Goal: Task Accomplishment & Management: Complete application form

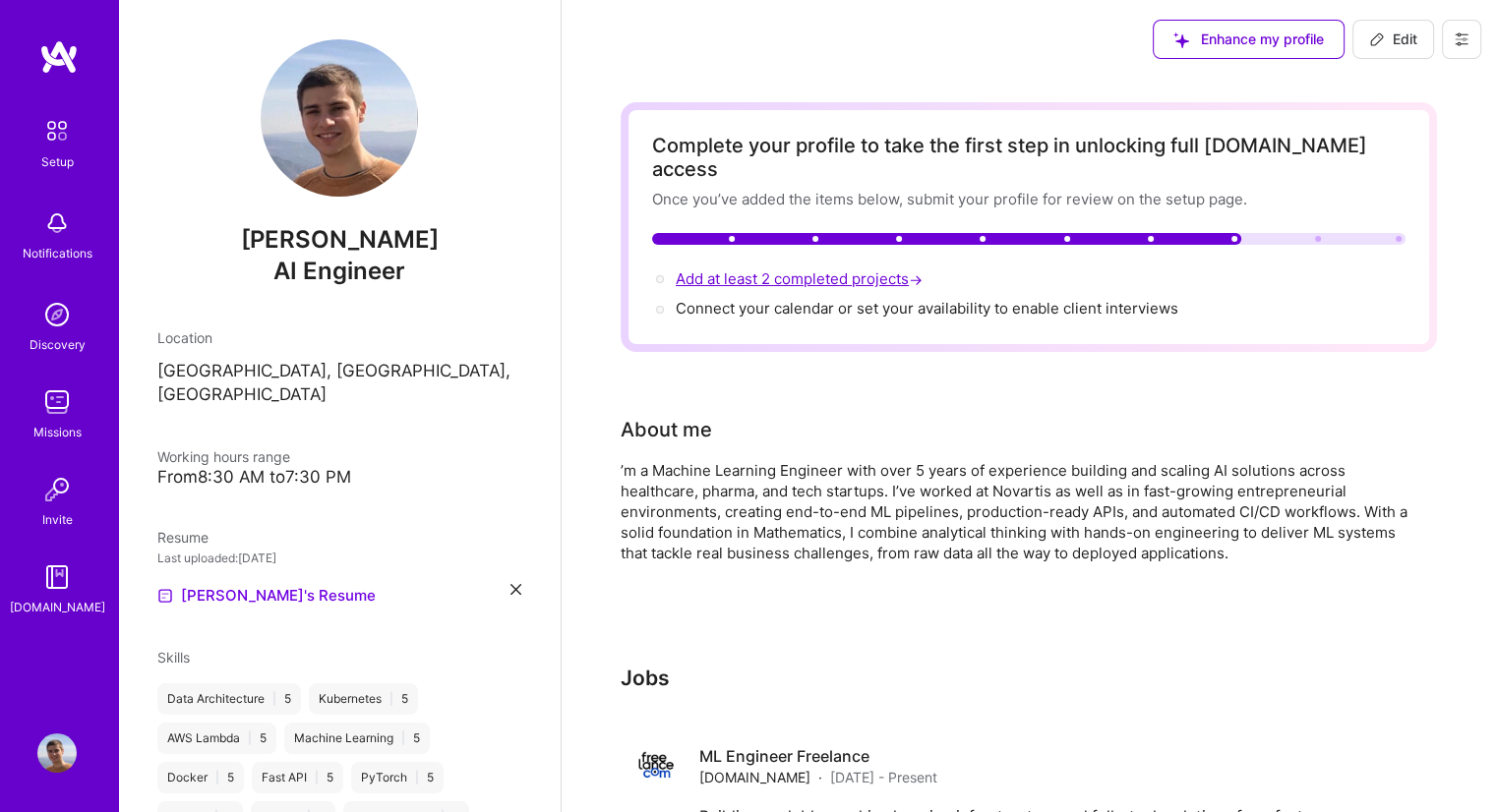
click at [797, 269] on span "Add at least 2 completed projects →" at bounding box center [801, 278] width 251 height 19
select select "US"
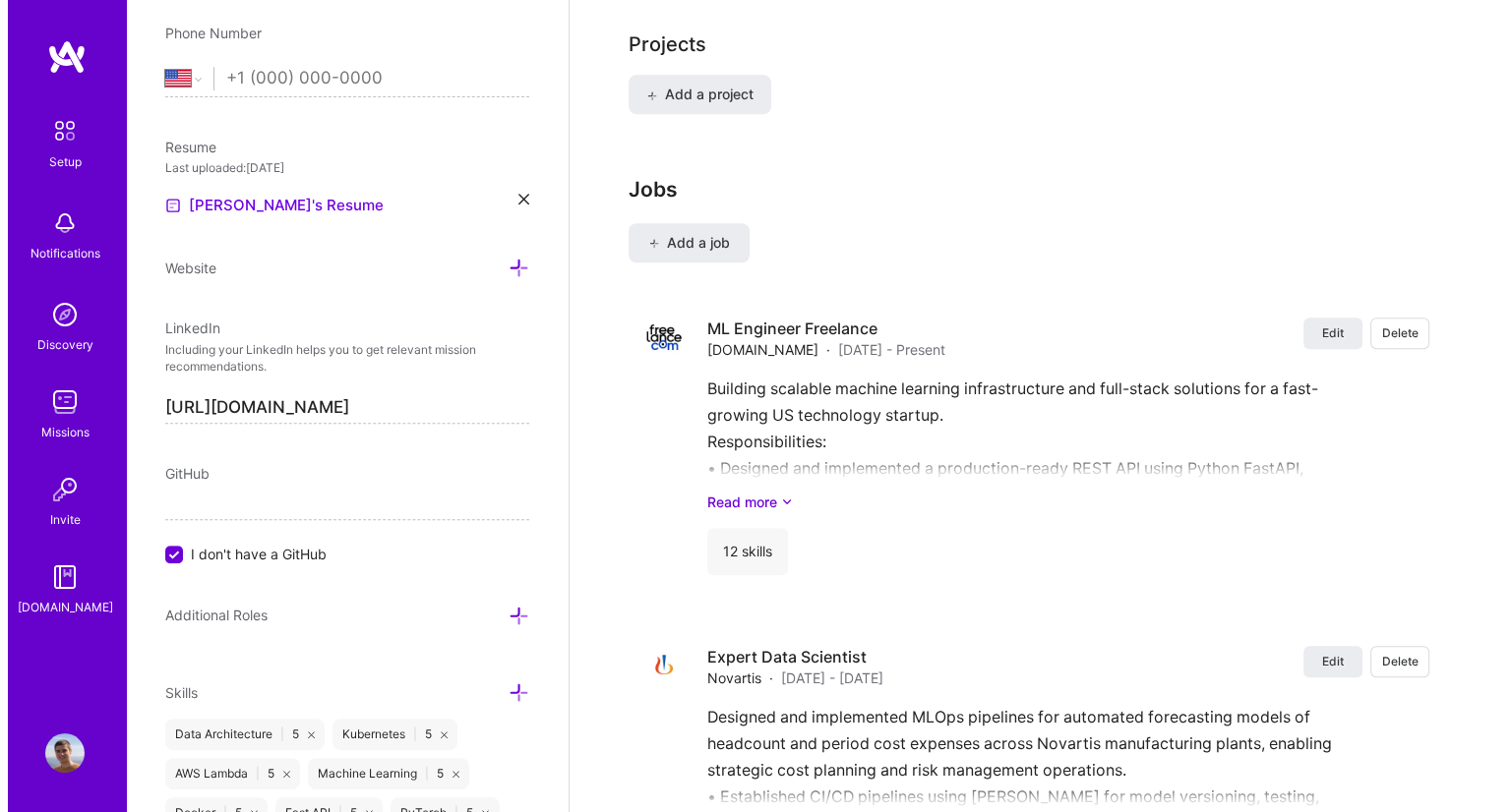
scroll to position [1489, 0]
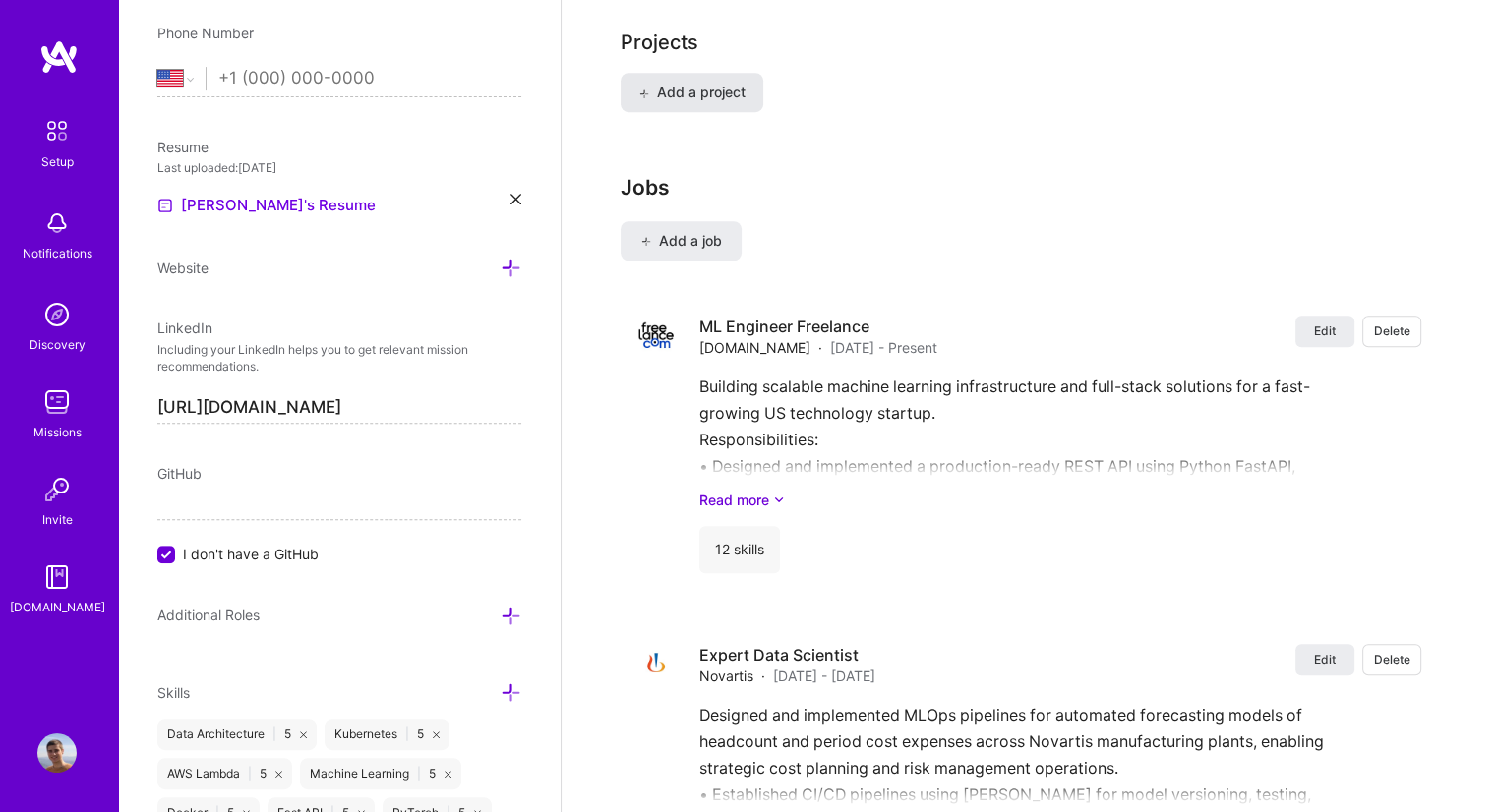
click at [685, 83] on span "Add a project" at bounding box center [692, 93] width 107 height 20
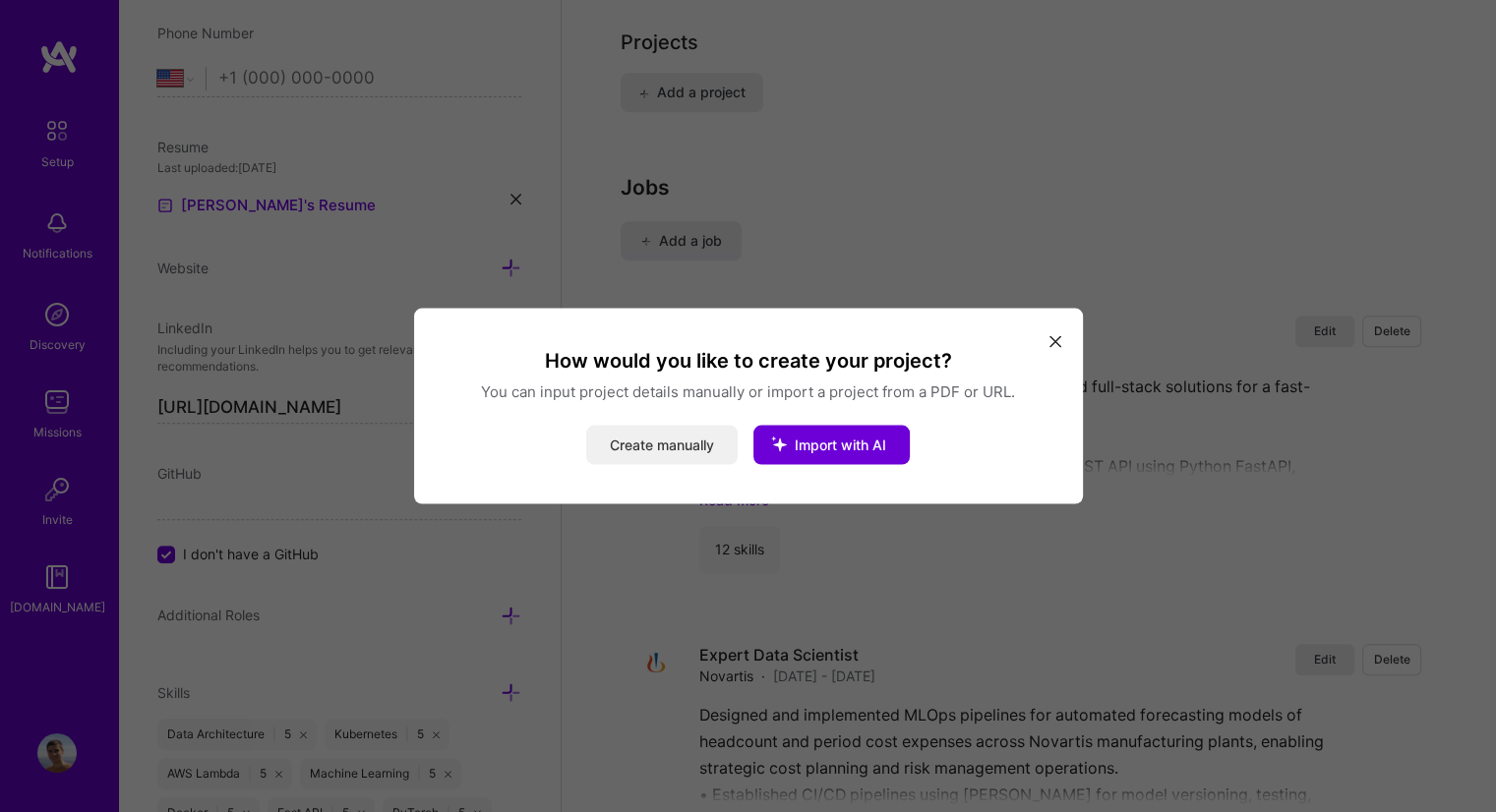
click at [677, 441] on button "Create manually" at bounding box center [662, 446] width 151 height 40
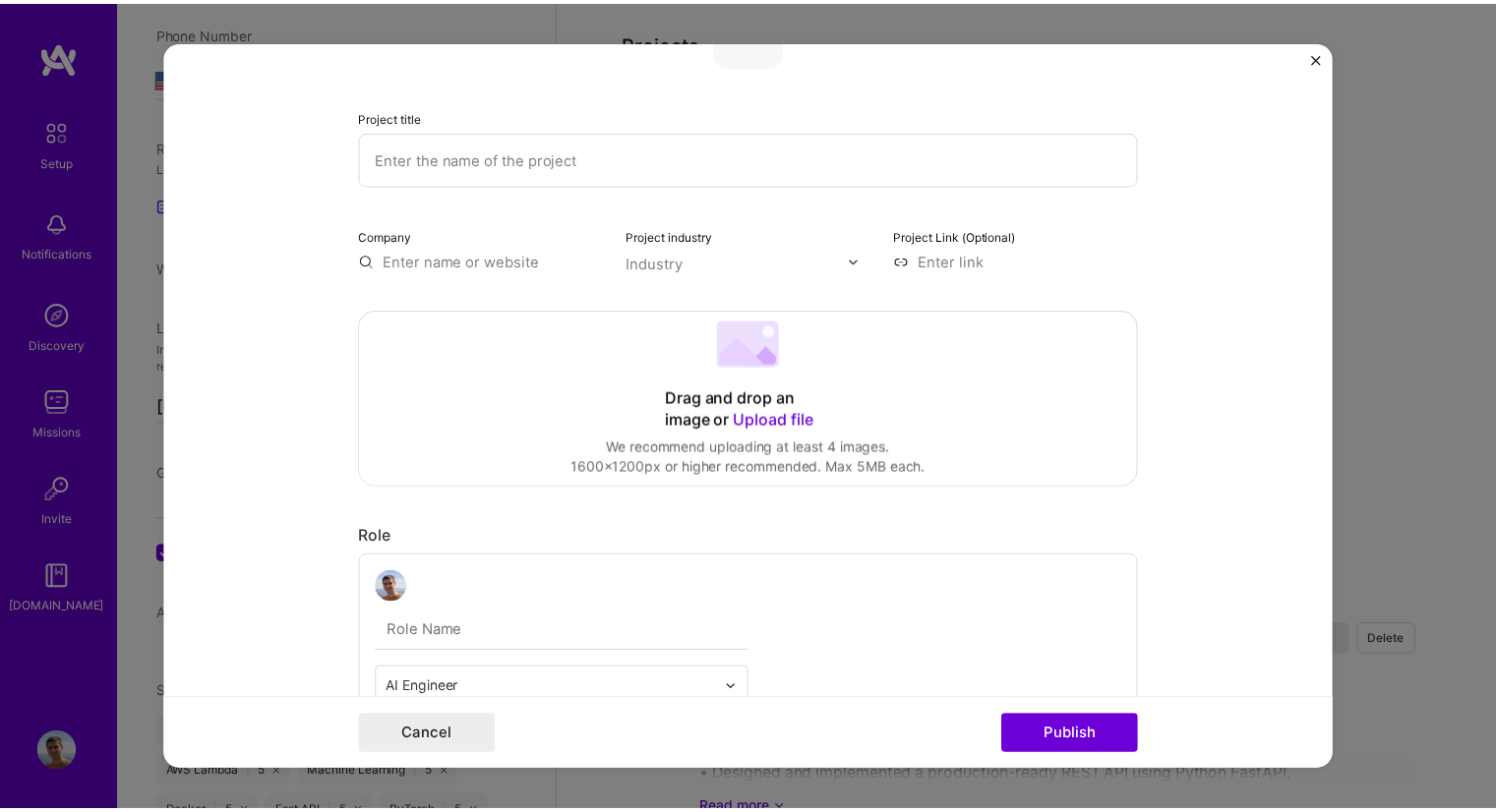
scroll to position [0, 0]
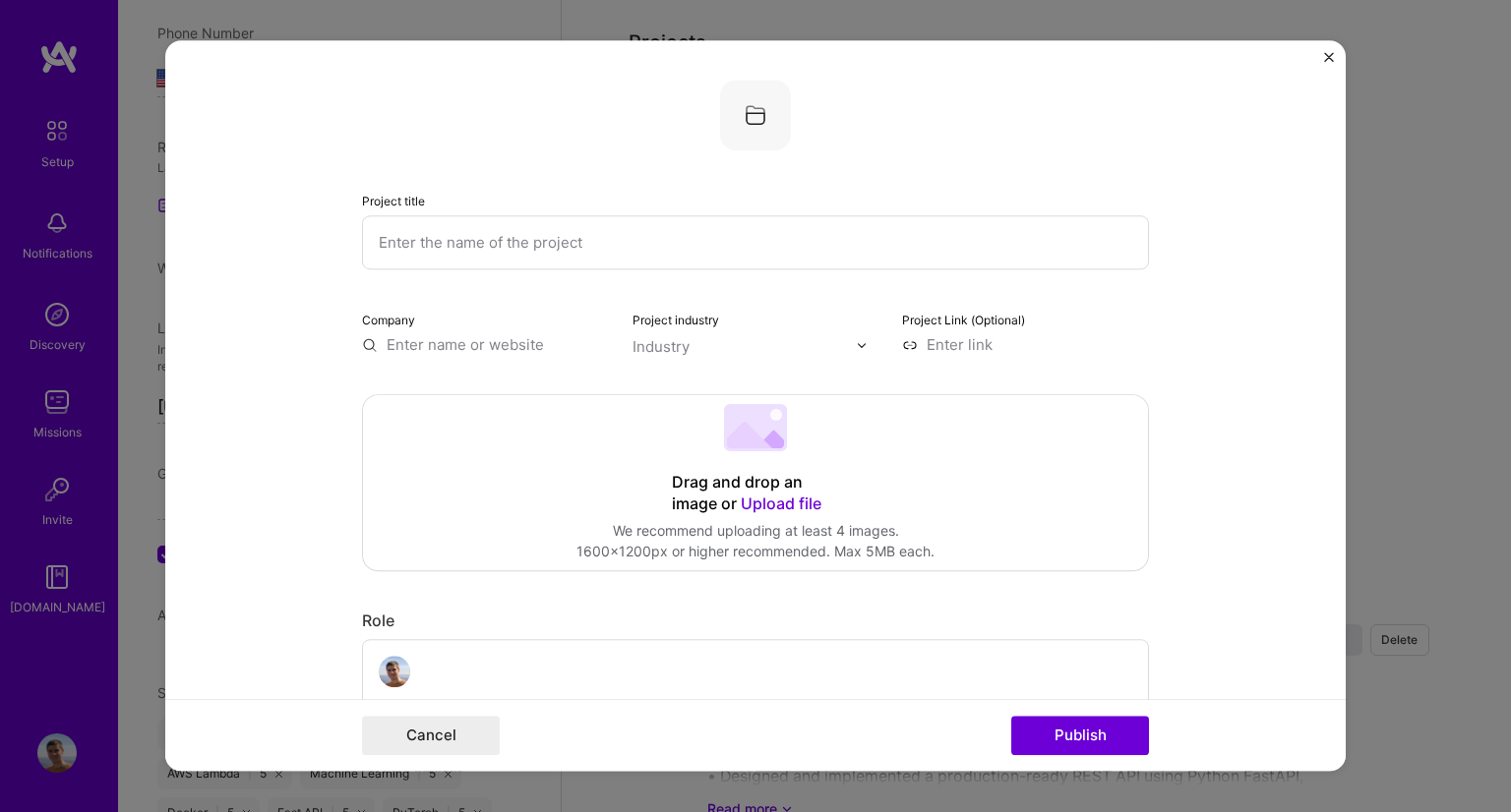
click at [1322, 52] on form "Project title Company Project industry Industry Project Link (Optional) Drag an…" at bounding box center [755, 406] width 1180 height 731
click at [1330, 56] on img "Close" at bounding box center [1329, 57] width 10 height 10
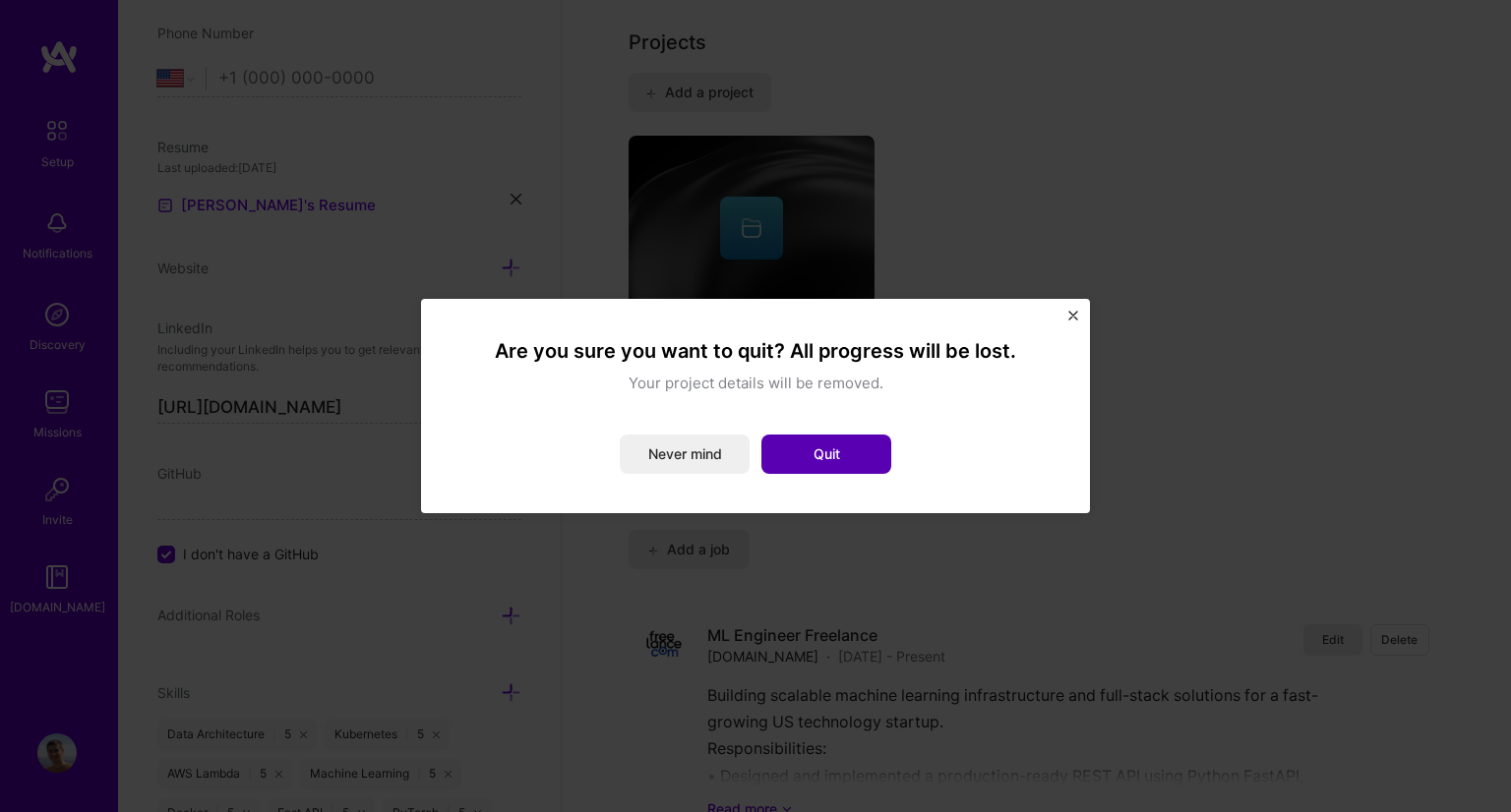
click at [847, 457] on button "Quit" at bounding box center [826, 455] width 130 height 40
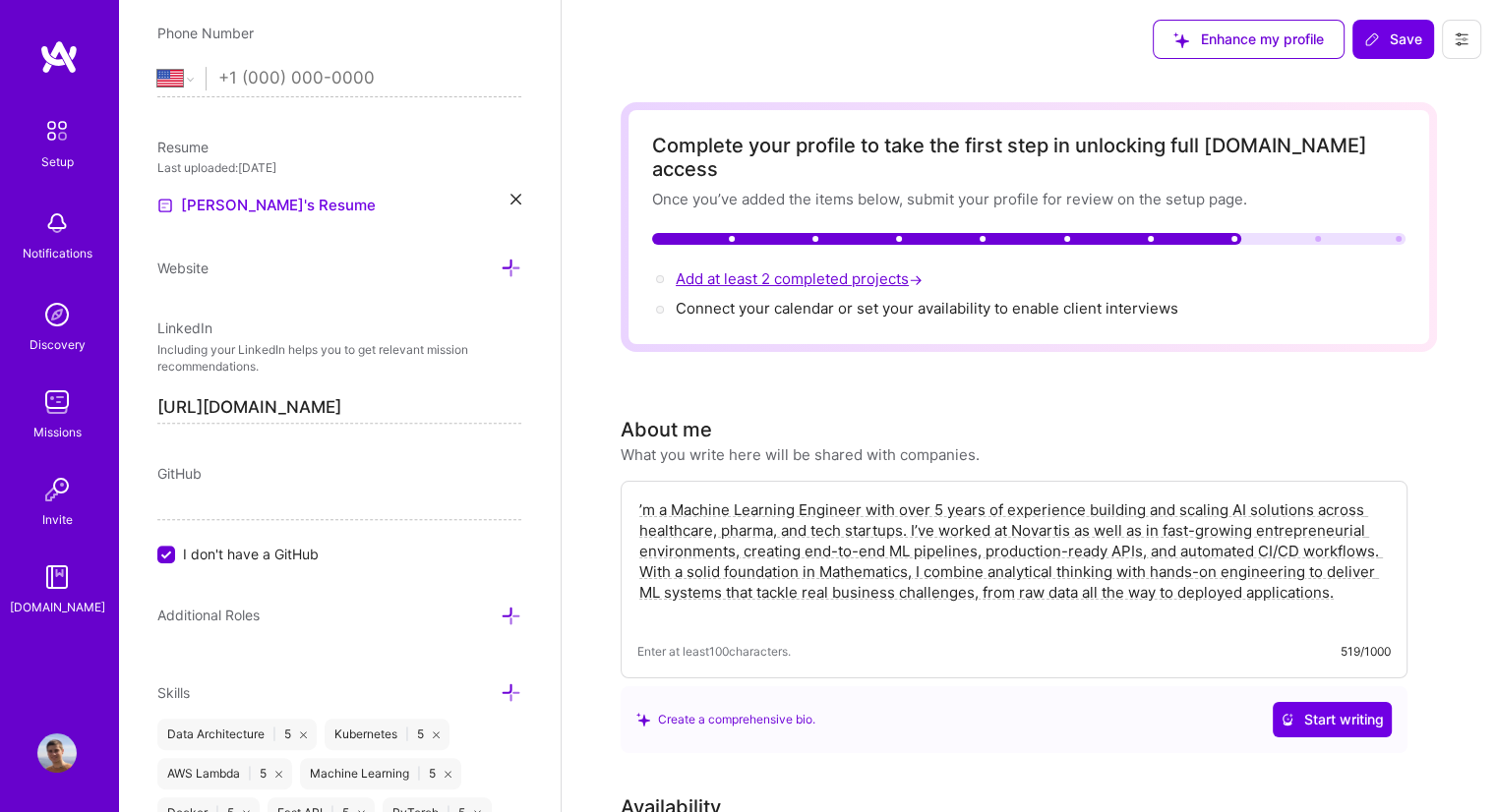
click at [837, 269] on span "Add at least 2 completed projects →" at bounding box center [801, 278] width 251 height 19
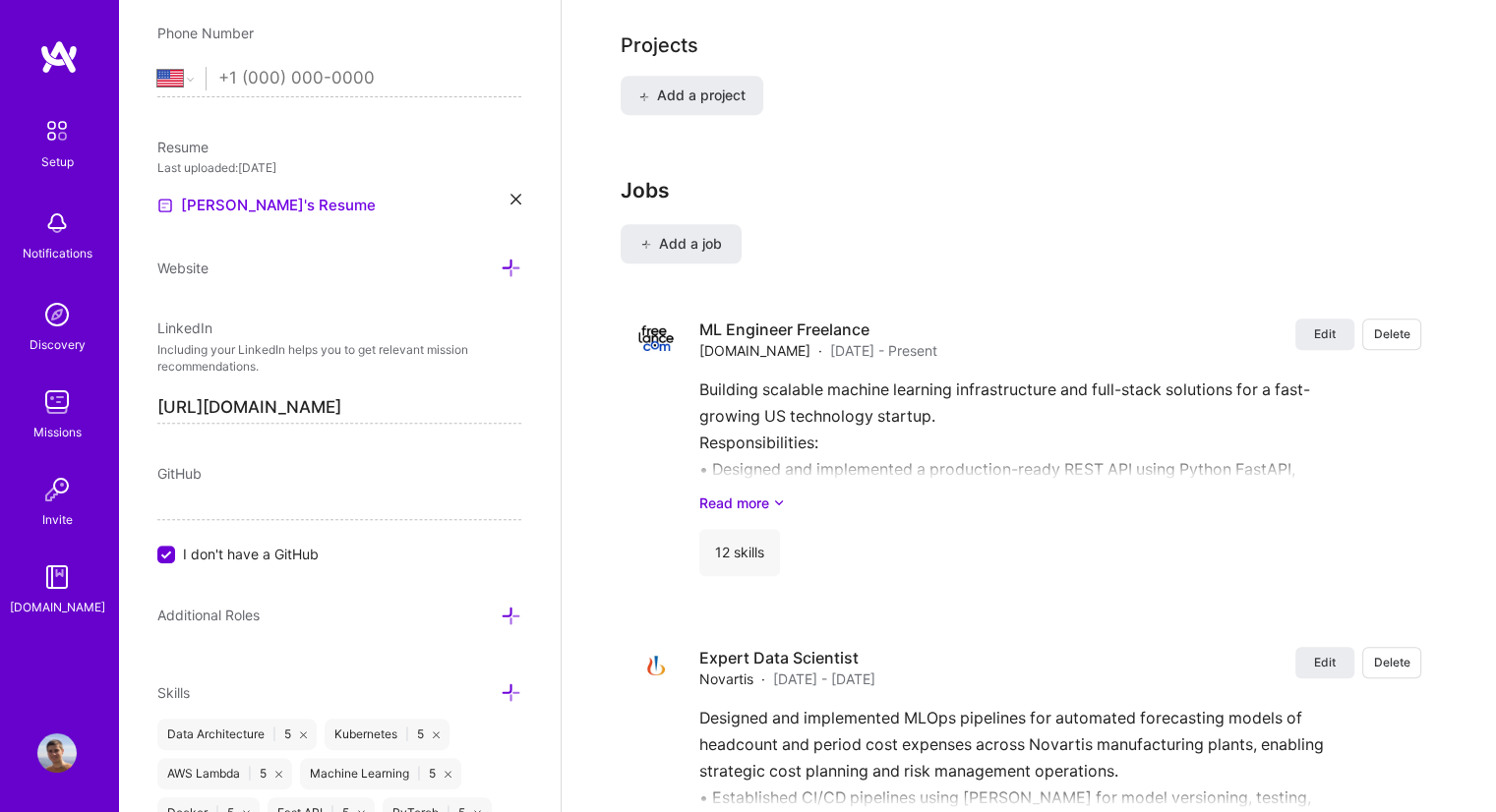
scroll to position [1489, 0]
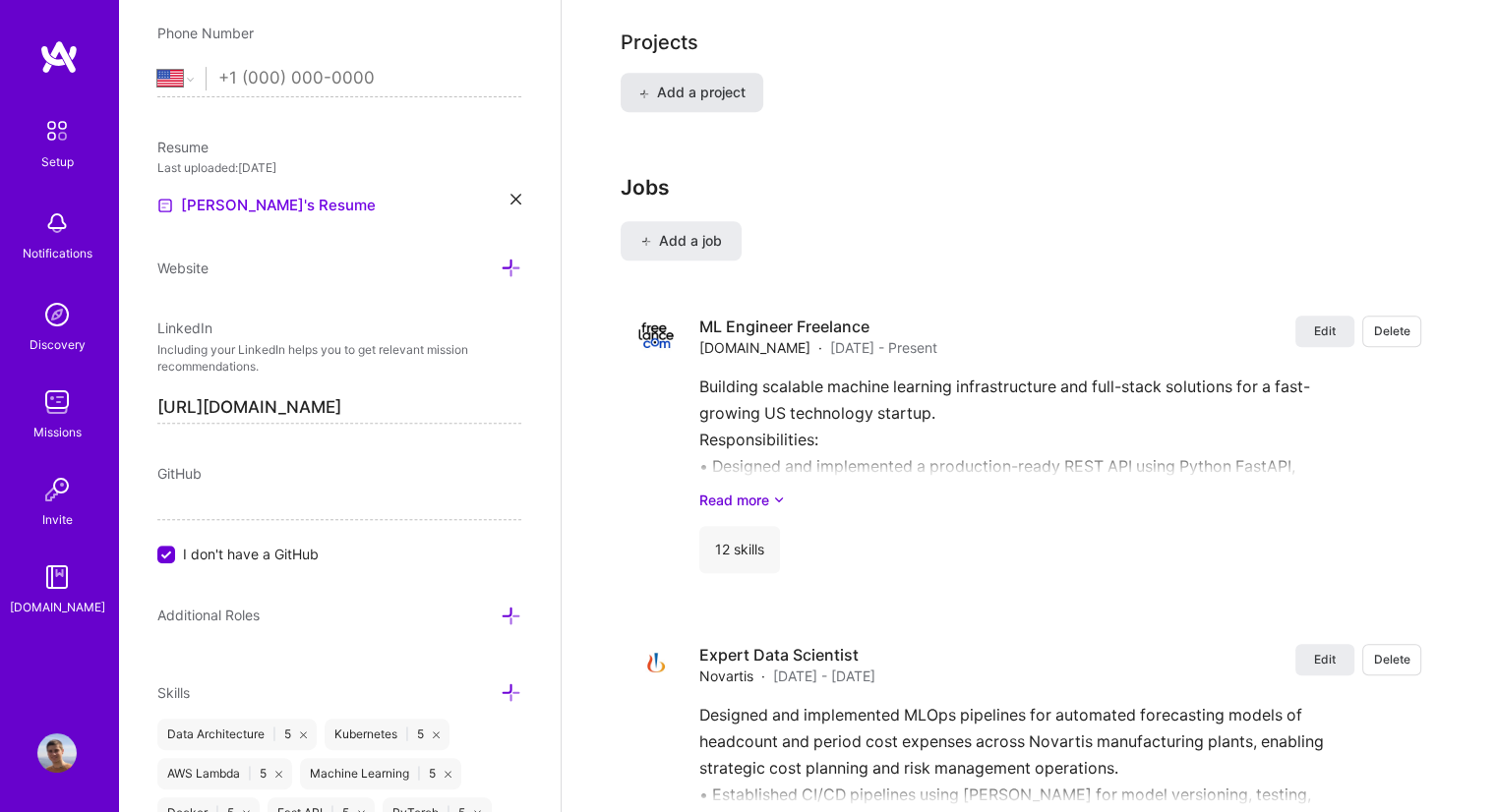
click at [671, 83] on span "Add a project" at bounding box center [692, 93] width 107 height 20
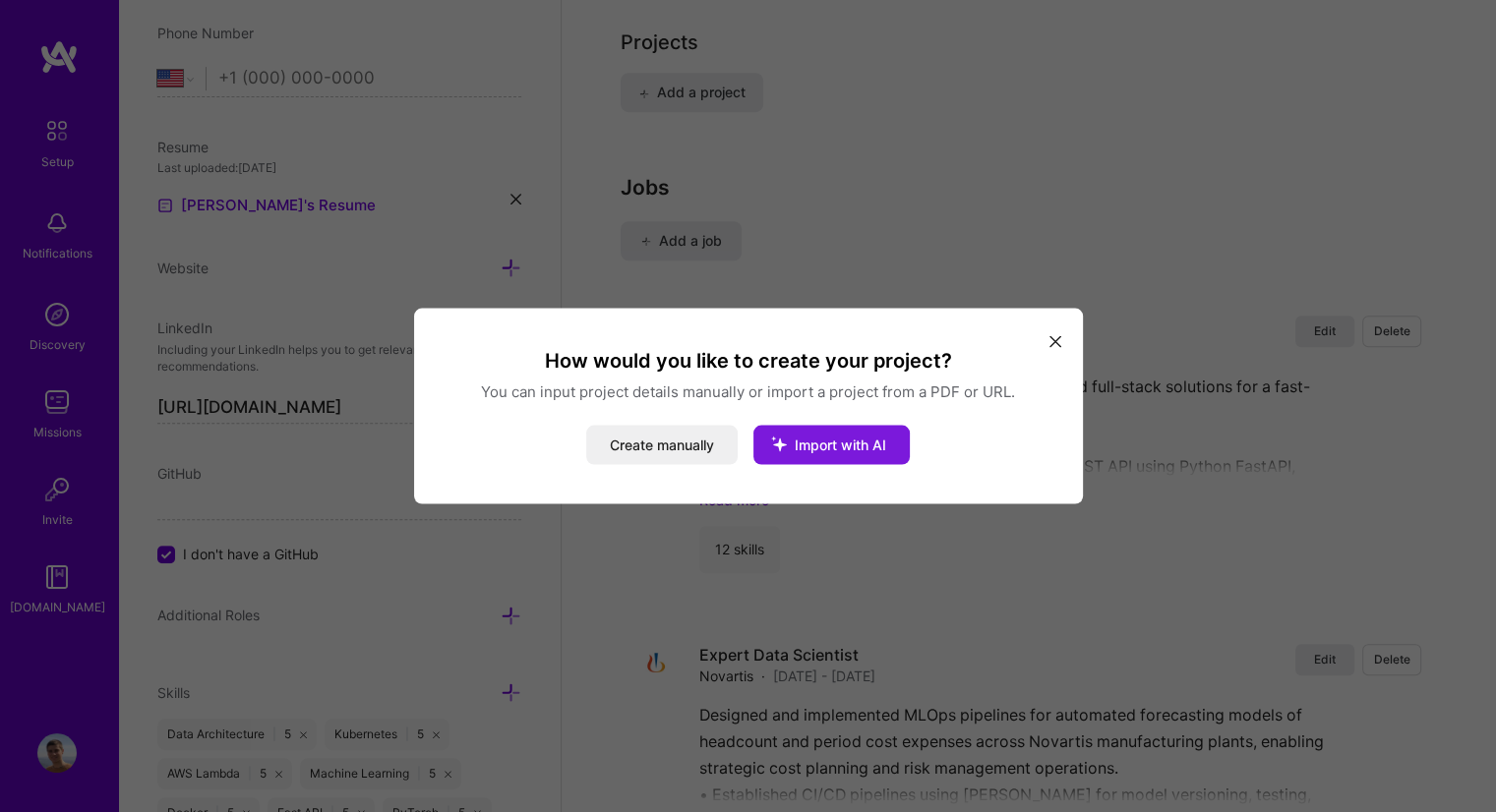
click at [798, 437] on icon "modal" at bounding box center [780, 445] width 51 height 51
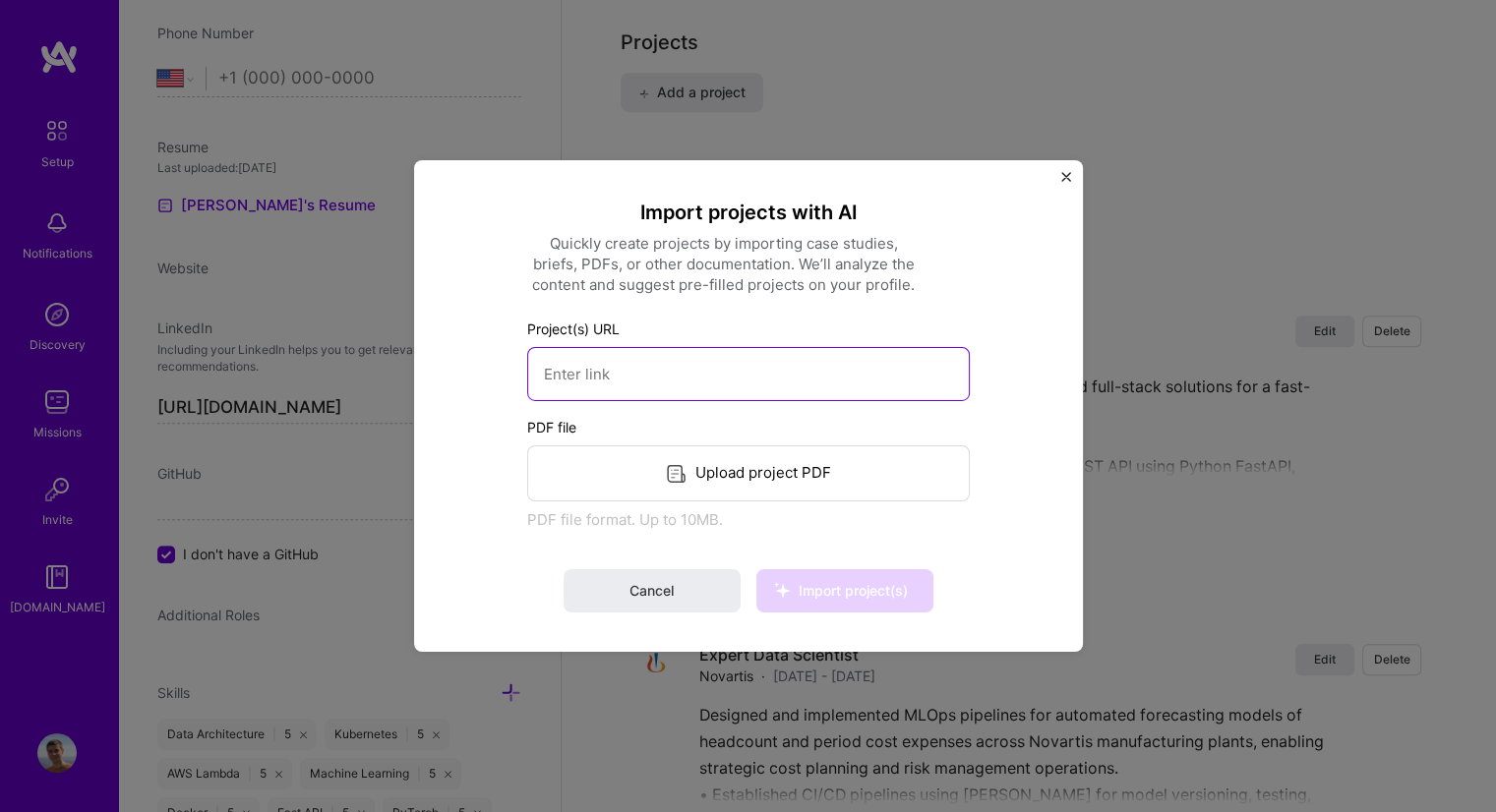
click at [729, 392] on input at bounding box center [748, 374] width 442 height 54
paste input "https://agent.market/"
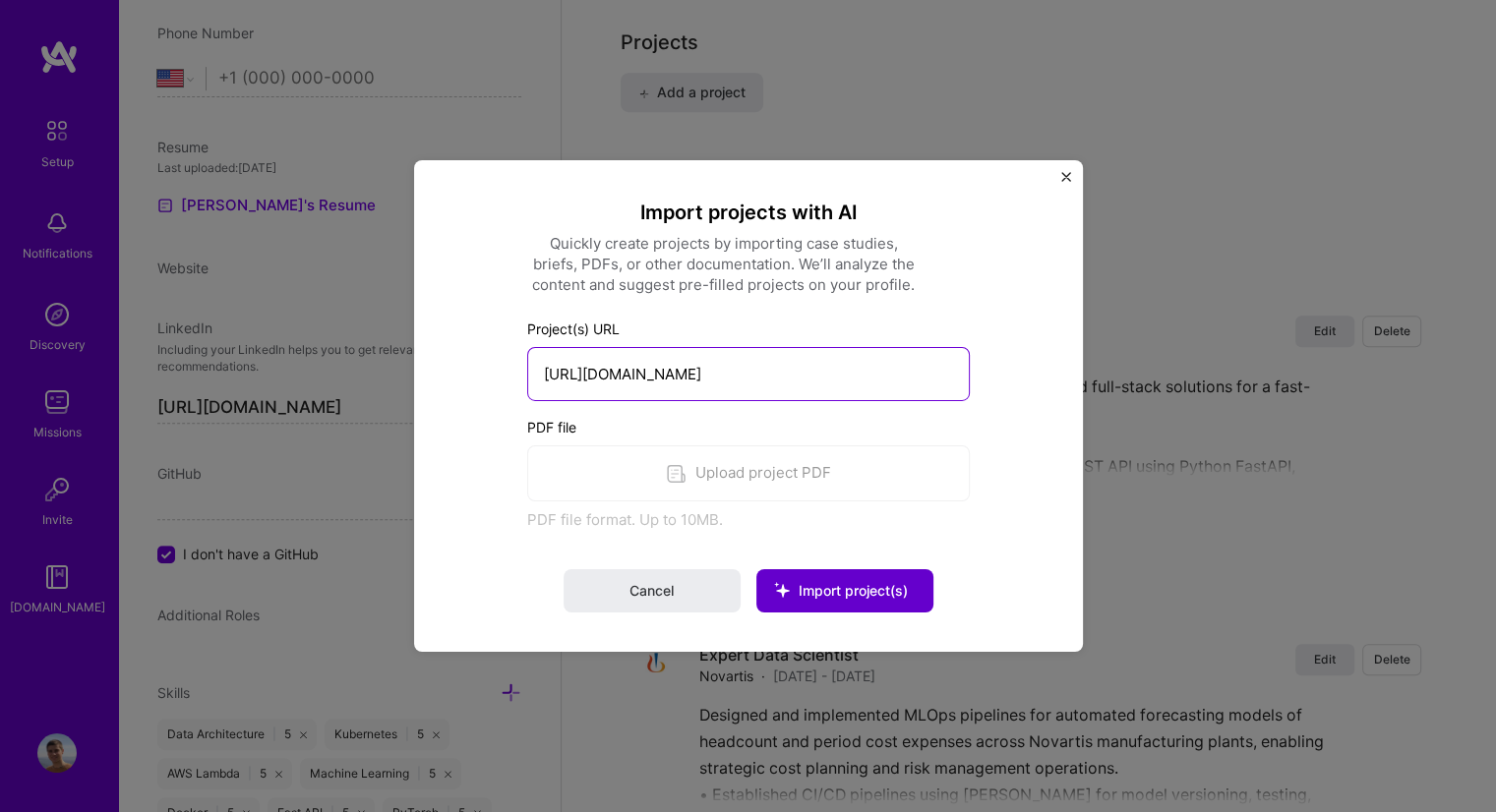
type input "https://agent.market/"
click at [886, 582] on span "Import project(s)" at bounding box center [845, 591] width 127 height 20
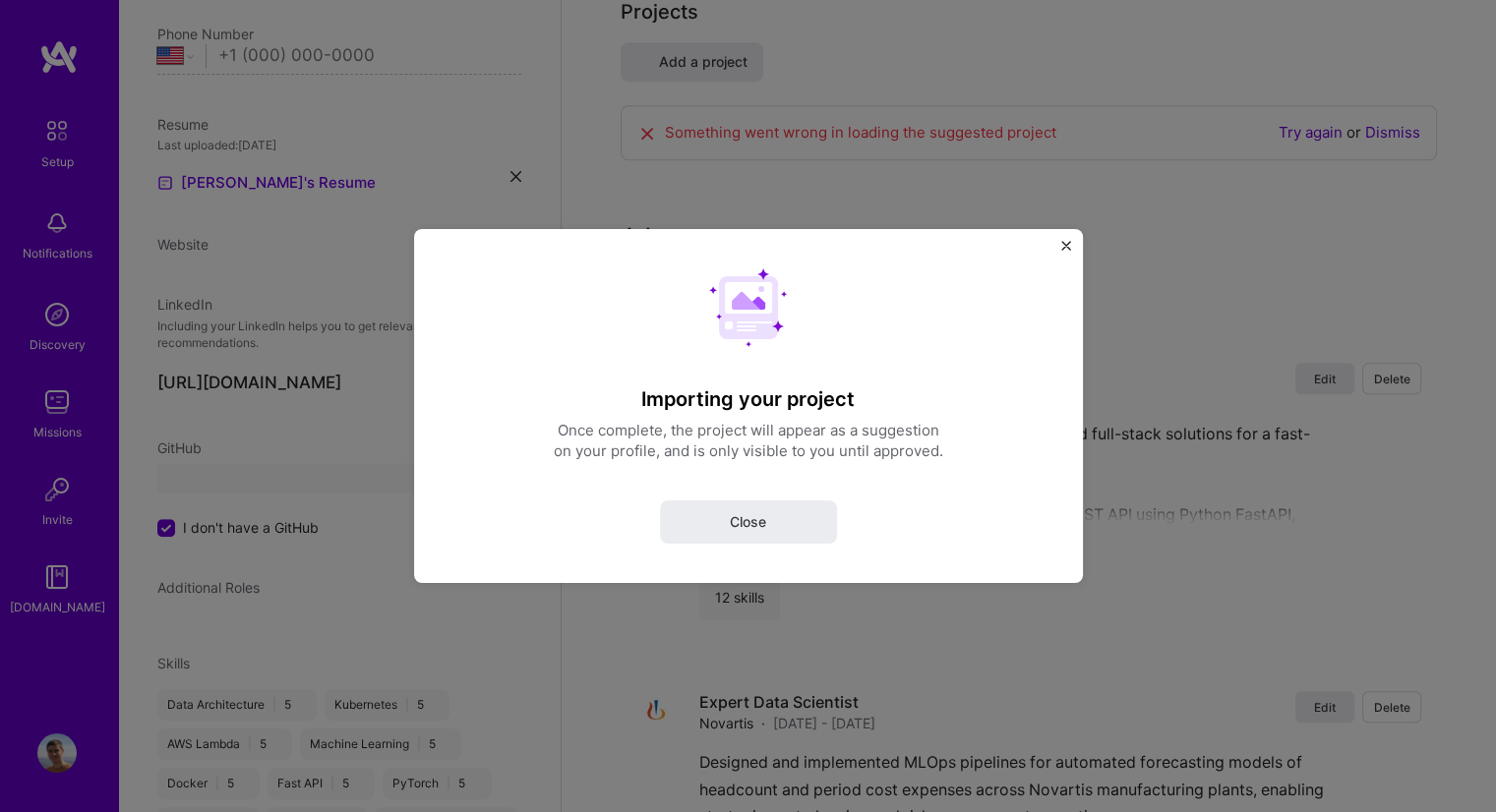
select select "US"
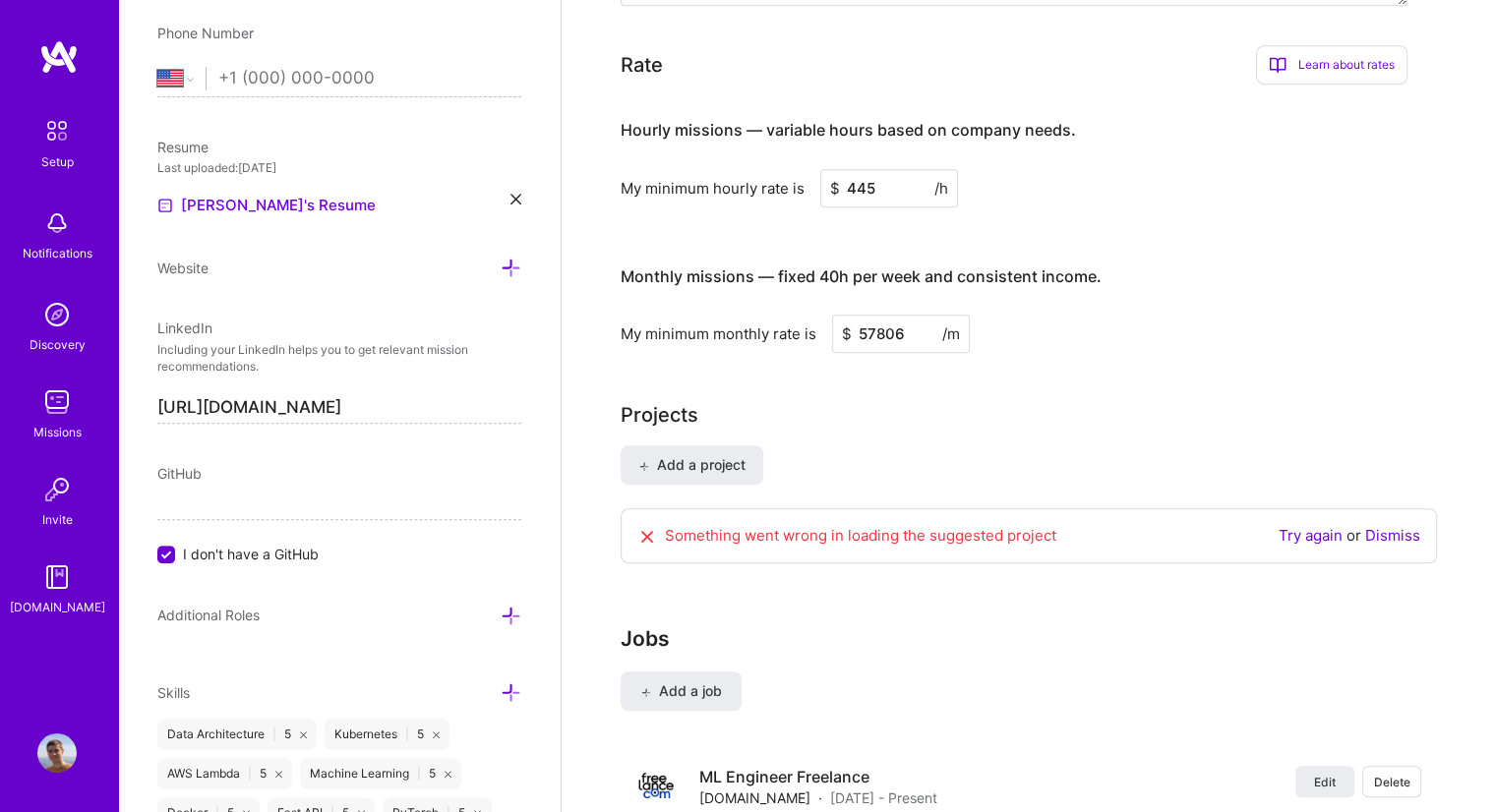
scroll to position [1118, 0]
click at [1318, 525] on link "Try again" at bounding box center [1311, 534] width 64 height 19
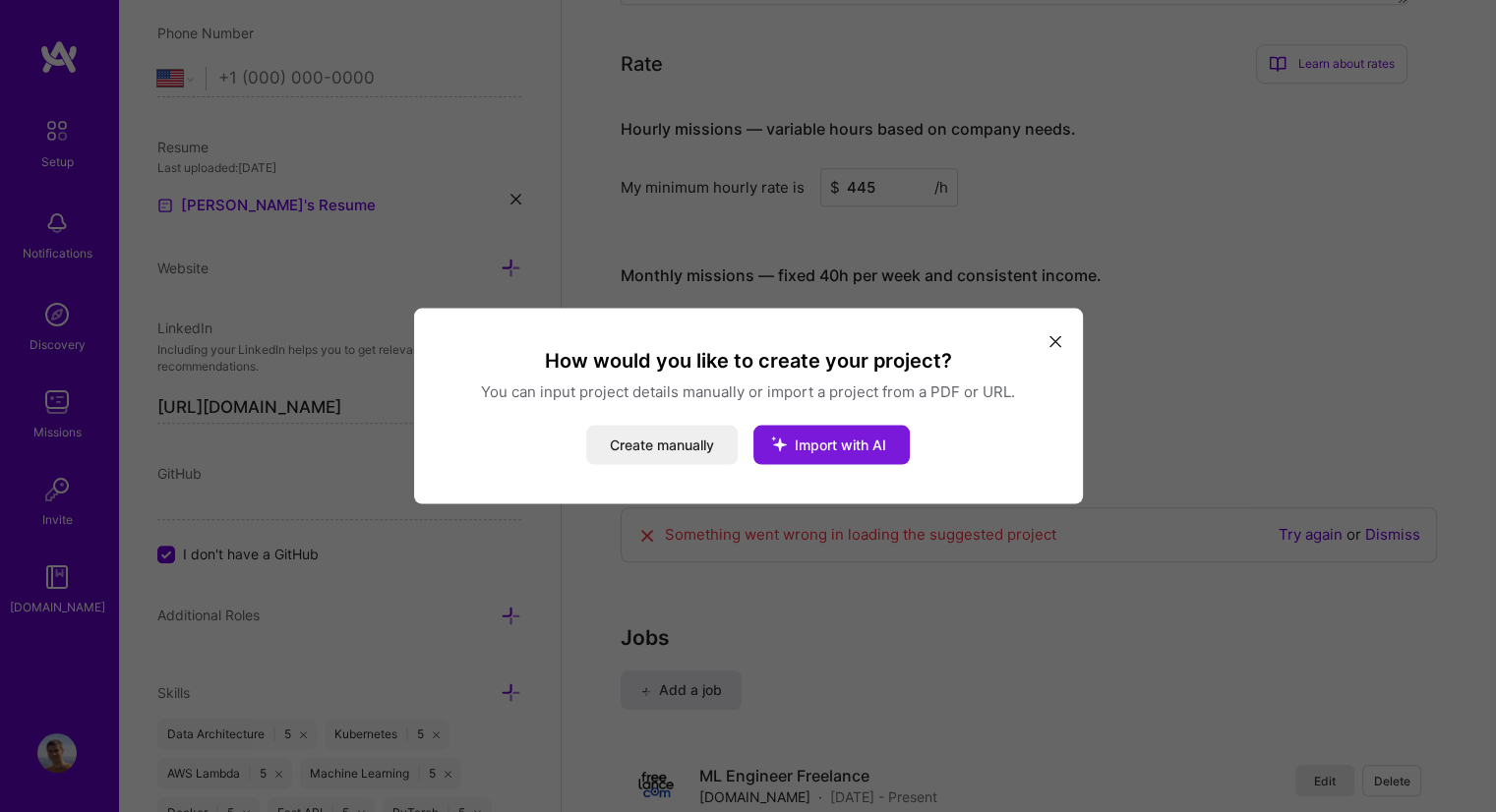
click at [828, 434] on button "Import with AI" at bounding box center [832, 446] width 156 height 40
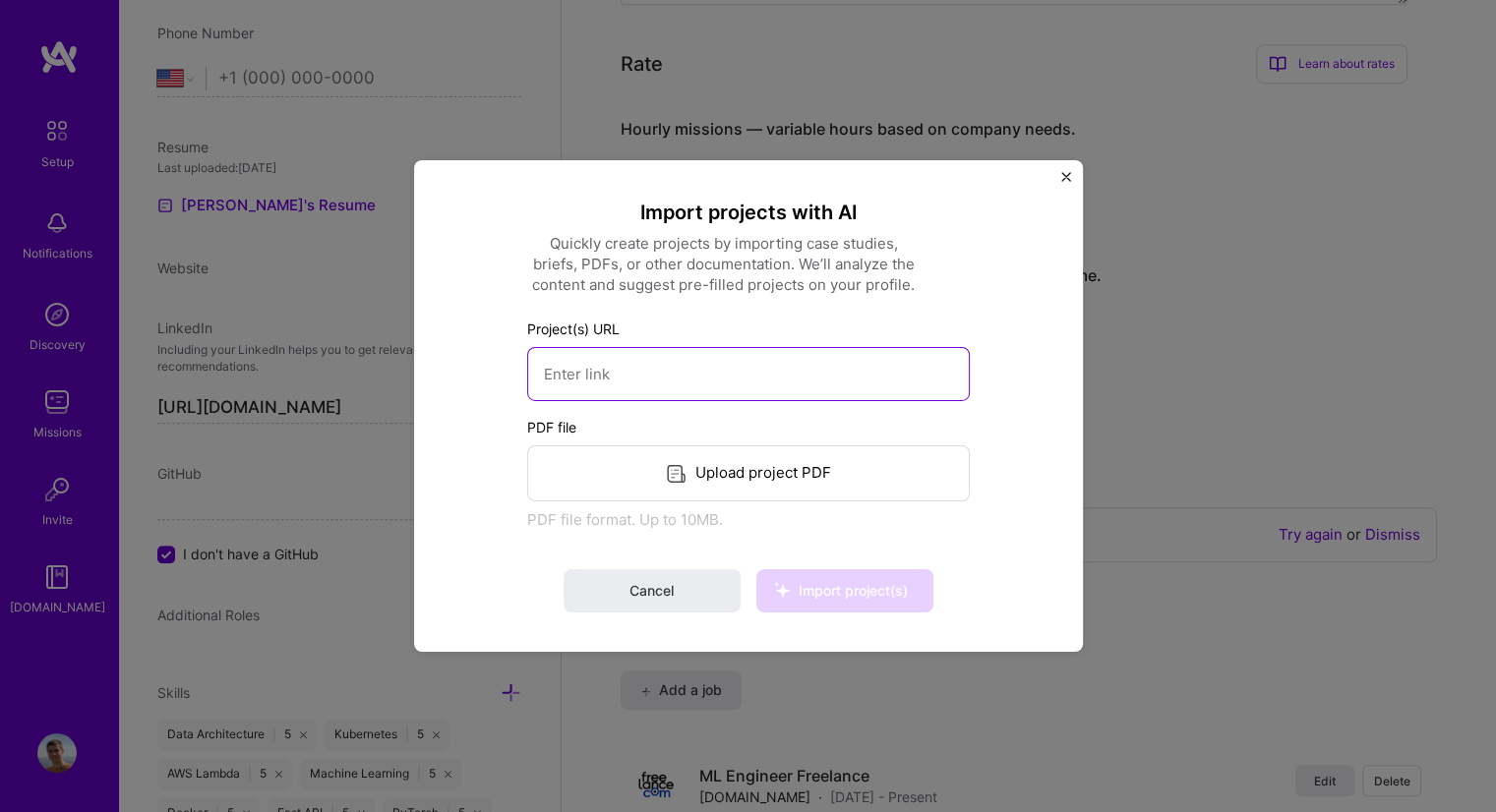
click at [679, 366] on input at bounding box center [748, 374] width 442 height 54
paste input "[URL][DOMAIN_NAME]"
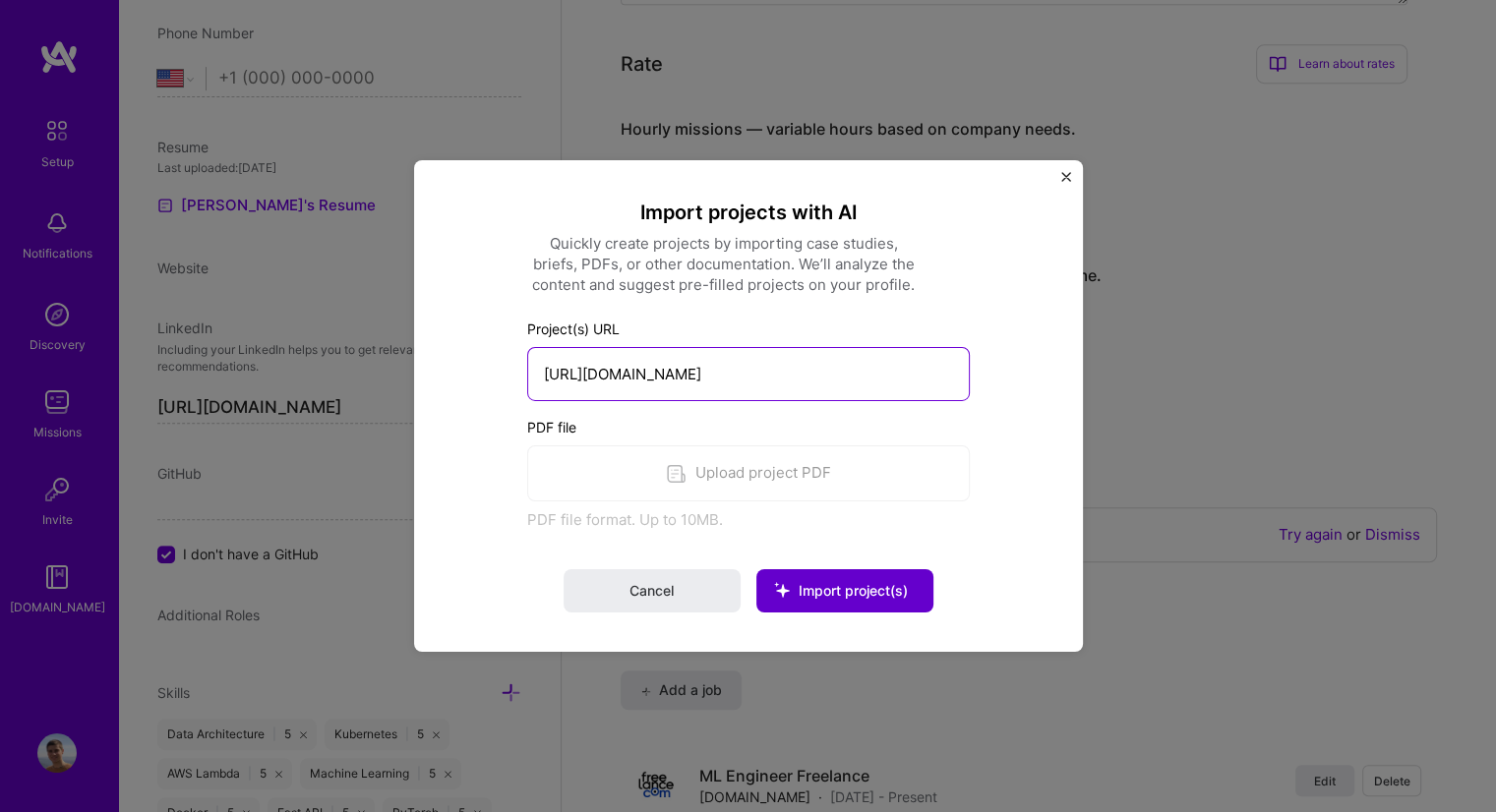
type input "[URL][DOMAIN_NAME]"
click at [839, 595] on span "Import project(s)" at bounding box center [853, 590] width 109 height 17
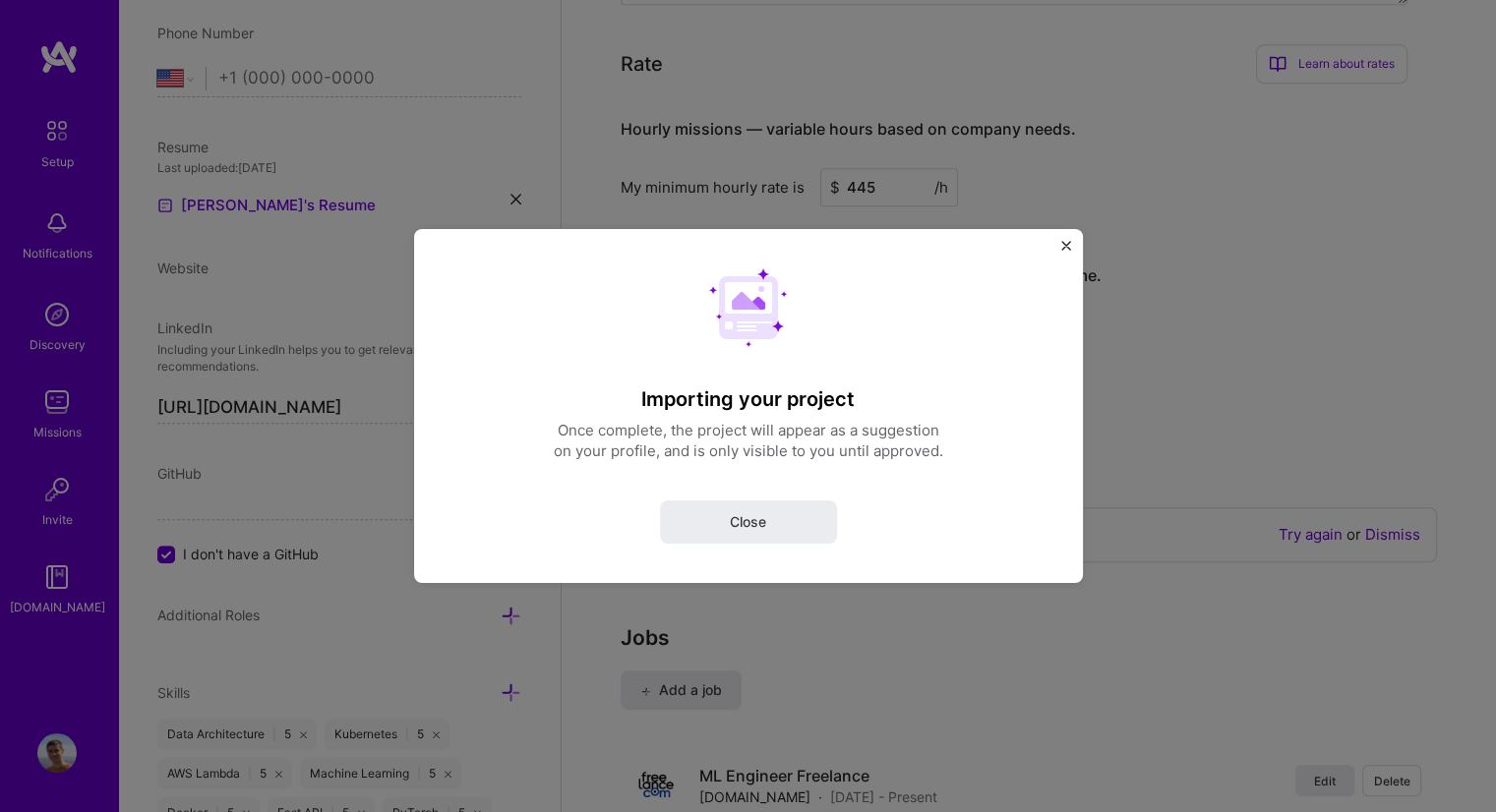
click at [839, 595] on div "Importing your project Once complete, the project will appear as a suggestion o…" at bounding box center [748, 406] width 1496 height 812
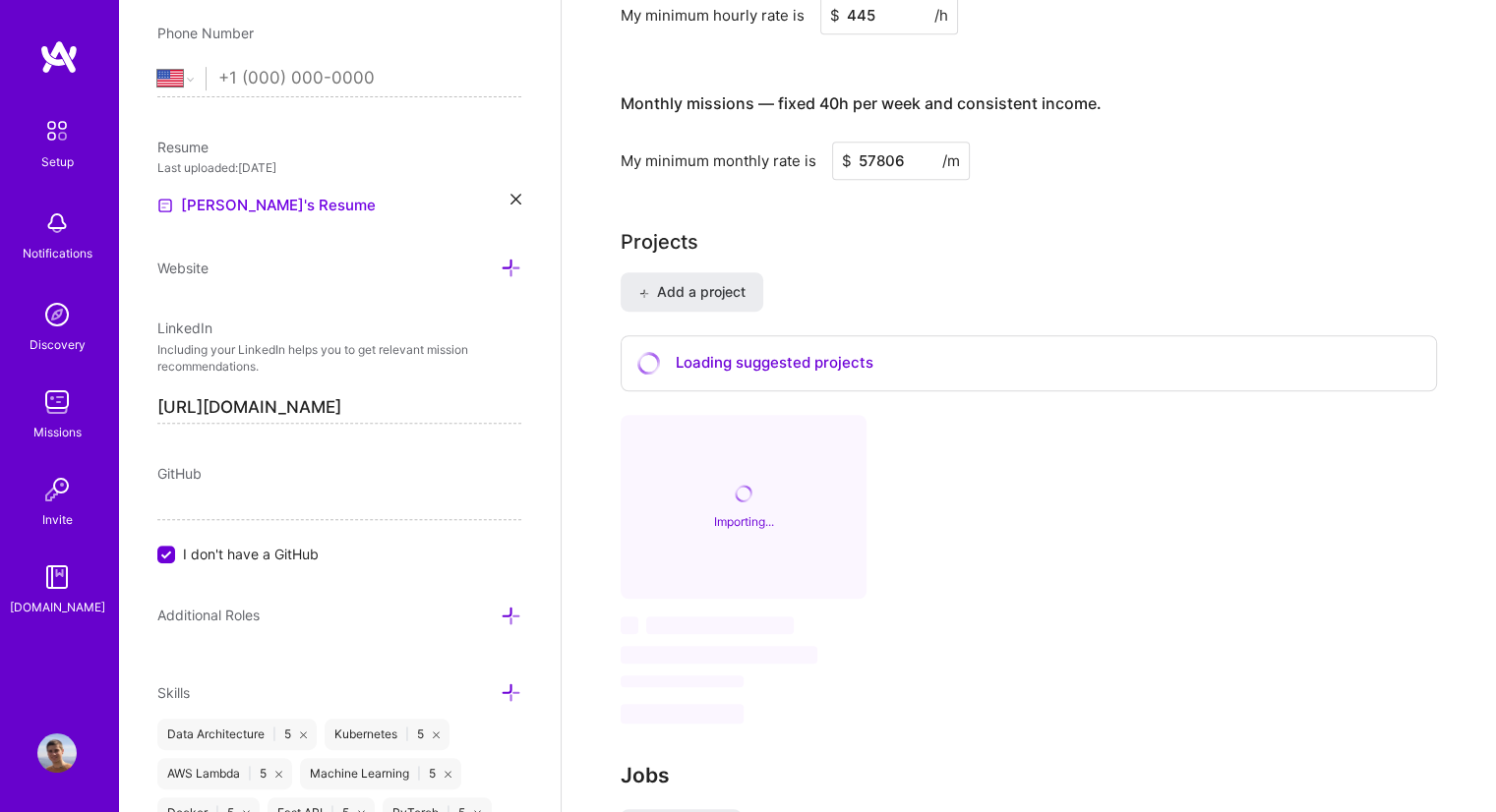
scroll to position [1297, 0]
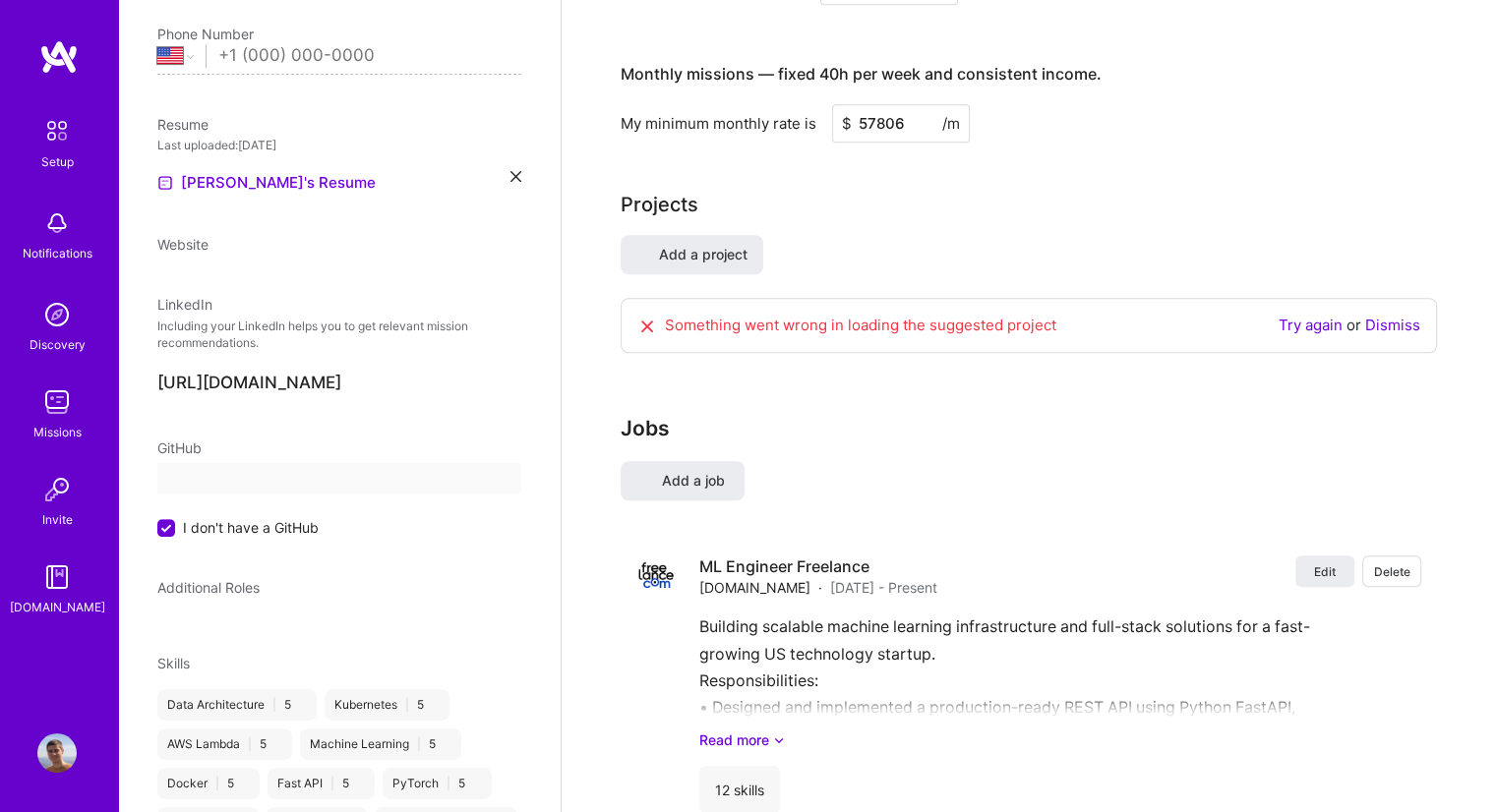
select select "US"
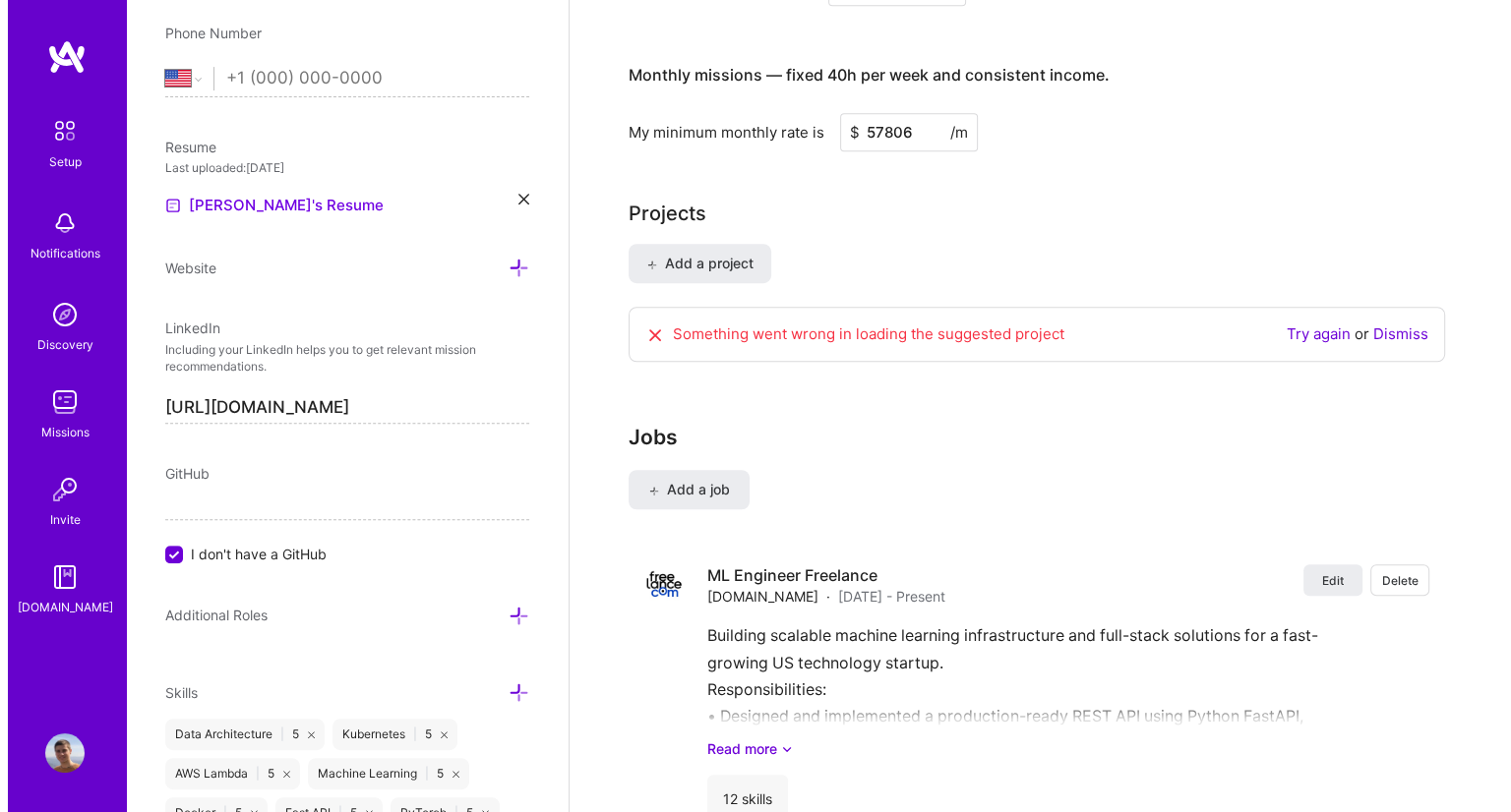
scroll to position [1327, 0]
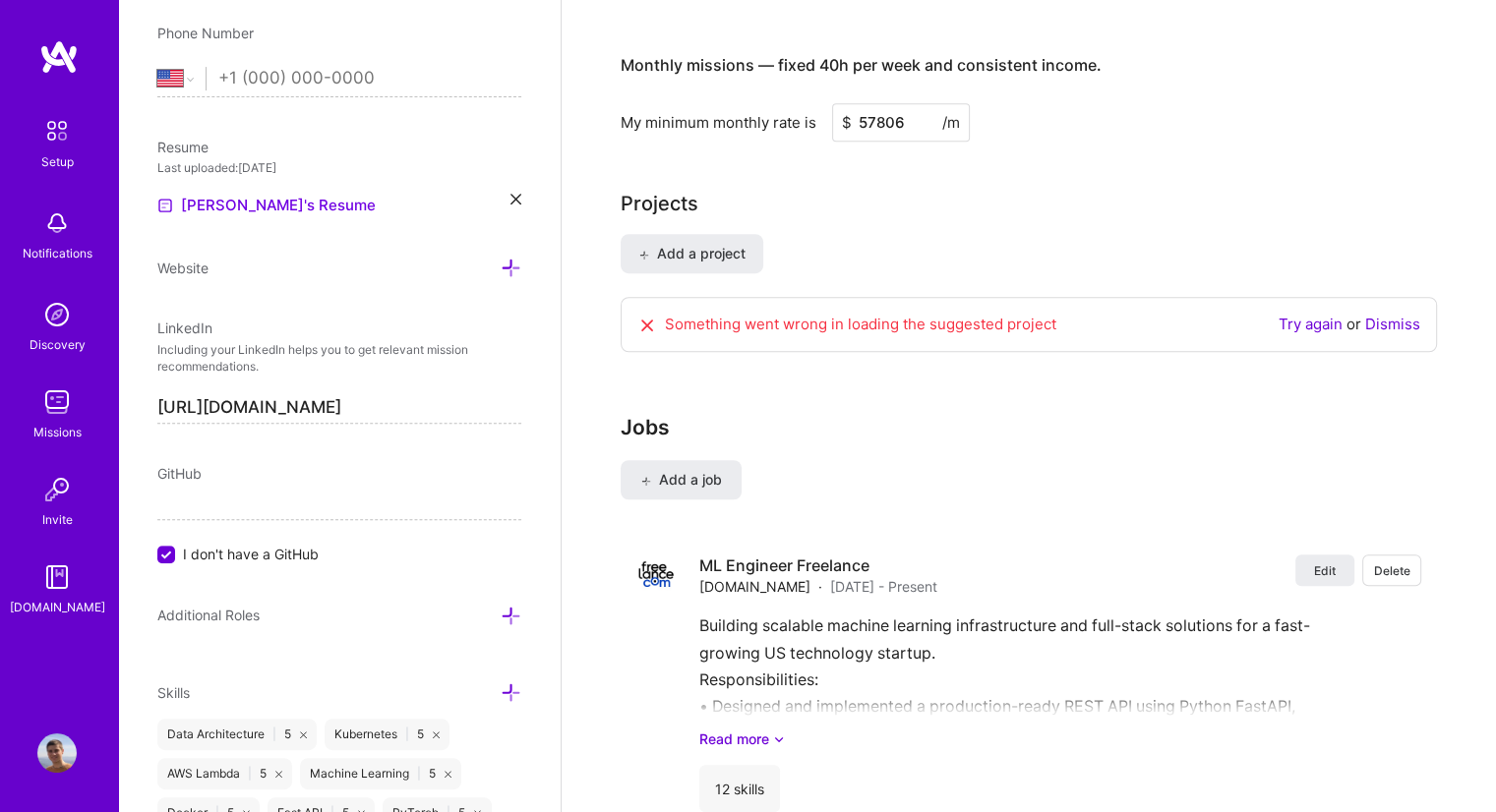
click at [1321, 315] on link "Try again" at bounding box center [1311, 323] width 64 height 19
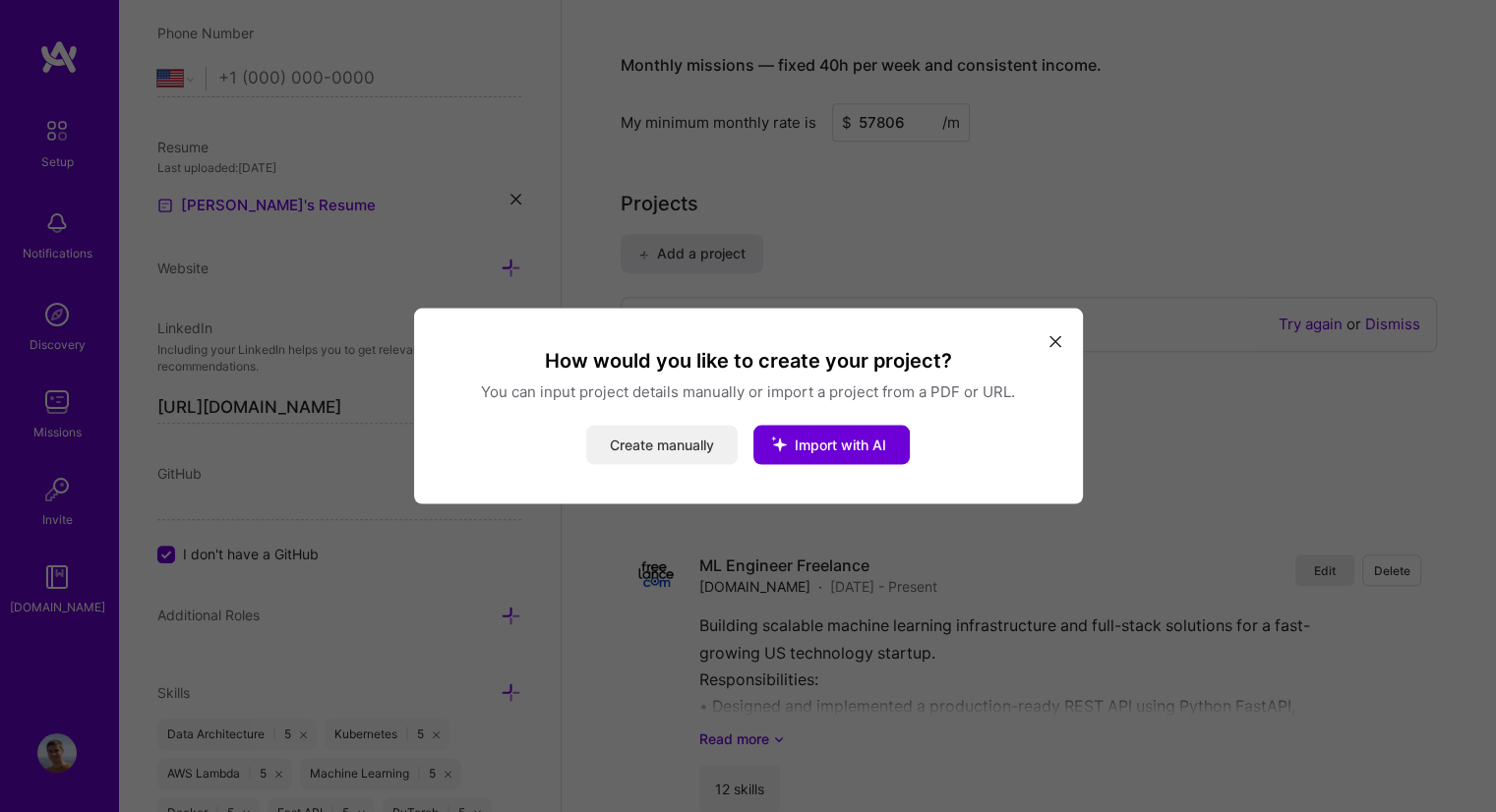
click at [657, 435] on button "Create manually" at bounding box center [662, 446] width 151 height 40
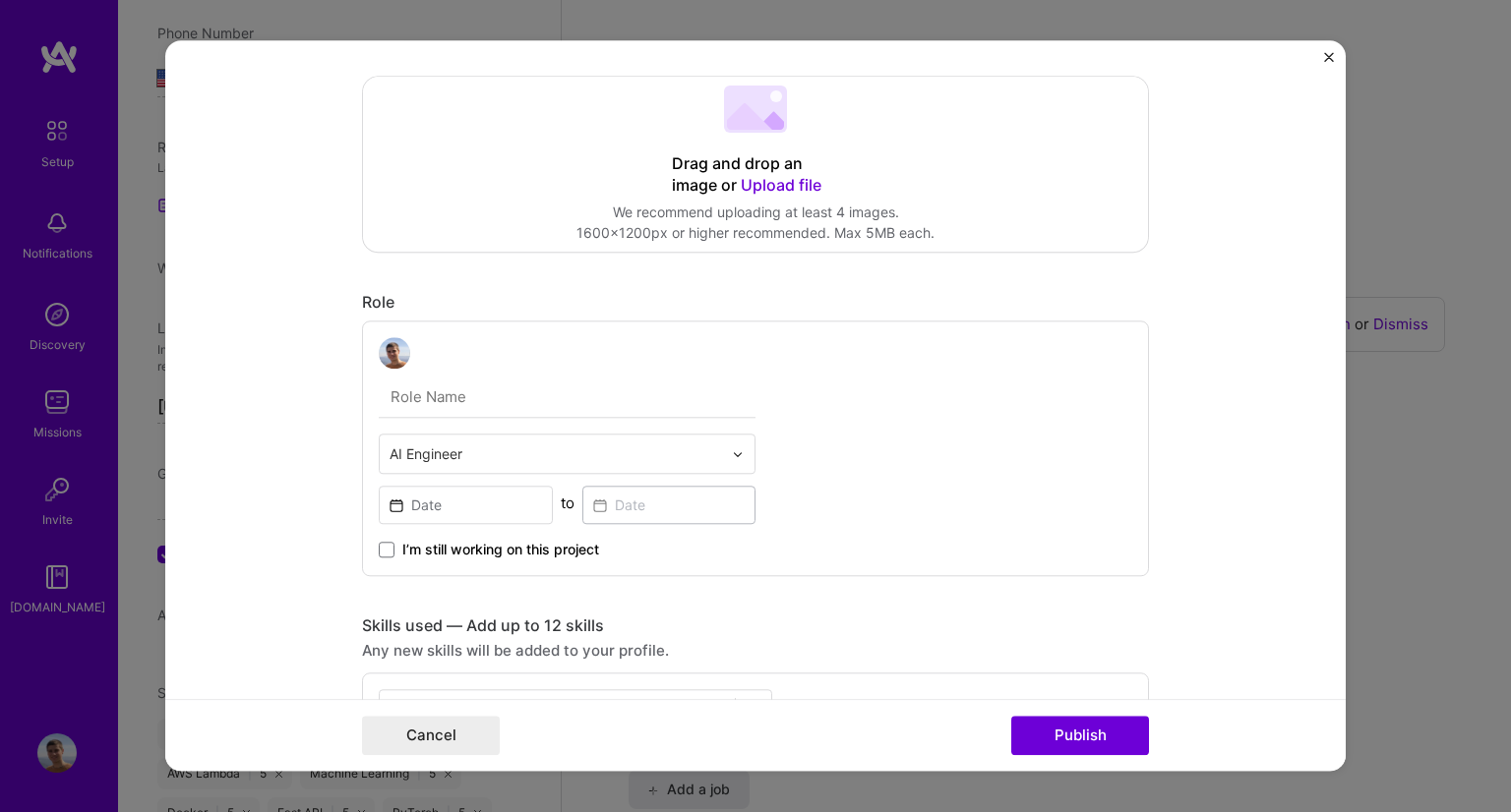
scroll to position [0, 0]
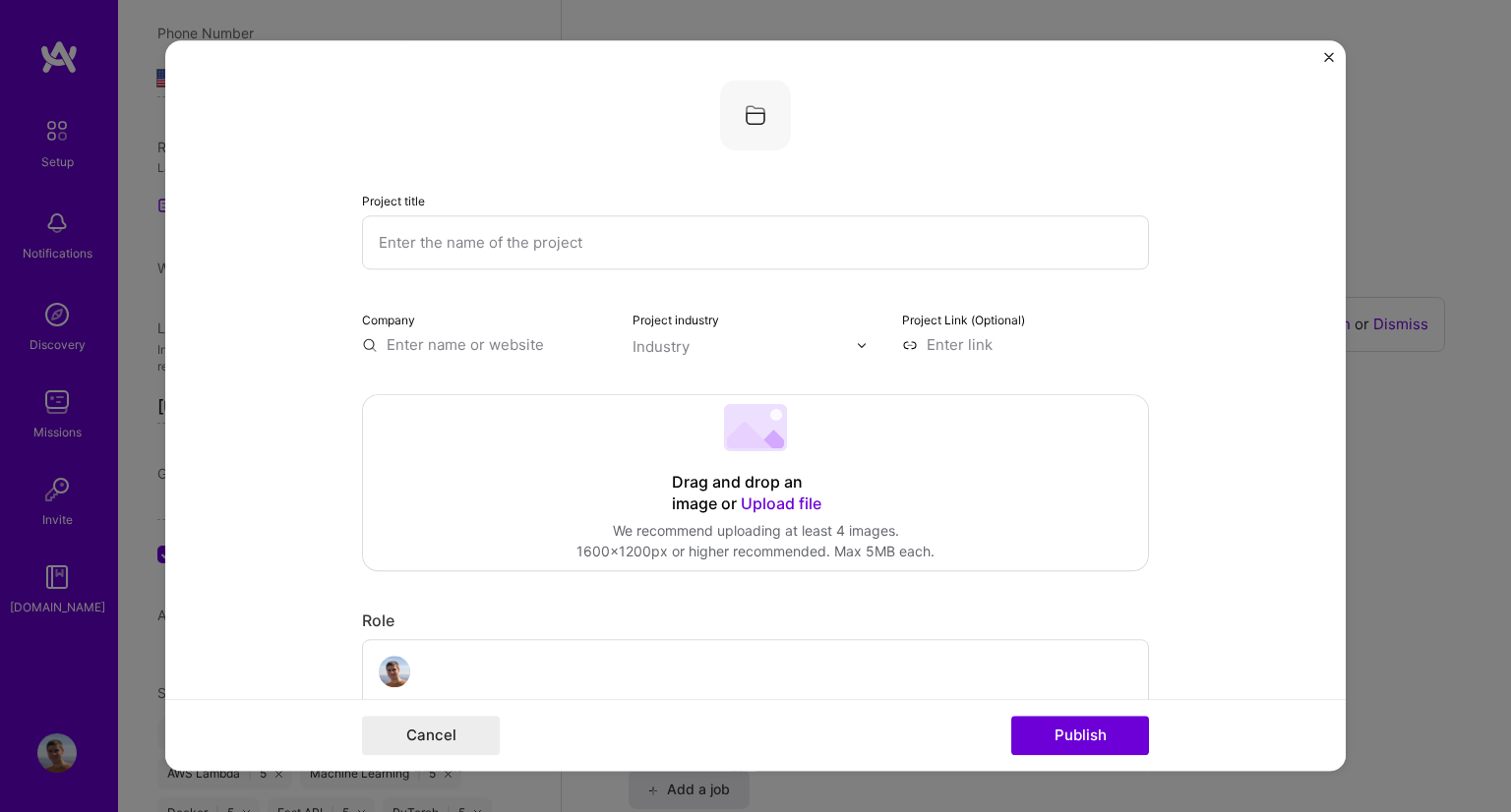
click at [508, 226] on input "text" at bounding box center [755, 242] width 787 height 54
click at [1324, 56] on img "Close" at bounding box center [1329, 57] width 10 height 10
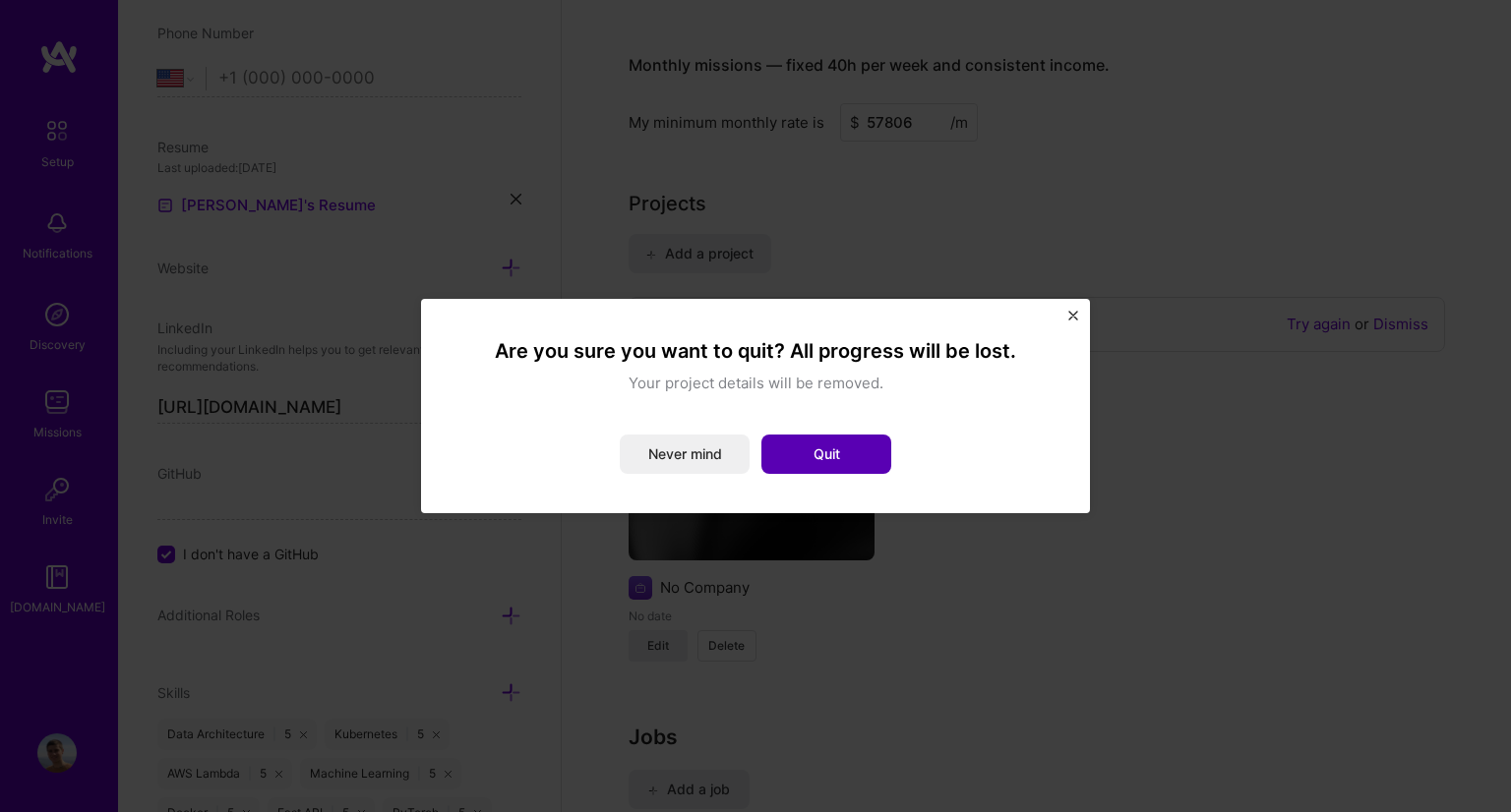
click at [818, 460] on button "Quit" at bounding box center [826, 455] width 130 height 40
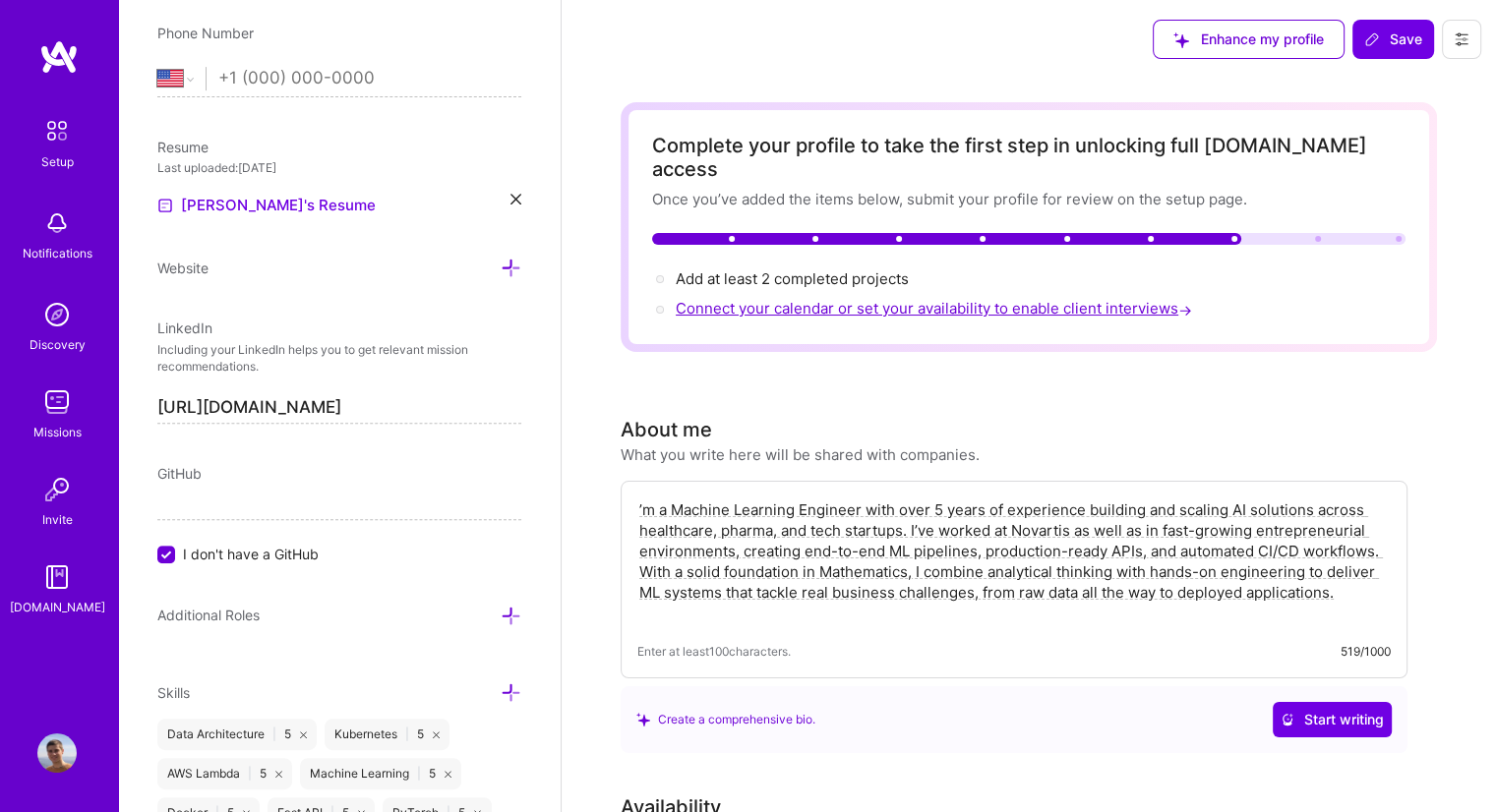
click at [1041, 299] on span "Connect your calendar or set your availability to enable client interviews →" at bounding box center [936, 308] width 520 height 19
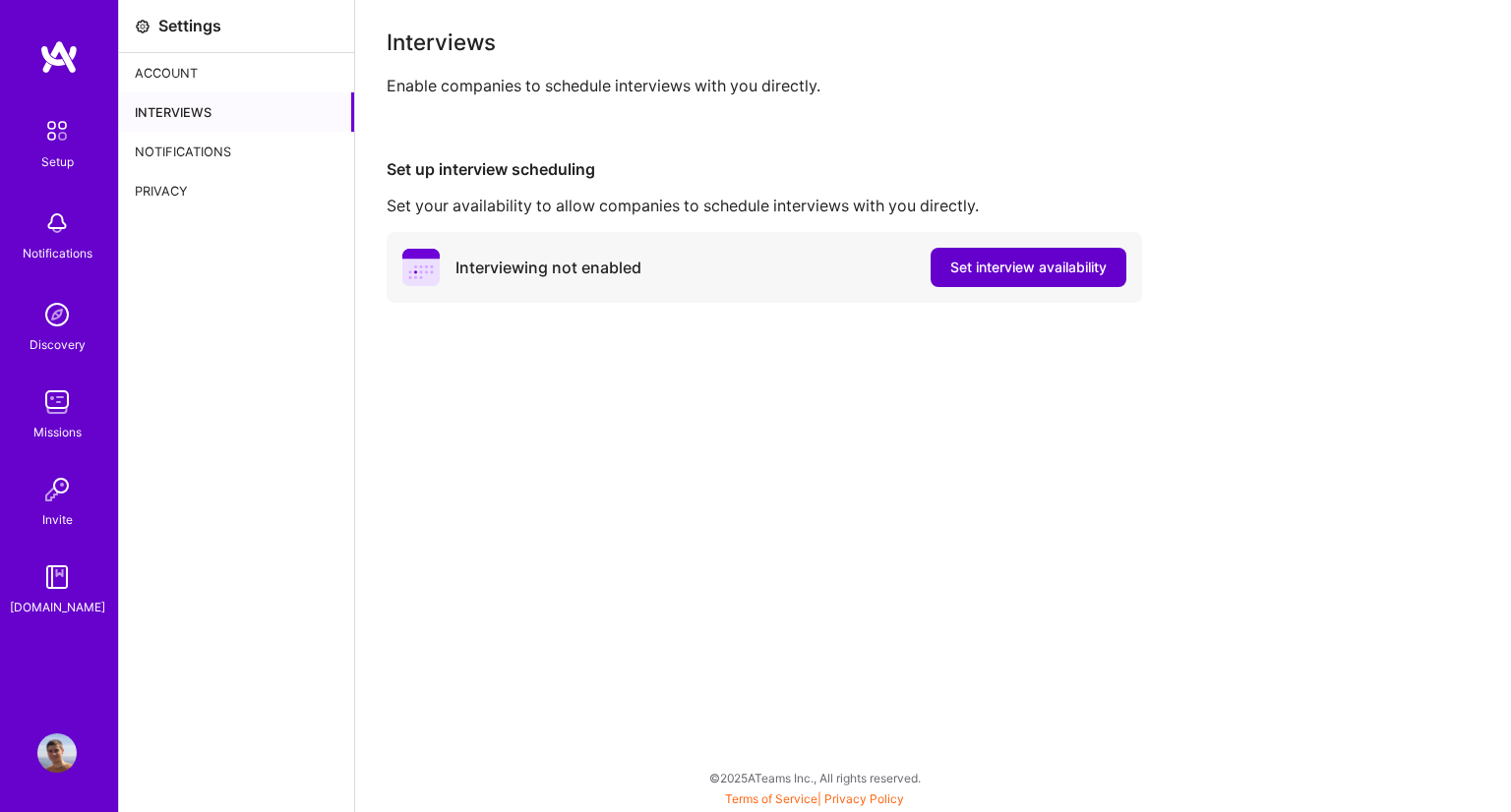
click at [1091, 280] on button "Set interview availability" at bounding box center [1029, 268] width 196 height 40
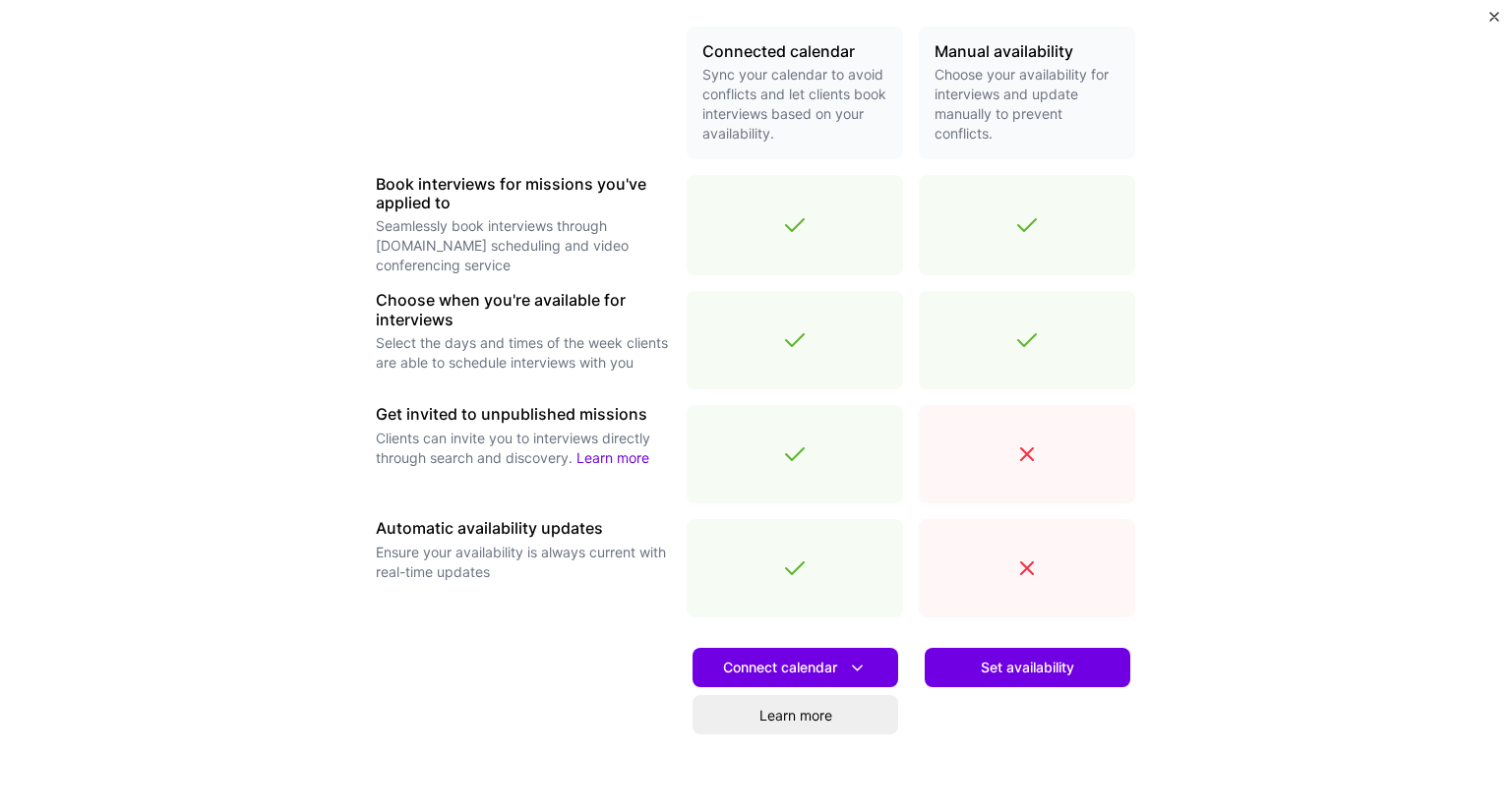
scroll to position [456, 0]
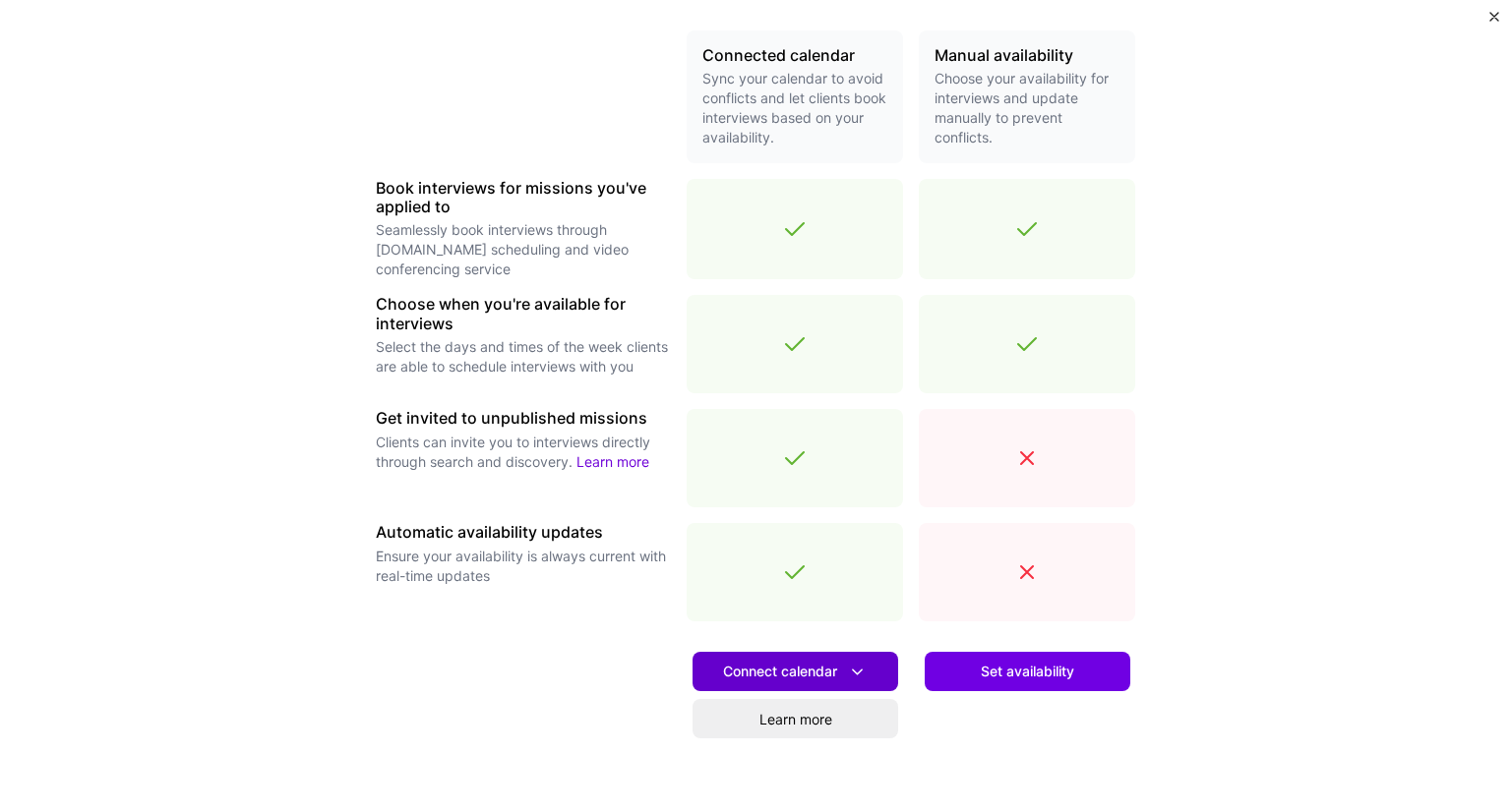
click at [856, 671] on icon at bounding box center [857, 672] width 21 height 21
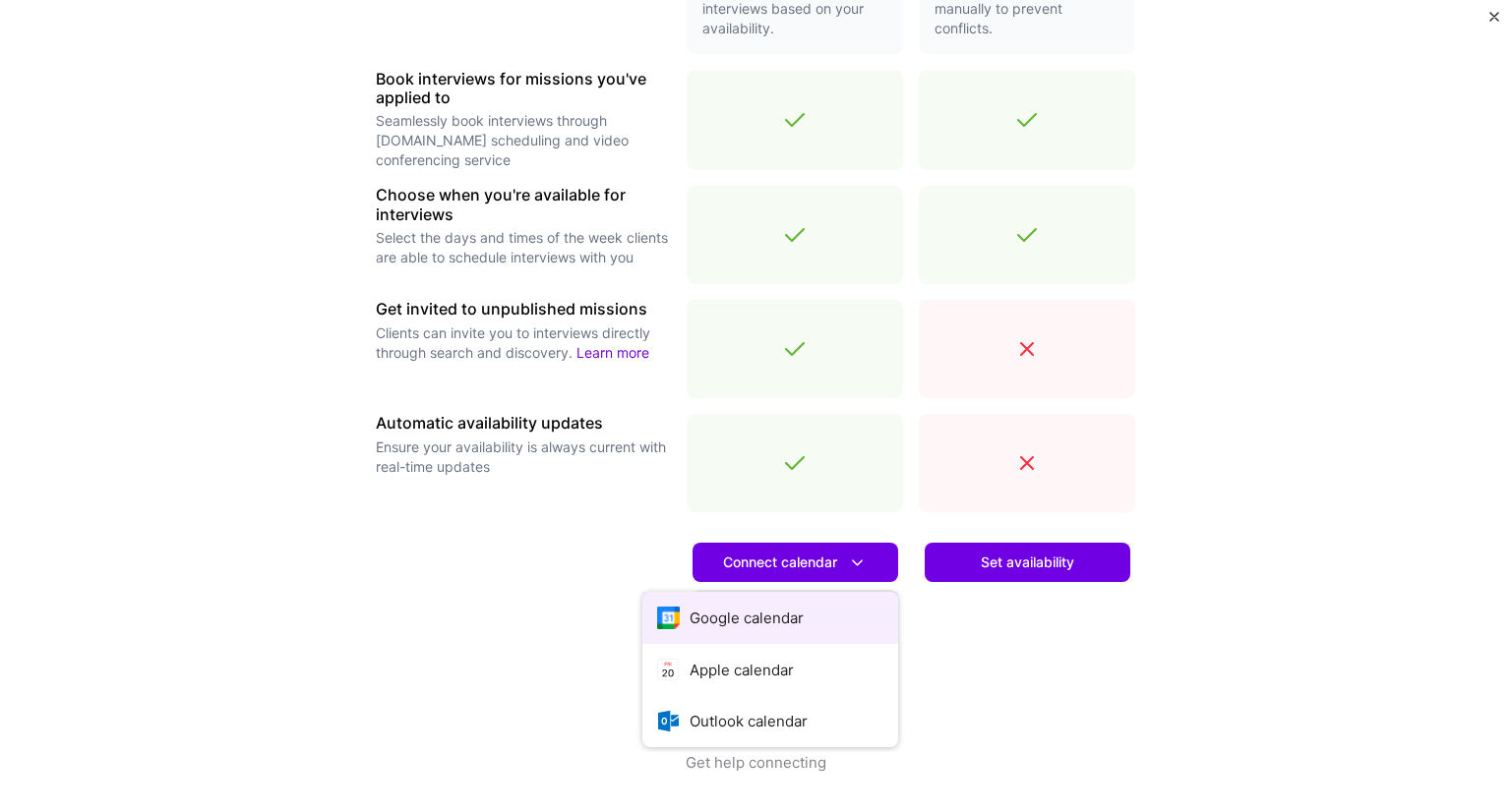
click at [705, 614] on button "Google calendar" at bounding box center [770, 618] width 256 height 52
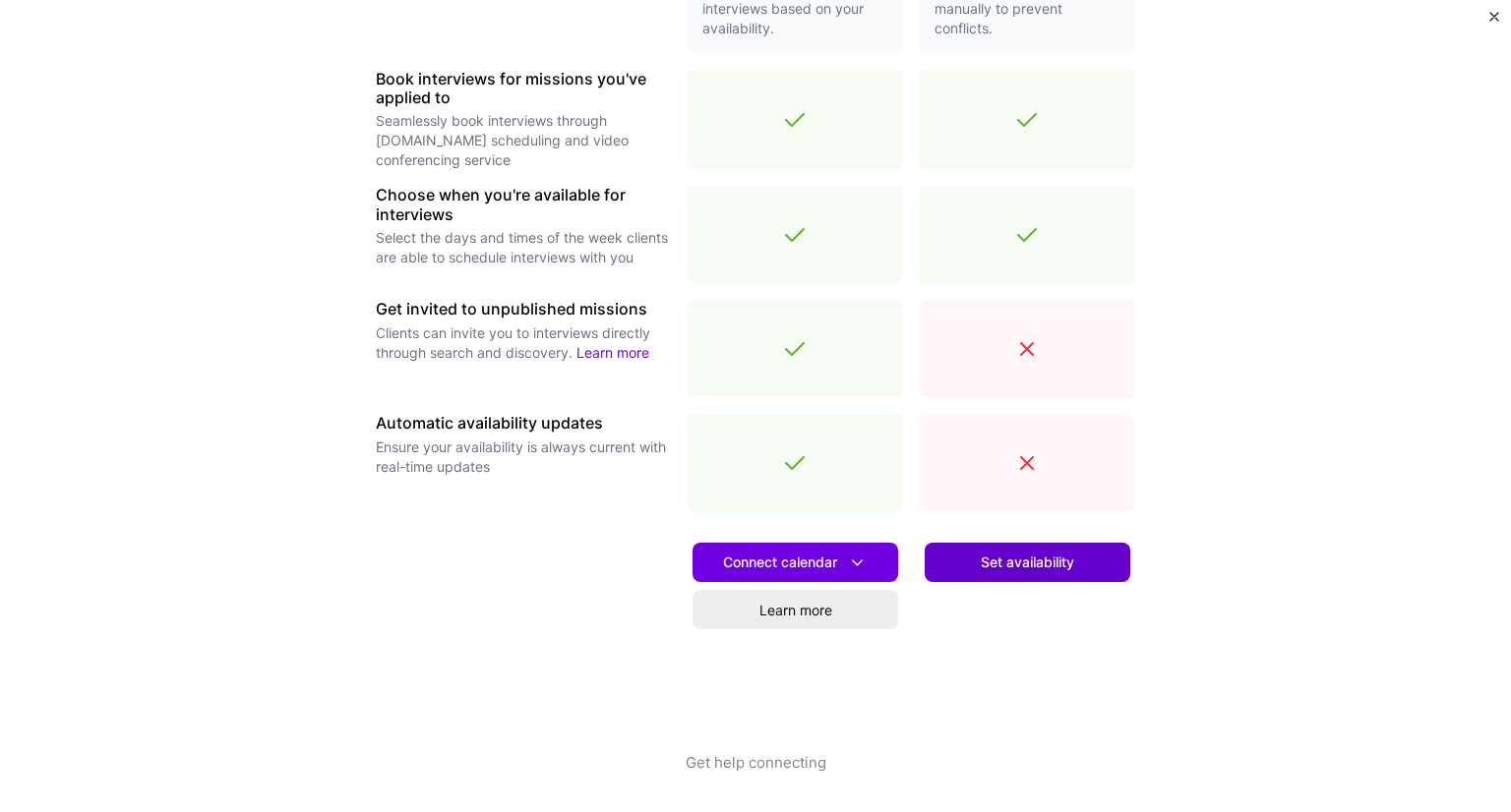
click at [1045, 561] on span "Set availability" at bounding box center [1027, 563] width 93 height 20
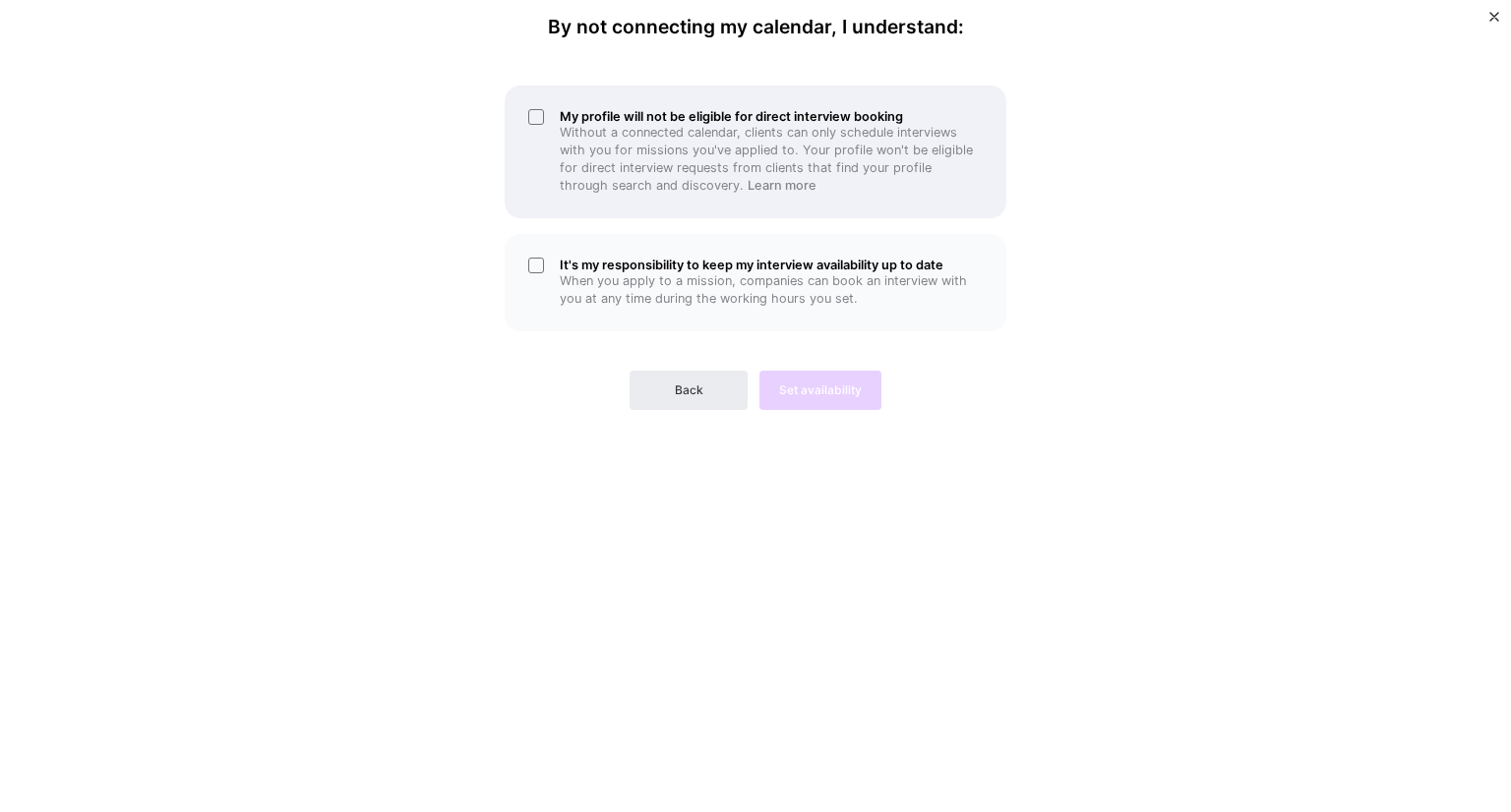
click at [587, 114] on h5 "My profile will not be eligible for direct interview booking" at bounding box center [772, 116] width 424 height 15
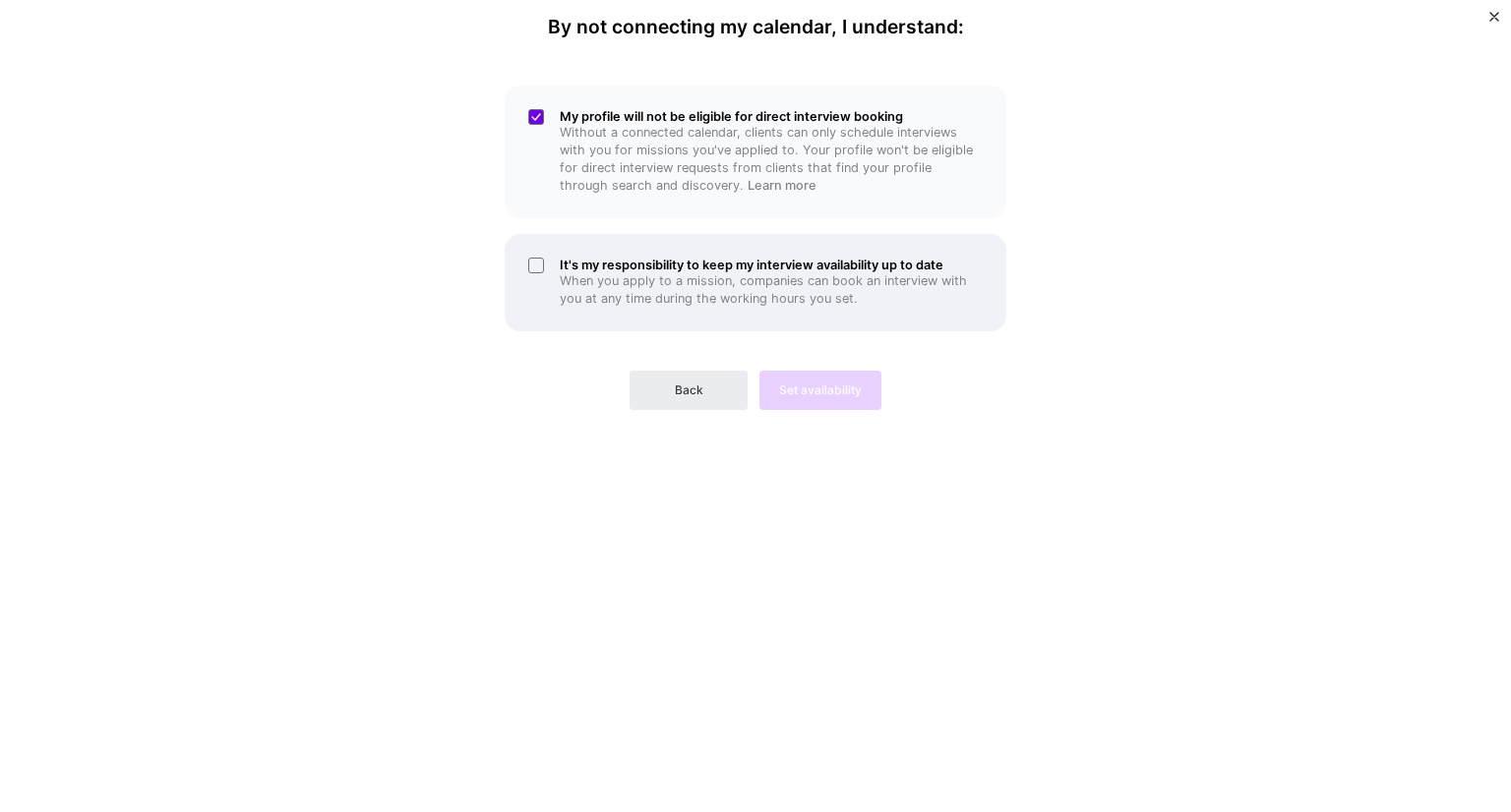
click at [732, 300] on p "When you apply to a mission, companies can book an interview with you at any ti…" at bounding box center [772, 290] width 424 height 36
click at [818, 394] on span "Set availability" at bounding box center [821, 391] width 83 height 18
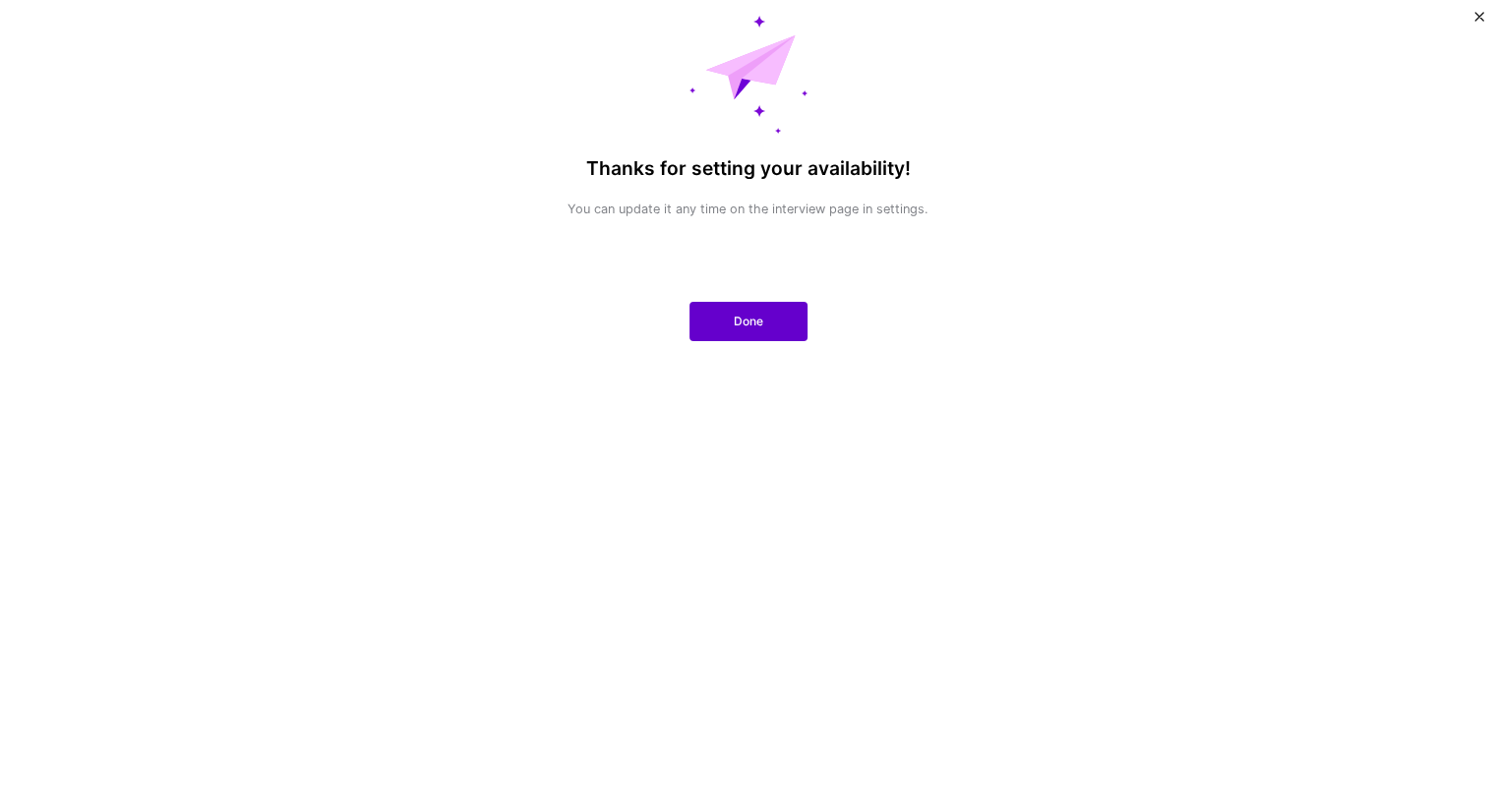
click at [744, 317] on span "Done" at bounding box center [749, 321] width 30 height 18
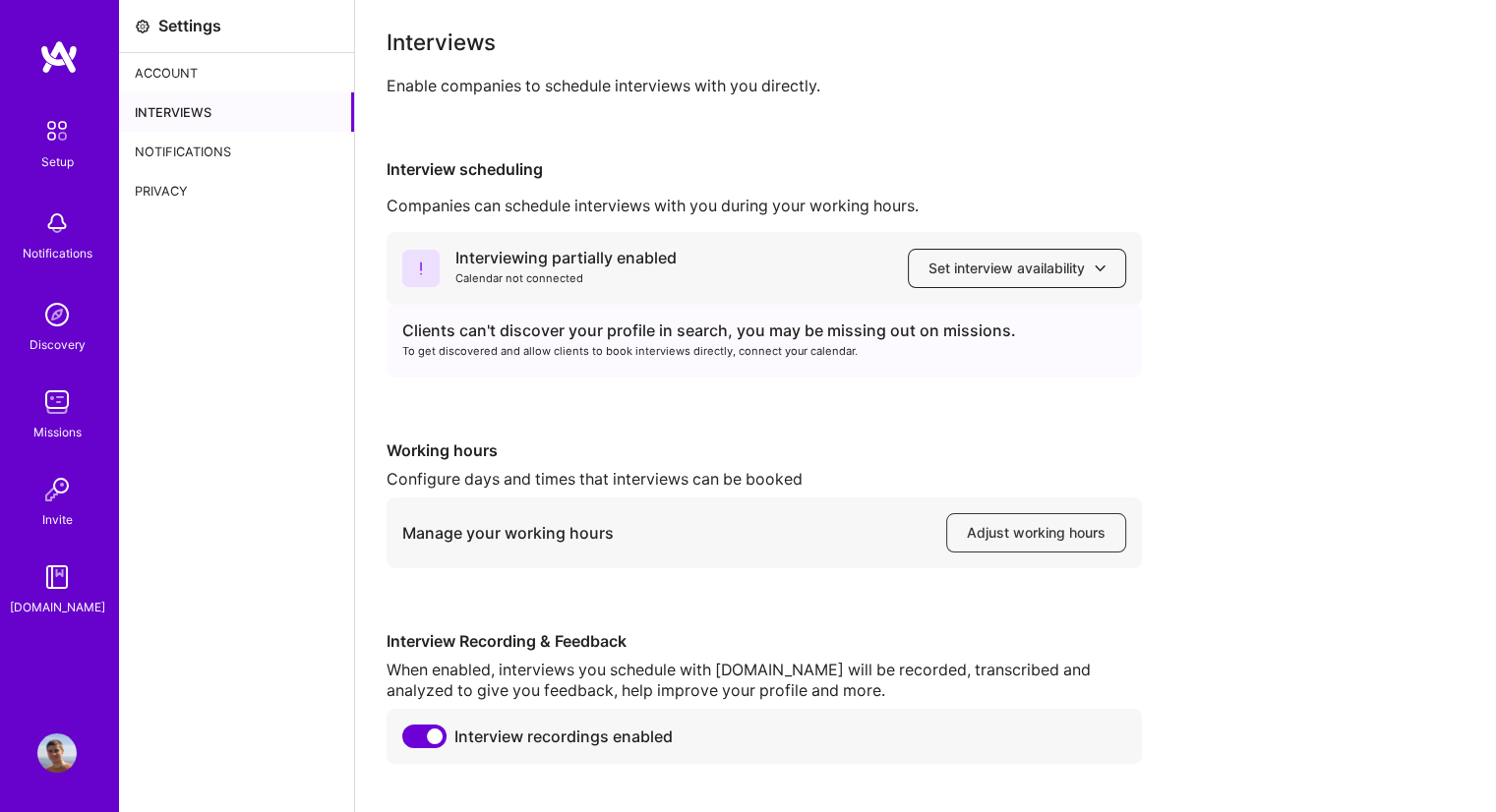
click at [940, 276] on span "Set interview availability" at bounding box center [1017, 269] width 177 height 20
click at [1224, 399] on div "Interviewing partially enabled Calendar not connected Set interview availabilit…" at bounding box center [926, 498] width 1078 height 532
click at [209, 70] on div "Account" at bounding box center [236, 73] width 235 height 40
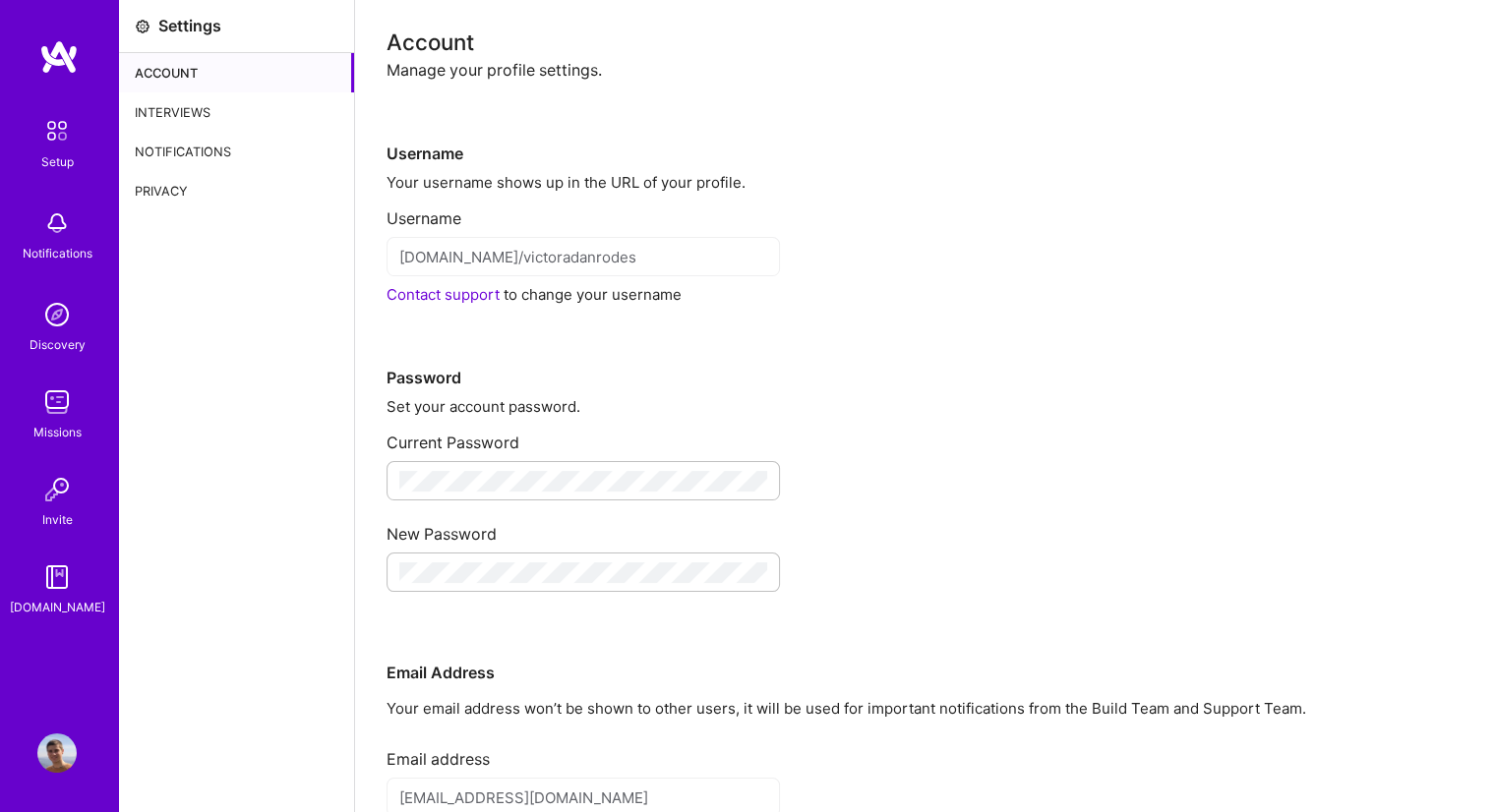
click at [56, 151] on div "Setup" at bounding box center [57, 161] width 33 height 21
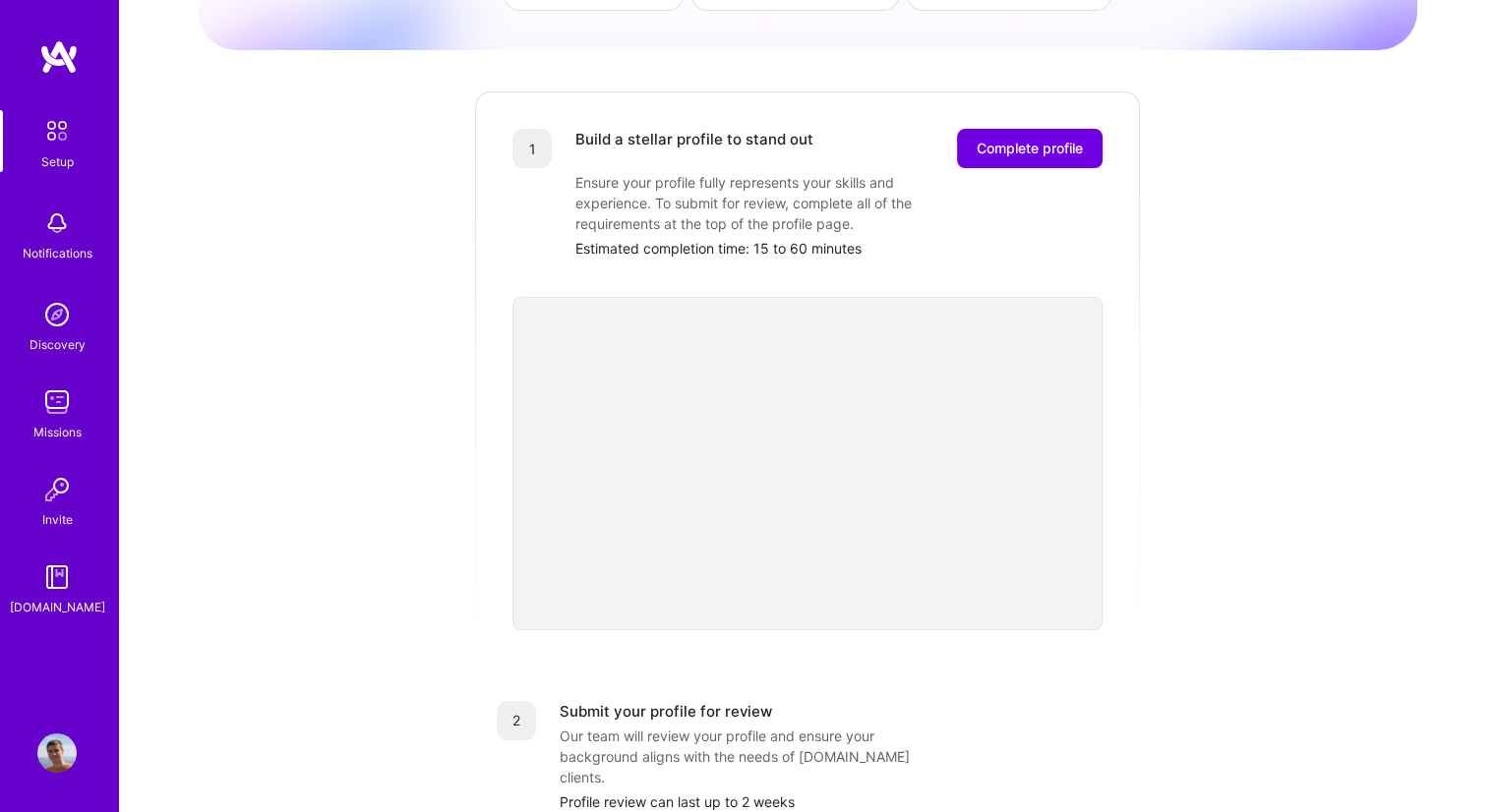
scroll to position [204, 0]
click at [1047, 139] on span "Complete profile" at bounding box center [1029, 149] width 106 height 20
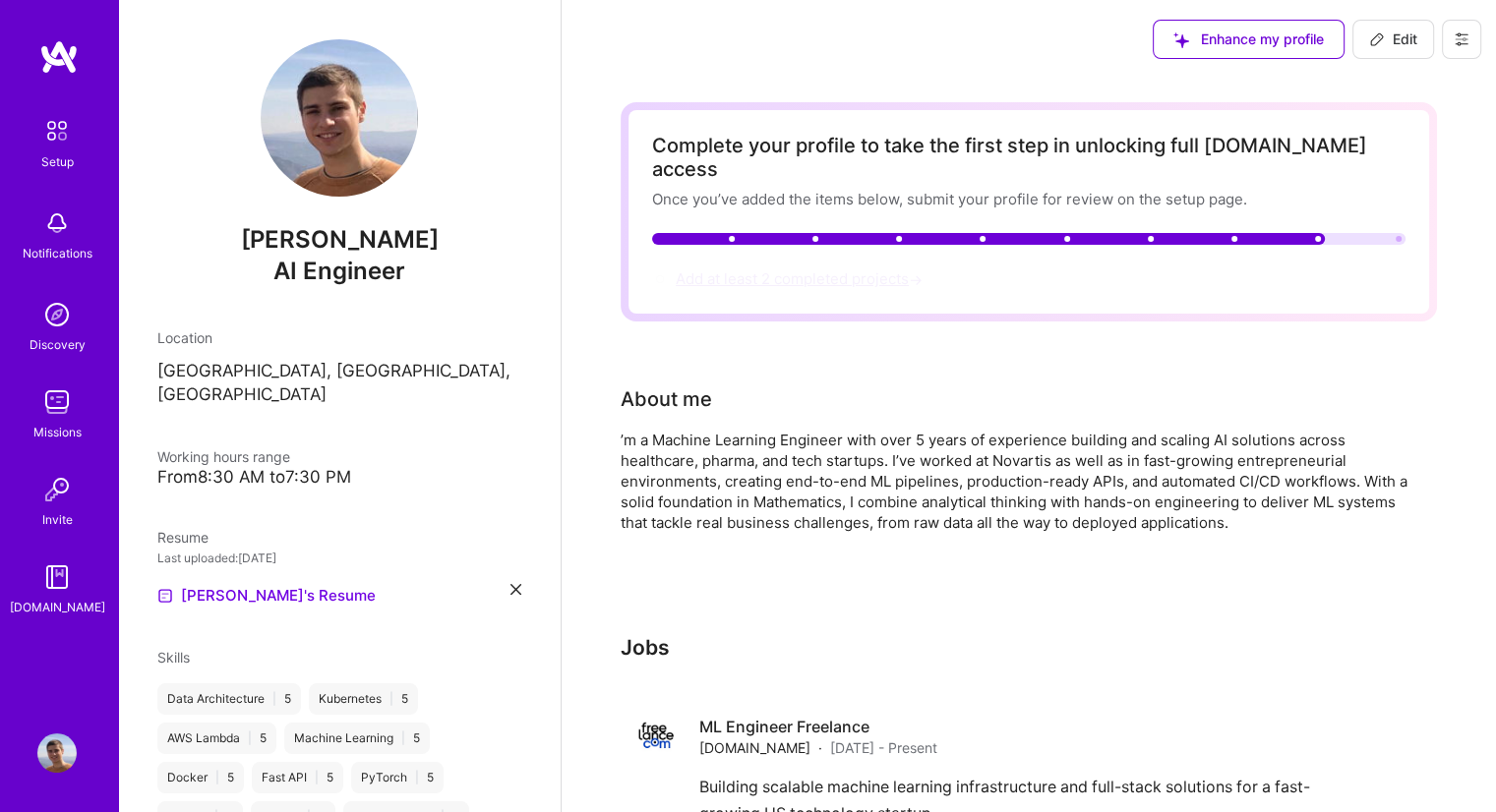
click at [814, 269] on span "Add at least 2 completed projects →" at bounding box center [801, 278] width 251 height 19
select select "US"
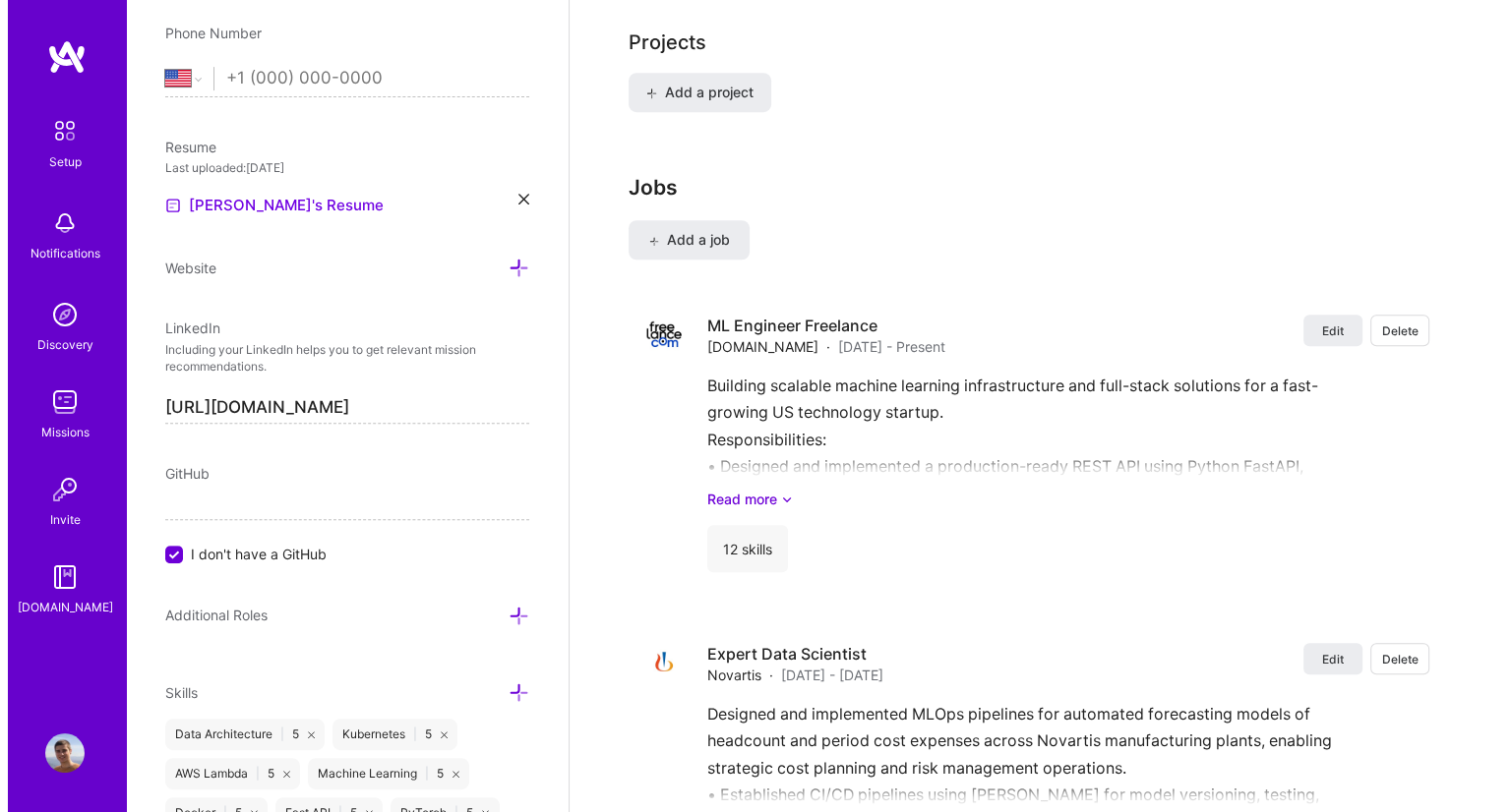
scroll to position [1460, 0]
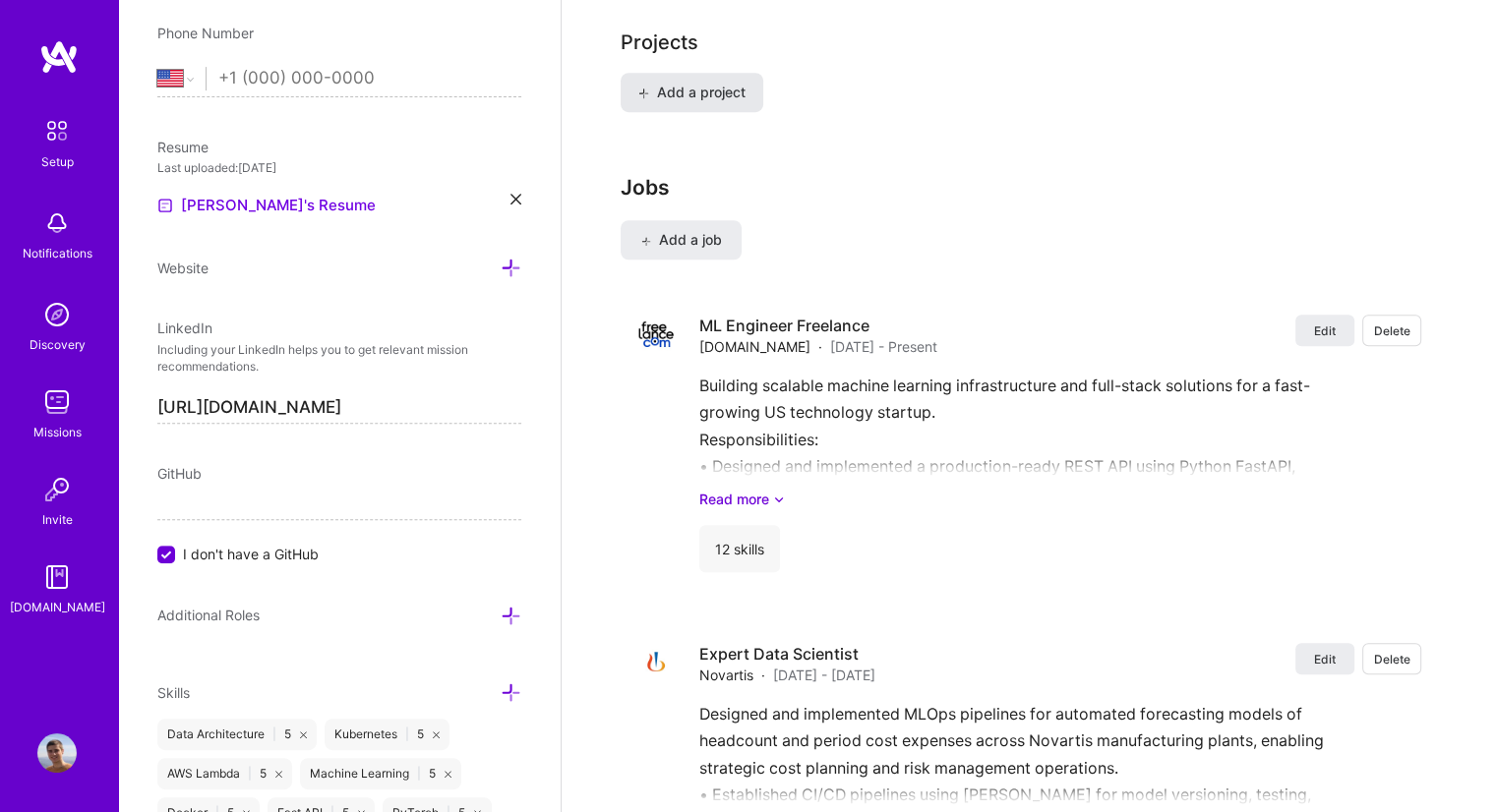
click at [696, 76] on button "Add a project" at bounding box center [692, 93] width 142 height 40
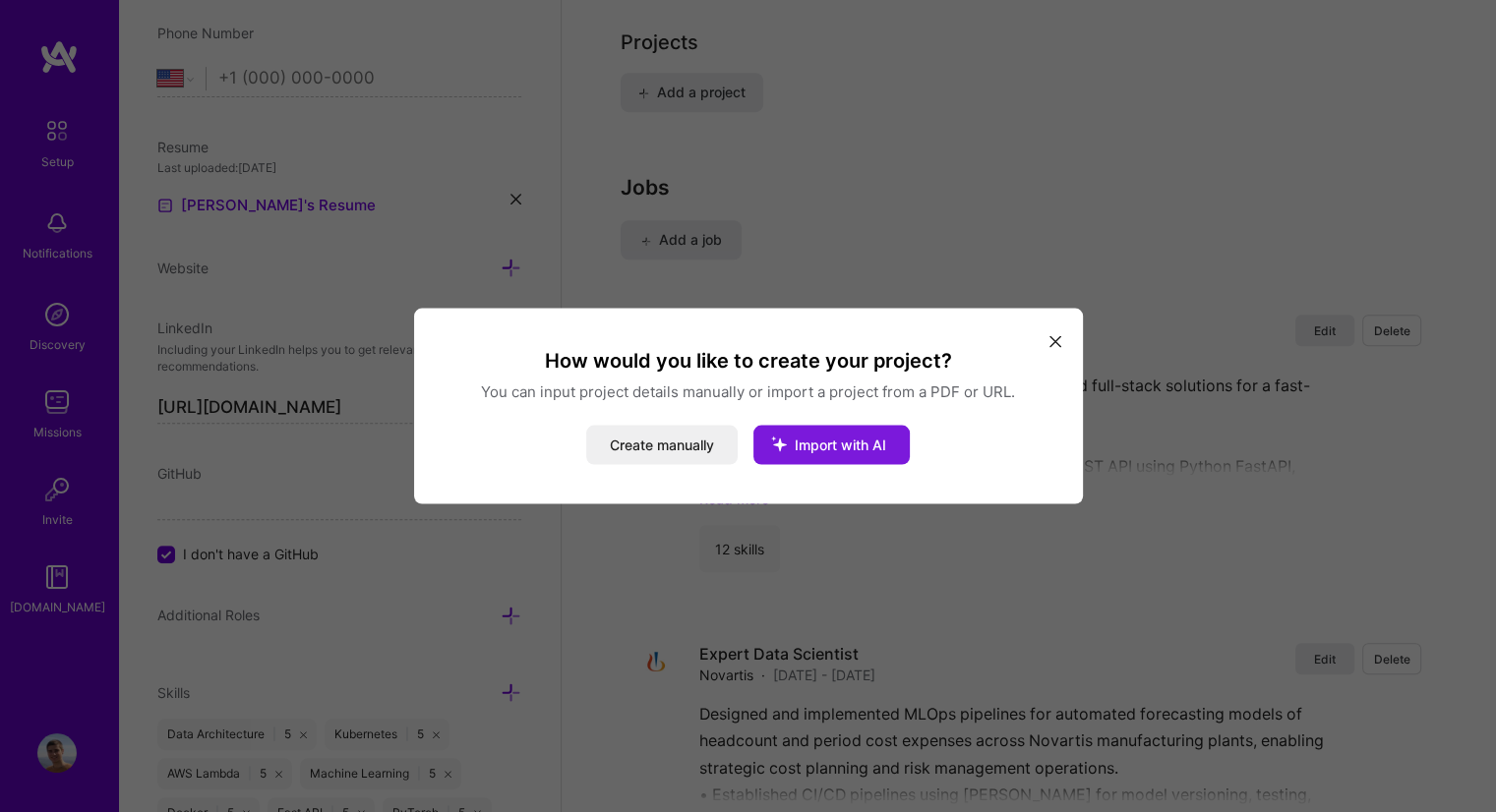
click at [841, 456] on button "Import with AI" at bounding box center [832, 446] width 156 height 40
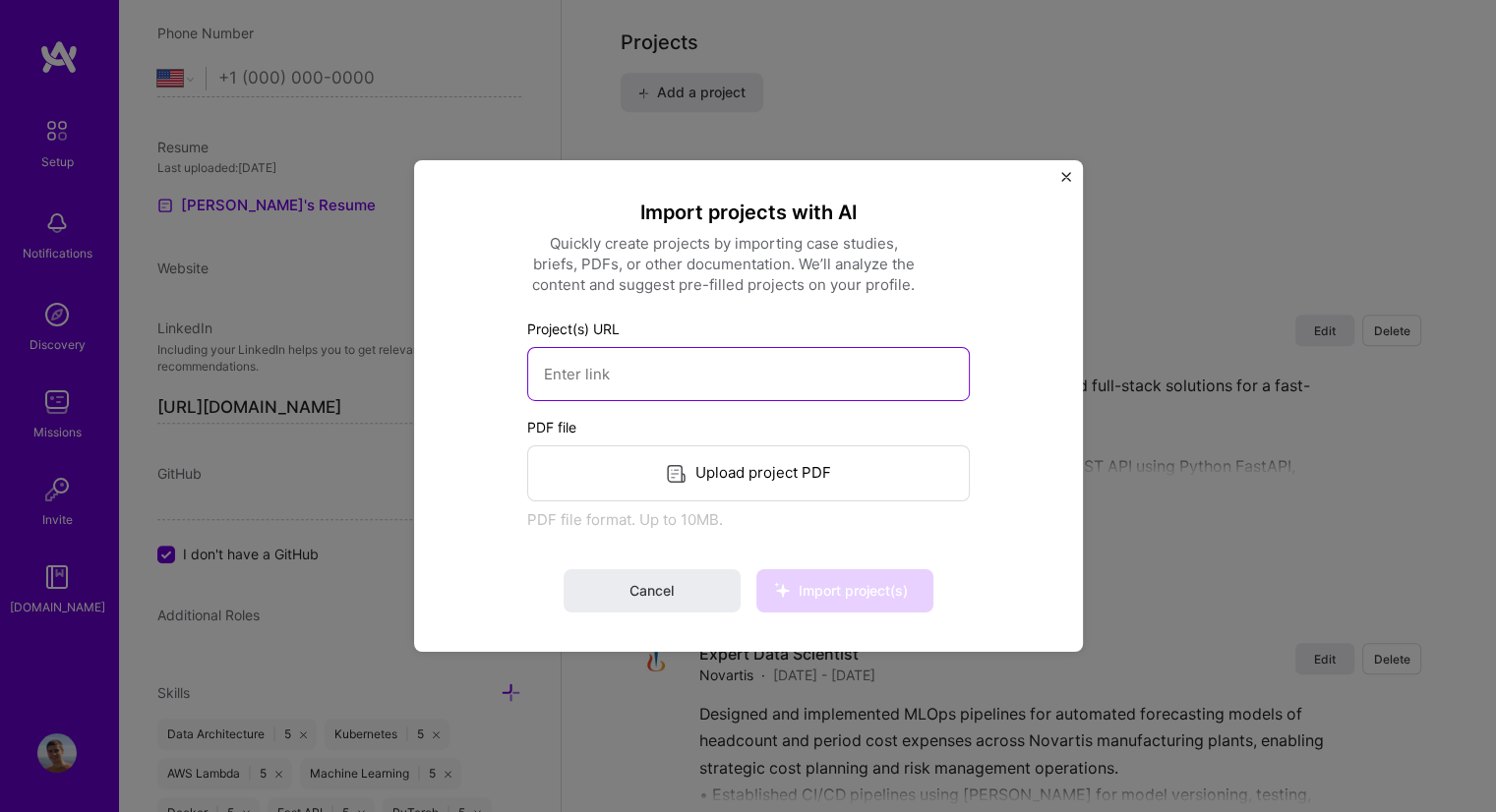
click at [715, 373] on input at bounding box center [748, 374] width 442 height 54
click at [789, 466] on div "Upload project PDF" at bounding box center [748, 473] width 442 height 56
click at [1056, 177] on div "Import projects with AI Quickly create projects by importing case studies, brie…" at bounding box center [749, 406] width 669 height 492
click at [1066, 178] on img "Close" at bounding box center [1067, 177] width 10 height 10
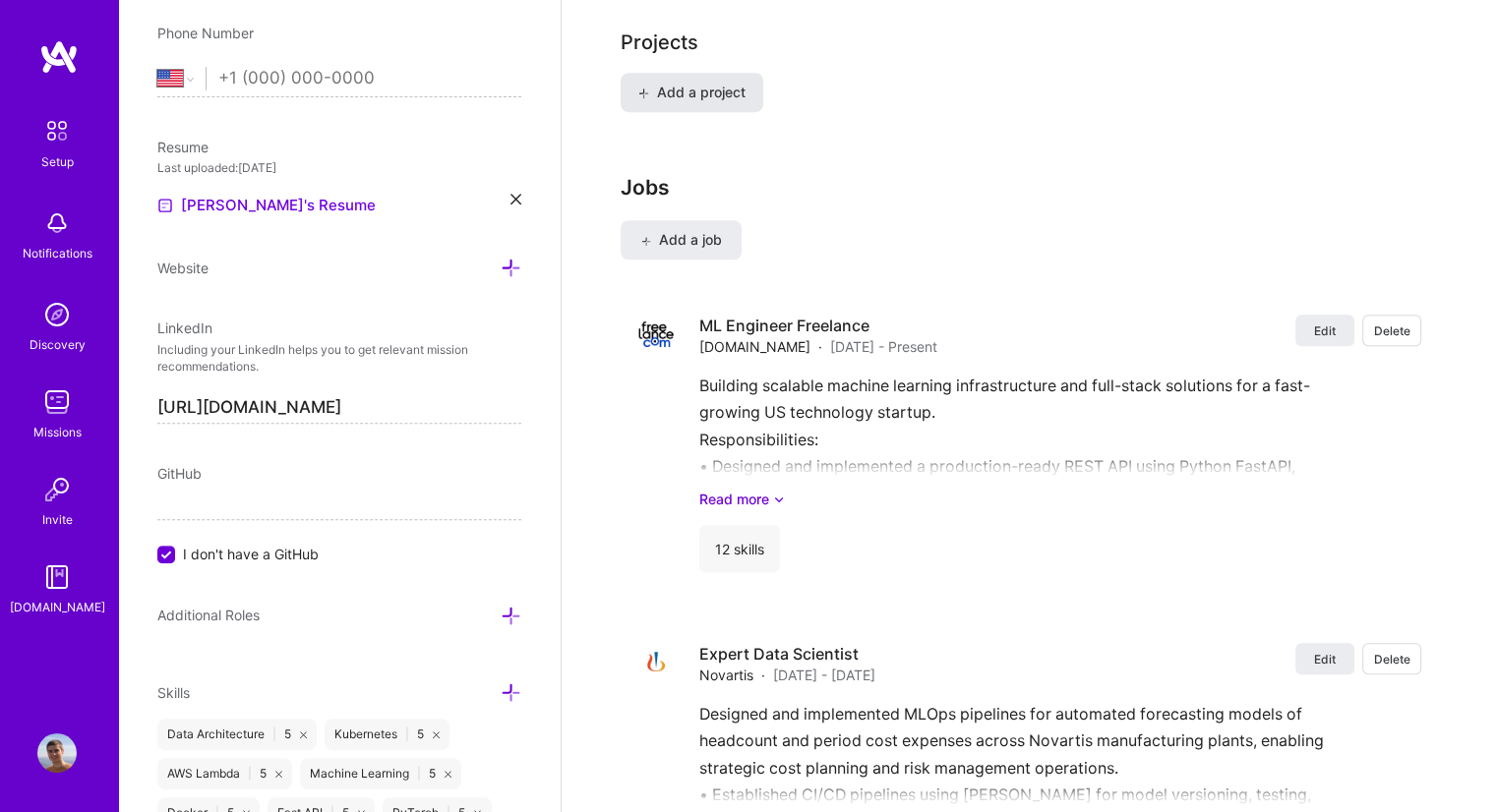
click at [699, 83] on span "Add a project" at bounding box center [692, 93] width 107 height 20
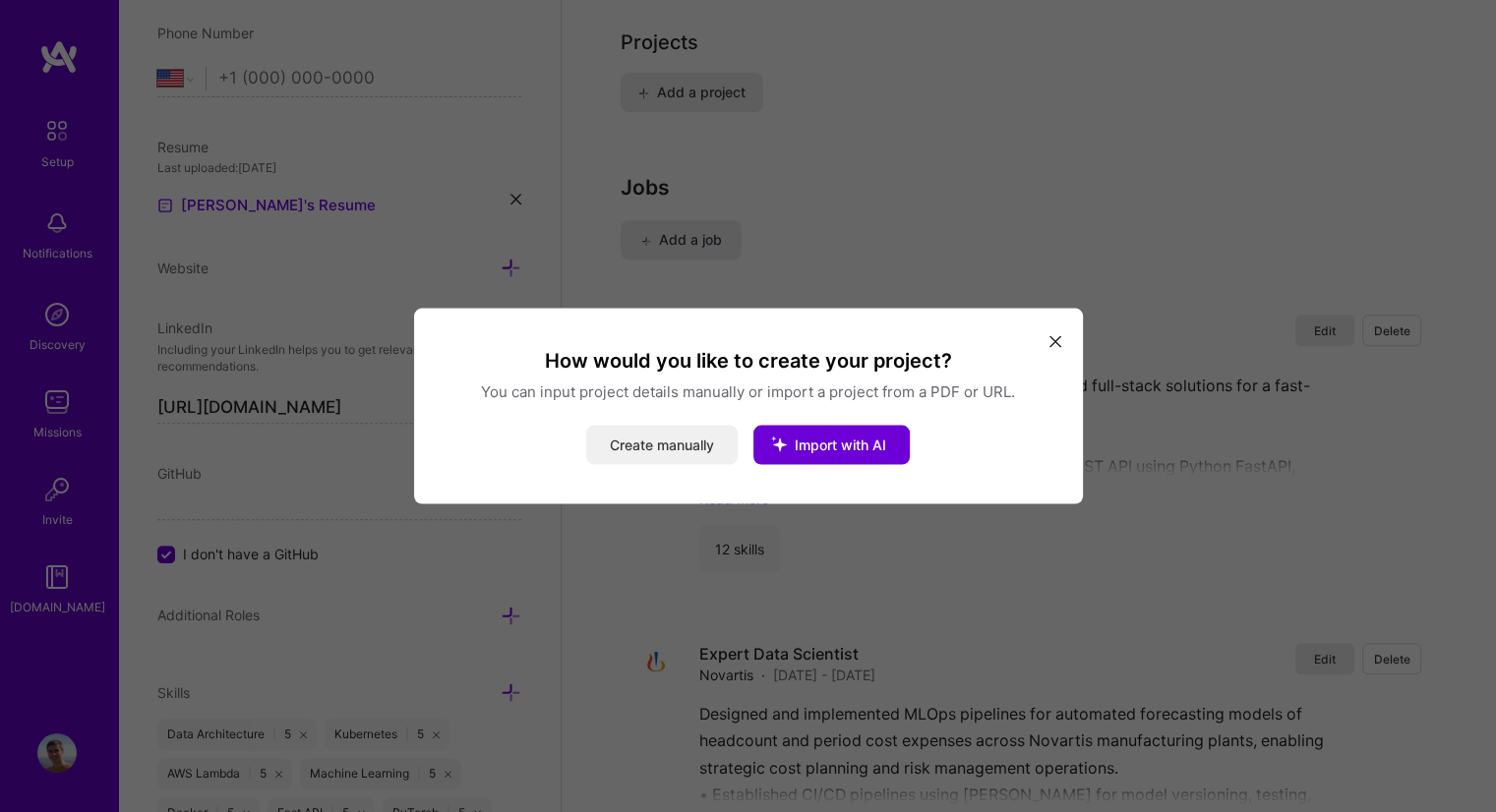
click at [659, 436] on button "Create manually" at bounding box center [662, 446] width 151 height 40
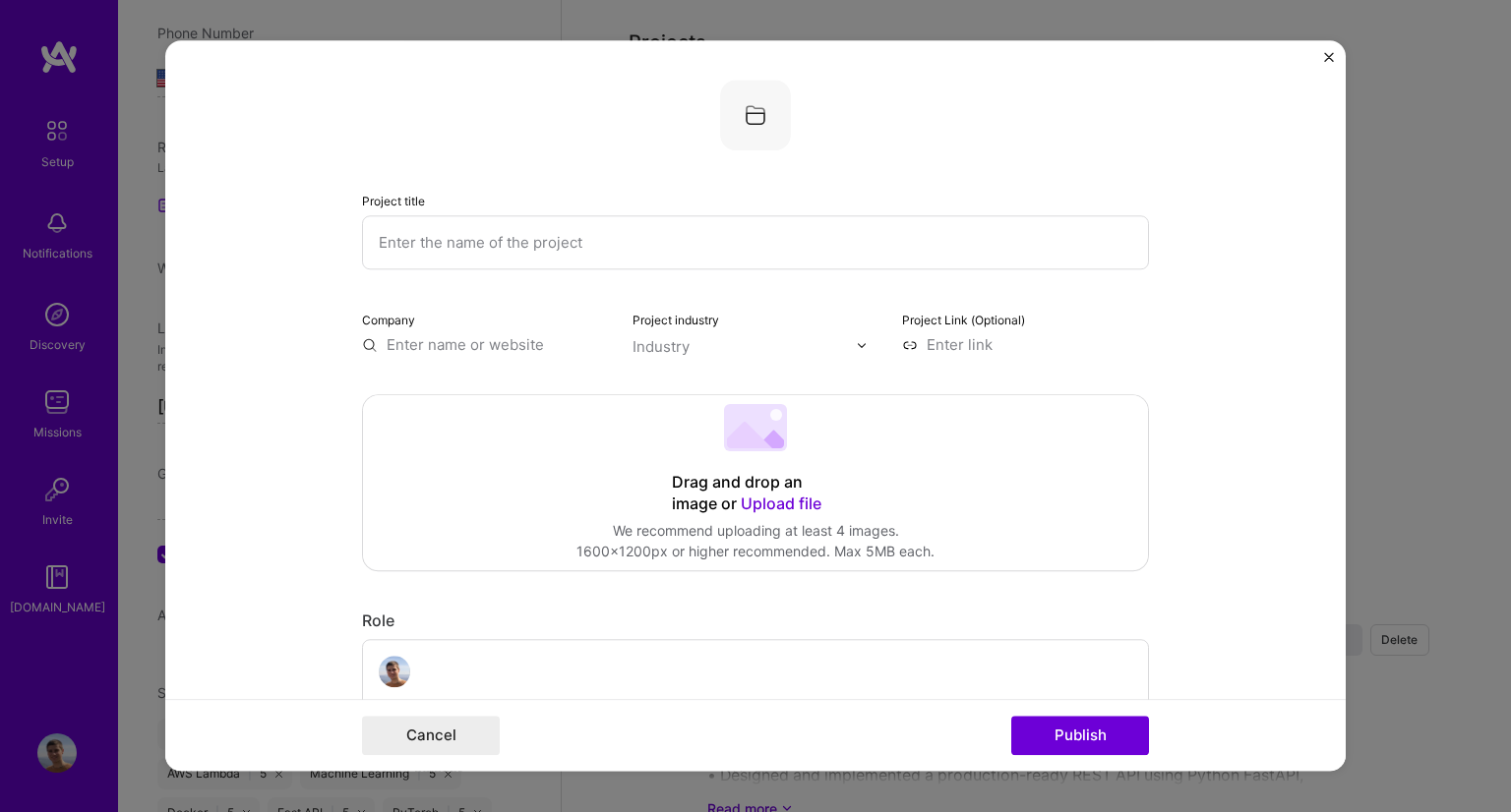
click at [508, 250] on input "text" at bounding box center [755, 242] width 787 height 54
type input "Vibetogether"
type input "Grouplang"
click at [502, 398] on div "Grouplang" at bounding box center [517, 390] width 89 height 35
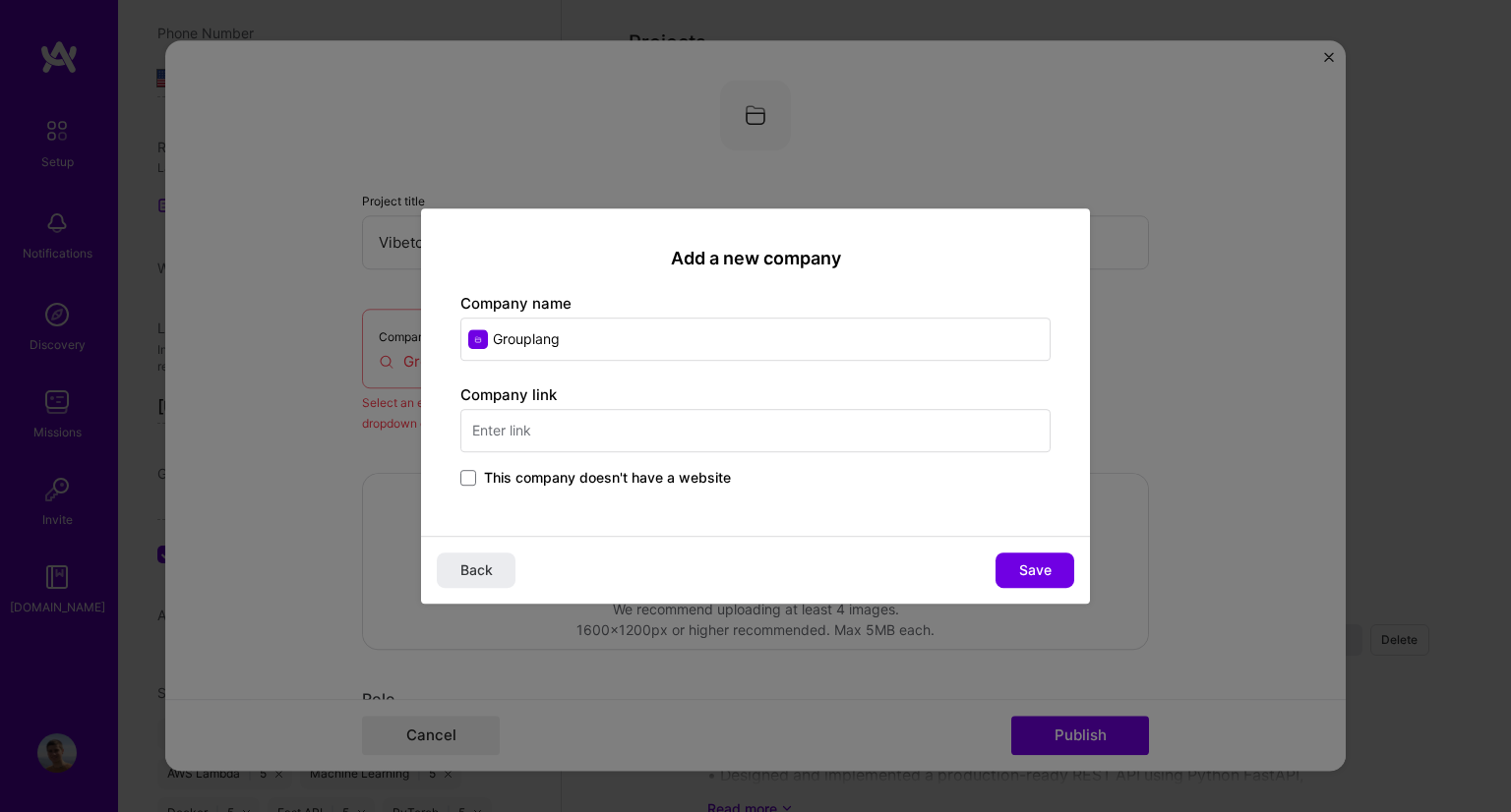
click at [551, 427] on input "text" at bounding box center [755, 431] width 591 height 44
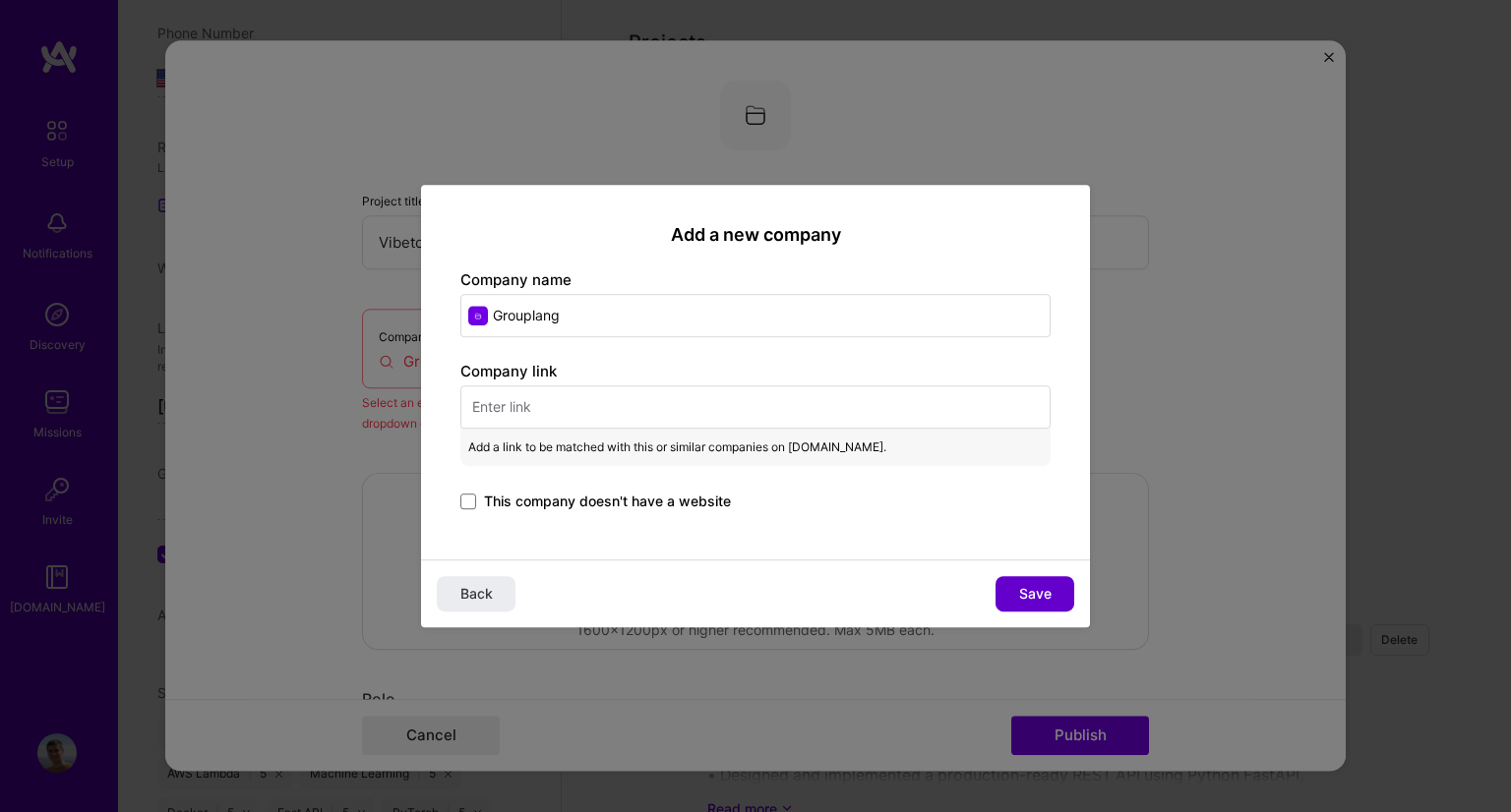
click at [1037, 585] on span "Save" at bounding box center [1035, 594] width 33 height 20
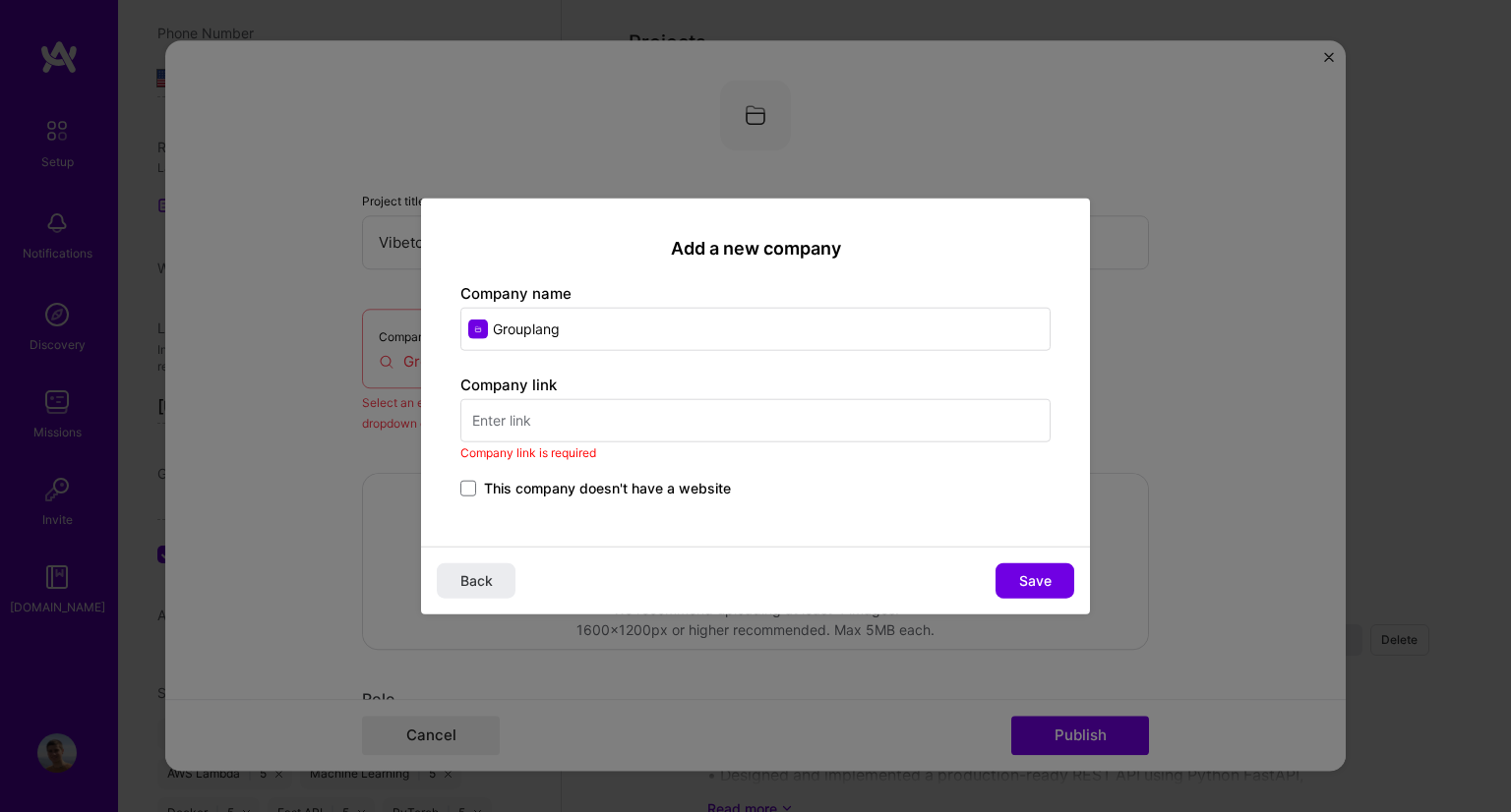
click at [519, 480] on span "This company doesn't have a website" at bounding box center [608, 488] width 247 height 20
click at [0, 0] on input "This company doesn't have a website" at bounding box center [0, 0] width 0 height 0
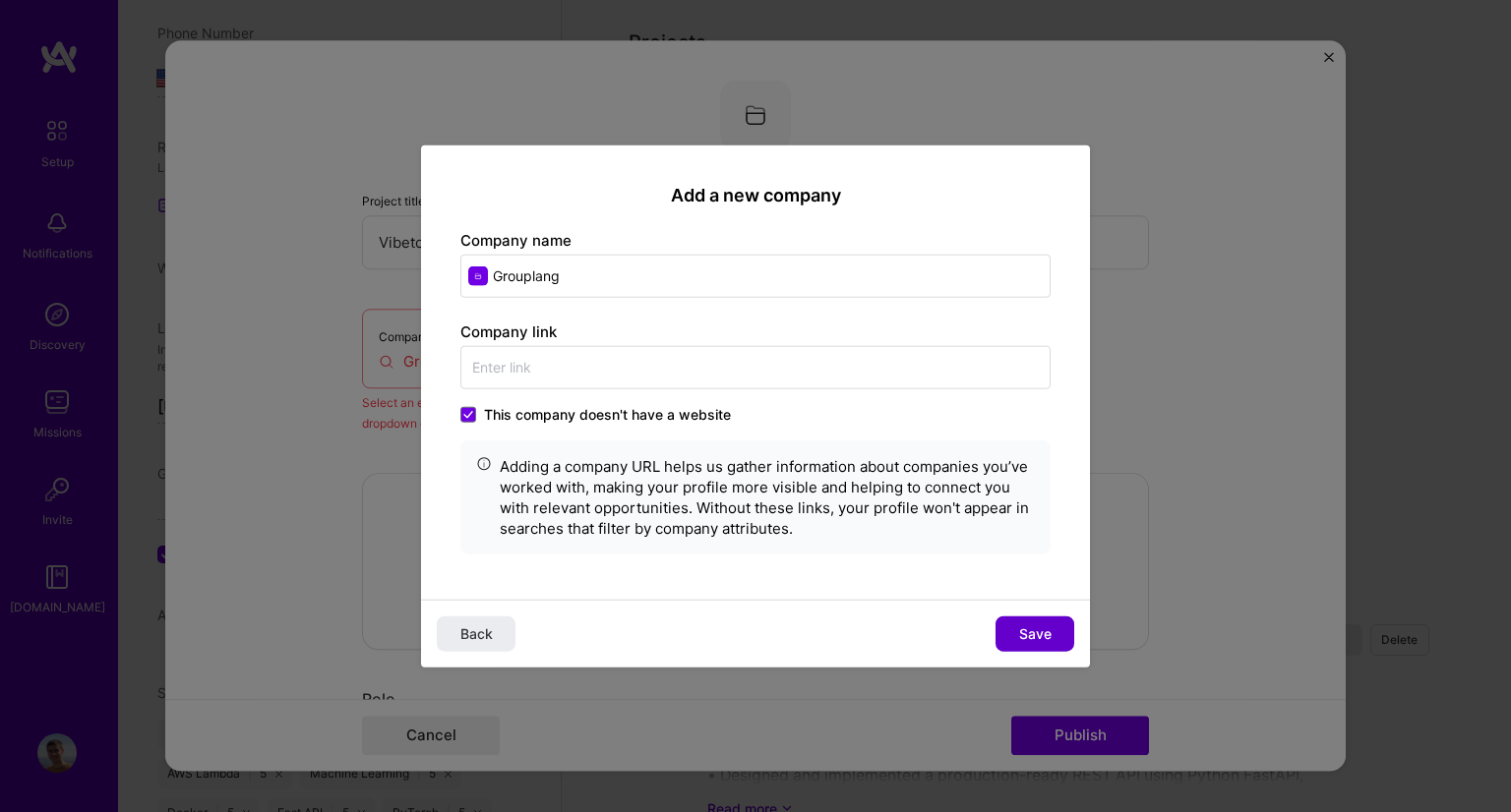
click at [1041, 635] on span "Save" at bounding box center [1035, 633] width 33 height 20
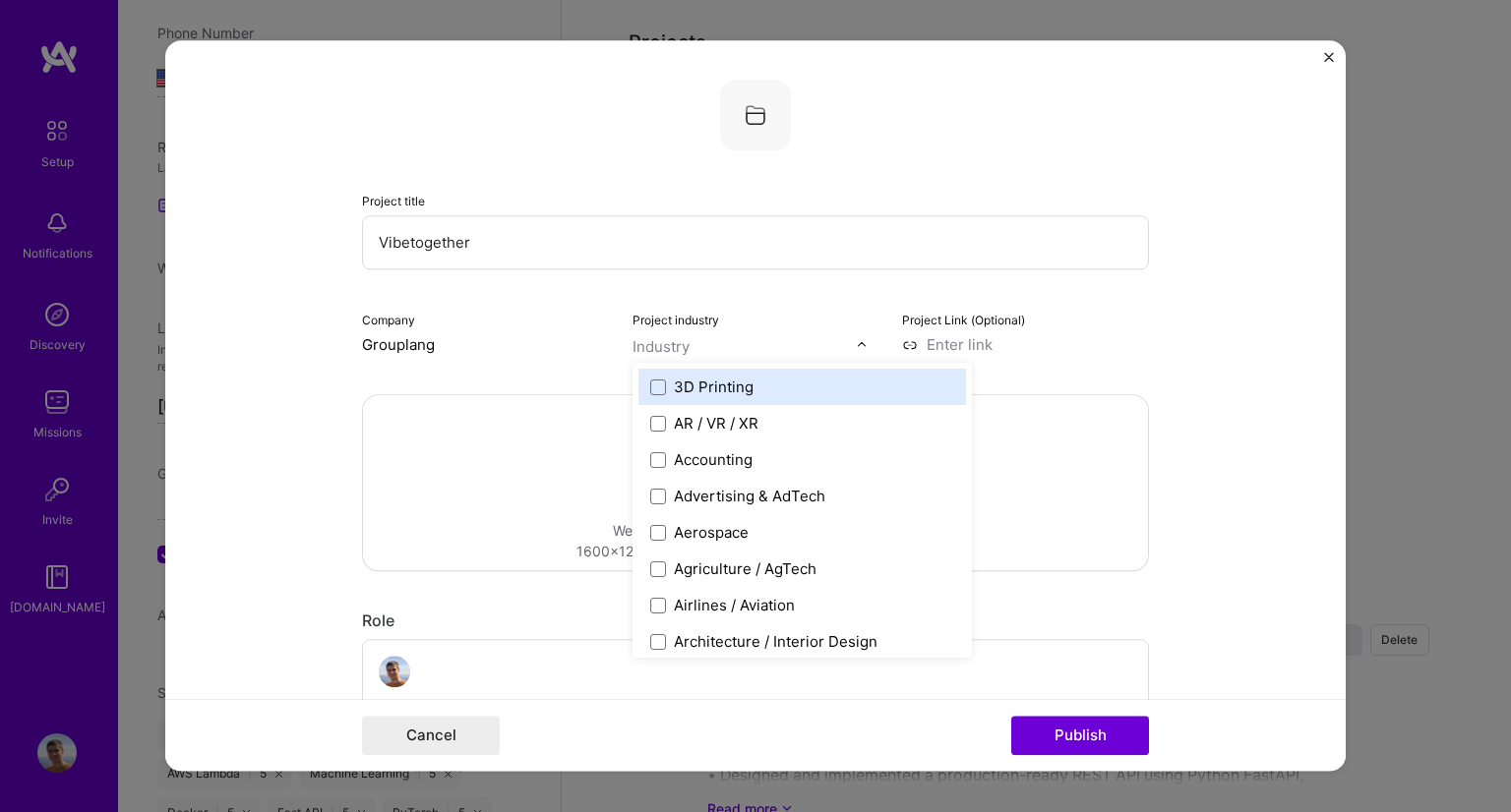
click at [748, 338] on input "text" at bounding box center [744, 346] width 225 height 21
type input "tech"
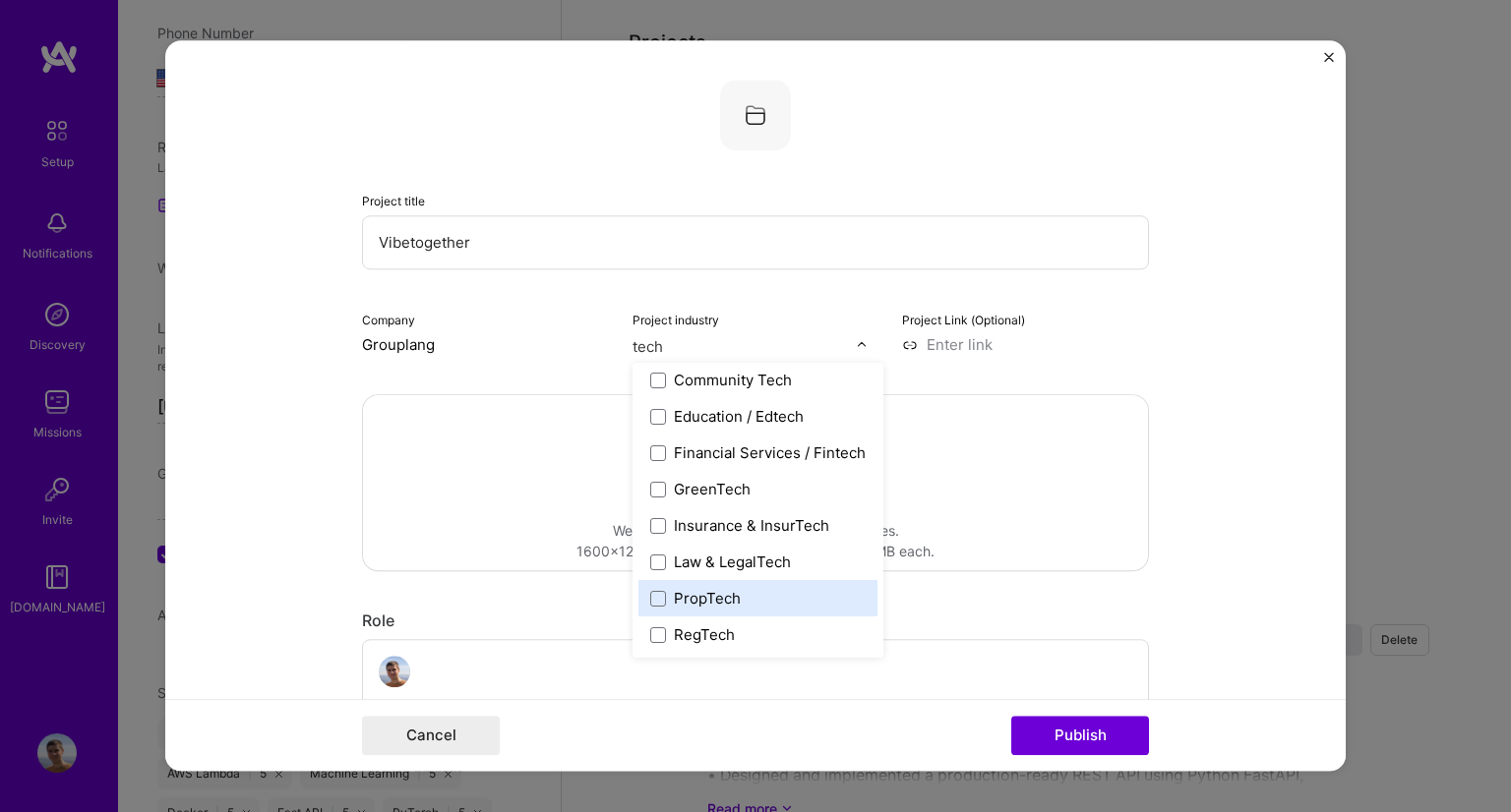
scroll to position [0, 0]
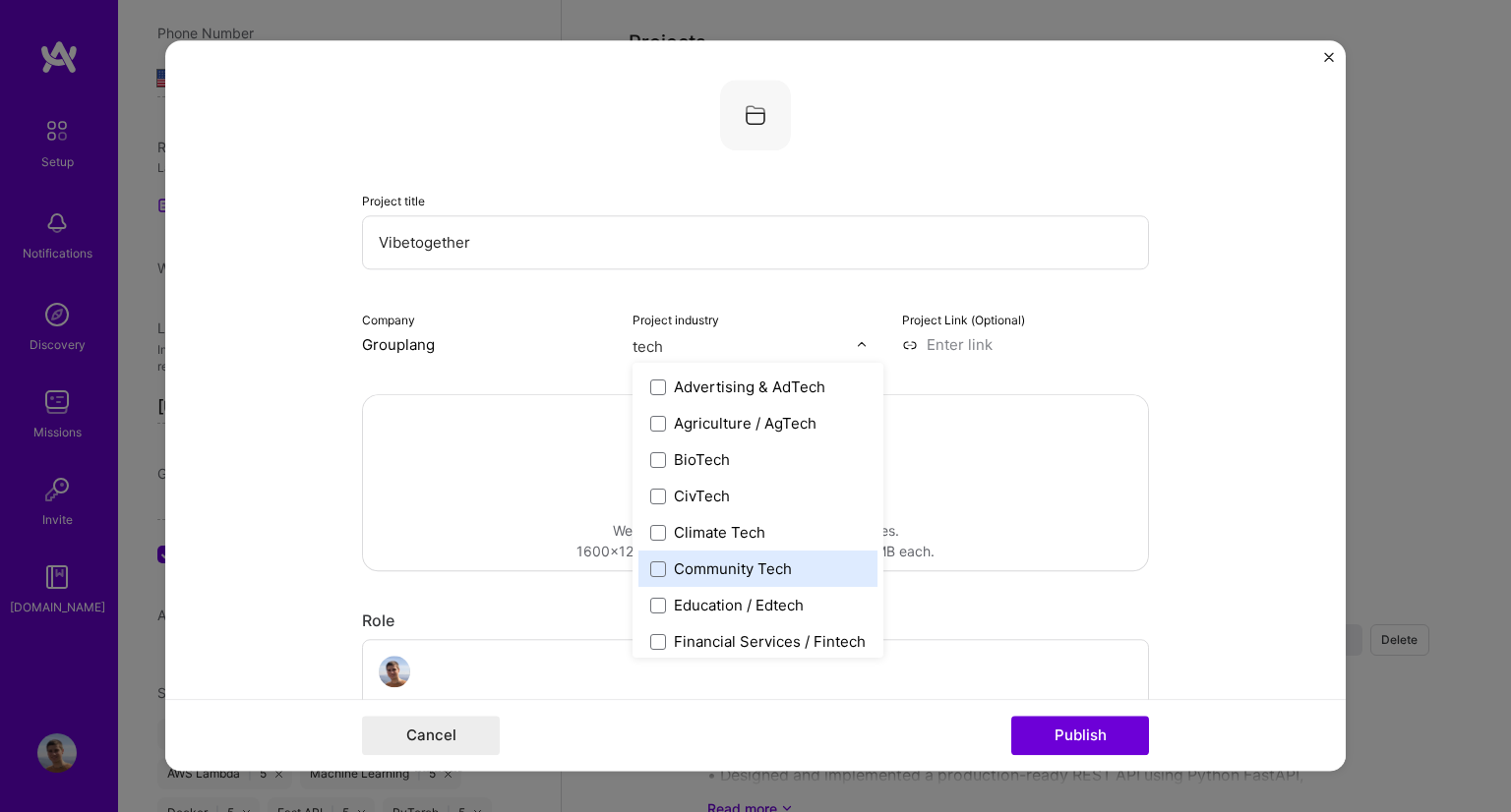
click at [728, 572] on div "Community Tech" at bounding box center [732, 569] width 118 height 21
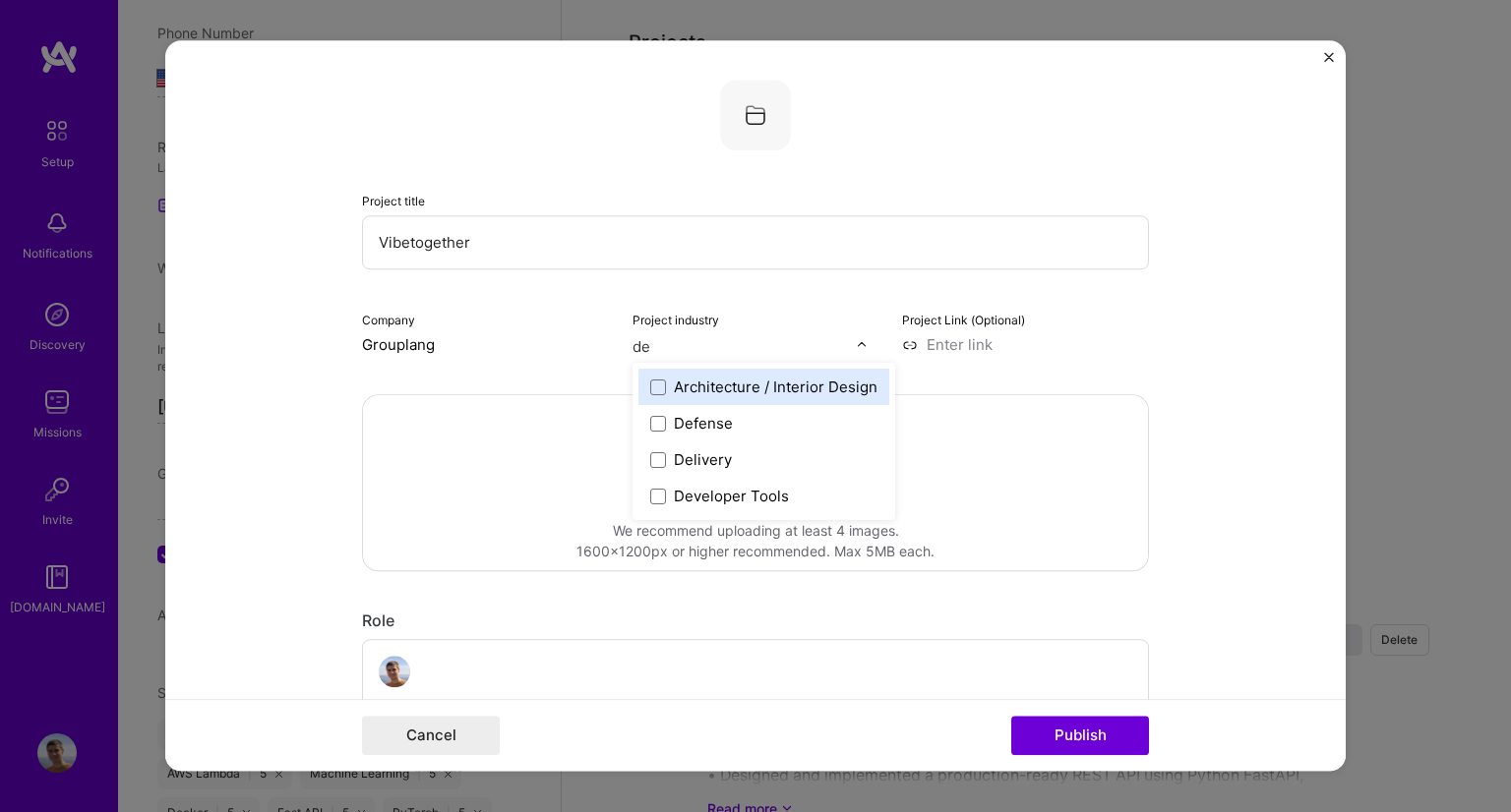
type input "dev"
click at [709, 391] on div "Developer Tools" at bounding box center [731, 387] width 115 height 21
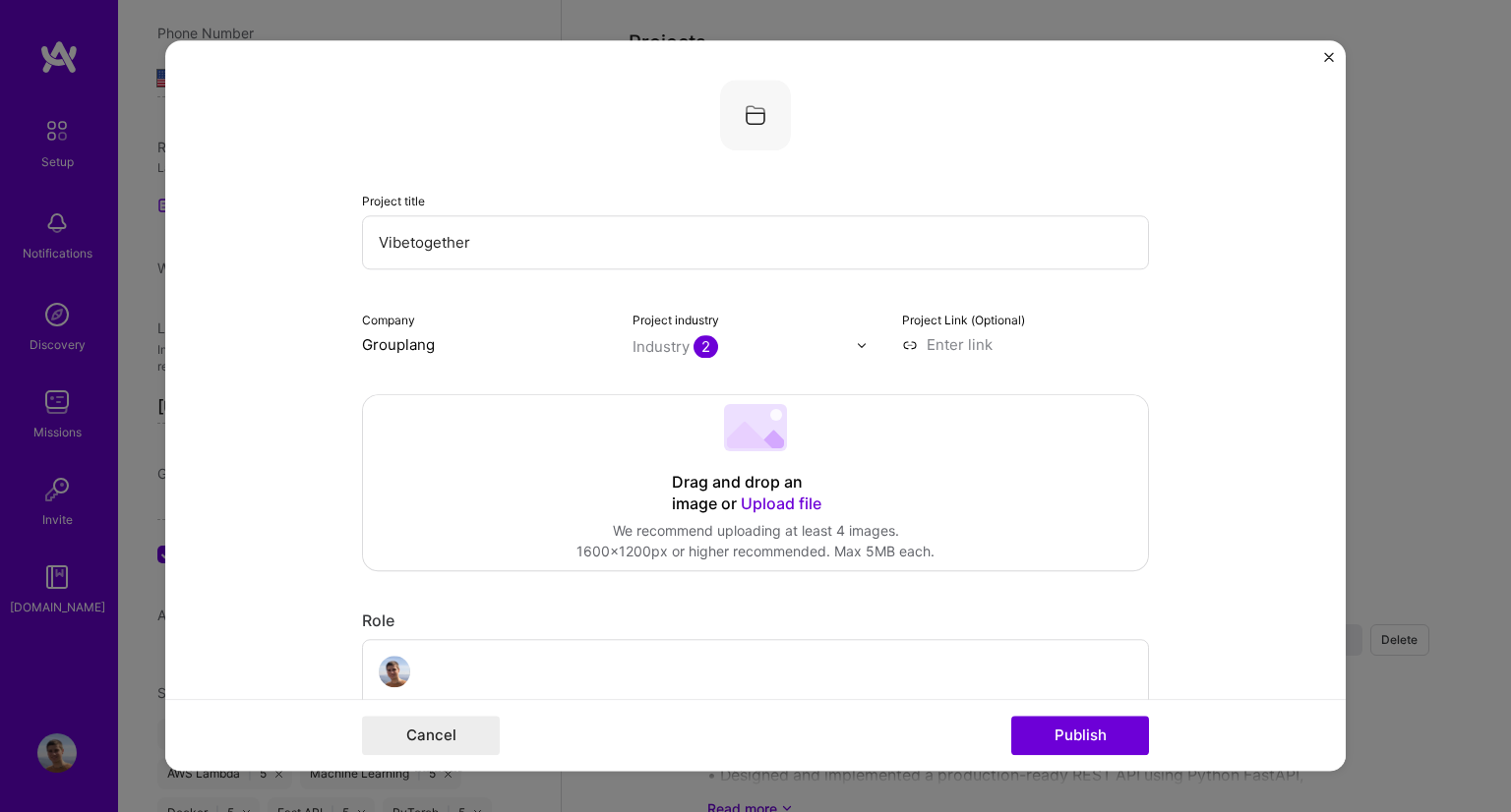
click at [1140, 442] on div "Drag and drop an image or Upload file Upload file We recommend uploading at lea…" at bounding box center [756, 483] width 786 height 175
click at [956, 335] on input at bounding box center [1026, 344] width 247 height 21
paste input "[URL][DOMAIN_NAME]"
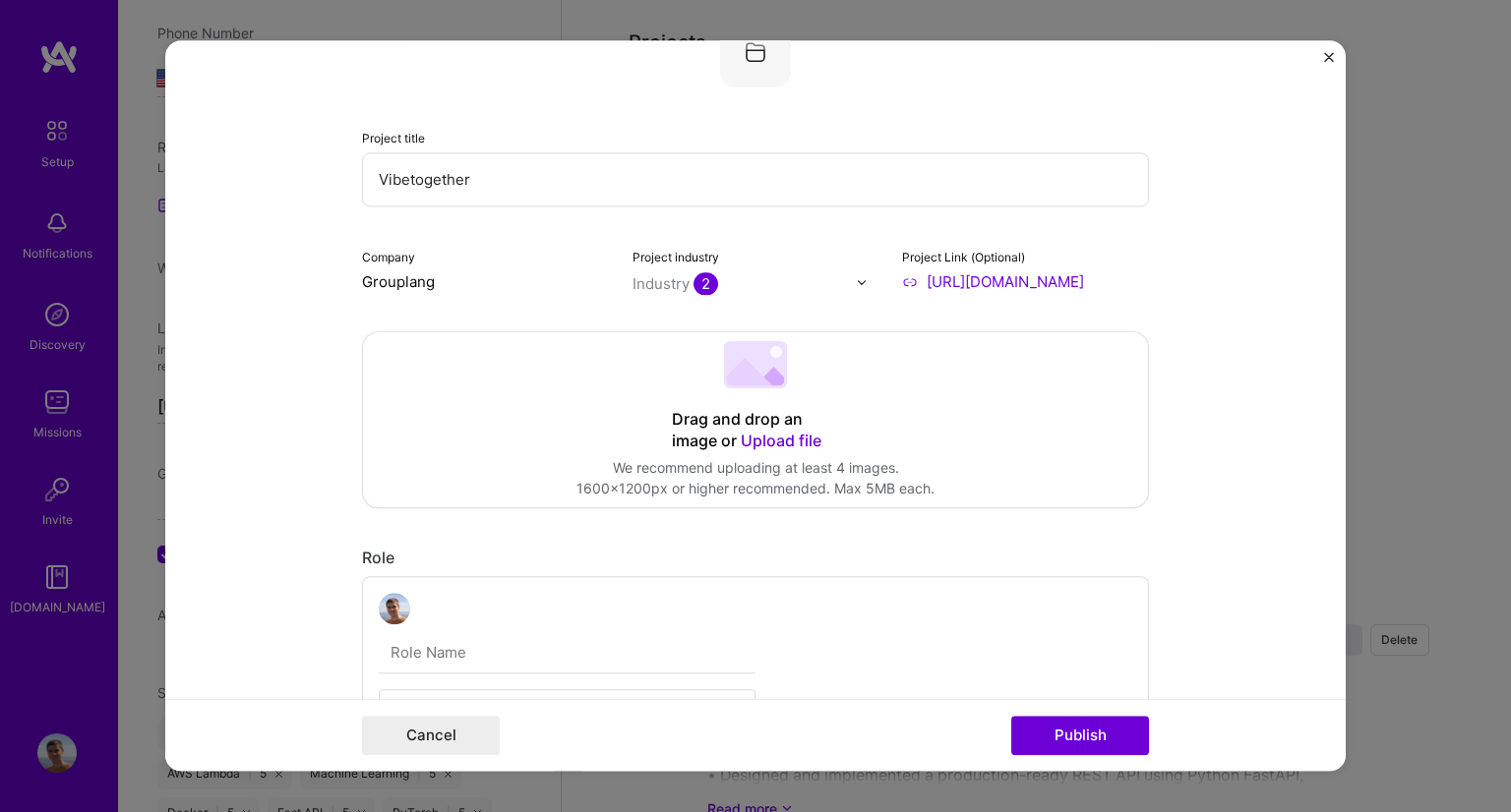
scroll to position [66, 0]
type input "[URL][DOMAIN_NAME]"
click at [767, 412] on div "Drag and drop an image or Upload file" at bounding box center [755, 428] width 167 height 44
click at [799, 434] on span "Upload file" at bounding box center [782, 438] width 81 height 20
click at [1329, 50] on form "Project title Vibetogether Company Grouplang Project industry Industry 2 Projec…" at bounding box center [755, 406] width 1180 height 731
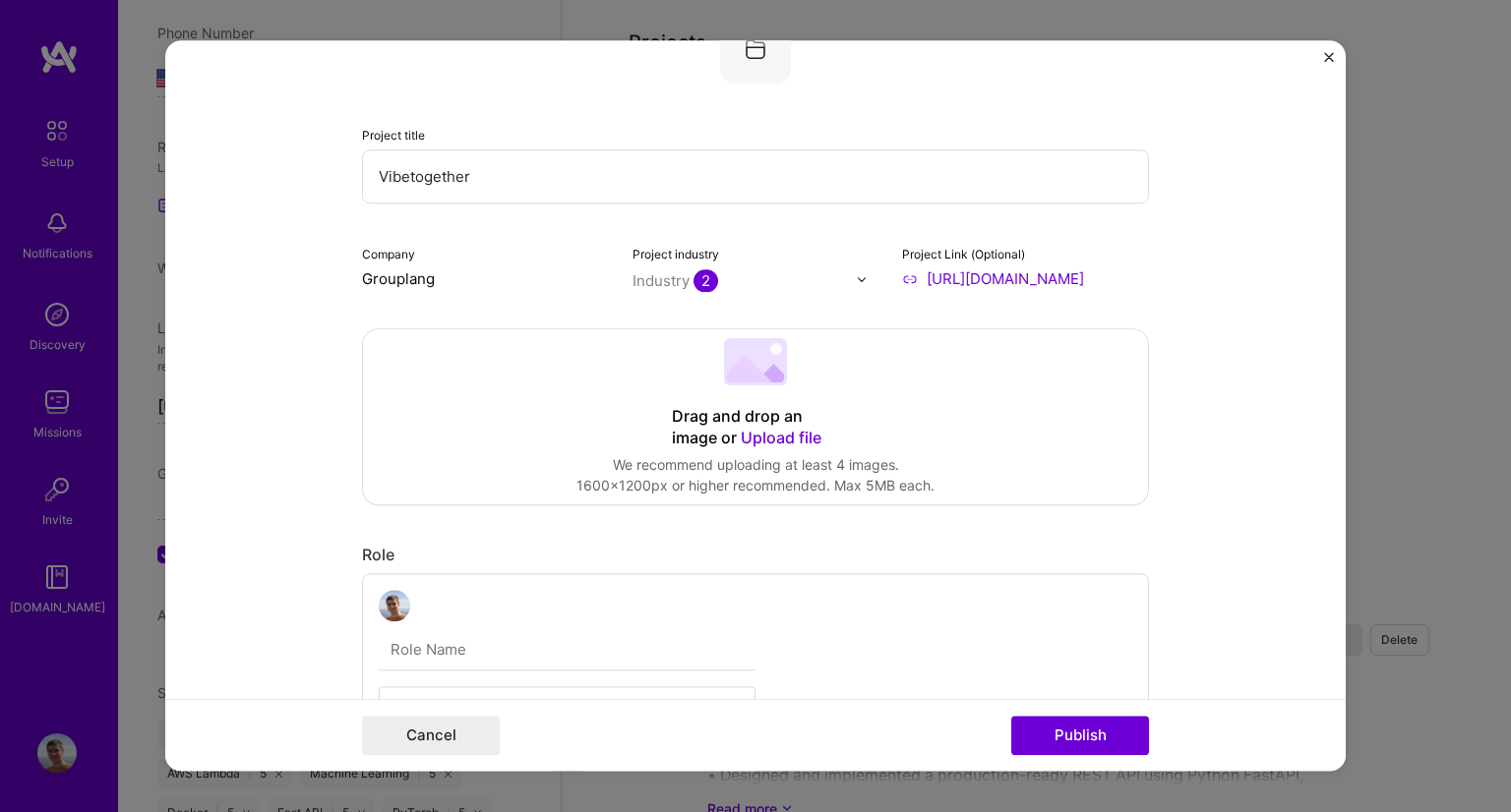
click at [1329, 55] on img "Close" at bounding box center [1329, 57] width 10 height 10
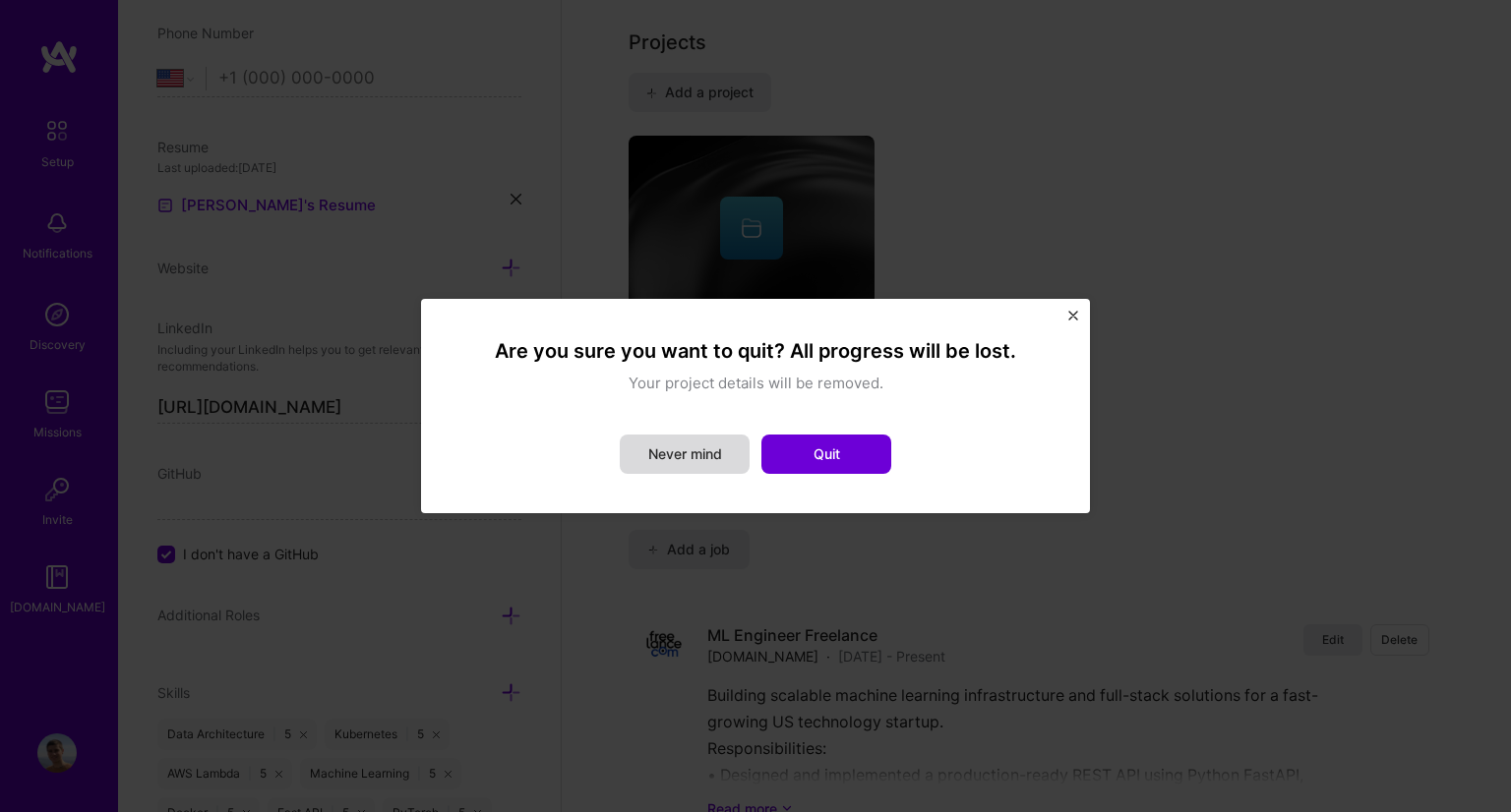
click at [701, 442] on button "Never mind" at bounding box center [684, 455] width 130 height 40
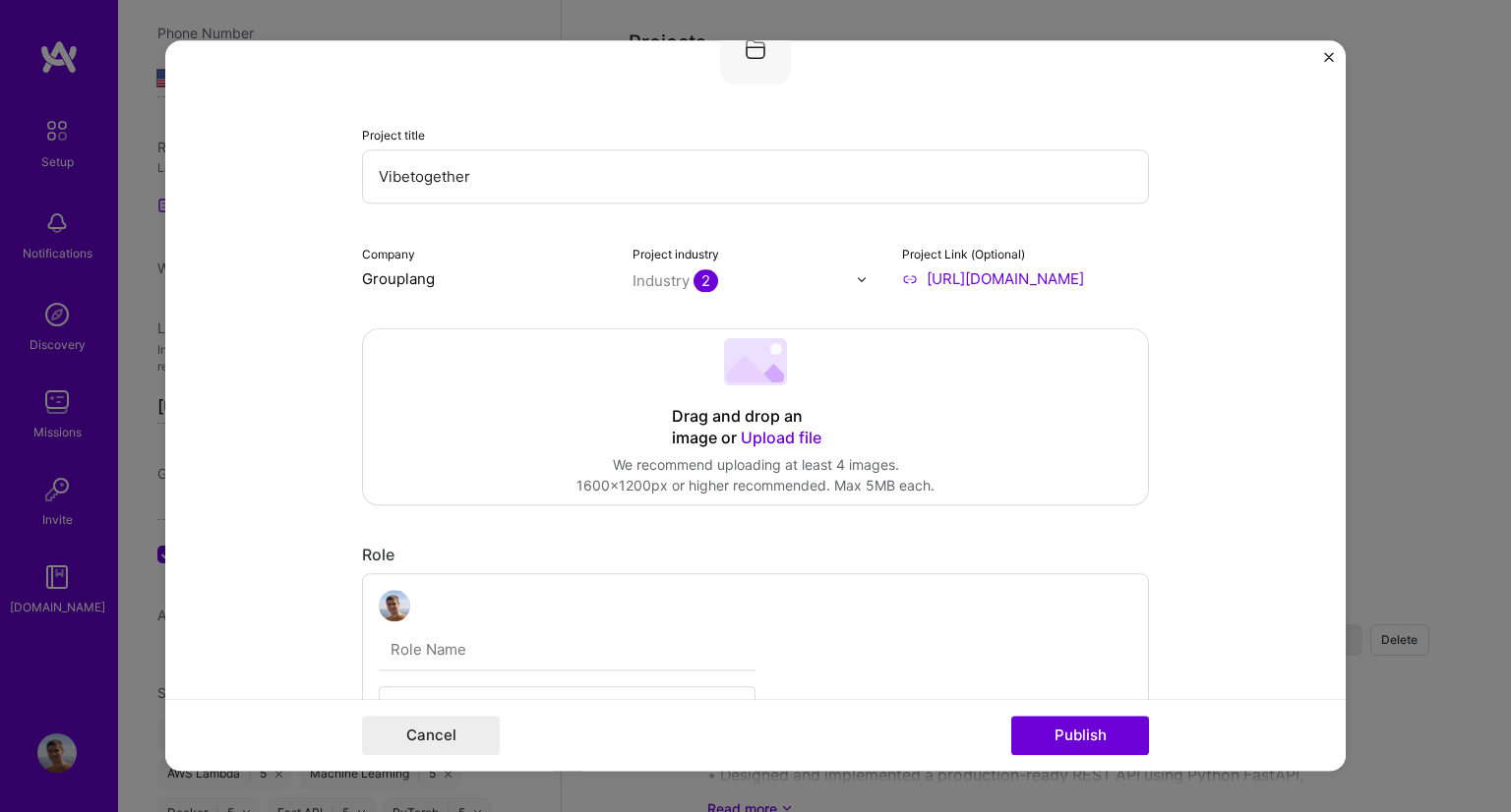
click at [795, 400] on div "Drag and drop an image or Upload file Upload file We recommend uploading at lea…" at bounding box center [756, 416] width 786 height 175
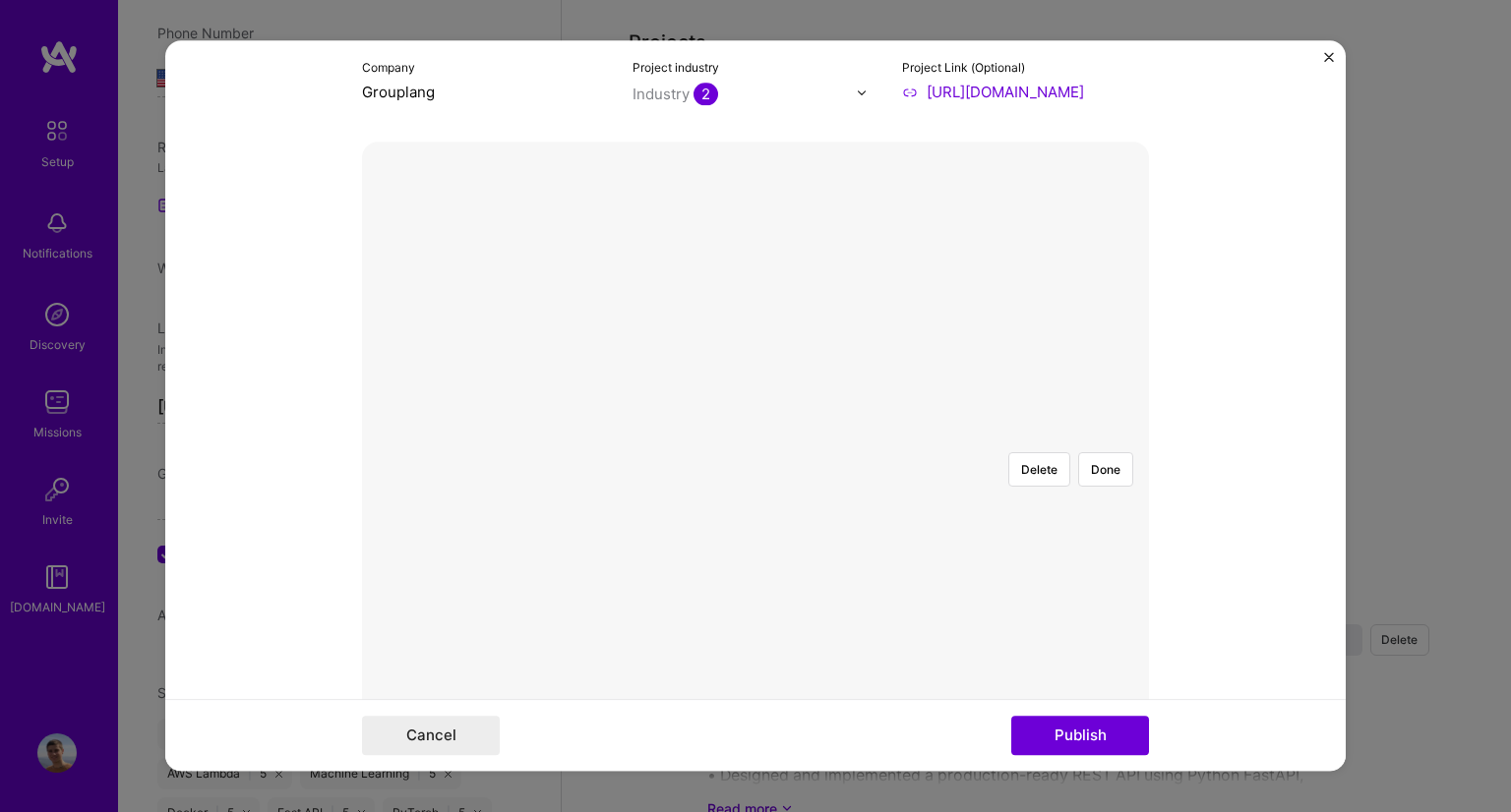
scroll to position [252, 0]
click at [997, 452] on div at bounding box center [1125, 729] width 738 height 555
click at [874, 454] on div at bounding box center [1125, 731] width 738 height 555
click at [893, 449] on div at bounding box center [1125, 726] width 738 height 555
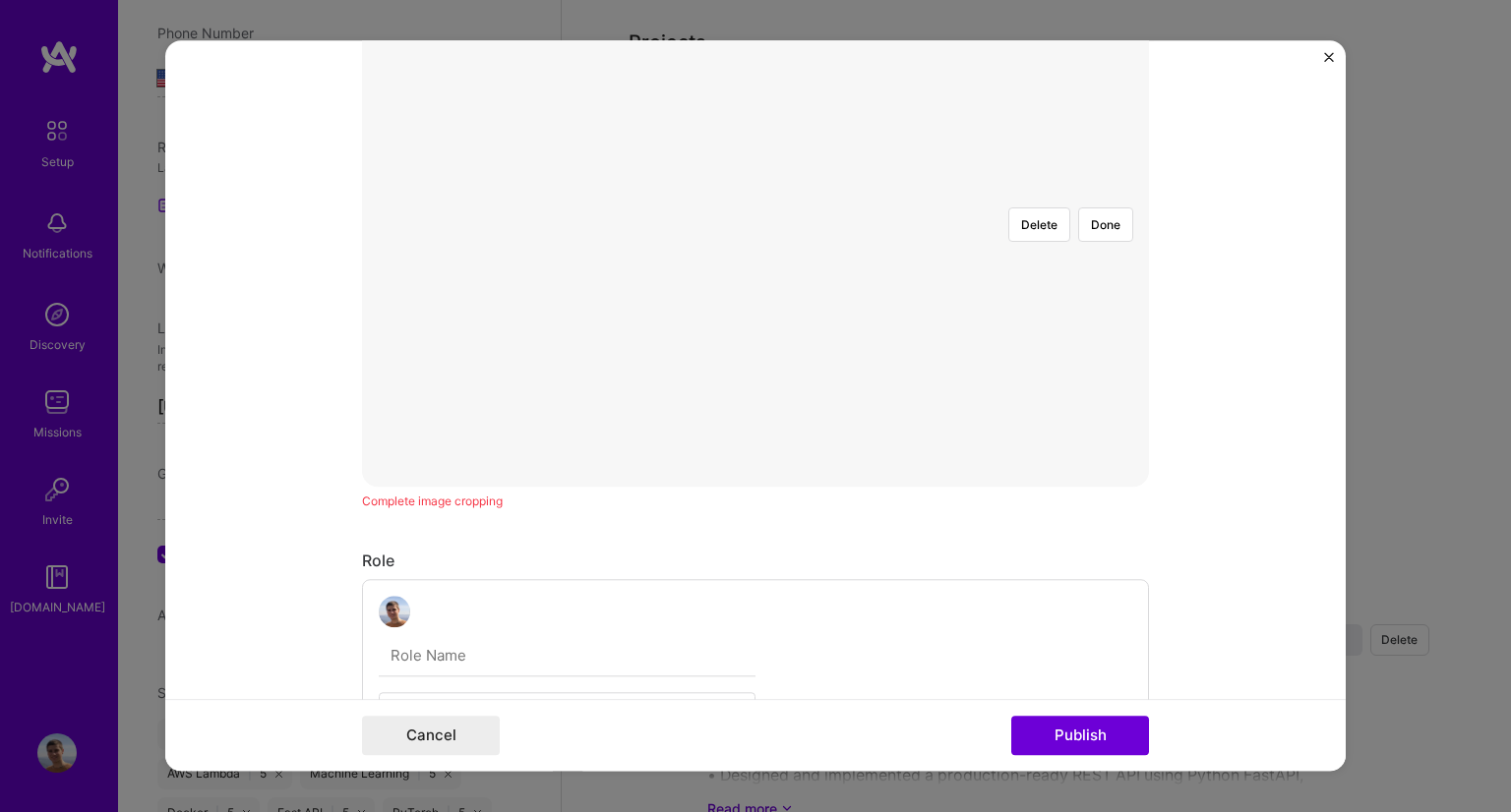
click at [1145, 522] on form "Project title Vibetogether Company Grouplang Project industry Industry 2 Projec…" at bounding box center [755, 406] width 1180 height 731
click at [915, 365] on div at bounding box center [1125, 482] width 738 height 555
click at [457, 527] on div "Project title Vibetogether Company Grouplang Project industry Industry 2 Projec…" at bounding box center [755, 759] width 787 height 2354
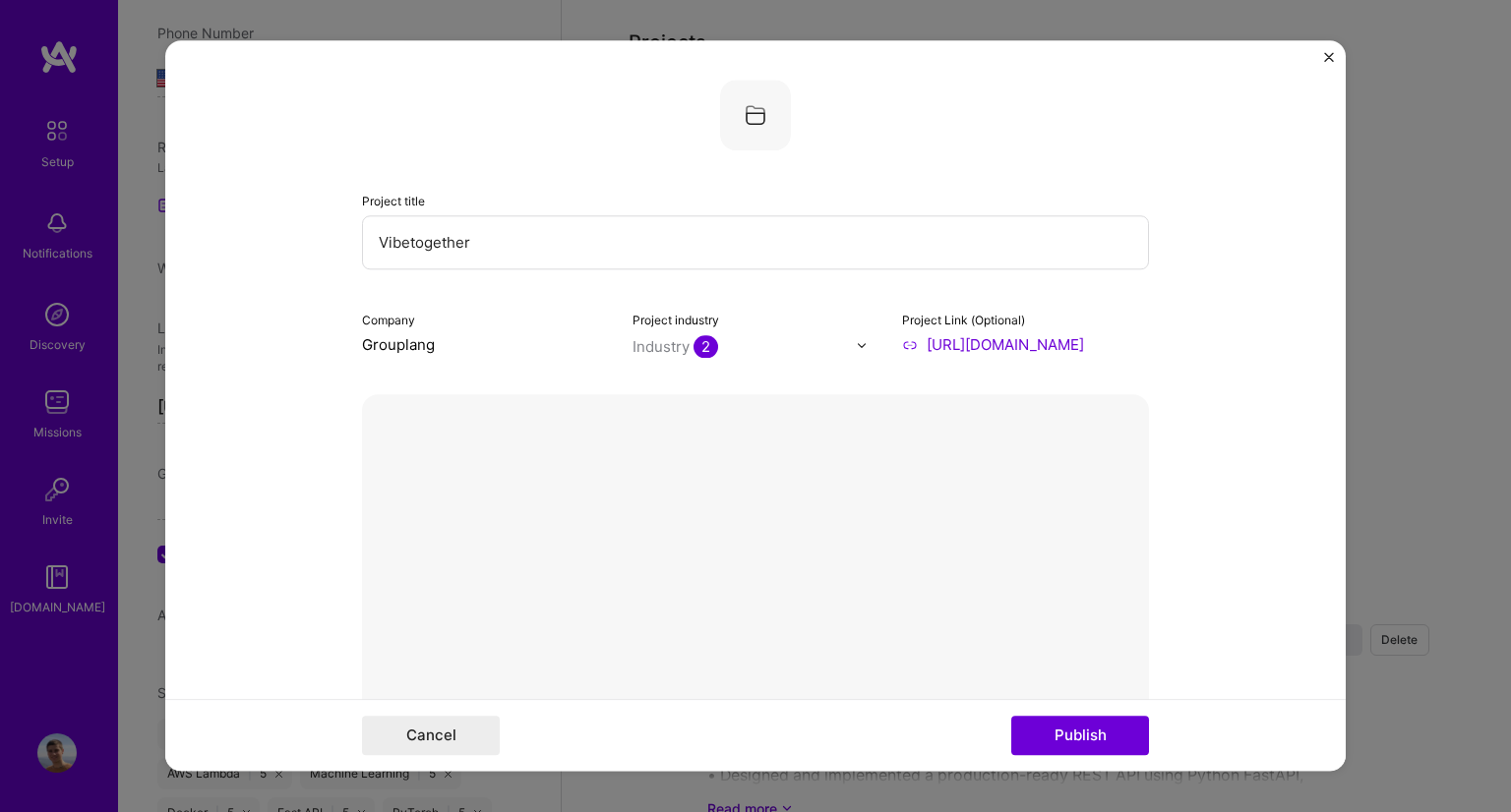
click at [1105, 705] on button "Done" at bounding box center [1106, 722] width 55 height 35
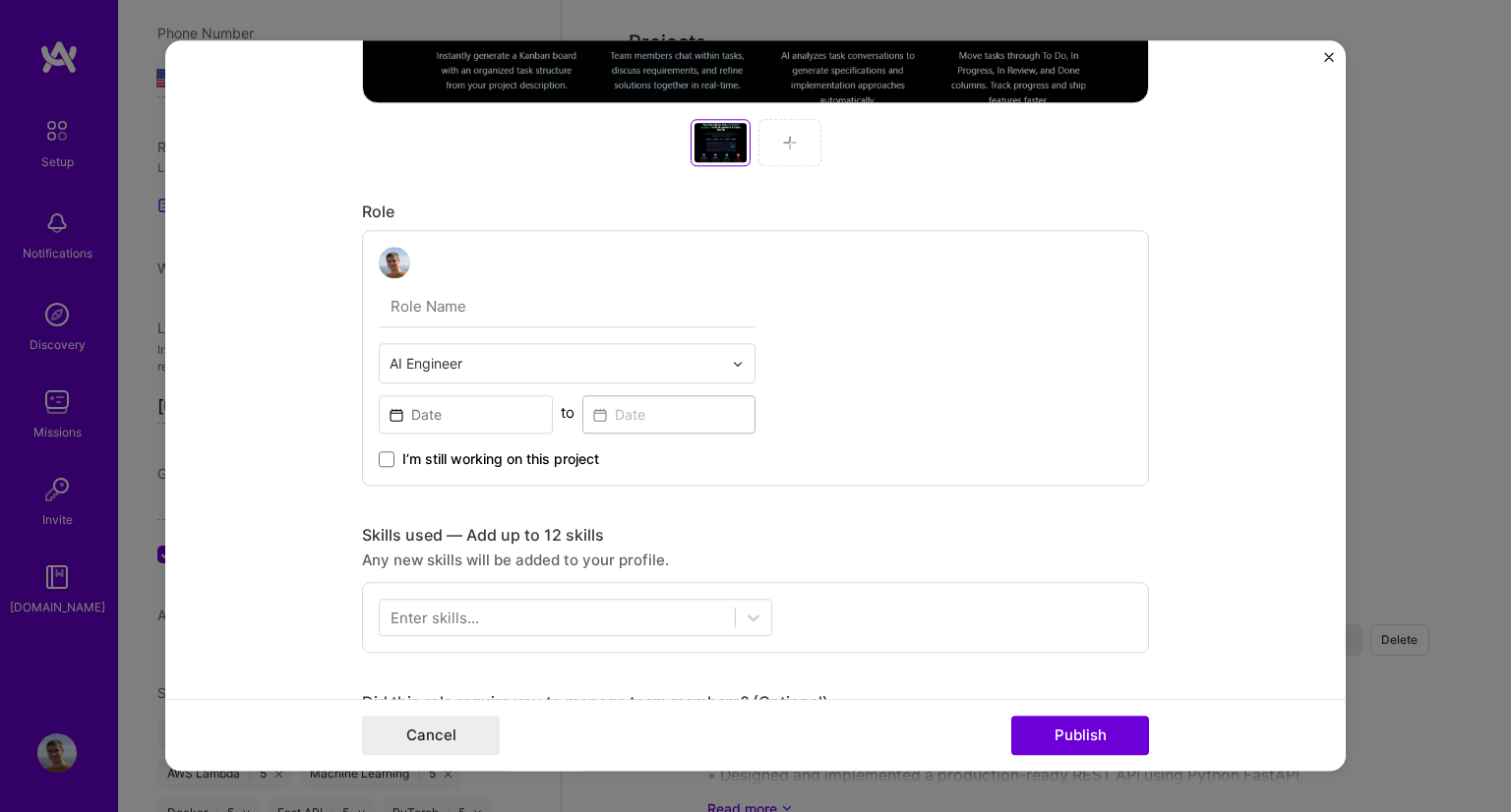
scroll to position [880, 0]
click at [548, 452] on span "I’m still working on this project" at bounding box center [501, 460] width 197 height 20
click at [0, 0] on input "I’m still working on this project" at bounding box center [0, 0] width 0 height 0
click at [547, 456] on span "I’m still working on this project" at bounding box center [501, 460] width 197 height 20
click at [0, 0] on input "I’m still working on this project" at bounding box center [0, 0] width 0 height 0
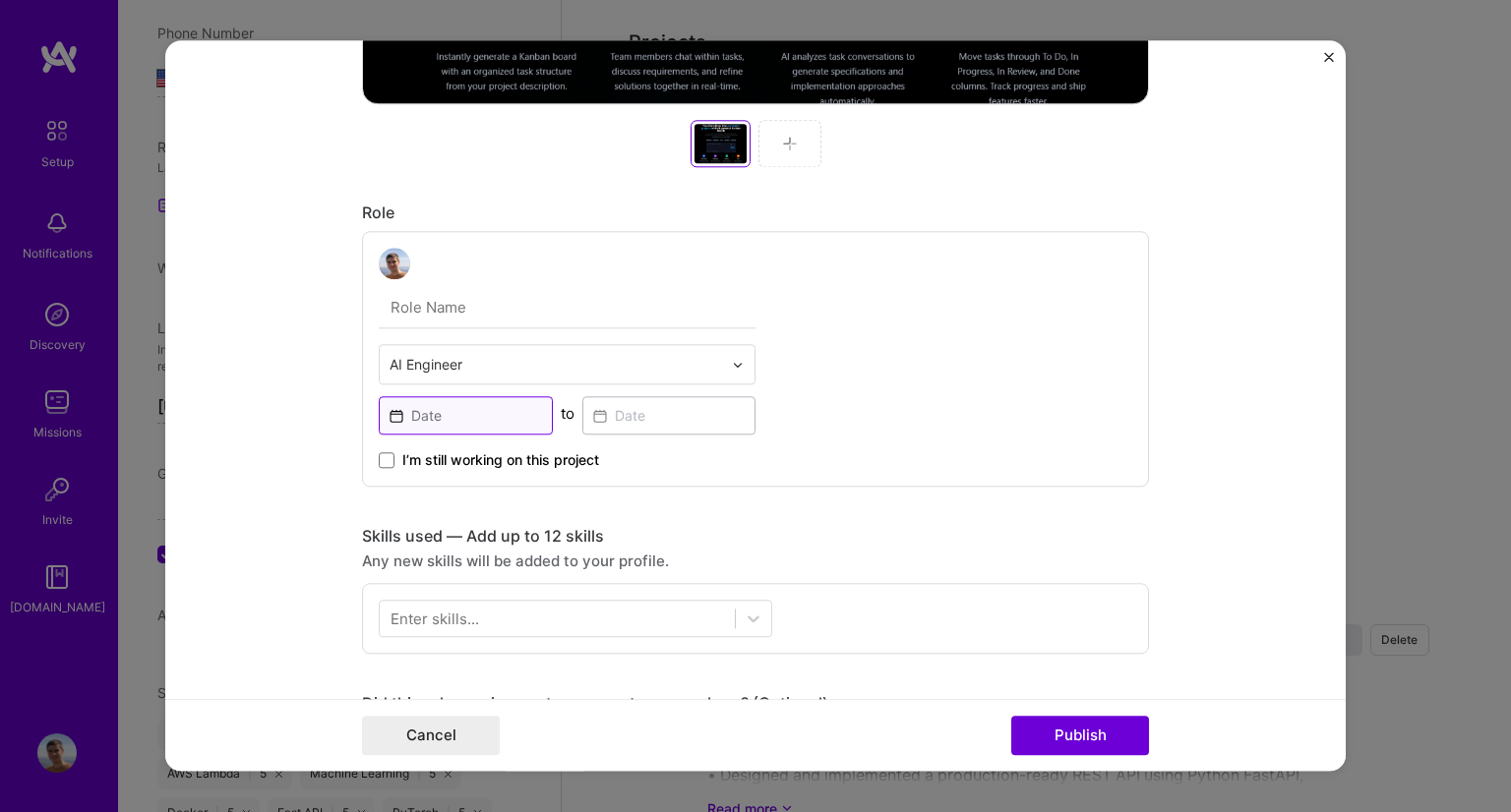
click at [480, 419] on input at bounding box center [466, 415] width 174 height 39
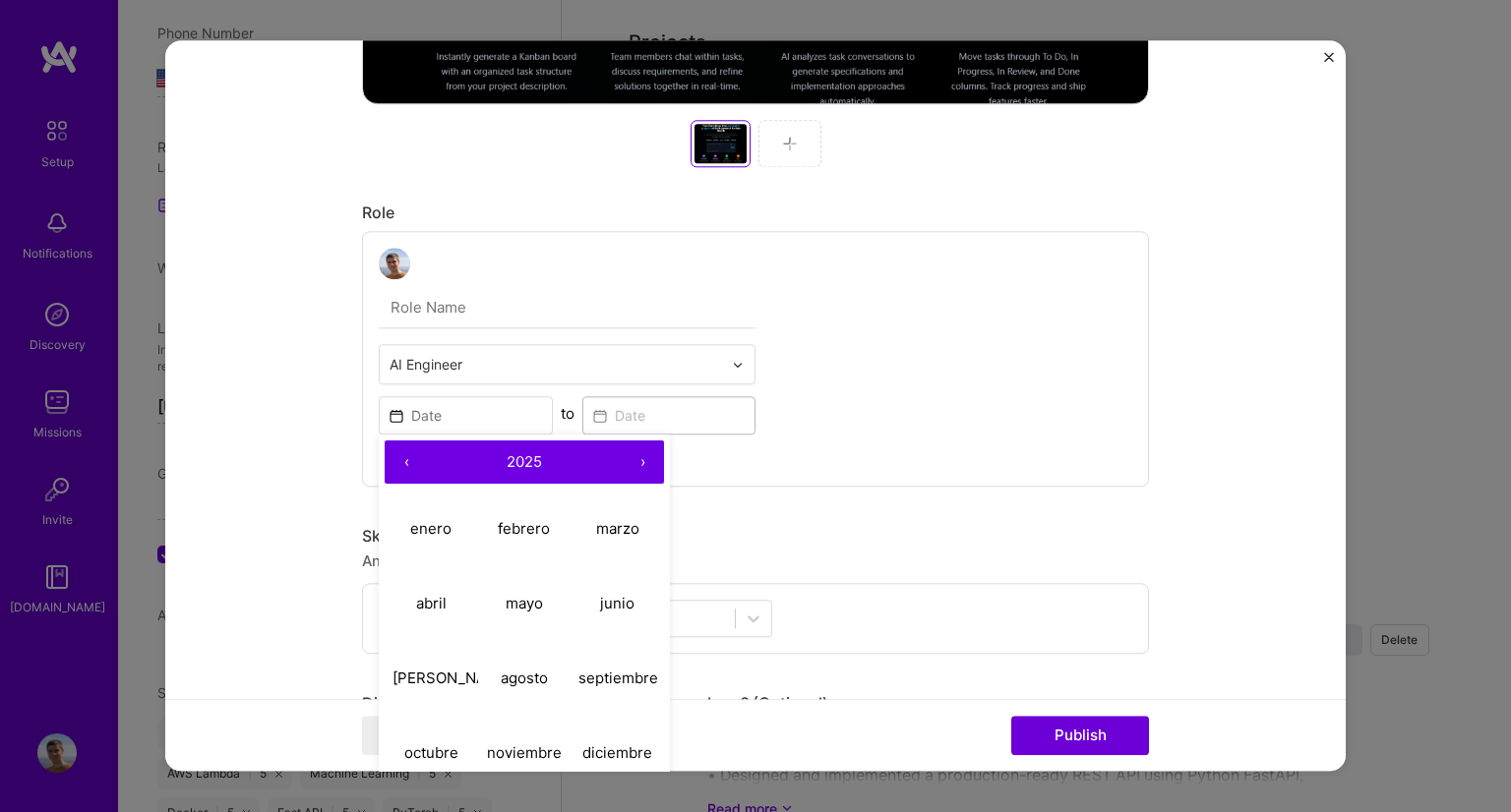
click at [1002, 434] on div "AI Engineer ‹ 2025 › enero febrero marzo [PERSON_NAME] junio [PERSON_NAME] sept…" at bounding box center [755, 359] width 787 height 256
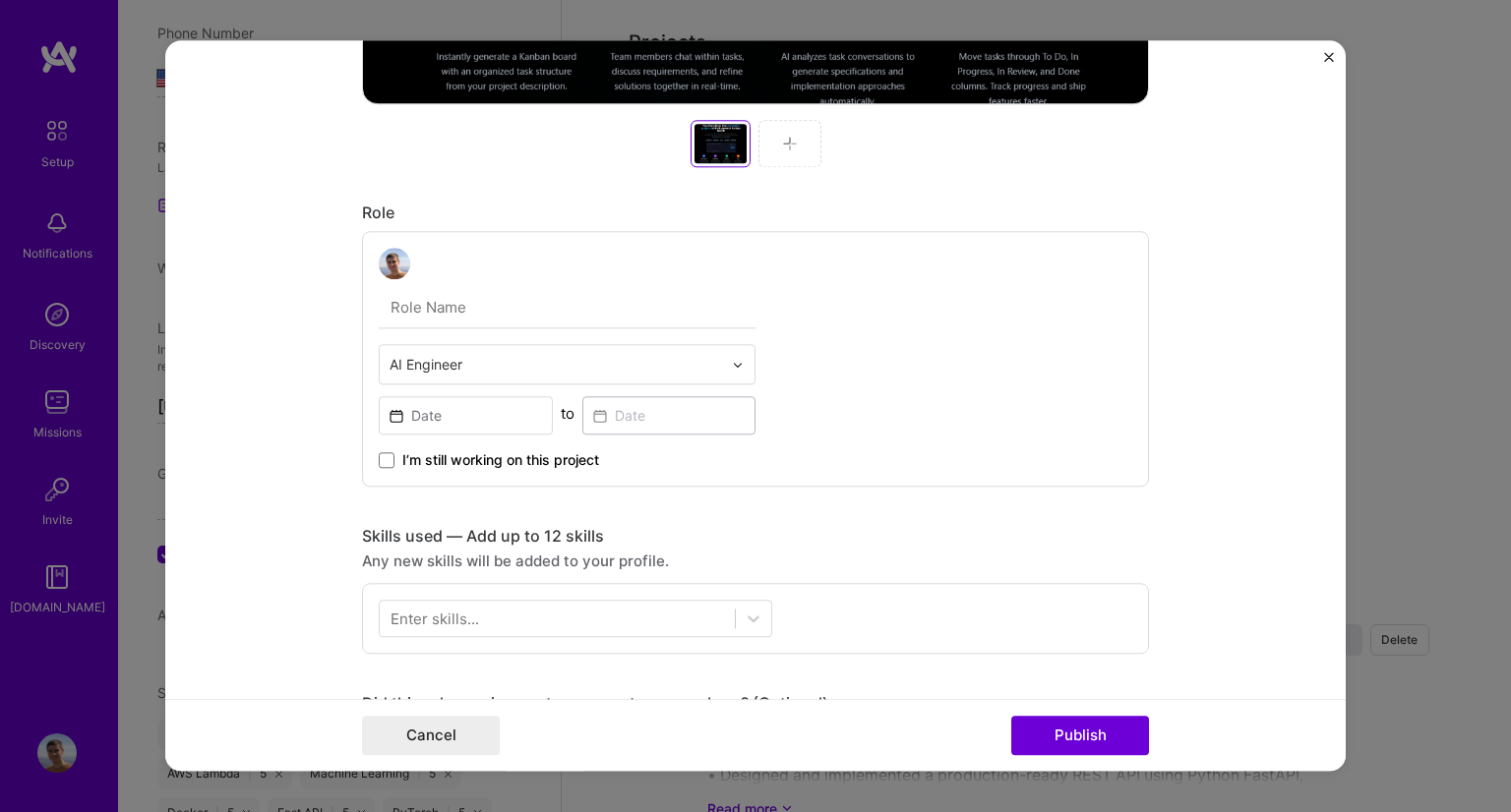
click at [441, 465] on span "I’m still working on this project" at bounding box center [501, 460] width 197 height 20
click at [0, 0] on input "I’m still working on this project" at bounding box center [0, 0] width 0 height 0
click at [526, 621] on div at bounding box center [557, 619] width 355 height 33
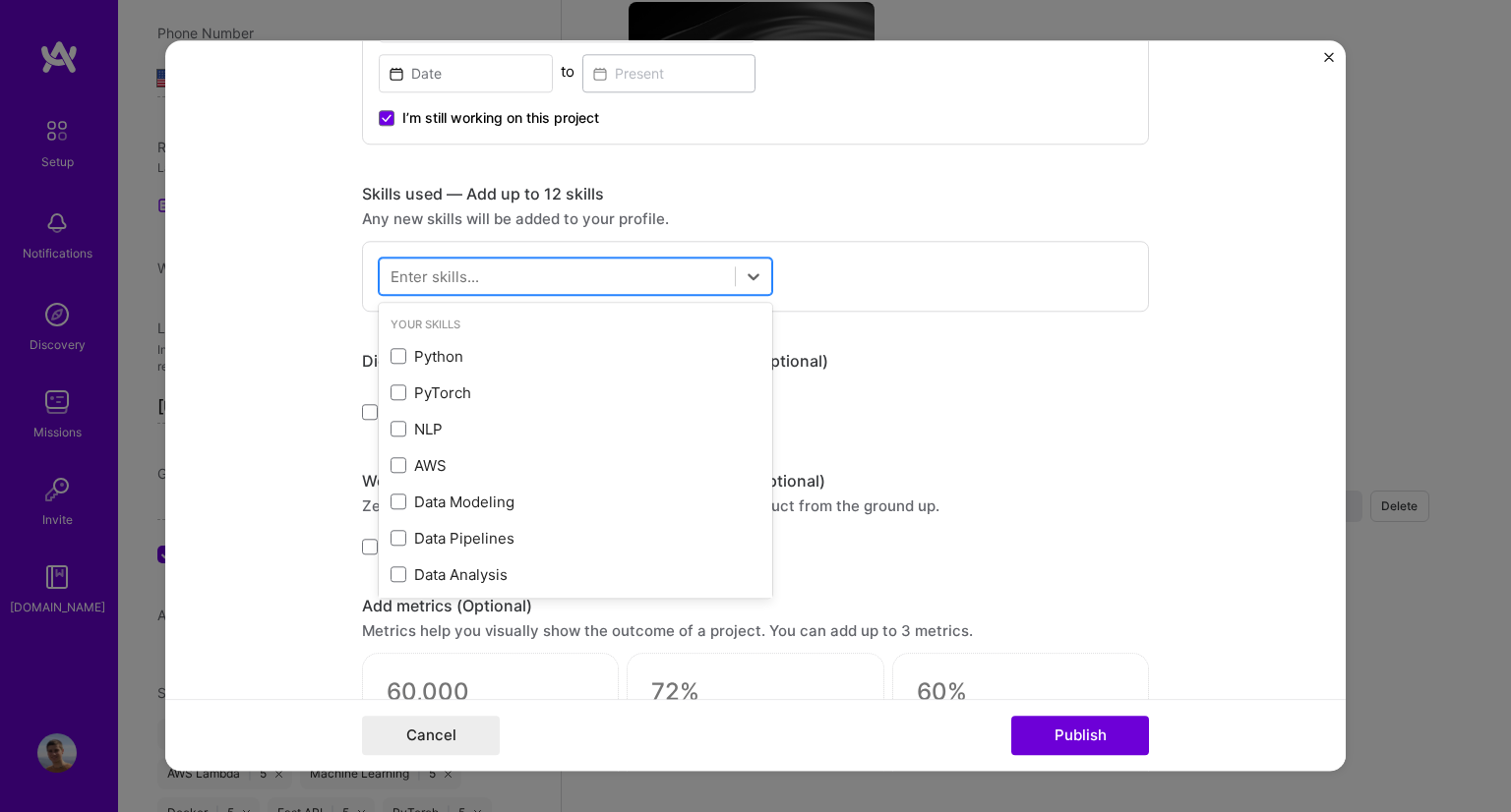
scroll to position [1223, 0]
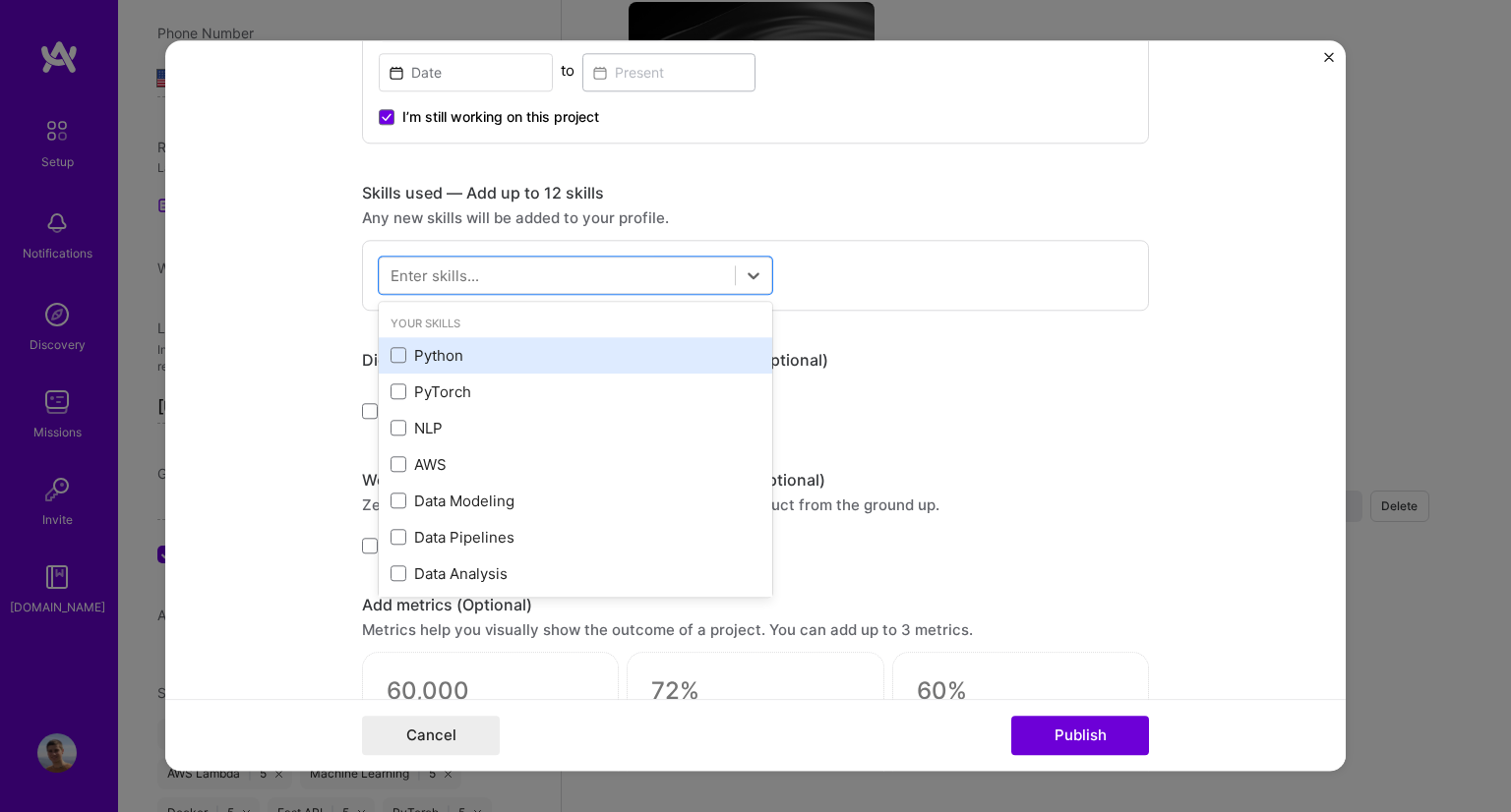
click at [395, 345] on div "Python" at bounding box center [576, 355] width 370 height 21
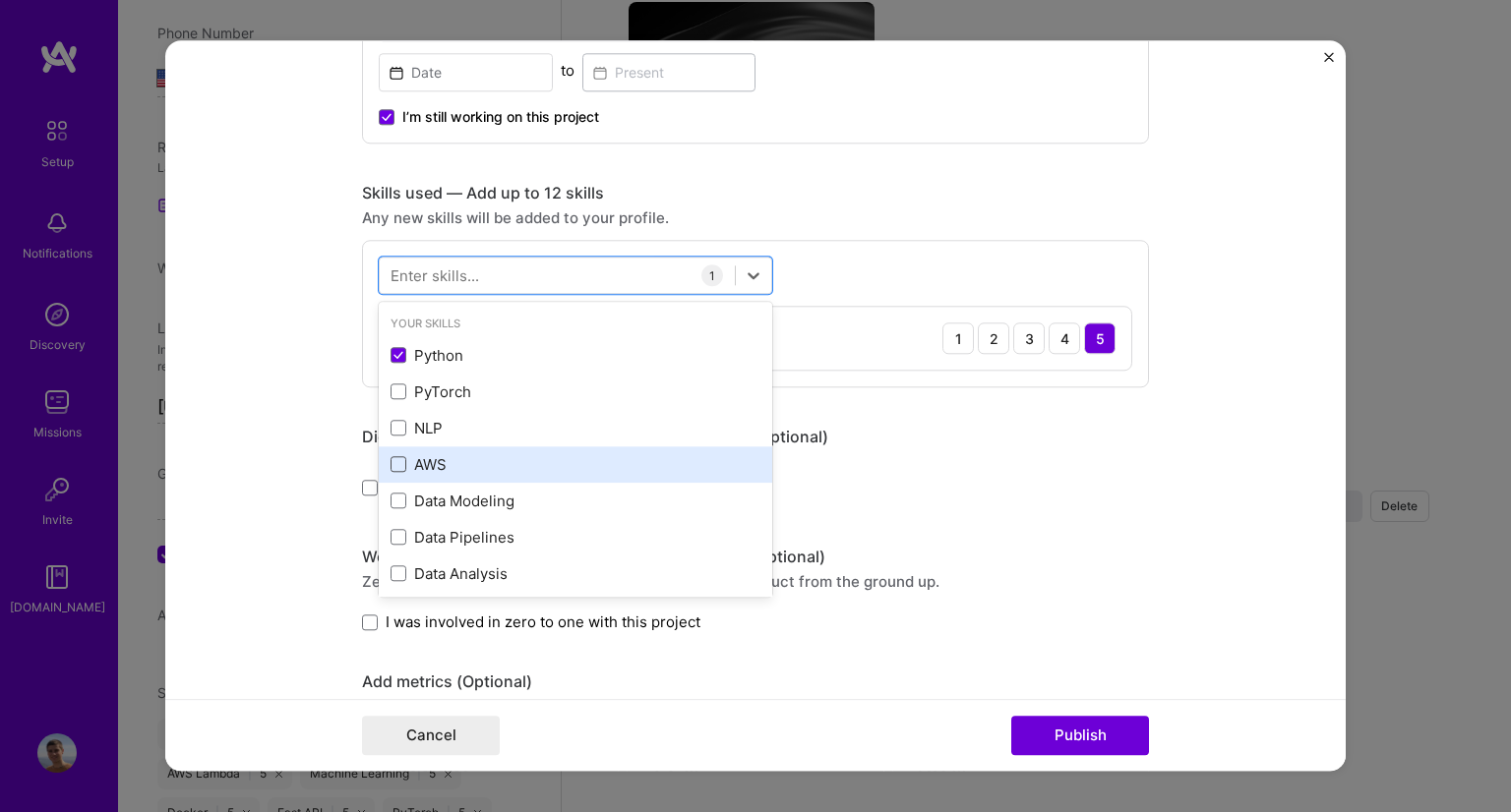
click at [391, 458] on span at bounding box center [399, 465] width 16 height 16
click at [0, 0] on input "checkbox" at bounding box center [0, 0] width 0 height 0
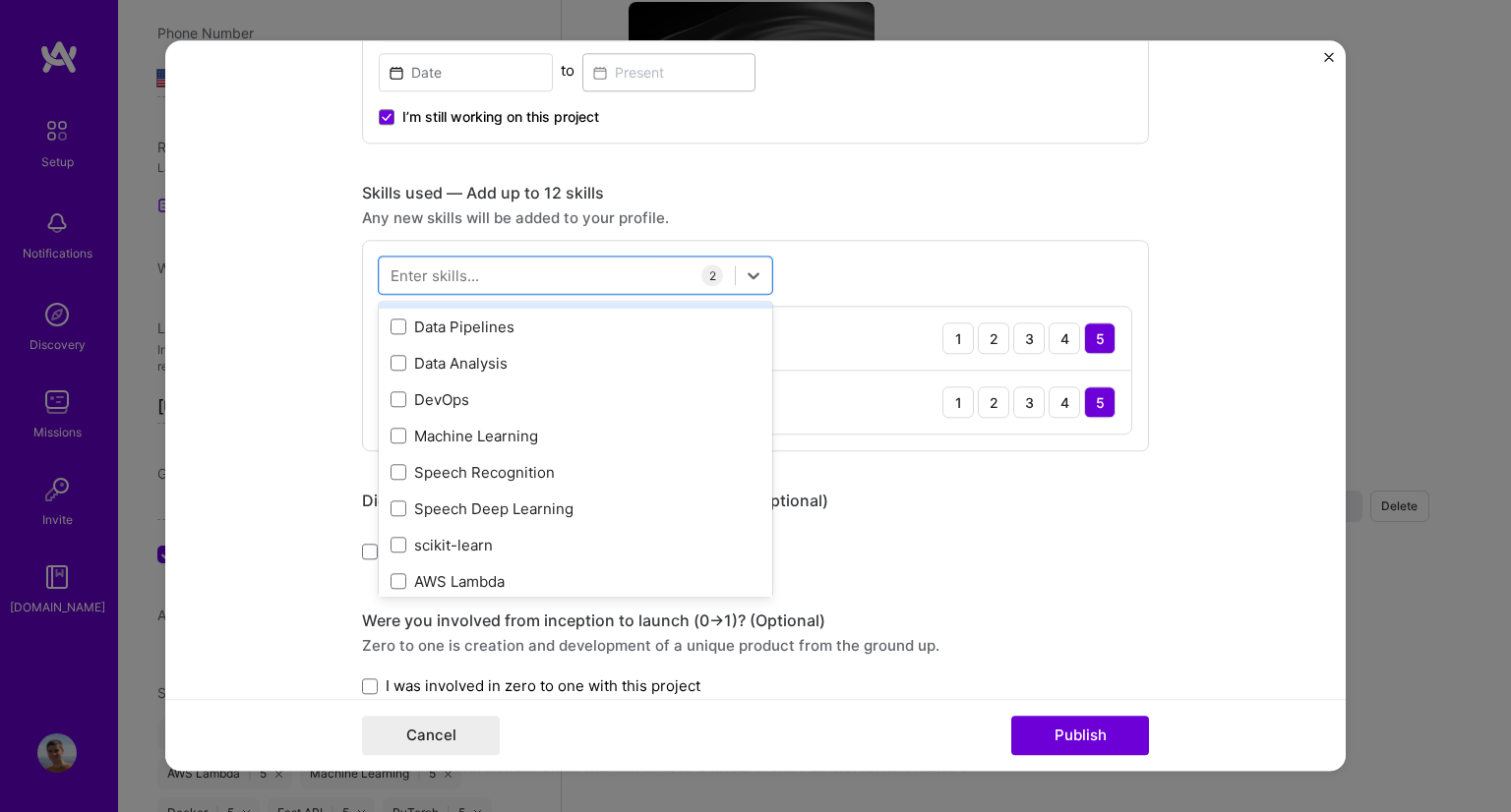
scroll to position [212, 0]
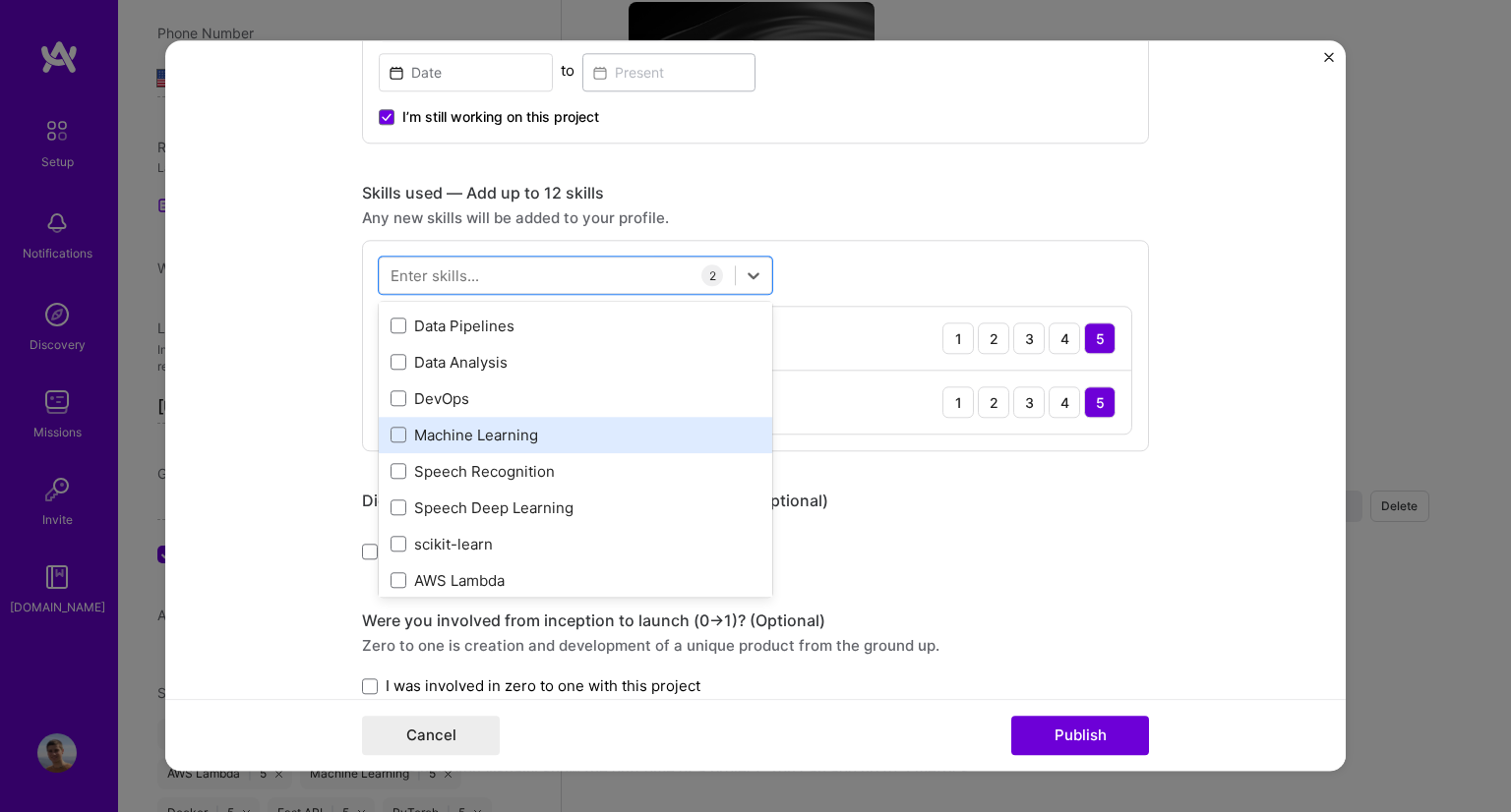
click at [452, 431] on div "Machine Learning" at bounding box center [576, 435] width 370 height 21
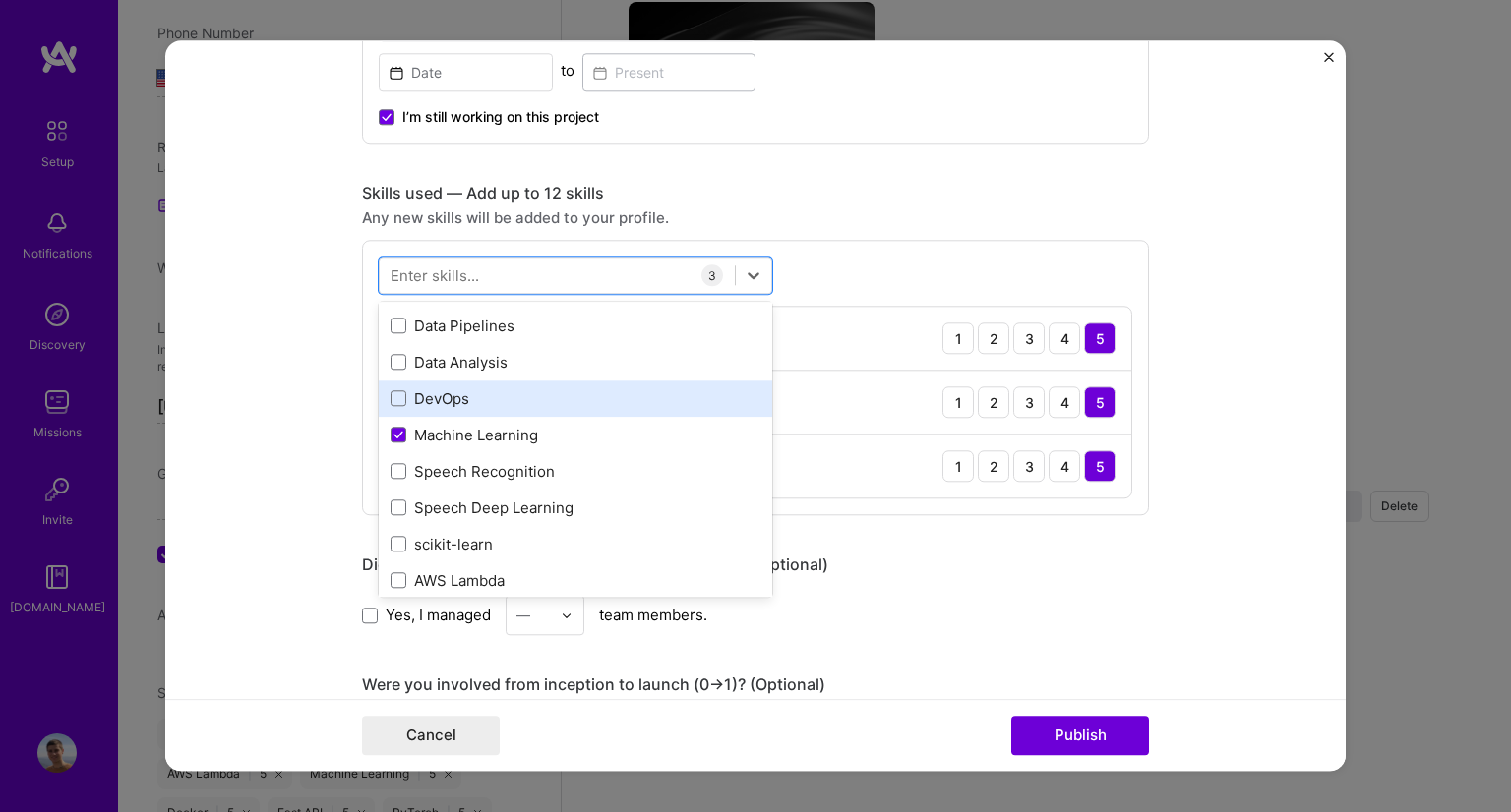
click at [414, 398] on div "DevOps" at bounding box center [576, 399] width 370 height 21
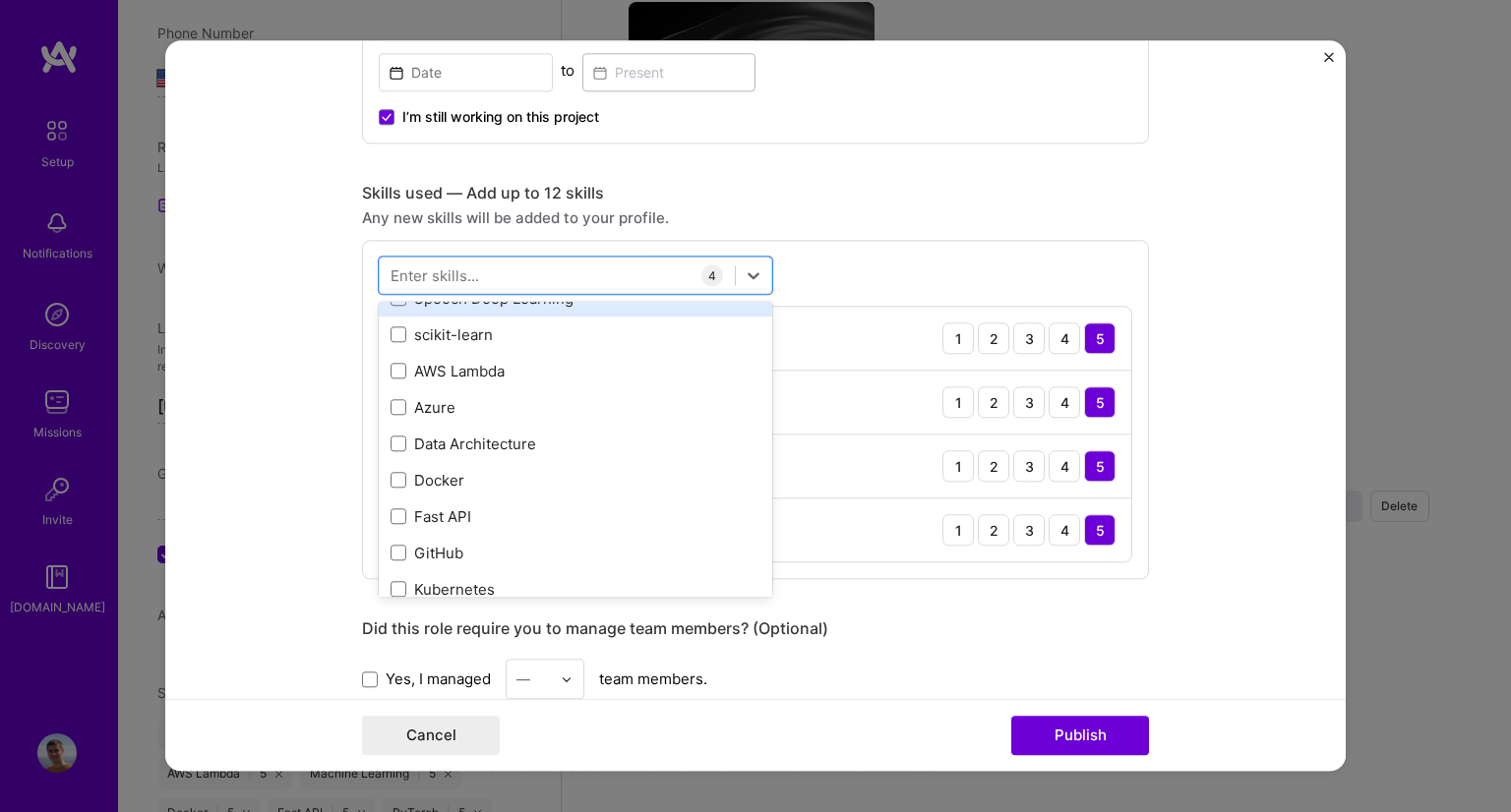
scroll to position [424, 0]
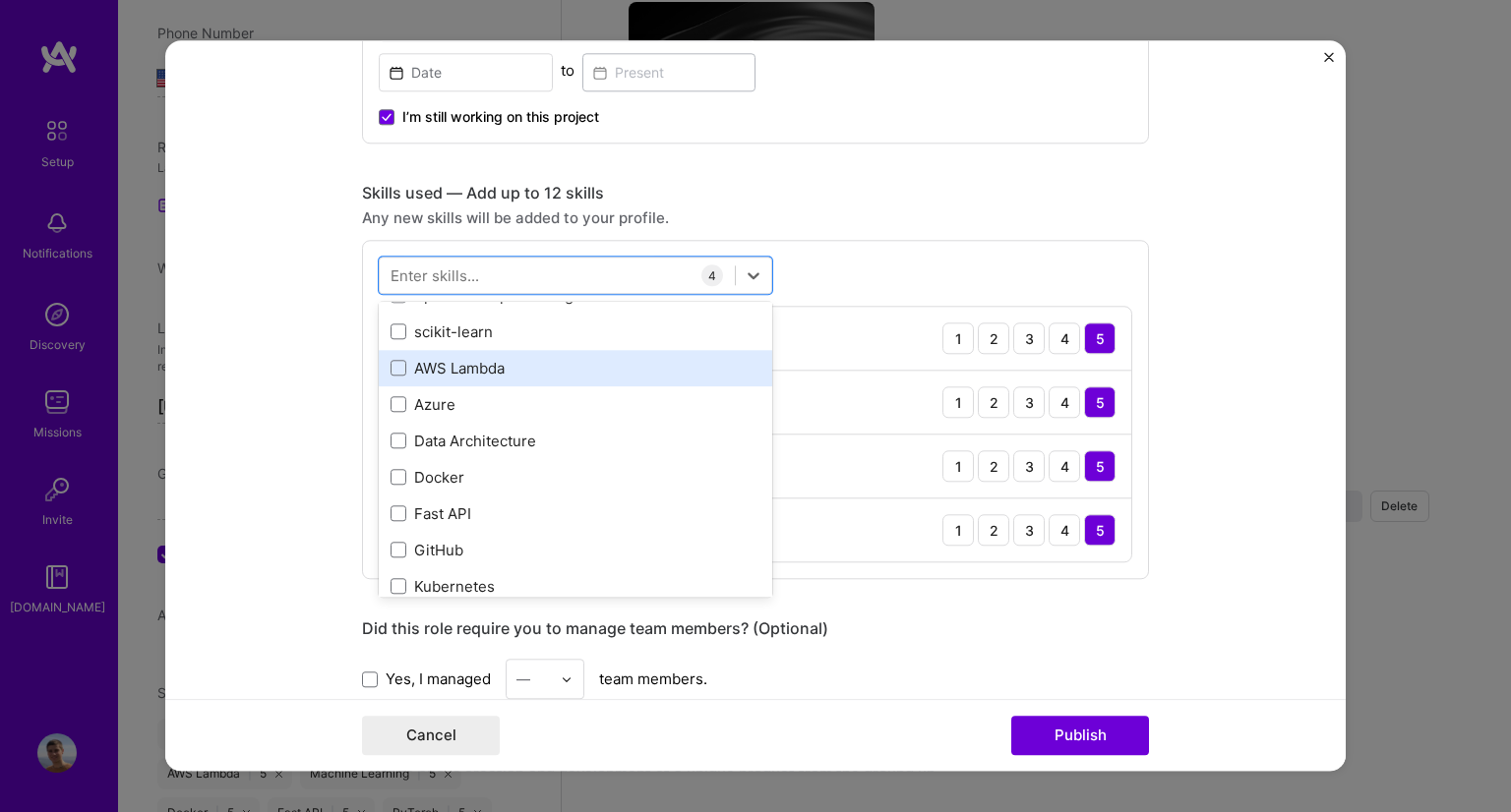
click at [443, 358] on div "AWS Lambda" at bounding box center [576, 368] width 370 height 21
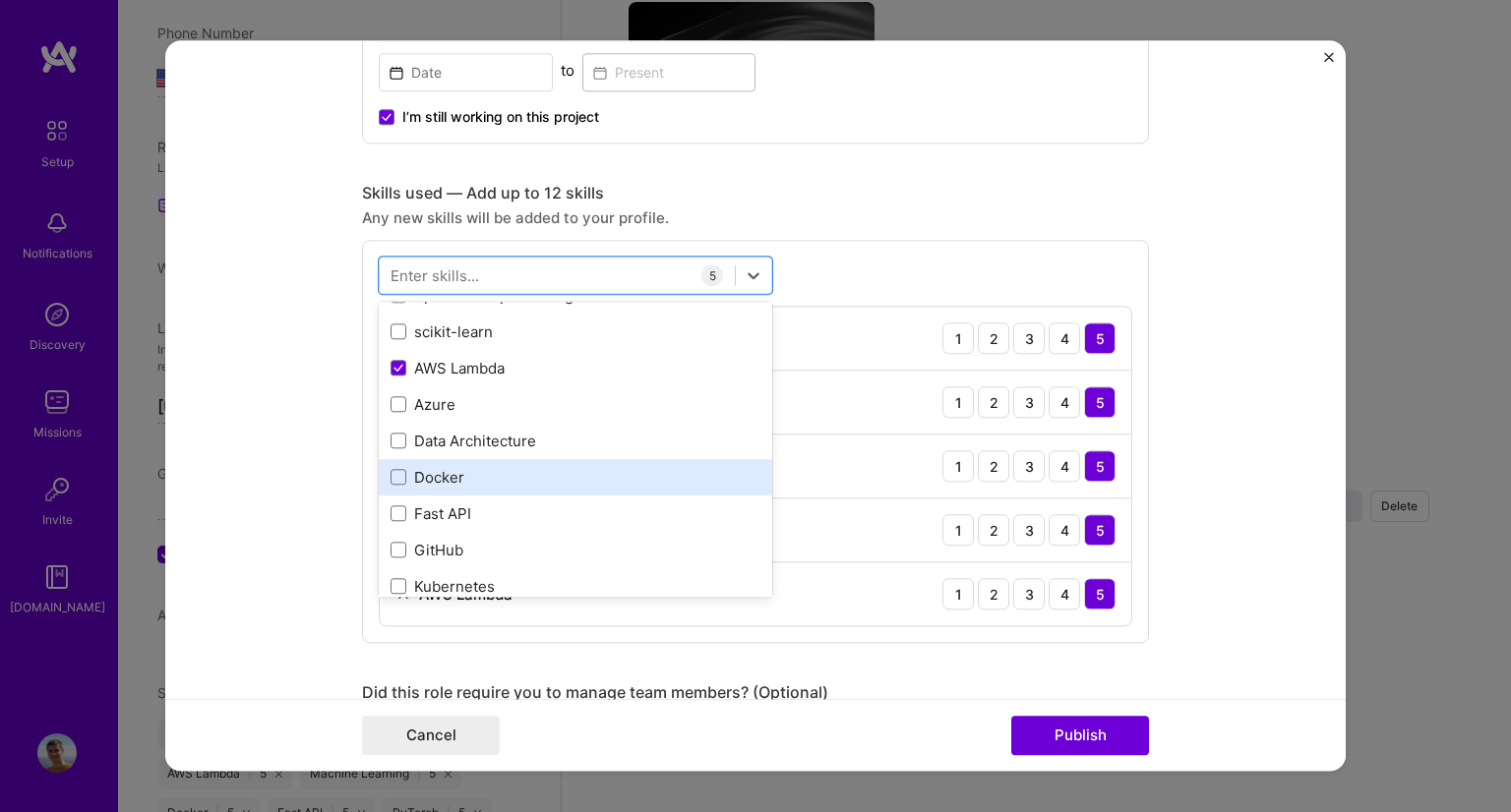
scroll to position [438, 0]
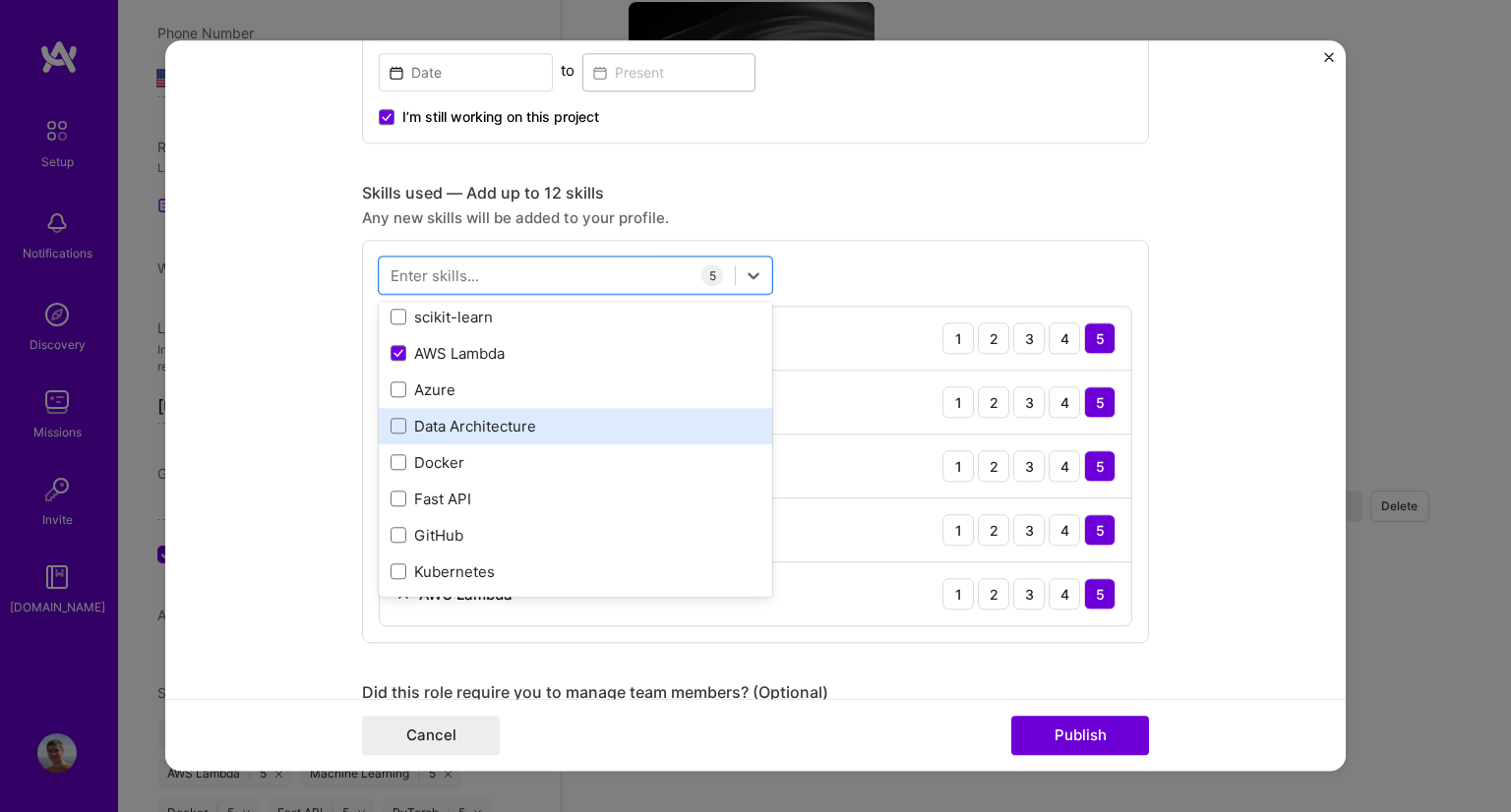
click at [471, 422] on div "Data Architecture" at bounding box center [576, 426] width 370 height 21
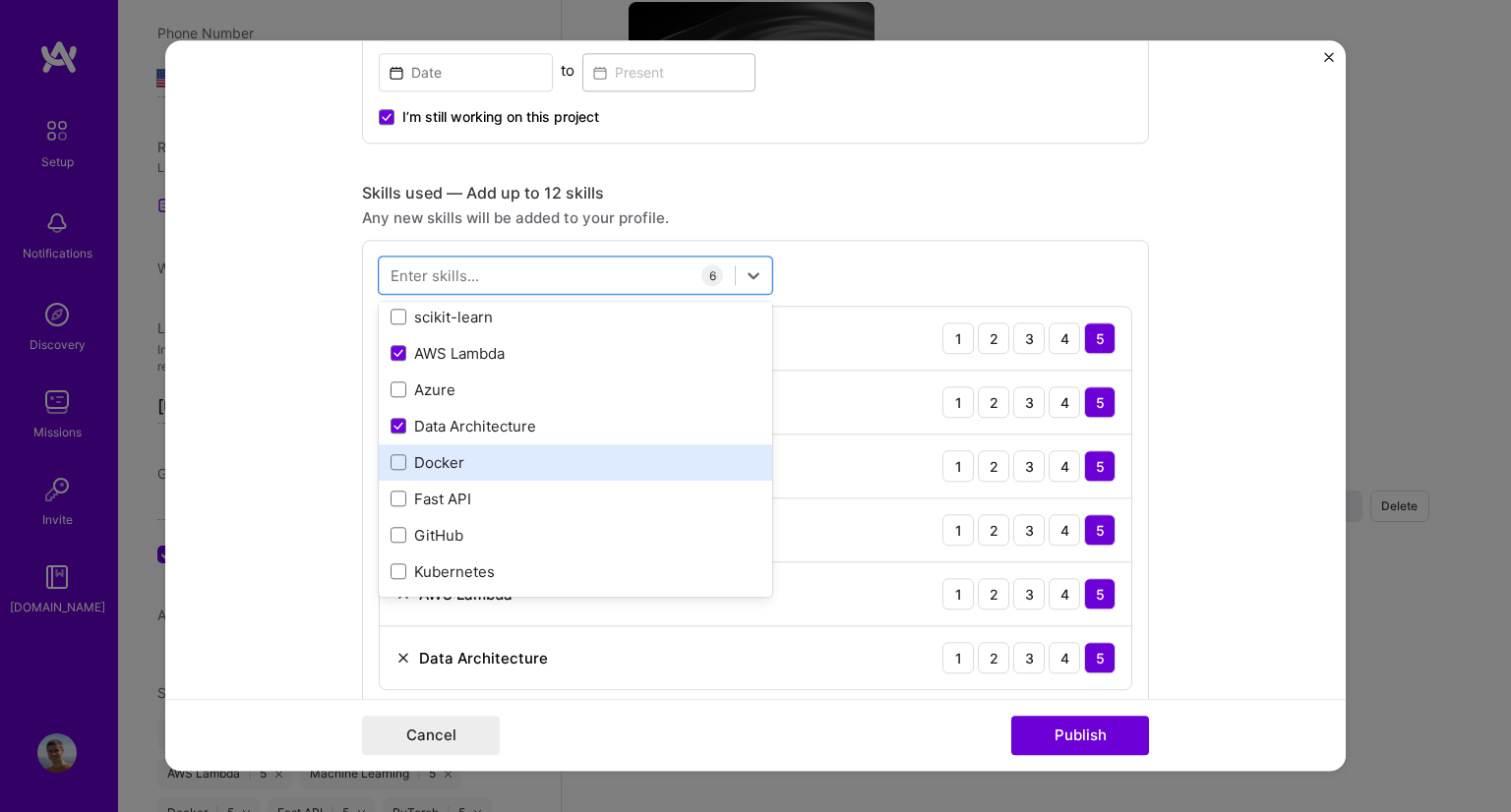
click at [421, 467] on div "Docker" at bounding box center [576, 462] width 370 height 21
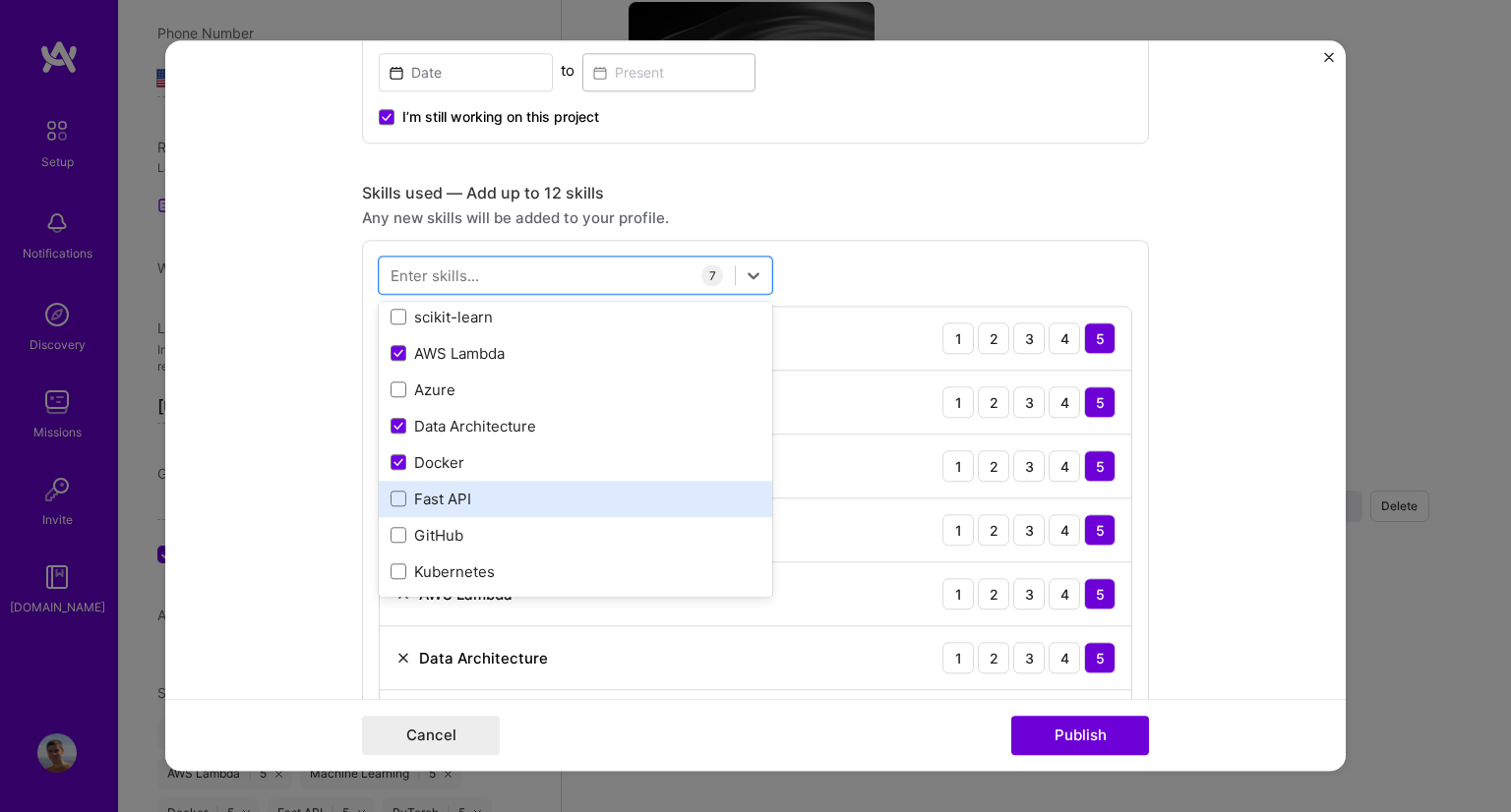
scroll to position [583, 0]
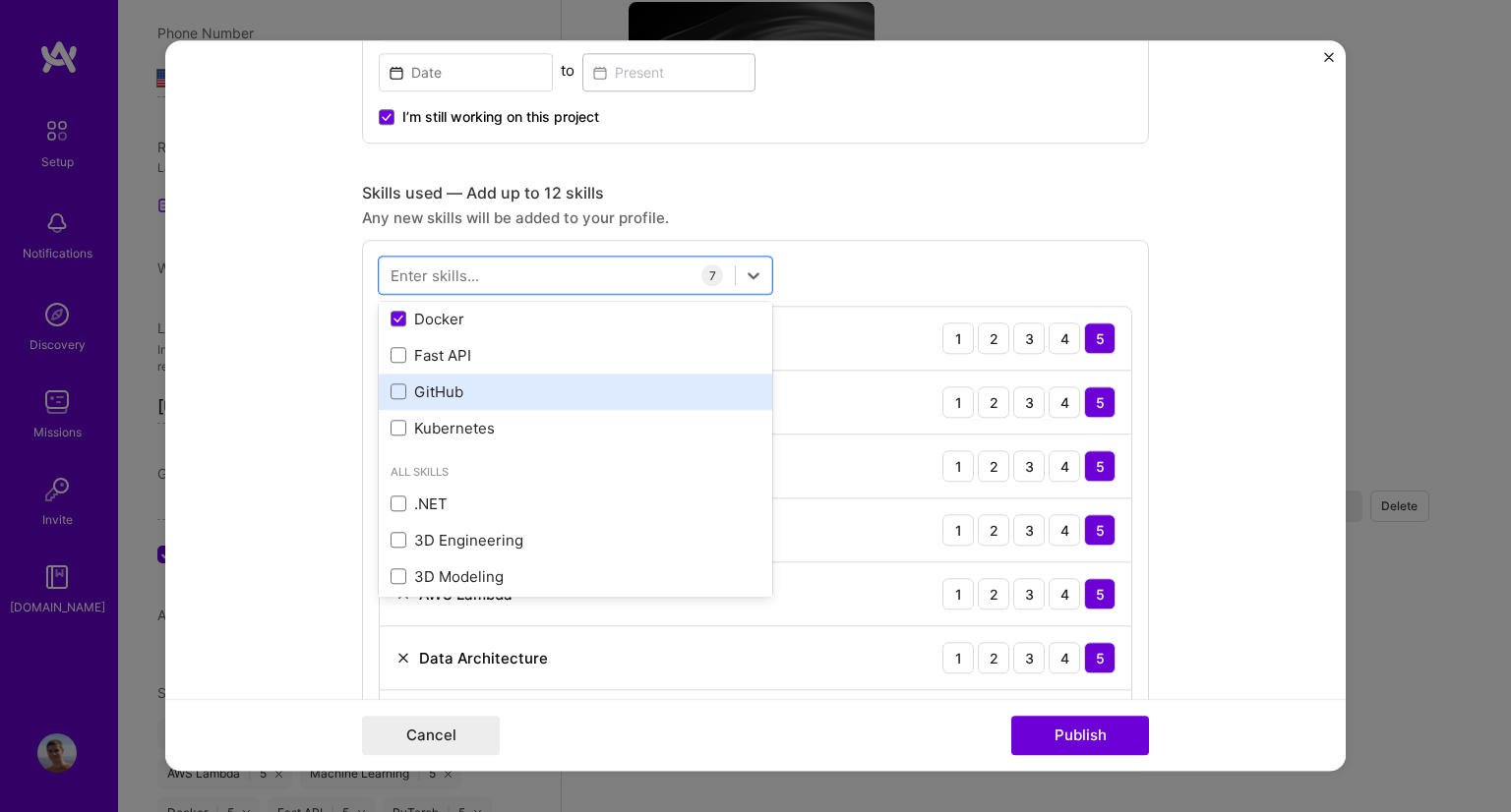
click at [447, 390] on div "GitHub" at bounding box center [576, 392] width 370 height 21
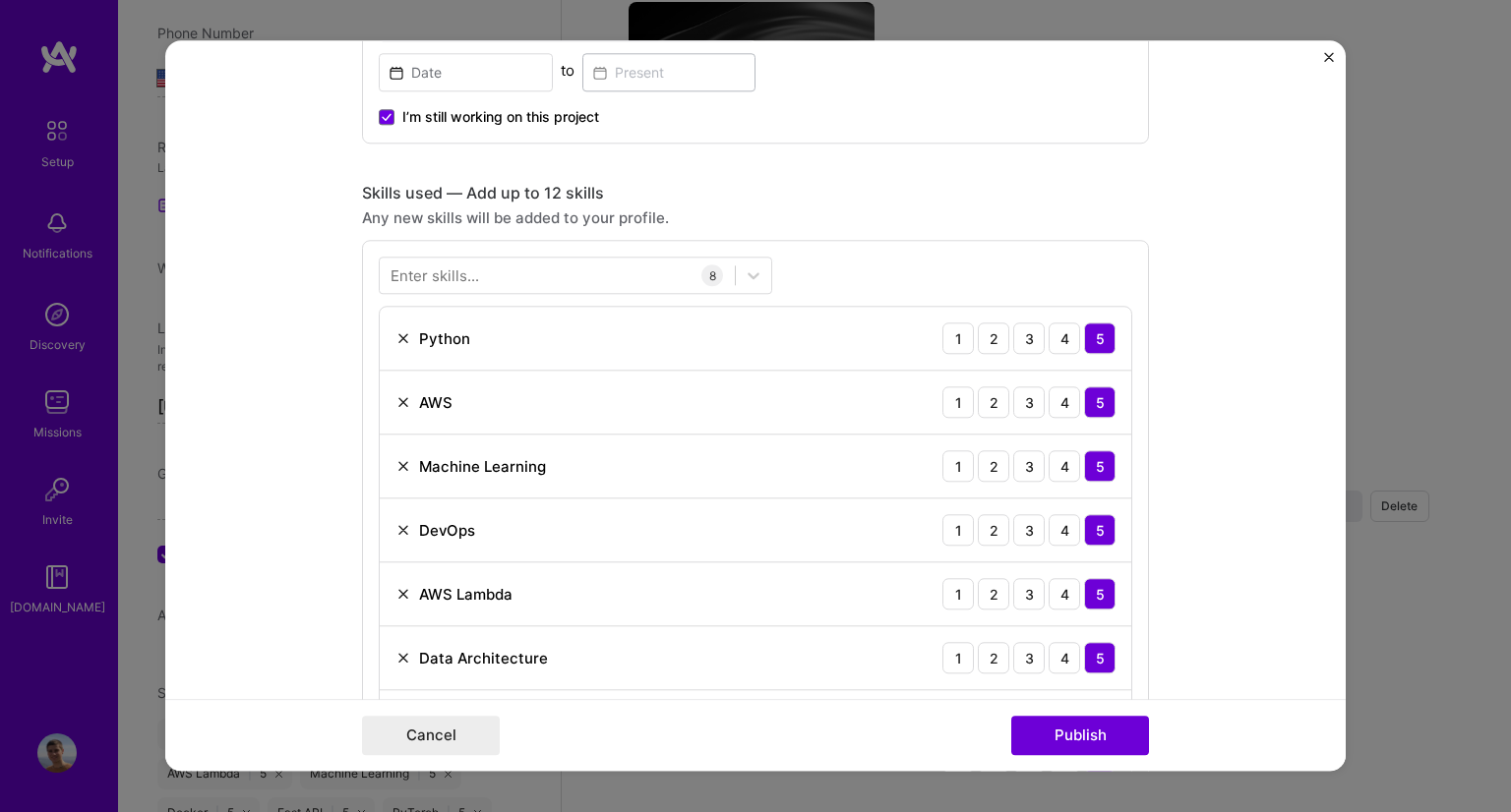
click at [766, 280] on div "Enter skills... 8 Python 1 2 3 4 5 AWS 1 2 3 4 5 Machine Learning 1 2 3 4 5 Dev…" at bounding box center [755, 538] width 787 height 595
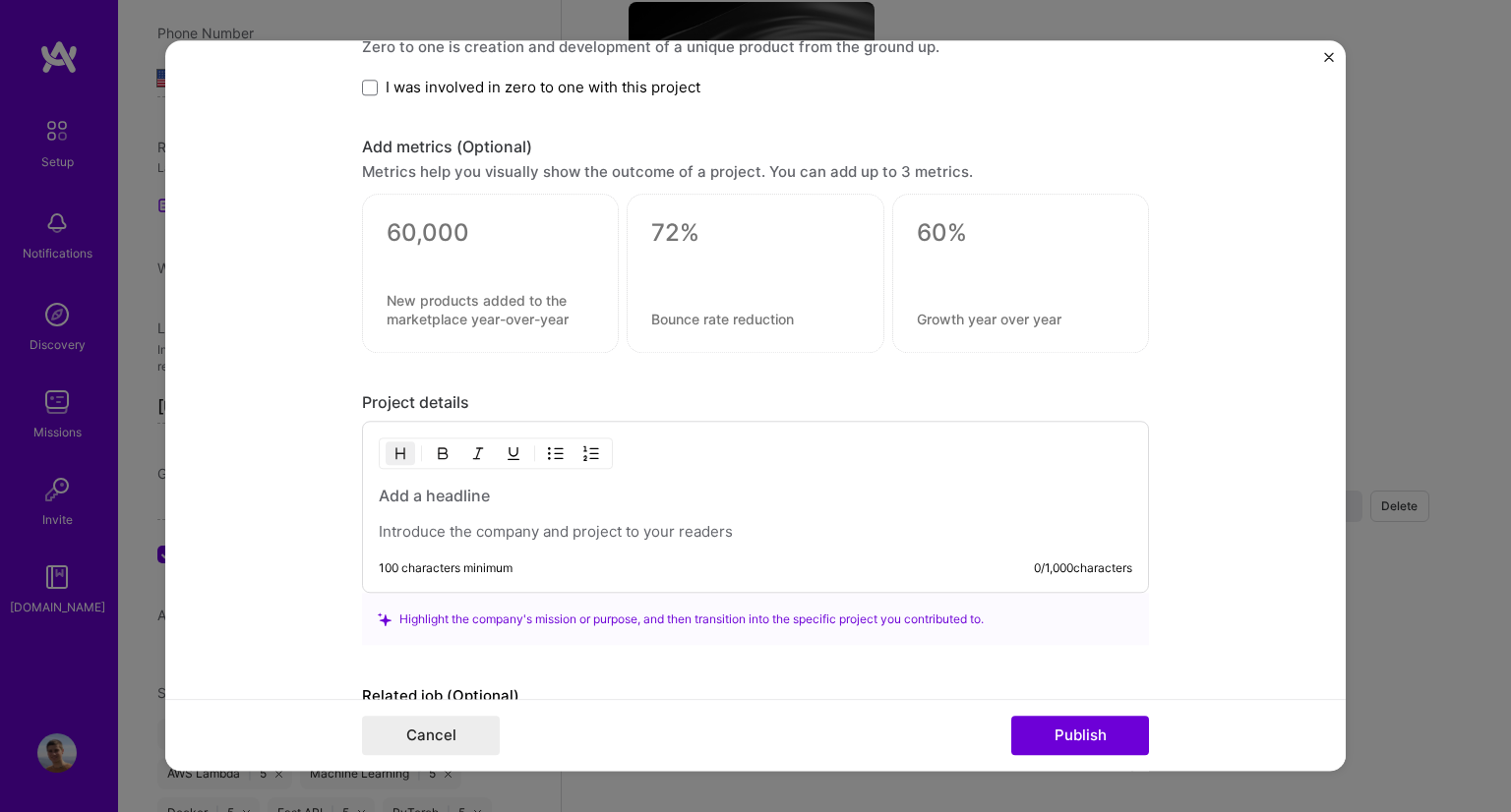
scroll to position [2260, 0]
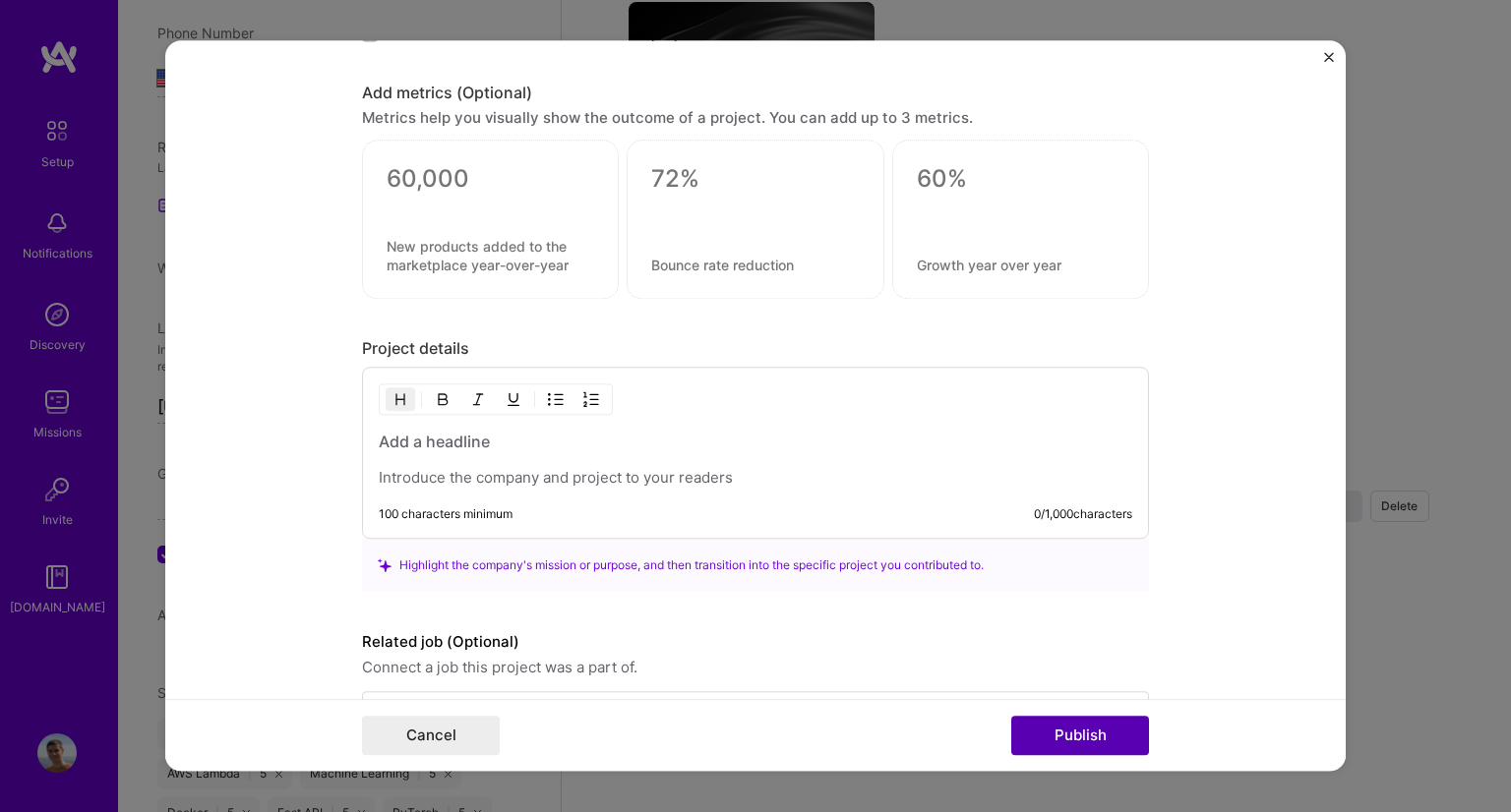
click at [1077, 741] on button "Publish" at bounding box center [1080, 737] width 138 height 40
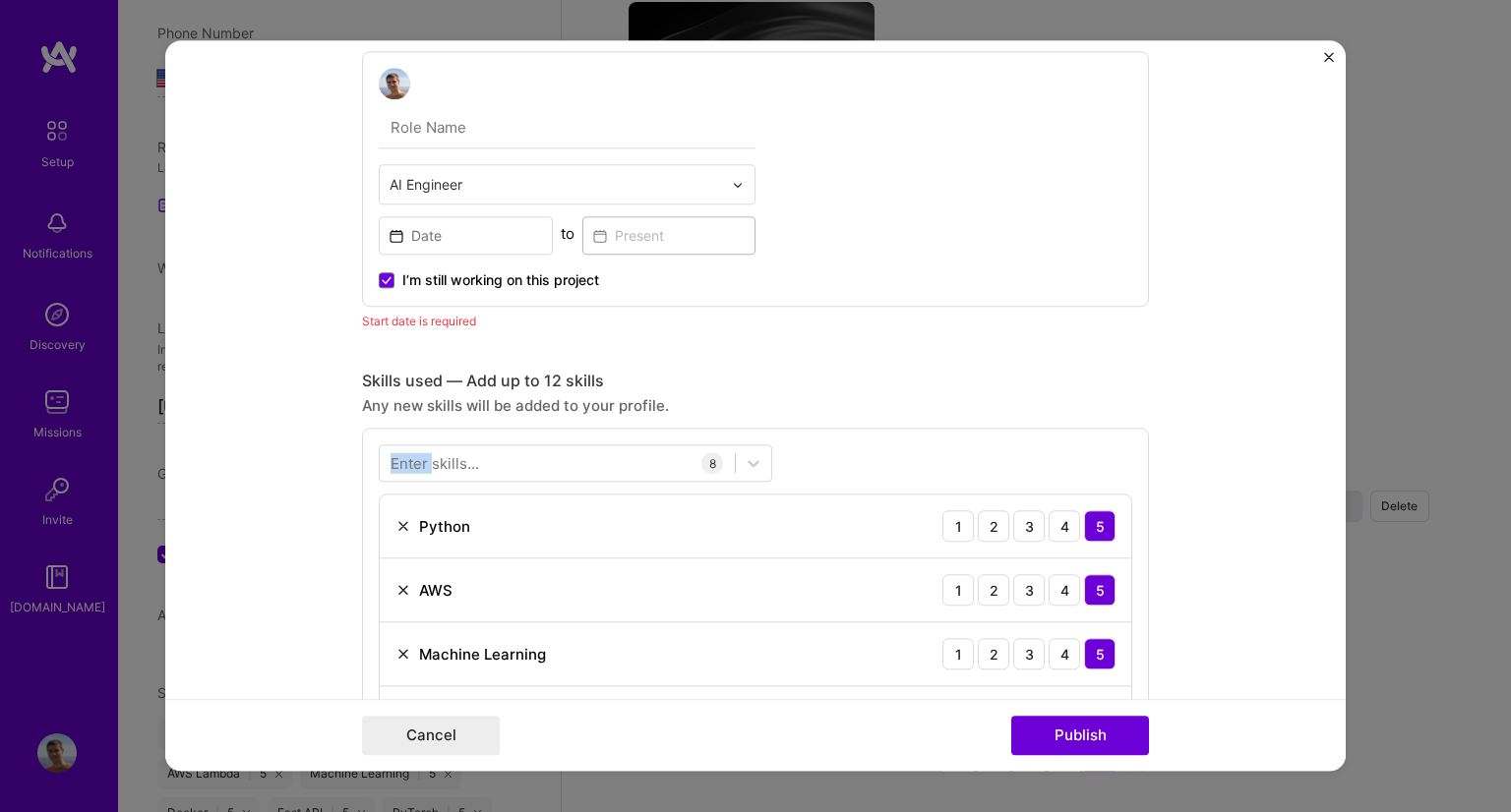
scroll to position [1061, 0]
click at [440, 219] on input at bounding box center [466, 234] width 174 height 39
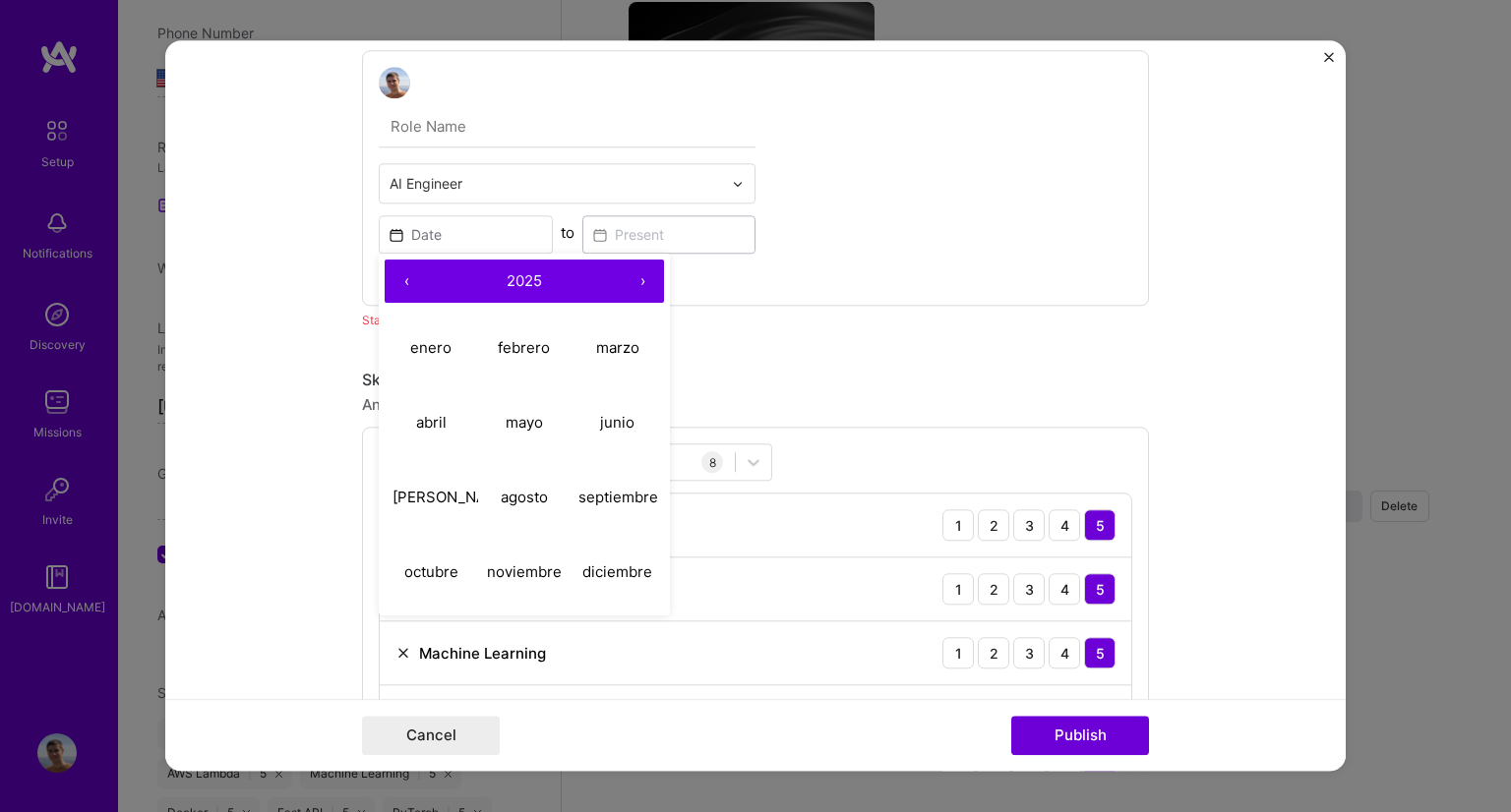
click at [404, 281] on button "‹" at bounding box center [407, 282] width 44 height 44
click at [637, 276] on button "›" at bounding box center [642, 282] width 44 height 44
click at [608, 493] on abbr "septiembre" at bounding box center [618, 496] width 80 height 19
type input "[DATE]"
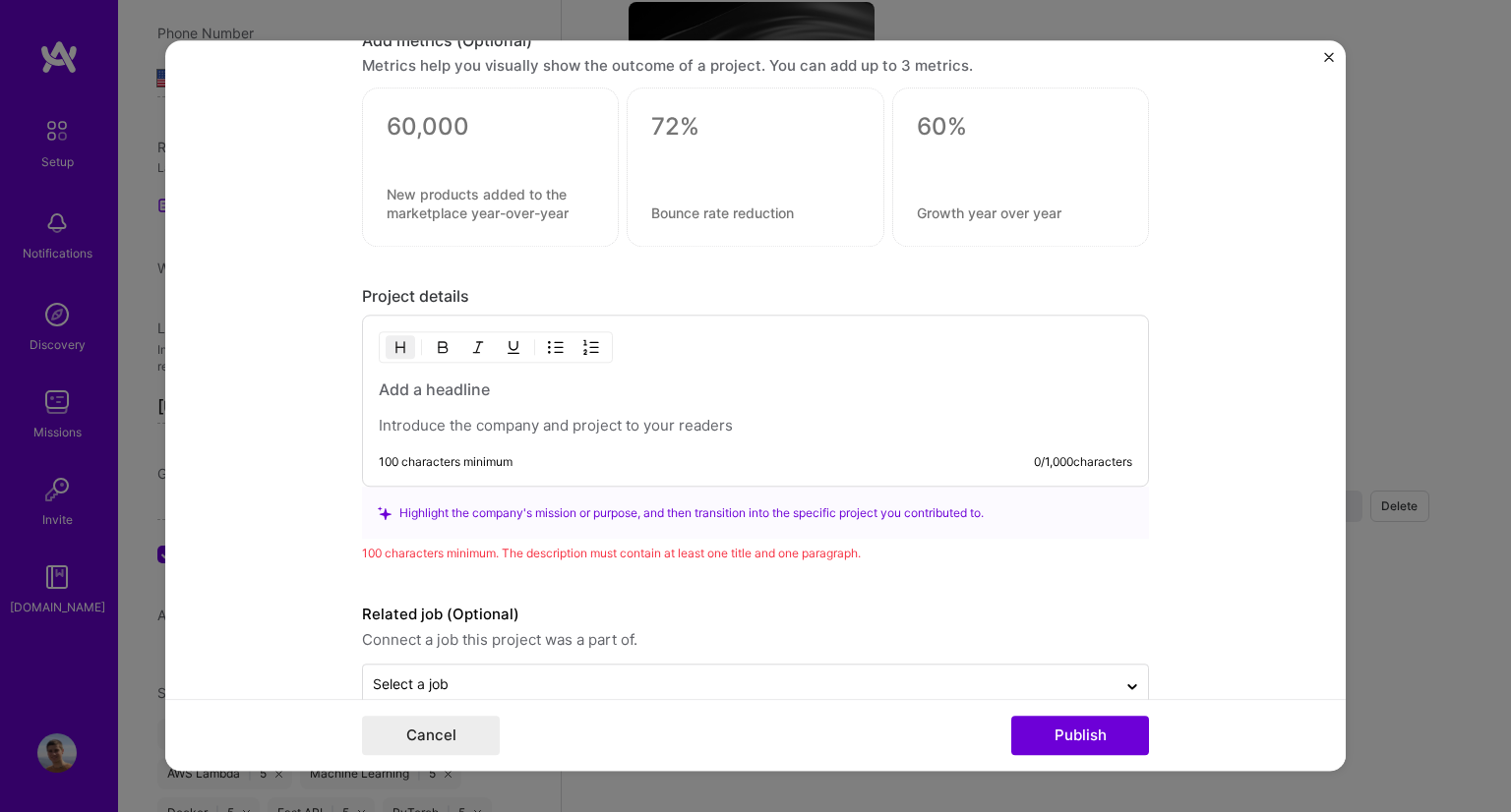
scroll to position [2348, 0]
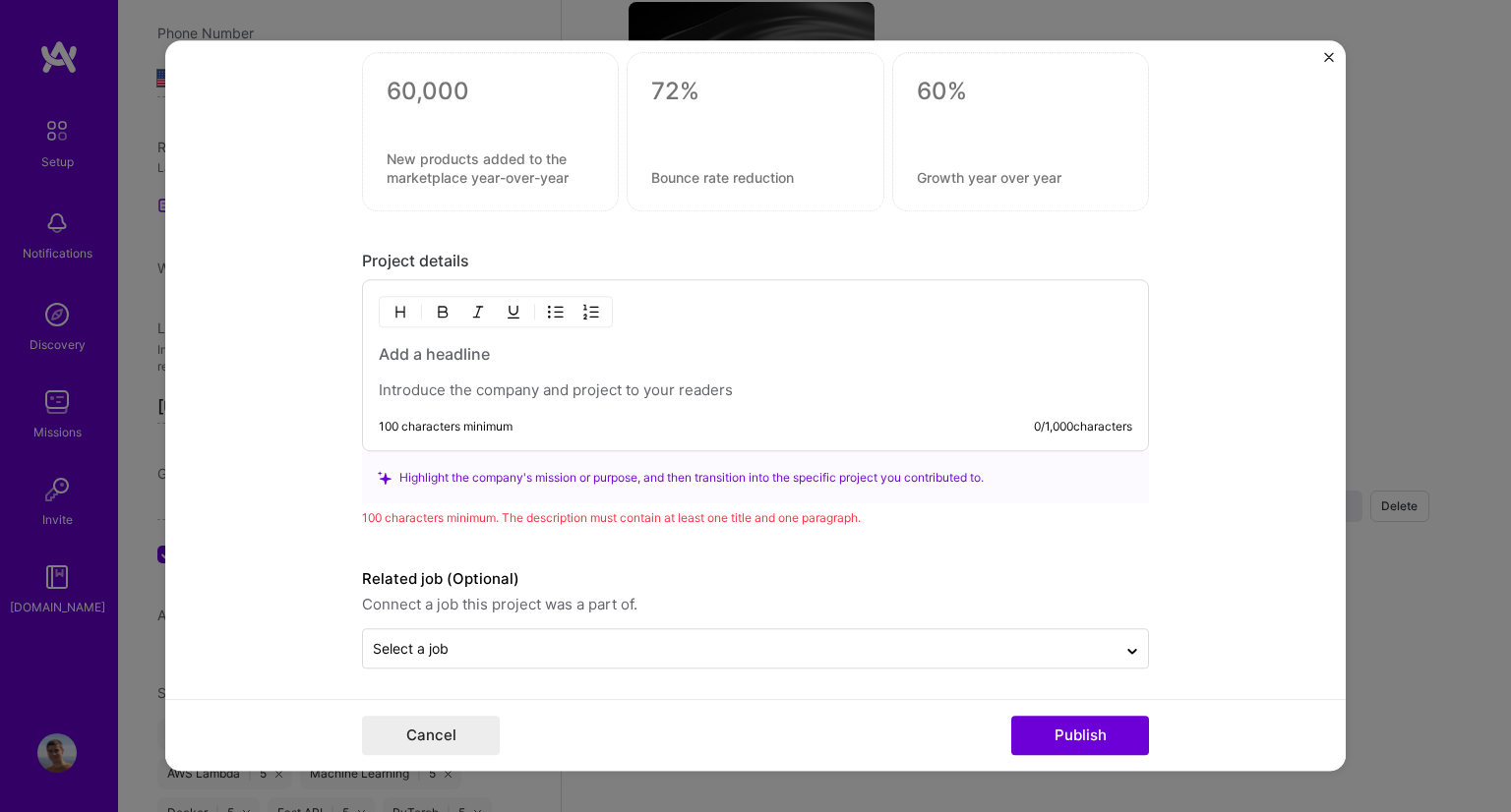
click at [508, 371] on div at bounding box center [756, 373] width 754 height 57
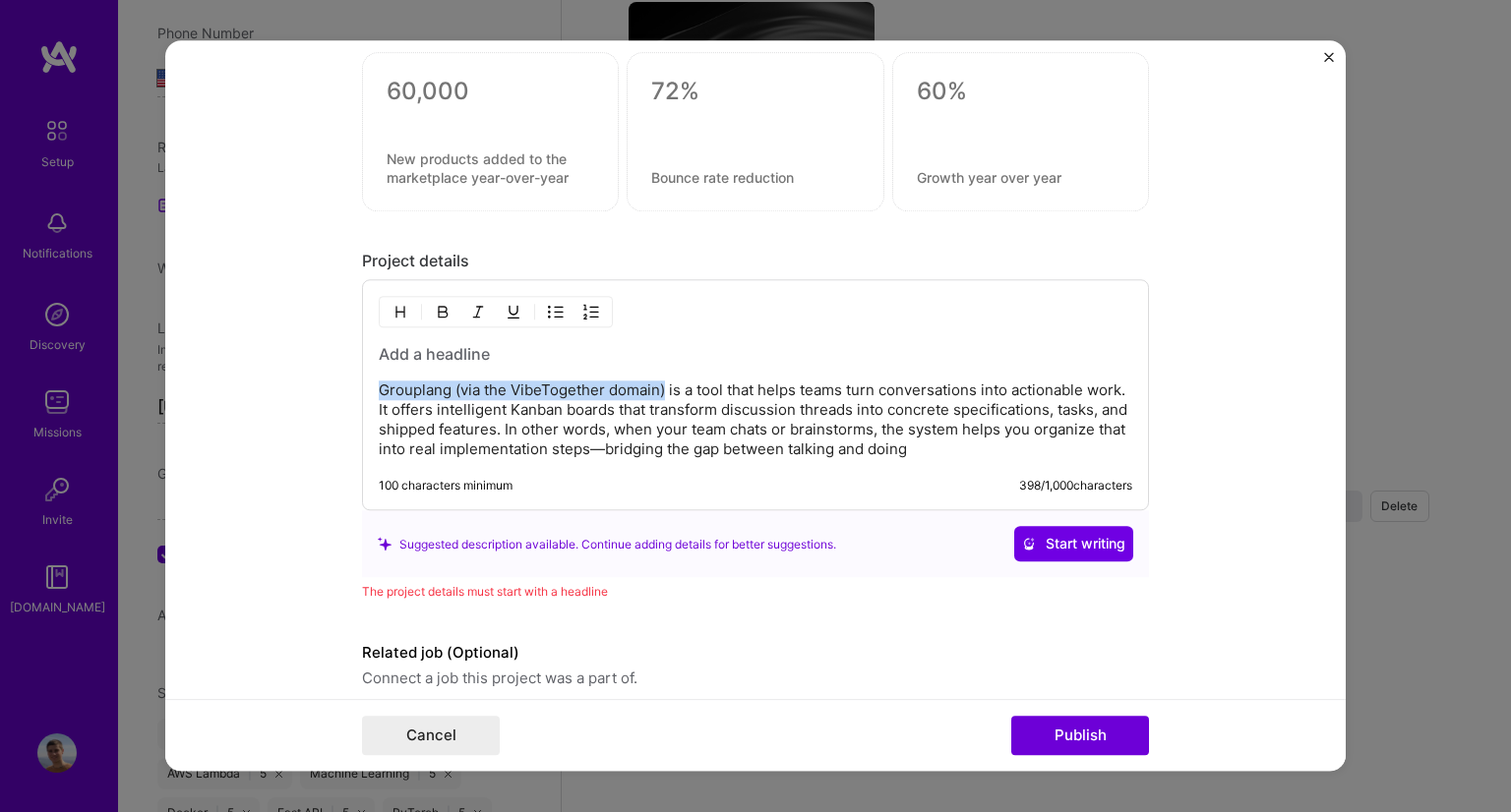
drag, startPoint x: 657, startPoint y: 387, endPoint x: 346, endPoint y: 383, distance: 311.0
click at [346, 383] on form "Project title Vibetogether Company Grouplang Project industry Industry 2 Projec…" at bounding box center [755, 406] width 1180 height 731
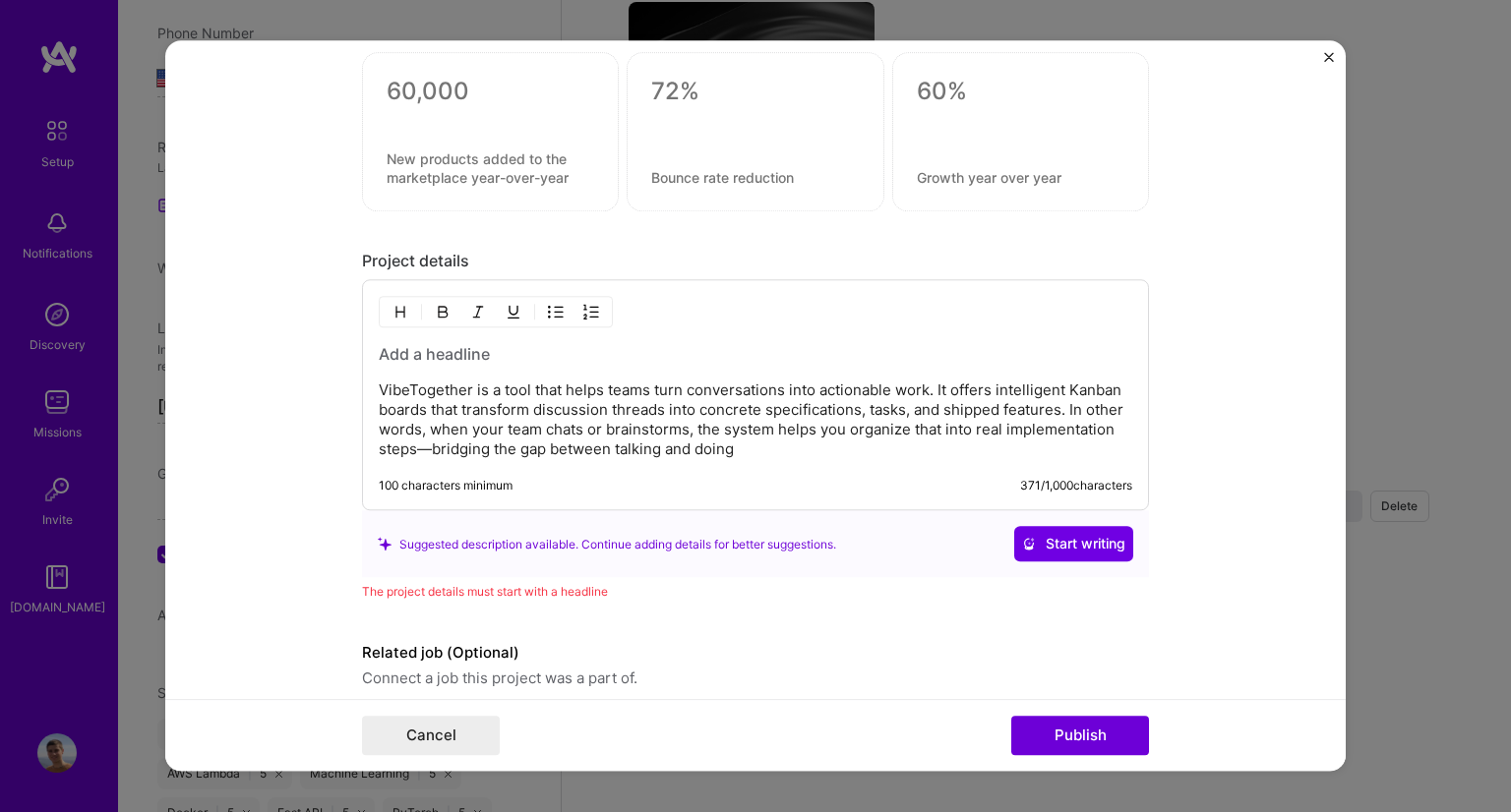
click at [424, 445] on p "VibeTogether is a tool that helps teams turn conversations into actionable work…" at bounding box center [756, 421] width 754 height 79
click at [455, 359] on div "VibeTogether is a tool that helps teams turn conversations into actionable work…" at bounding box center [756, 402] width 754 height 116
click at [460, 350] on h3 at bounding box center [756, 355] width 754 height 22
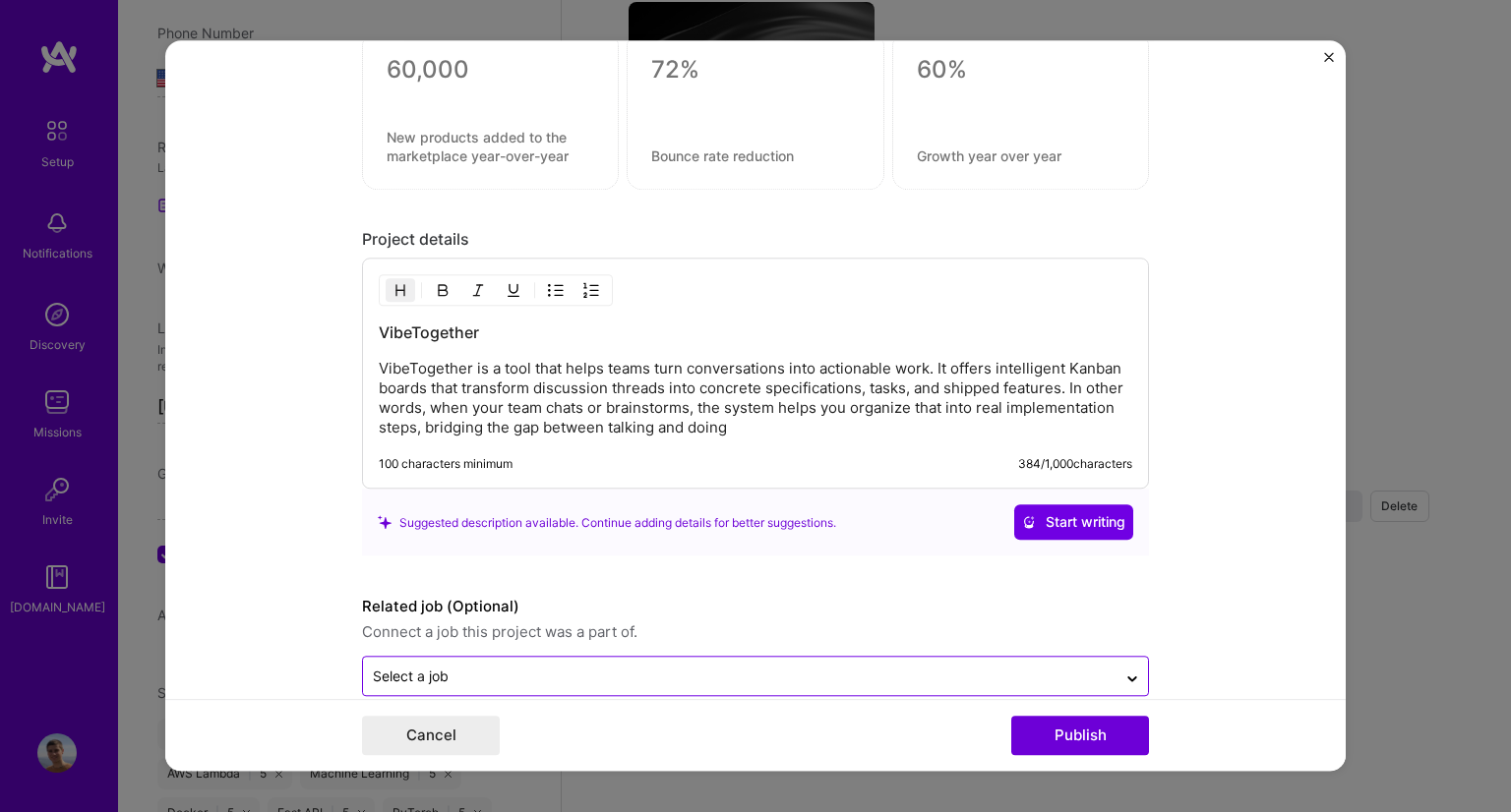
scroll to position [2395, 0]
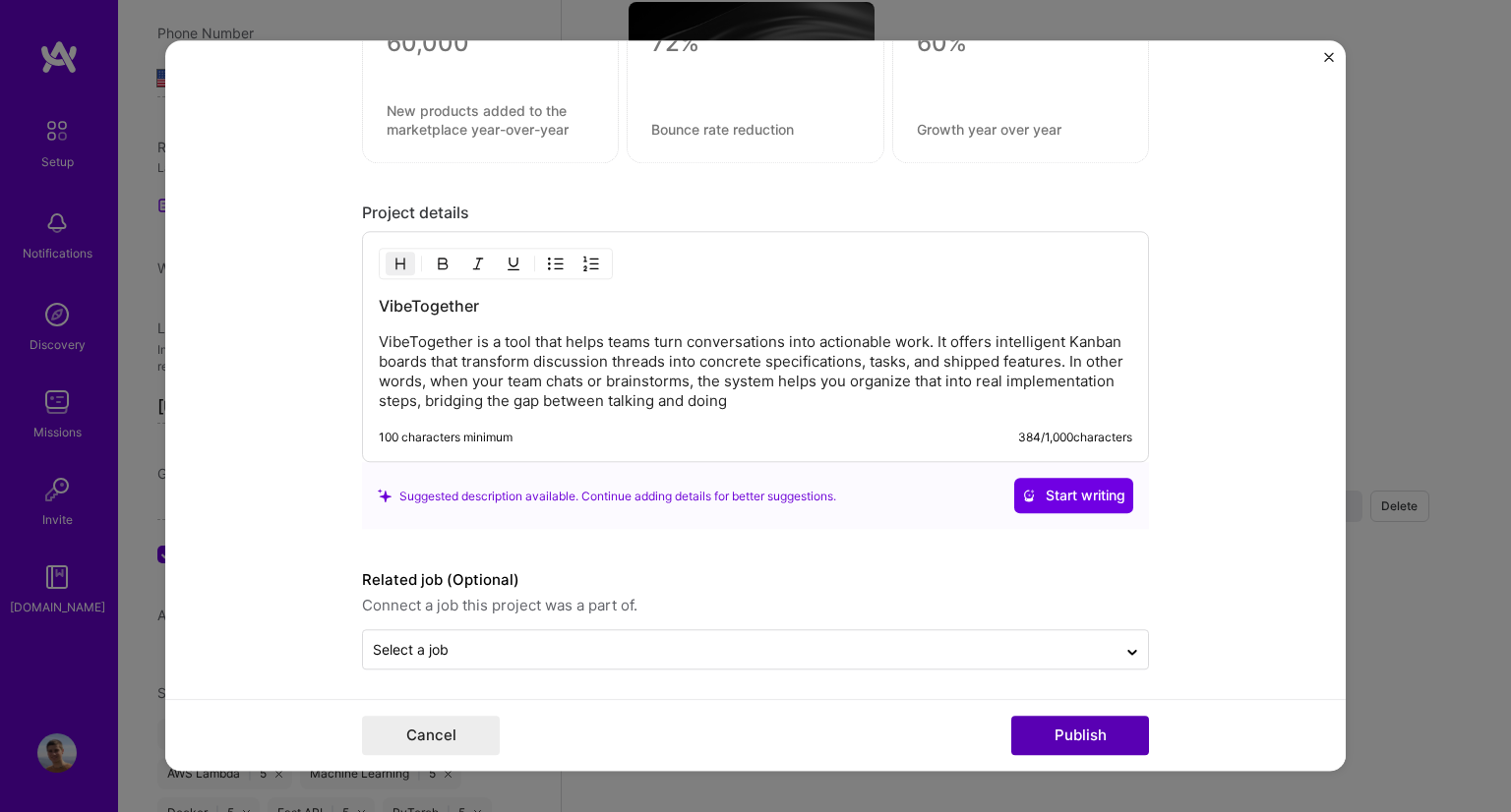
click at [1081, 743] on button "Publish" at bounding box center [1080, 737] width 138 height 40
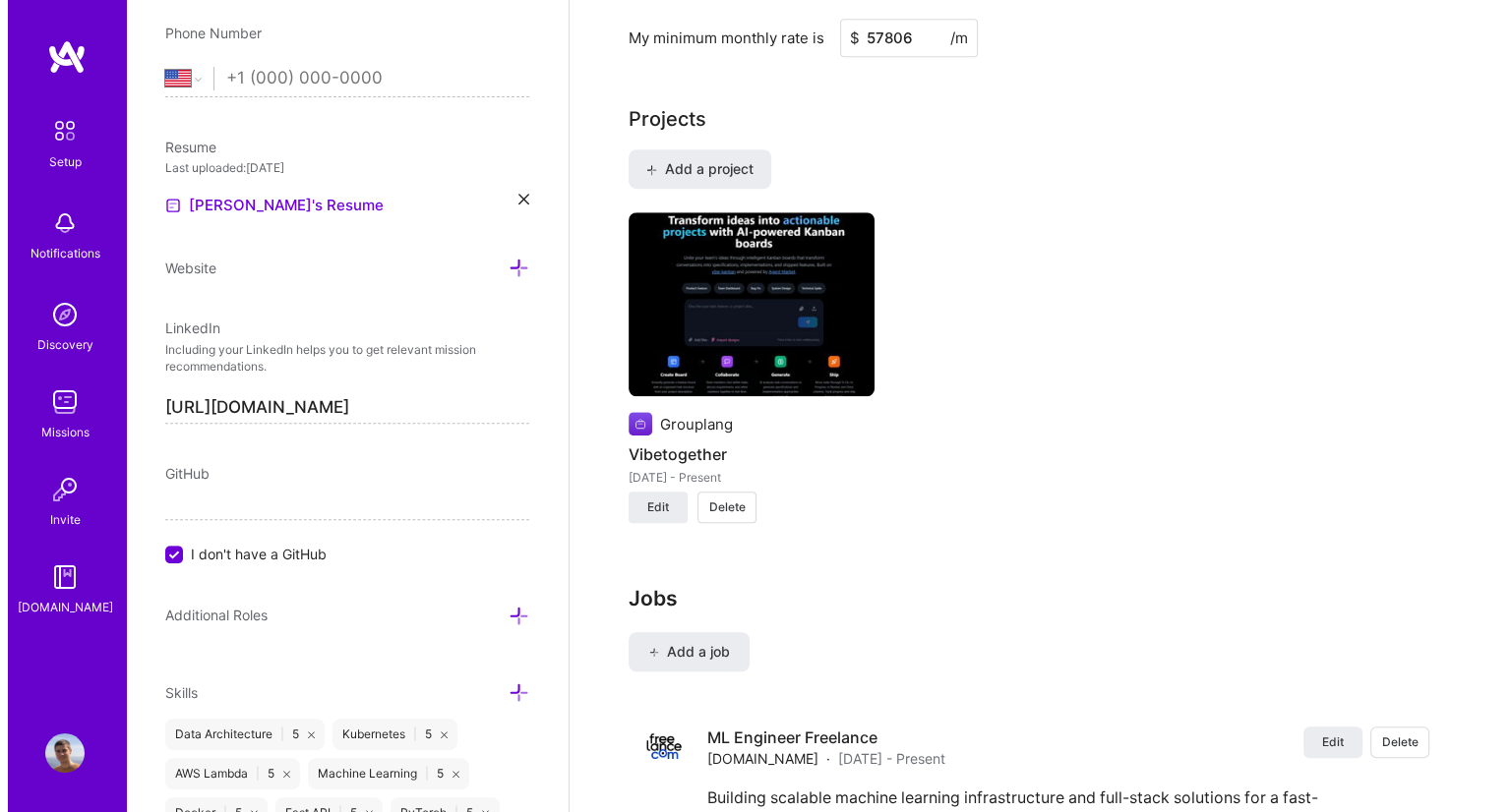
scroll to position [1385, 0]
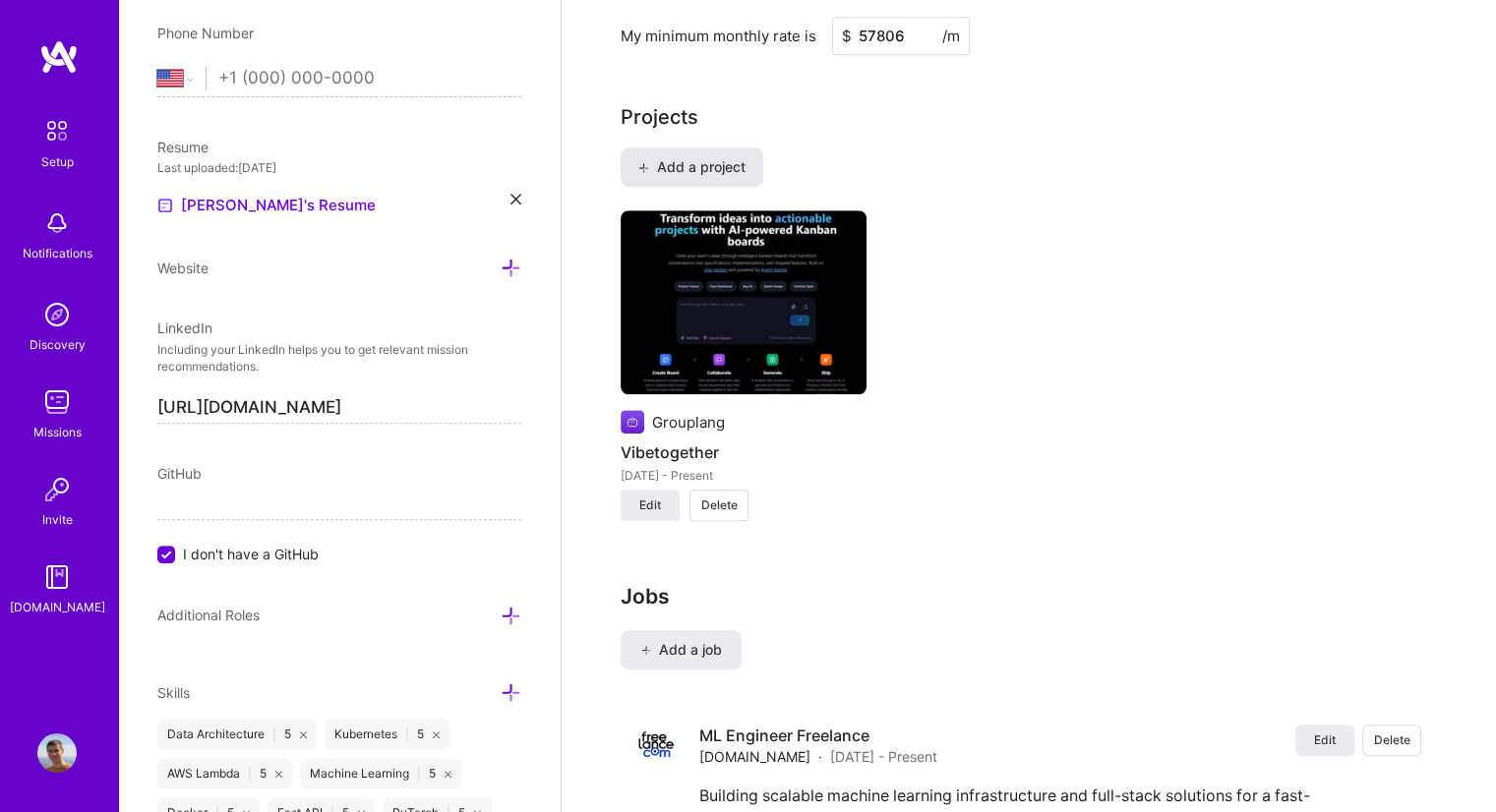
click at [717, 157] on span "Add a project" at bounding box center [692, 167] width 107 height 20
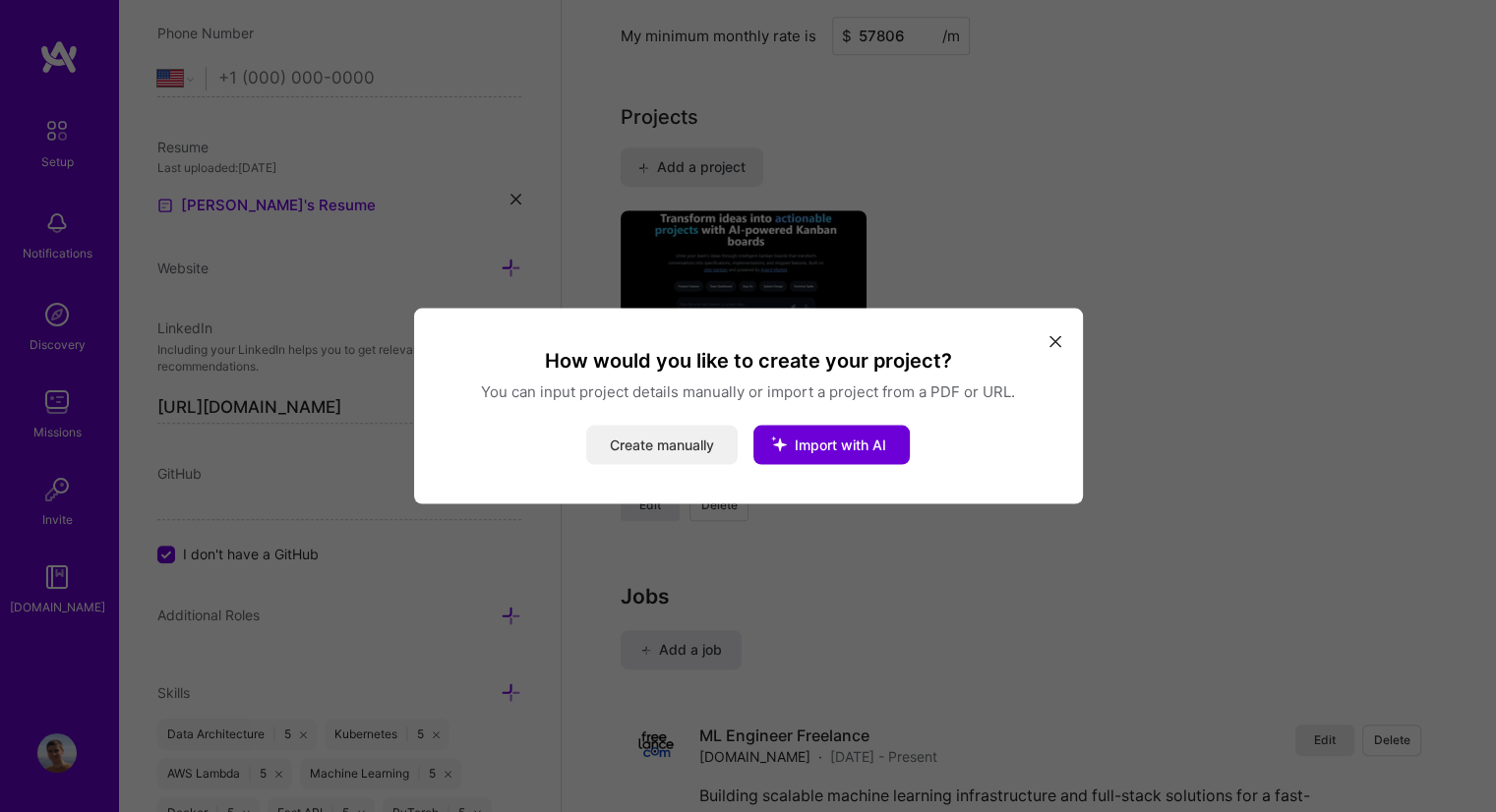
click at [661, 442] on button "Create manually" at bounding box center [662, 446] width 151 height 40
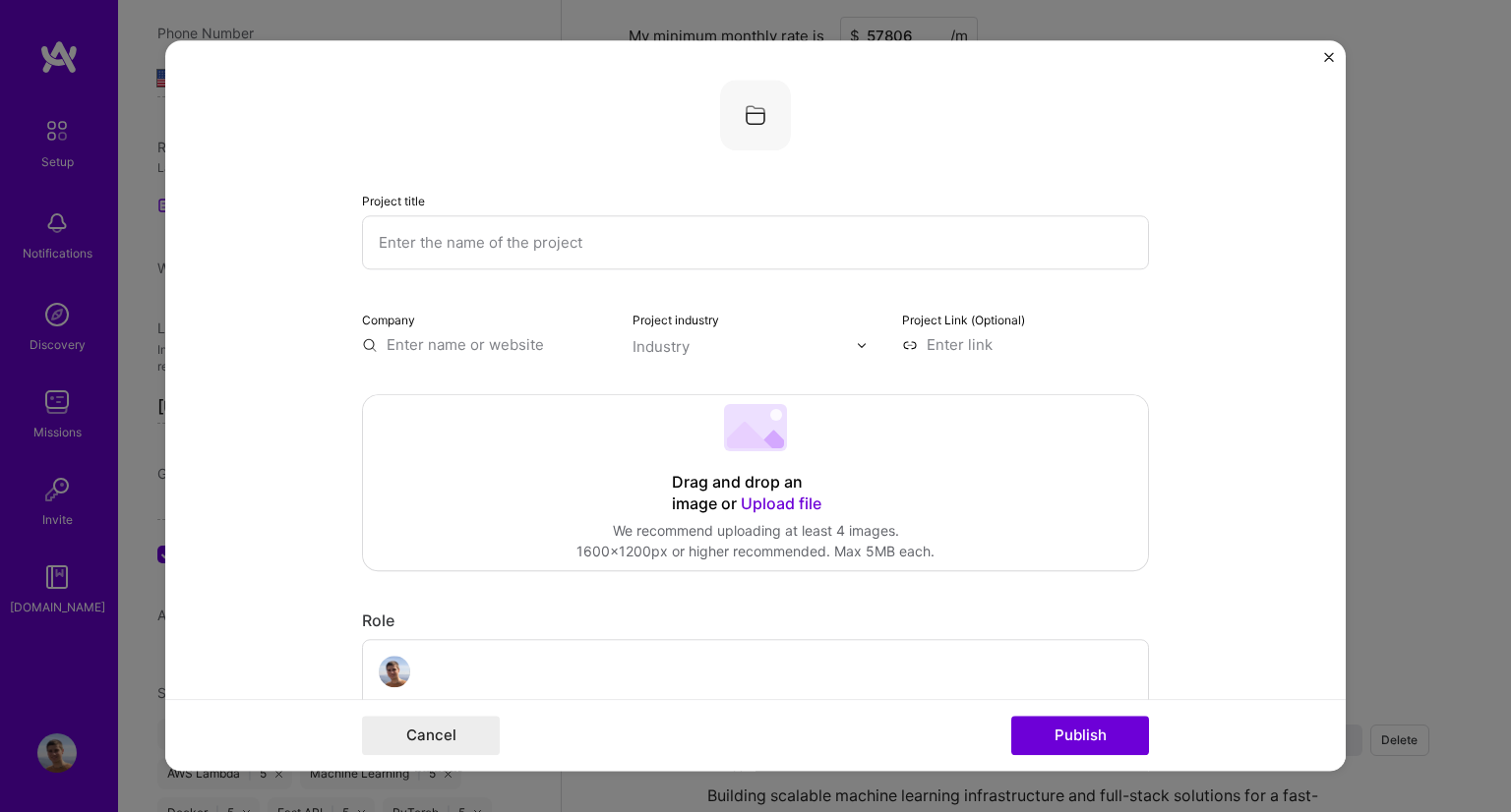
click at [746, 487] on div "Drag and drop an image or Upload file" at bounding box center [755, 494] width 167 height 44
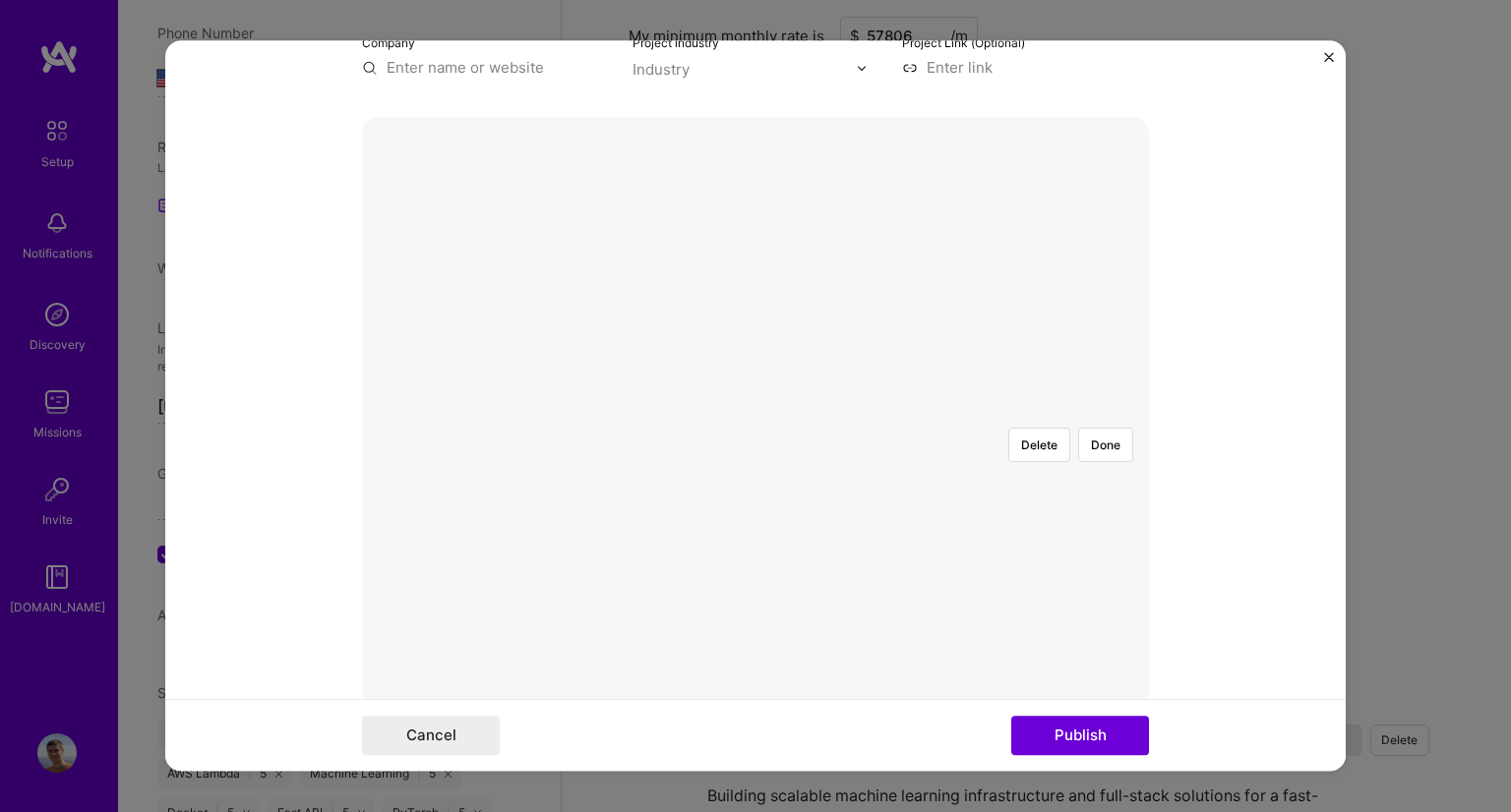
scroll to position [278, 0]
click at [992, 411] on div at bounding box center [1130, 671] width 690 height 518
click at [1479, 407] on div at bounding box center [1479, 407] width 0 height 0
click at [1020, 451] on div at bounding box center [1103, 689] width 636 height 478
click at [849, 451] on div at bounding box center [1125, 690] width 636 height 479
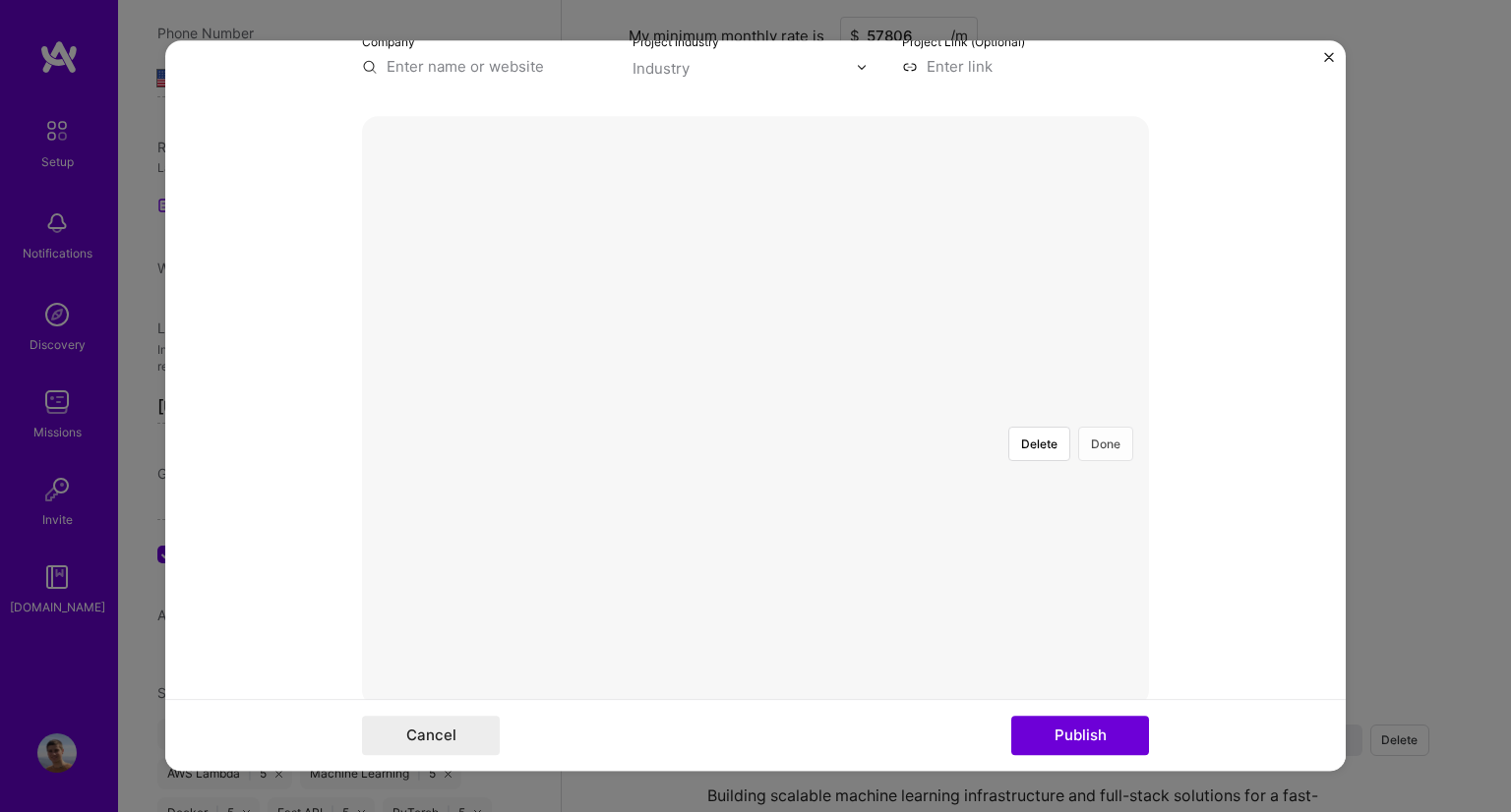
click at [1094, 427] on button "Done" at bounding box center [1106, 444] width 55 height 35
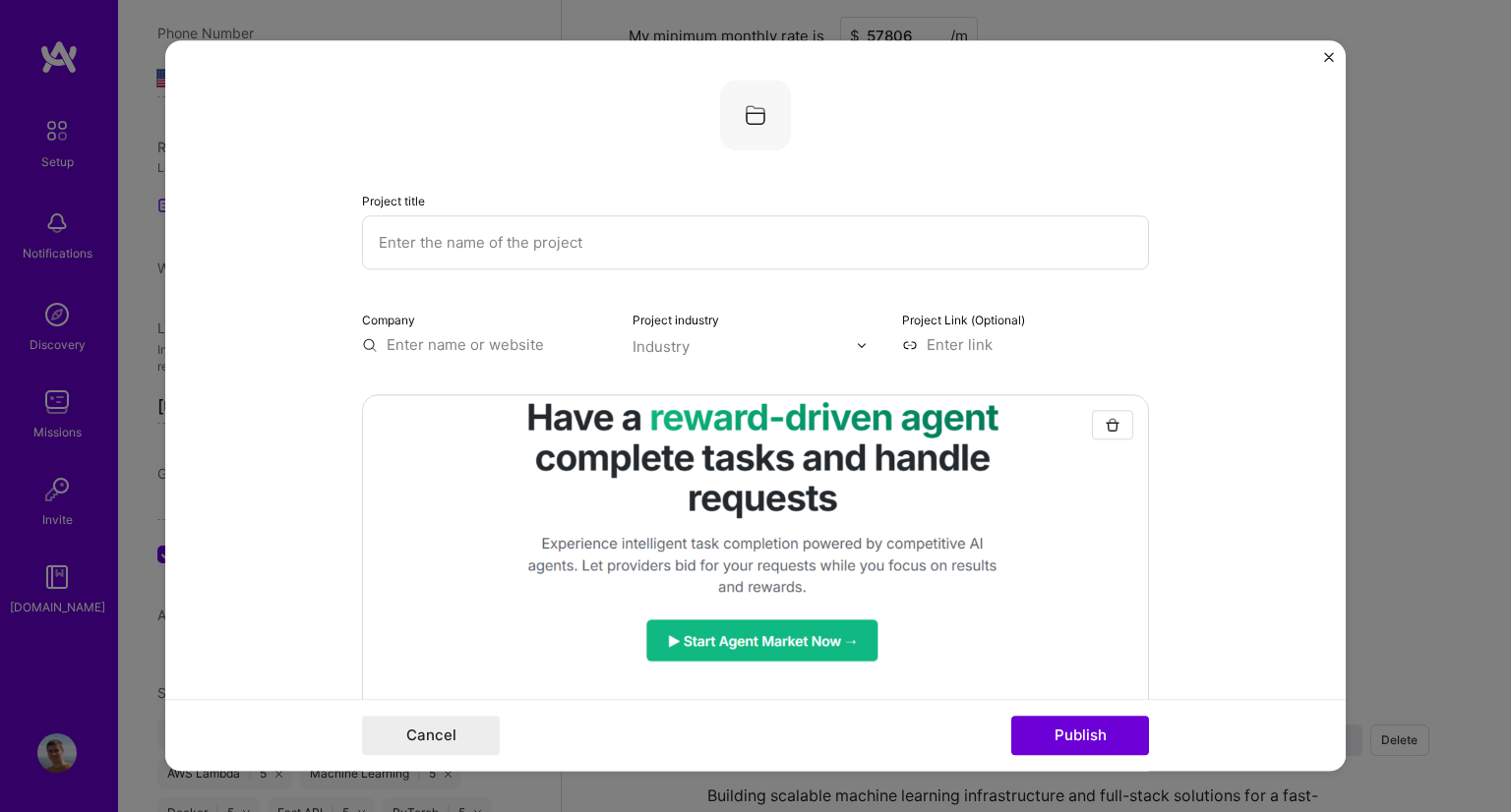
click at [705, 218] on input "text" at bounding box center [755, 242] width 787 height 54
type input "A"
type input "g"
type input "[DOMAIN_NAME]"
click at [476, 343] on input "text" at bounding box center [486, 344] width 247 height 21
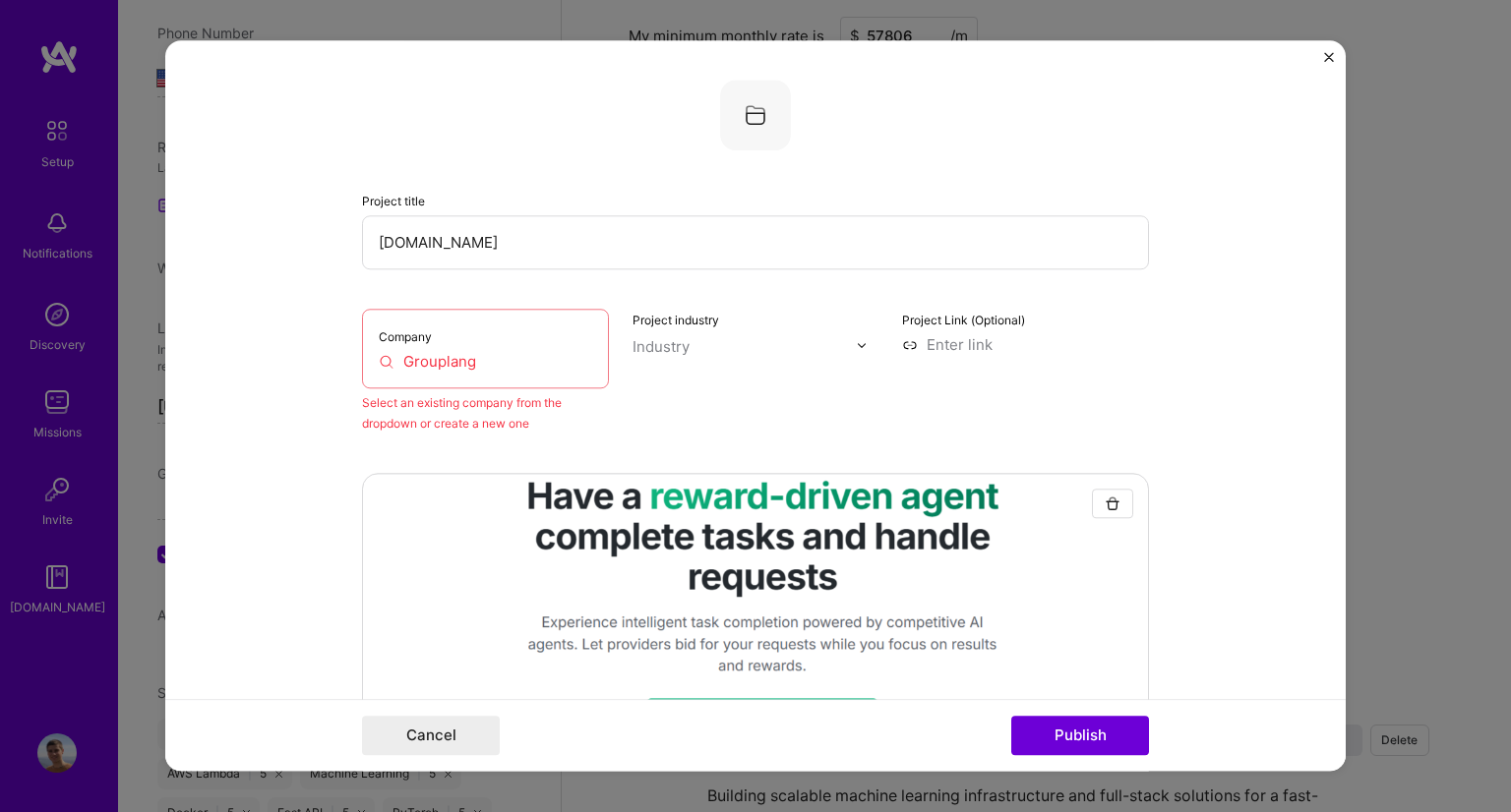
drag, startPoint x: 688, startPoint y: 365, endPoint x: 732, endPoint y: 347, distance: 47.5
click at [521, 333] on div "Company Grouplang" at bounding box center [486, 348] width 247 height 80
click at [468, 347] on div "Company Grouplang" at bounding box center [486, 348] width 247 height 80
click at [448, 362] on input "Grouplang" at bounding box center [486, 361] width 214 height 21
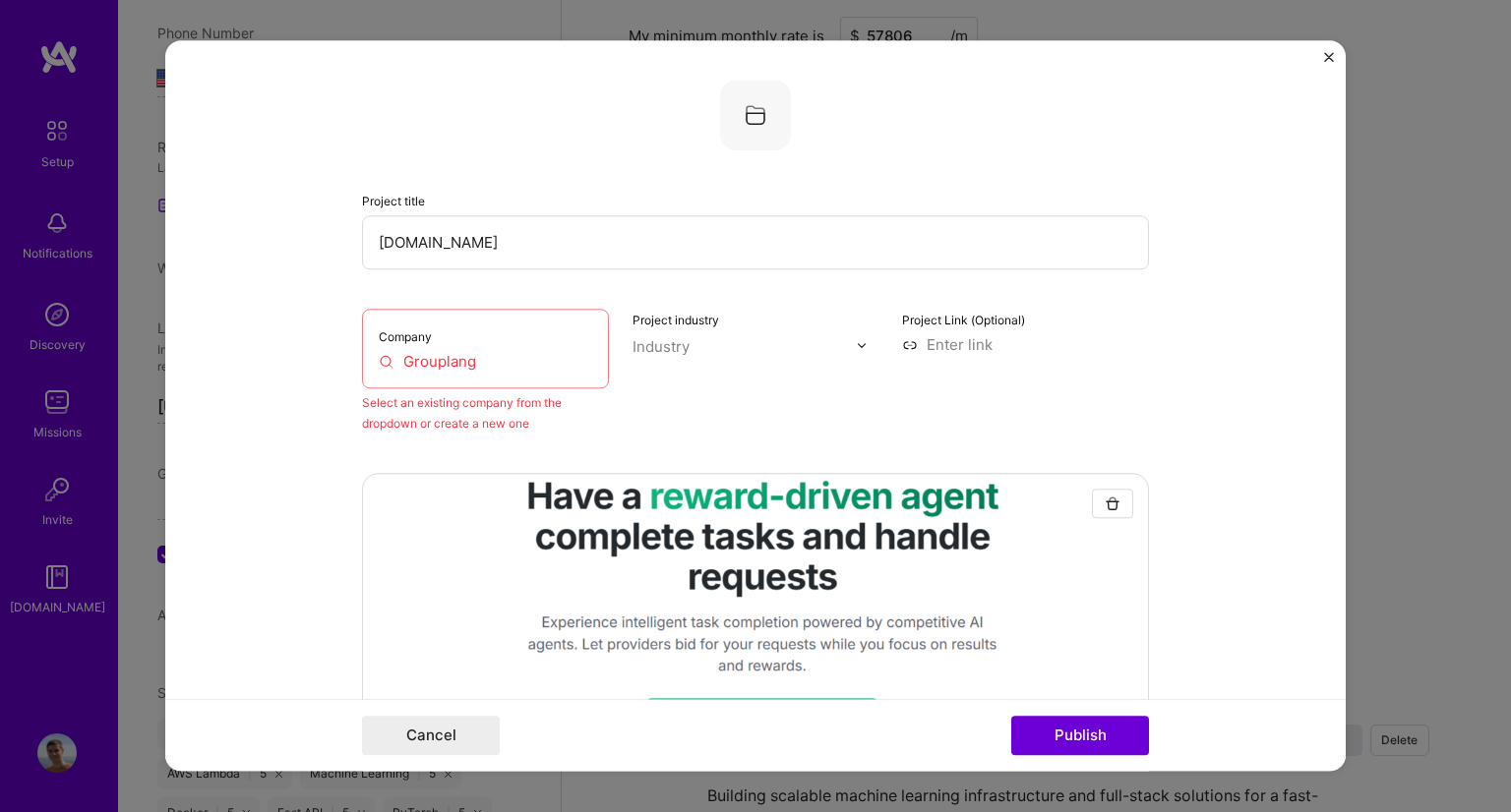
click at [461, 366] on input "Grouplang" at bounding box center [486, 361] width 214 height 21
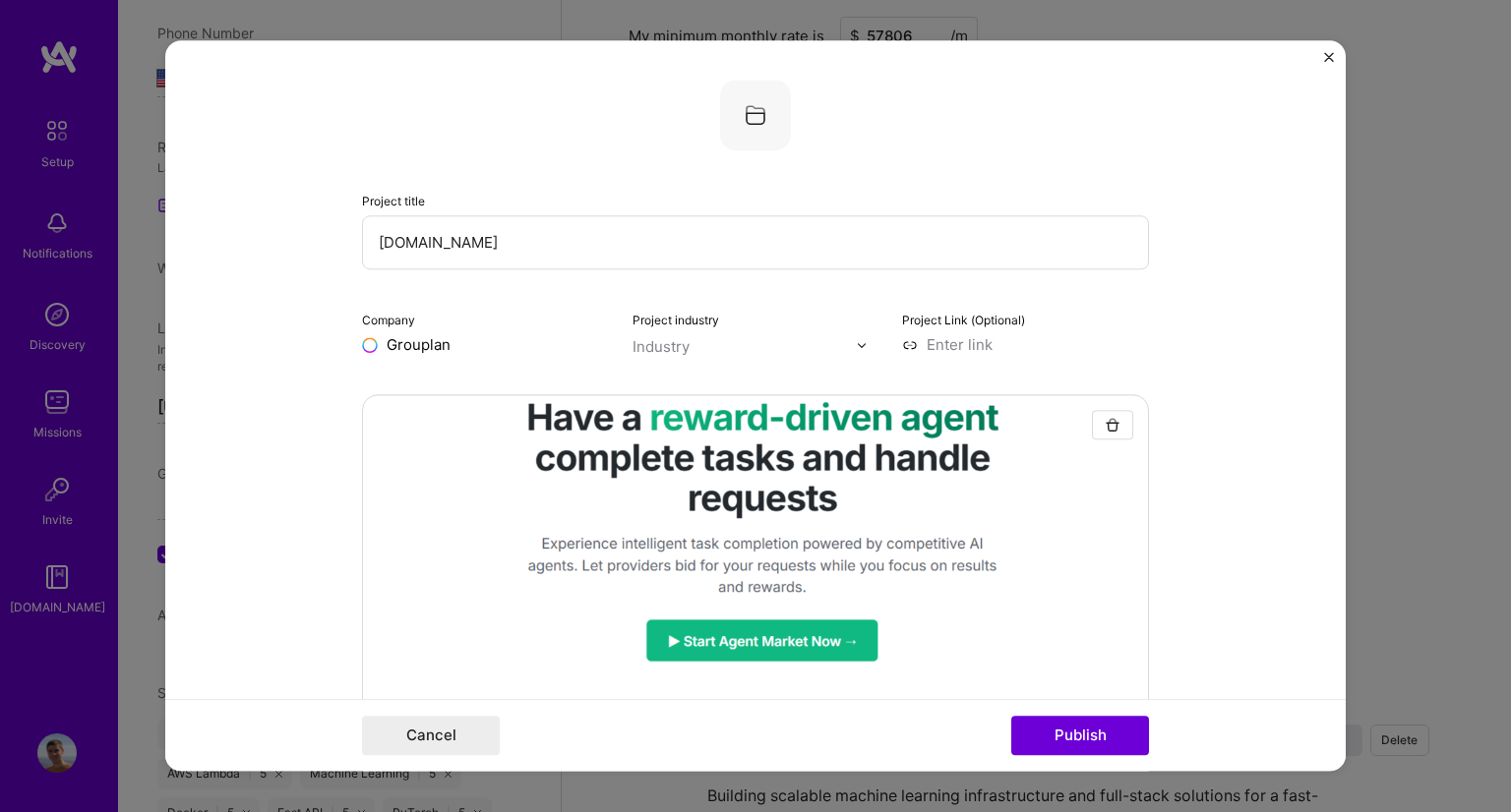
type input "Grouplang"
click at [498, 390] on div "Grouplang" at bounding box center [517, 390] width 89 height 35
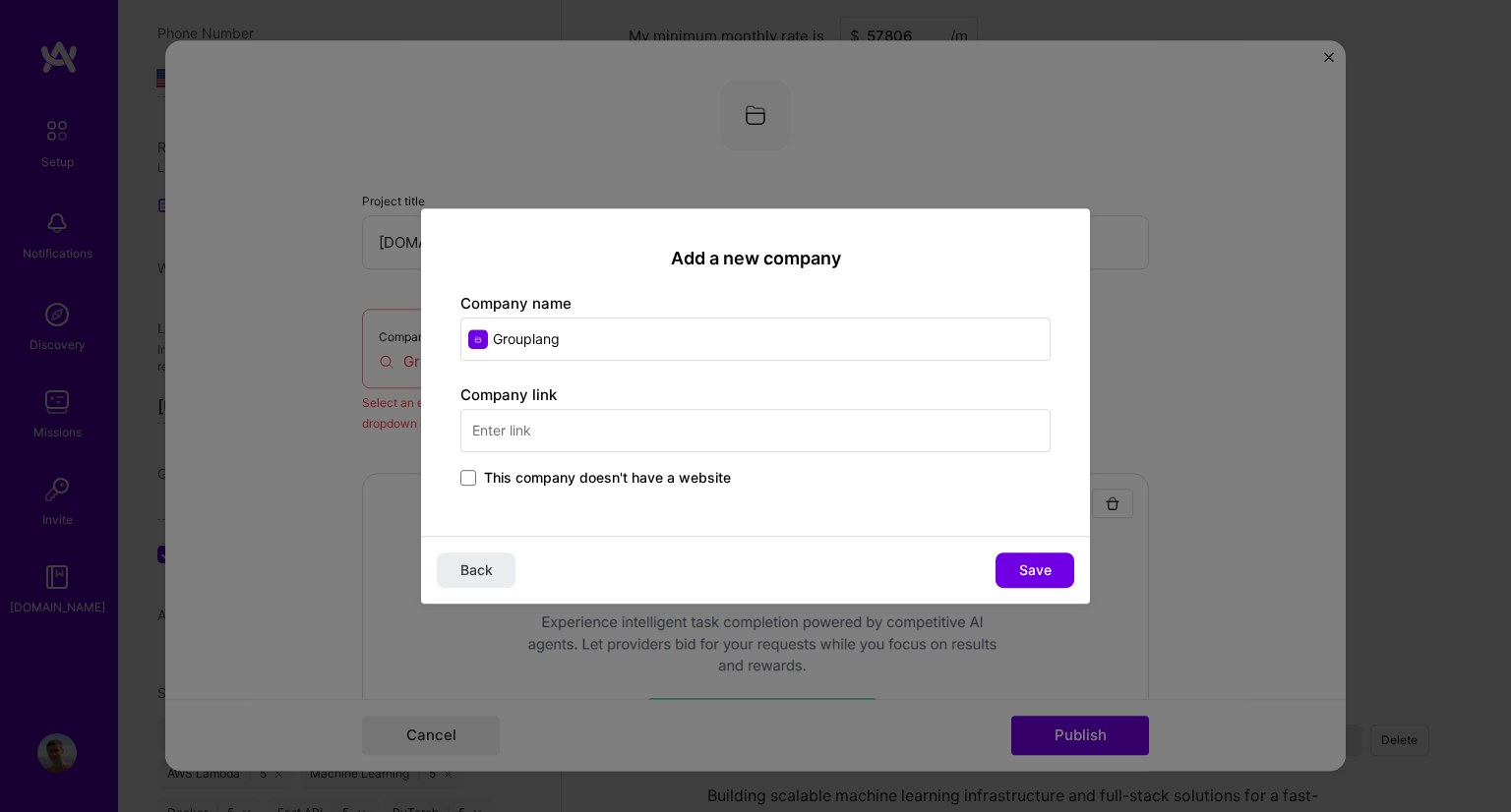
click at [565, 463] on div "Company link This company doesn't have a website" at bounding box center [755, 437] width 591 height 106
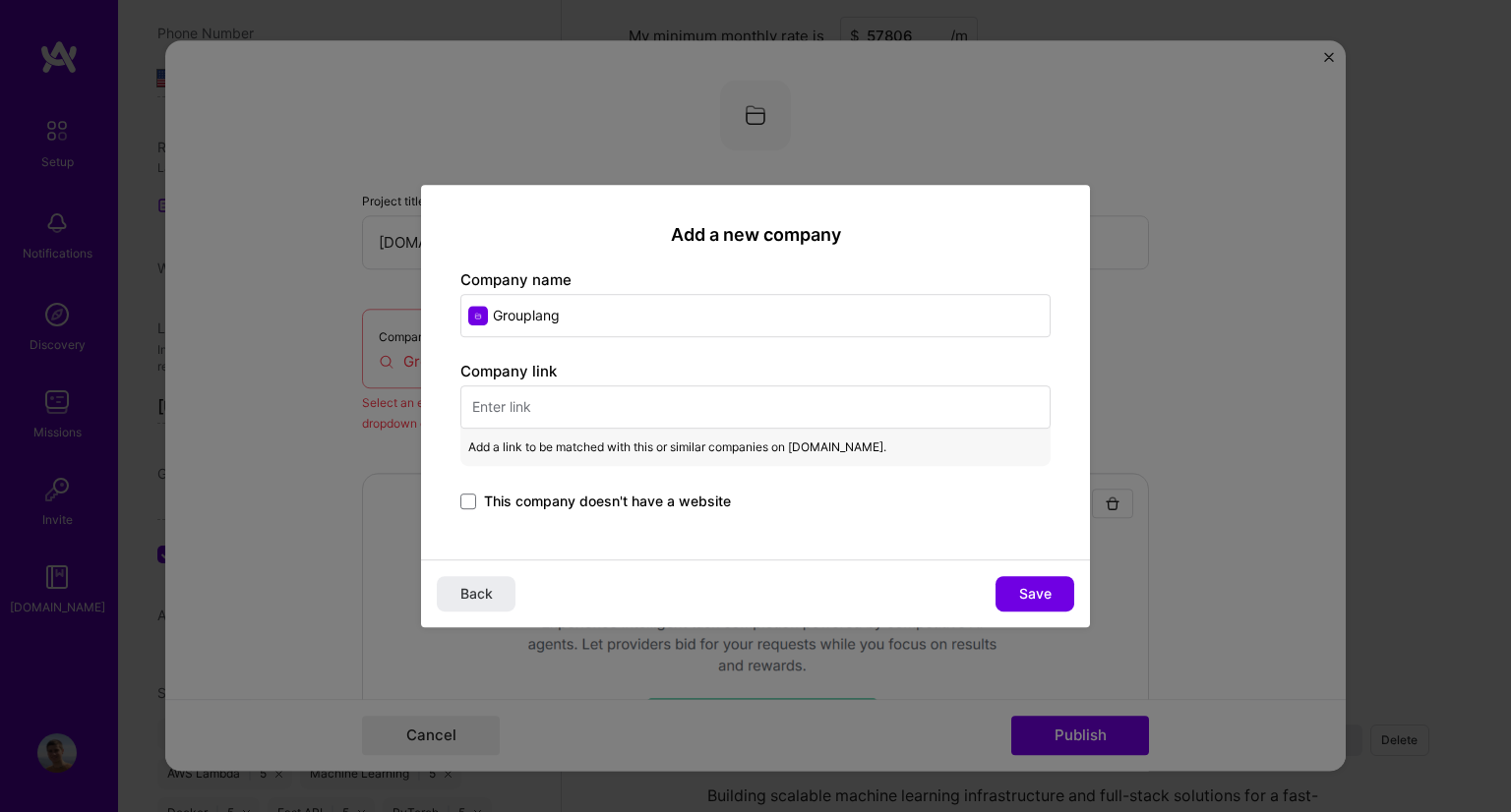
click at [567, 509] on span "This company doesn't have a website" at bounding box center [608, 501] width 247 height 20
click at [0, 0] on input "This company doesn't have a website" at bounding box center [0, 0] width 0 height 0
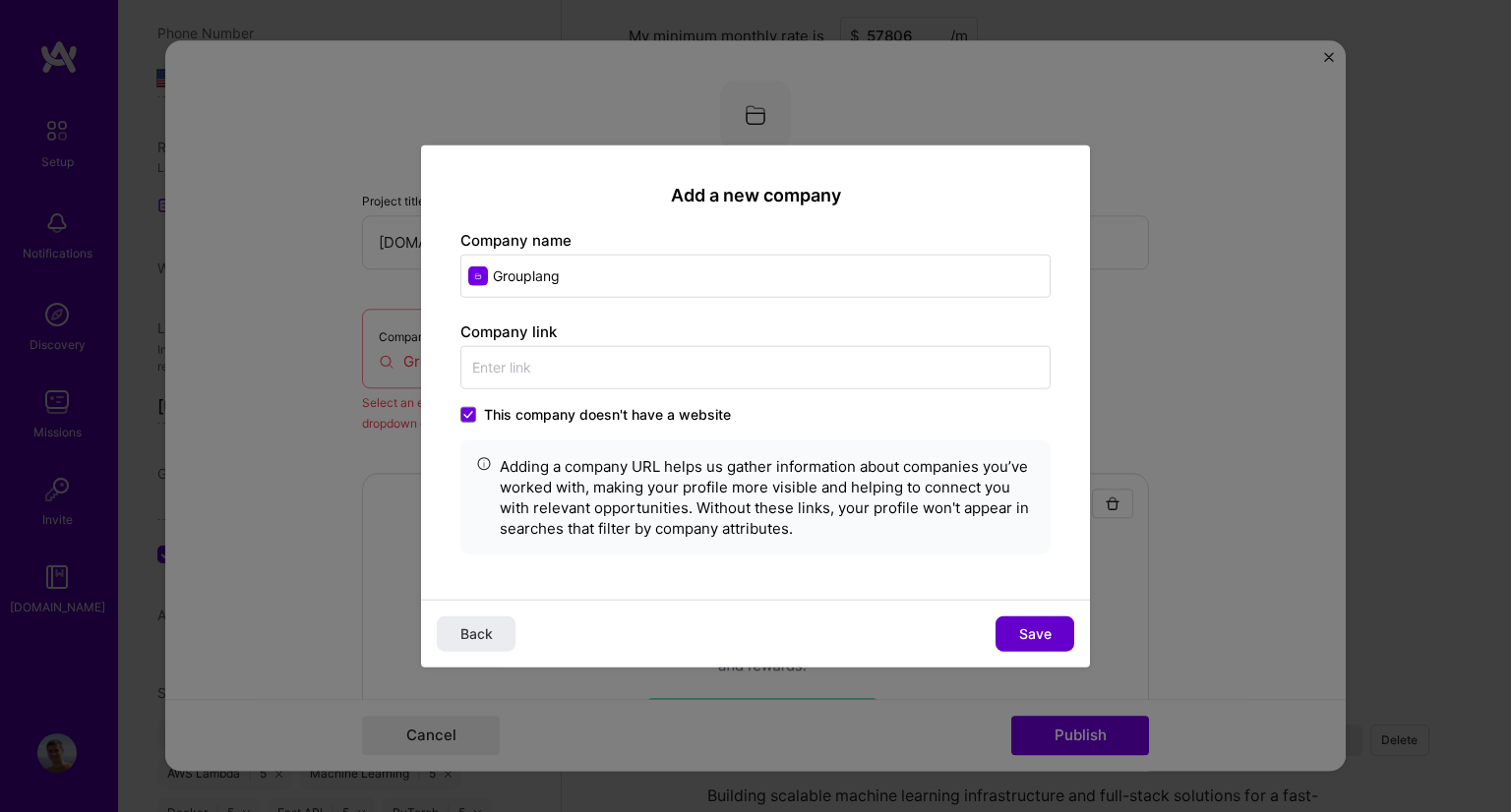
click at [1032, 636] on span "Save" at bounding box center [1035, 633] width 33 height 20
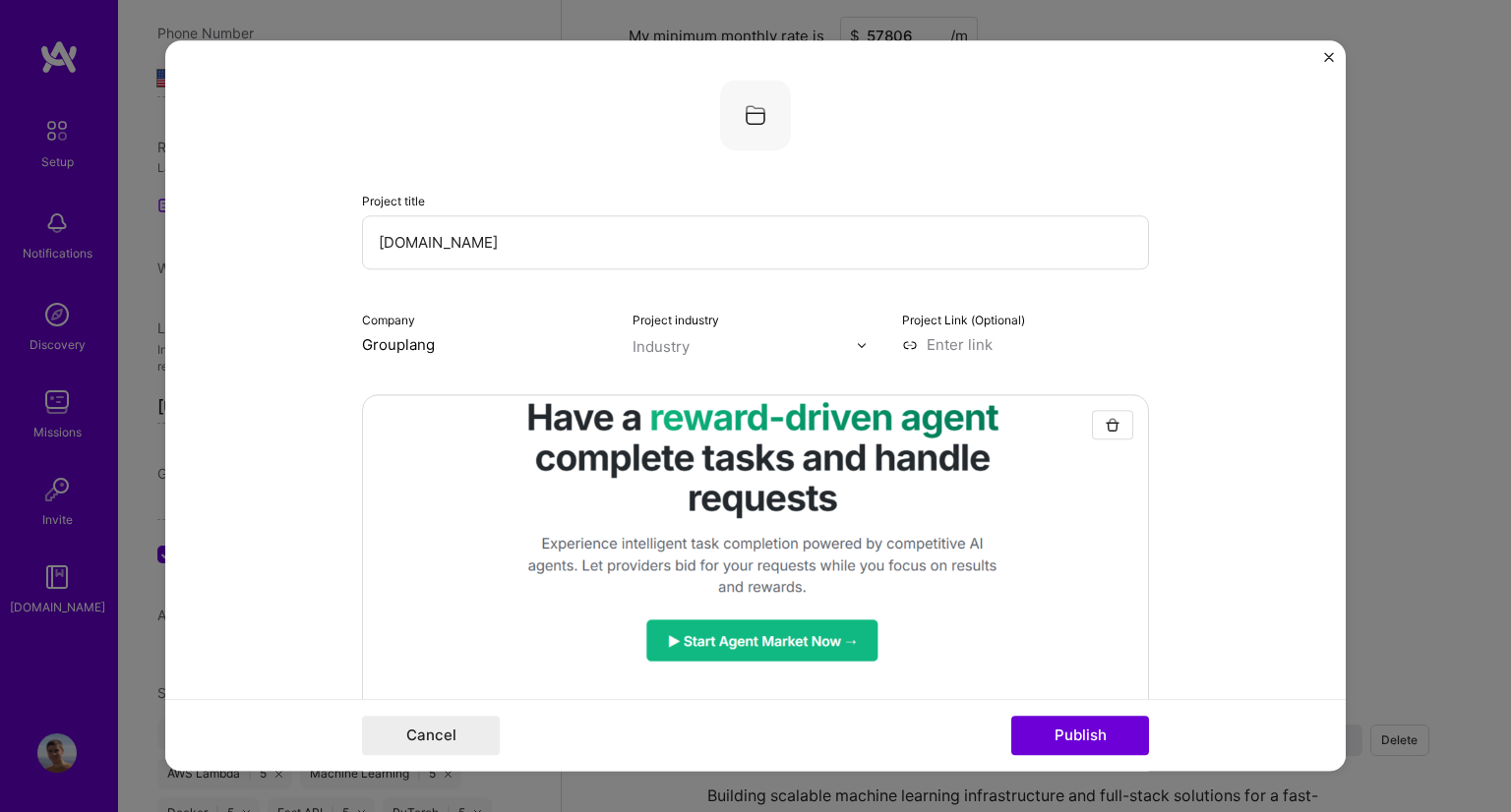
click at [768, 350] on input "text" at bounding box center [744, 346] width 225 height 21
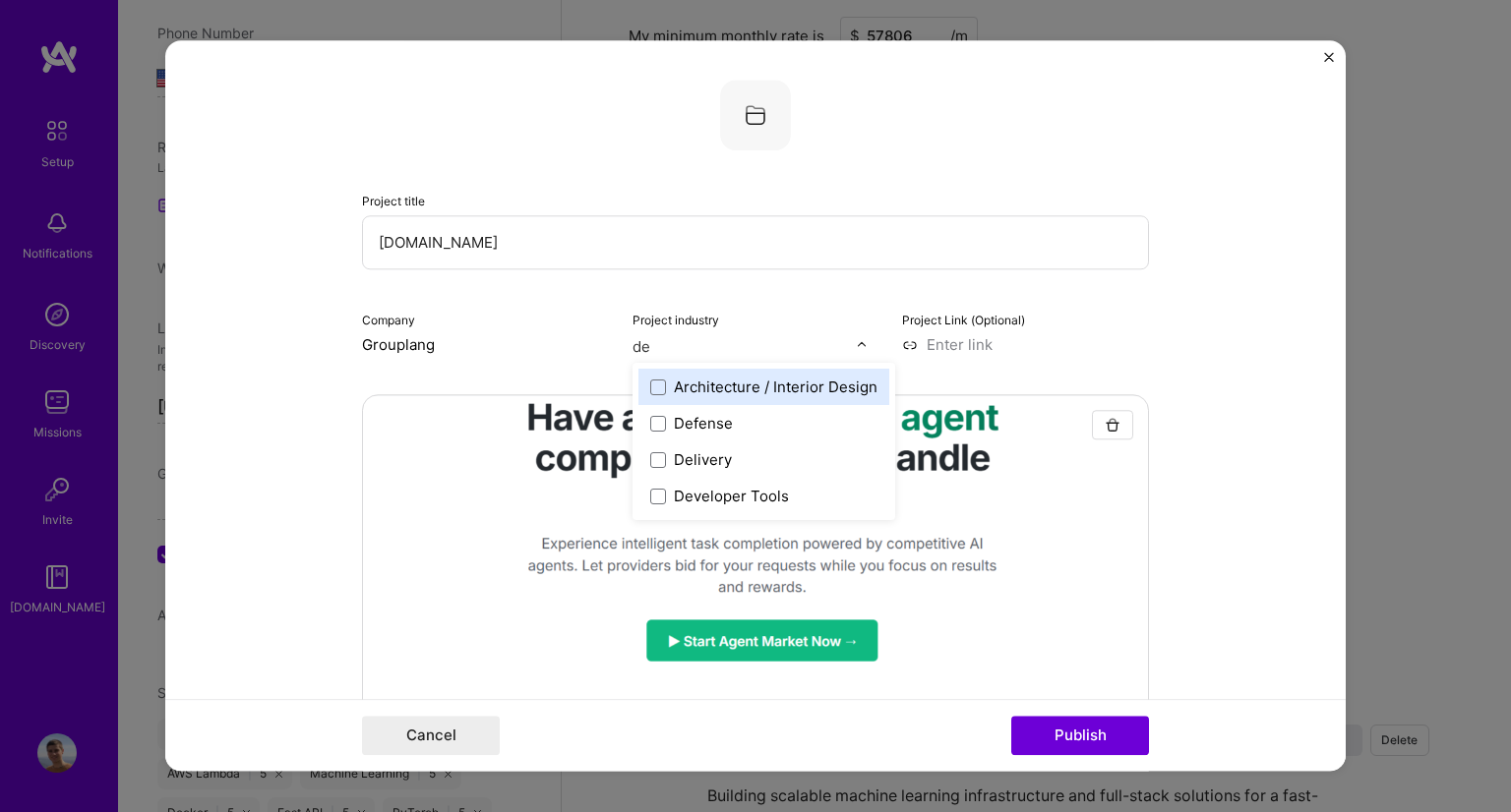
type input "dev"
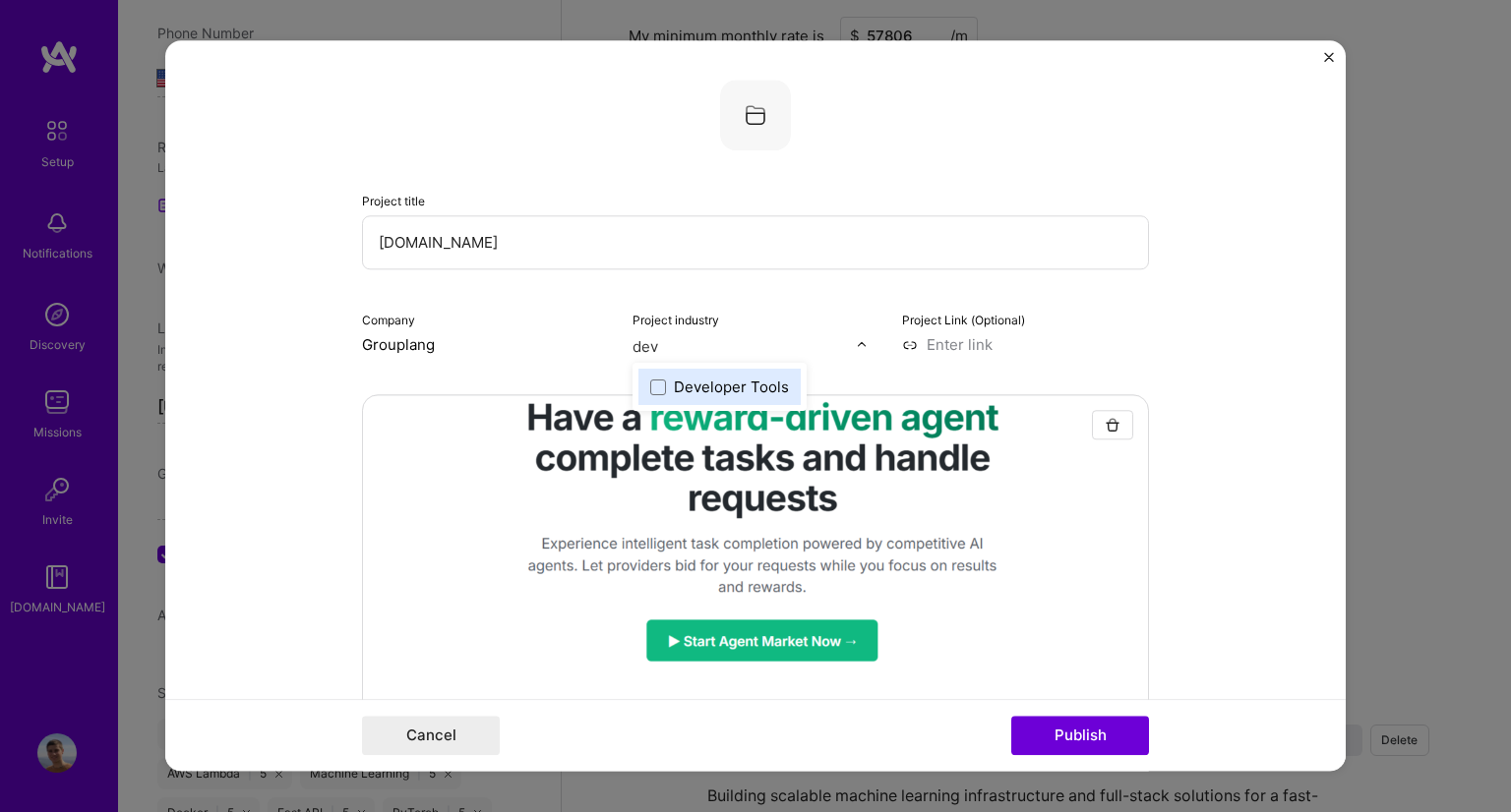
click at [722, 387] on div "Developer Tools" at bounding box center [731, 387] width 115 height 21
click at [1208, 445] on form "Project title [DOMAIN_NAME] Company Grouplang Project industry Industry 1 Proje…" at bounding box center [755, 406] width 1180 height 731
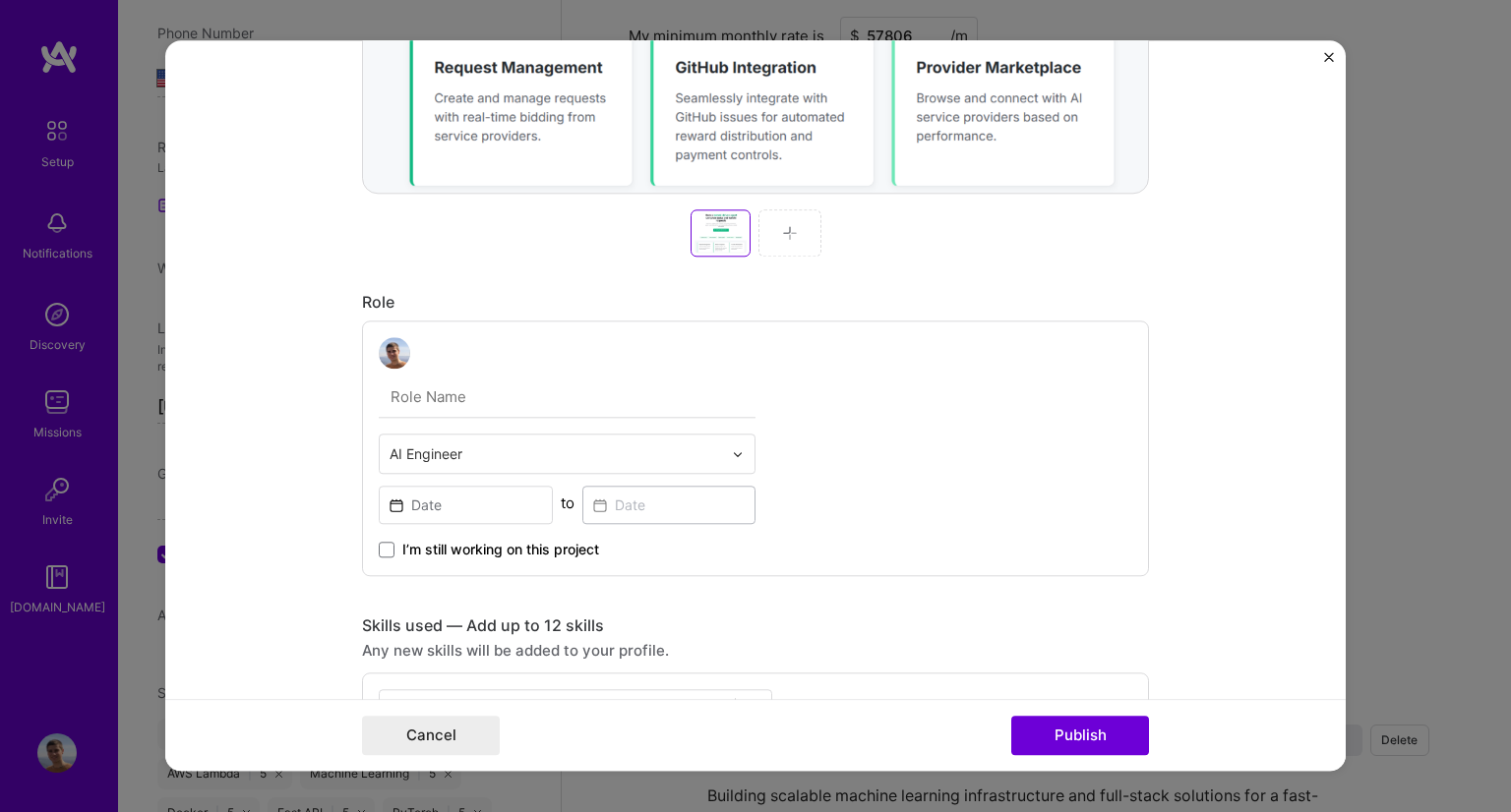
scroll to position [798, 0]
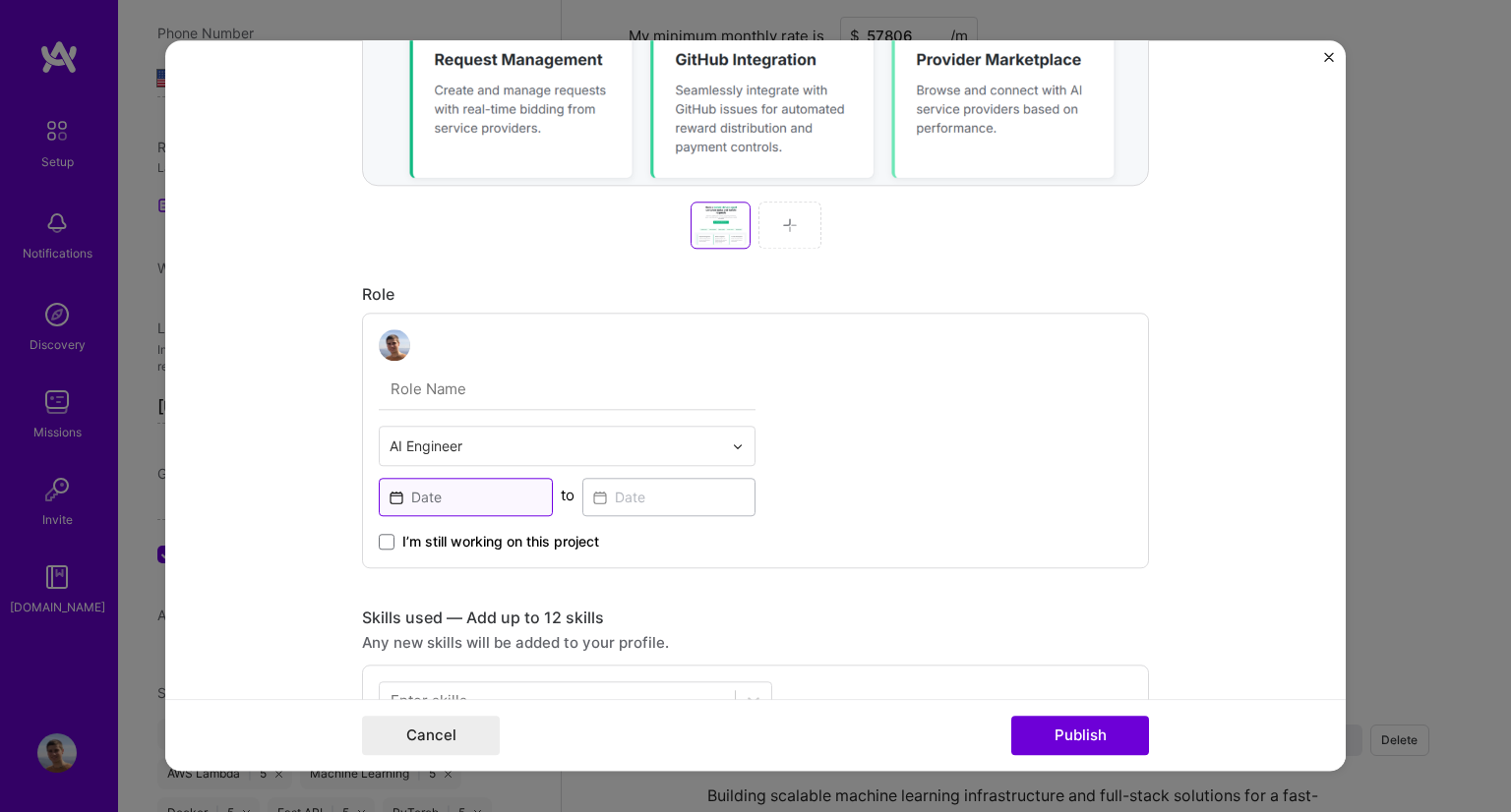
click at [465, 481] on input at bounding box center [466, 496] width 174 height 39
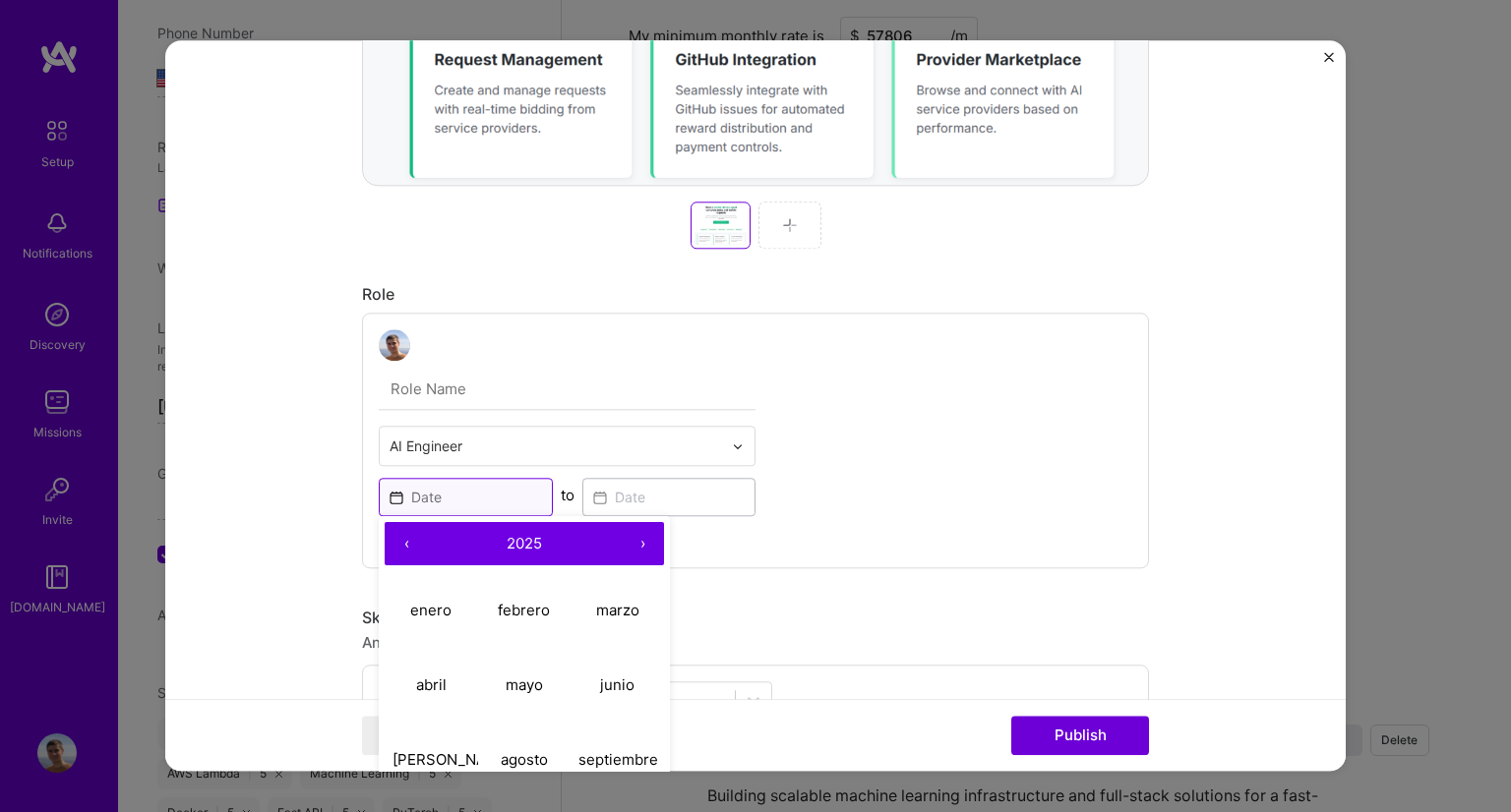
scroll to position [1058, 0]
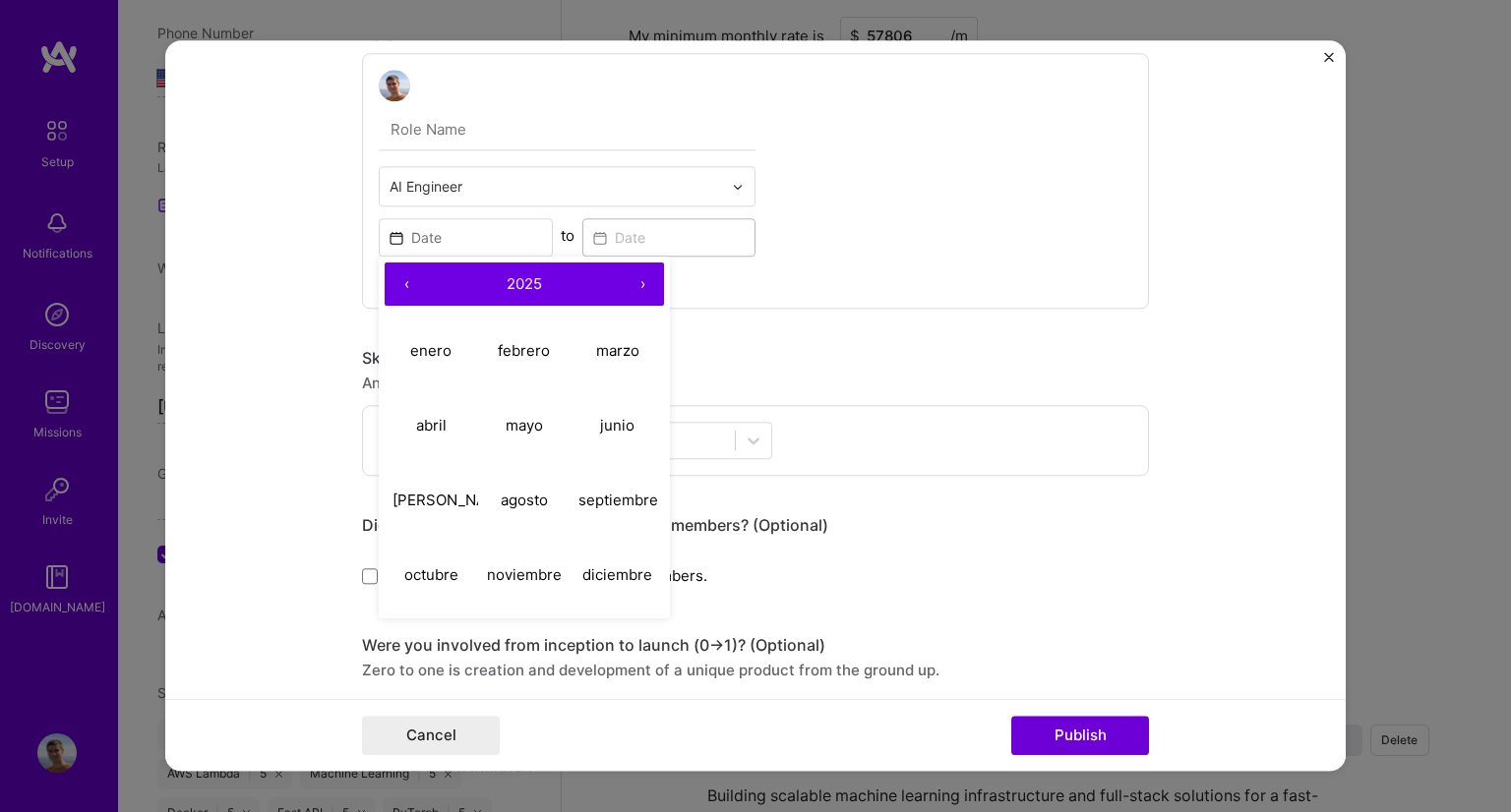
click at [517, 285] on span "2025" at bounding box center [524, 283] width 36 height 19
click at [517, 285] on span "[DATE] – [DATE]" at bounding box center [523, 283] width 110 height 19
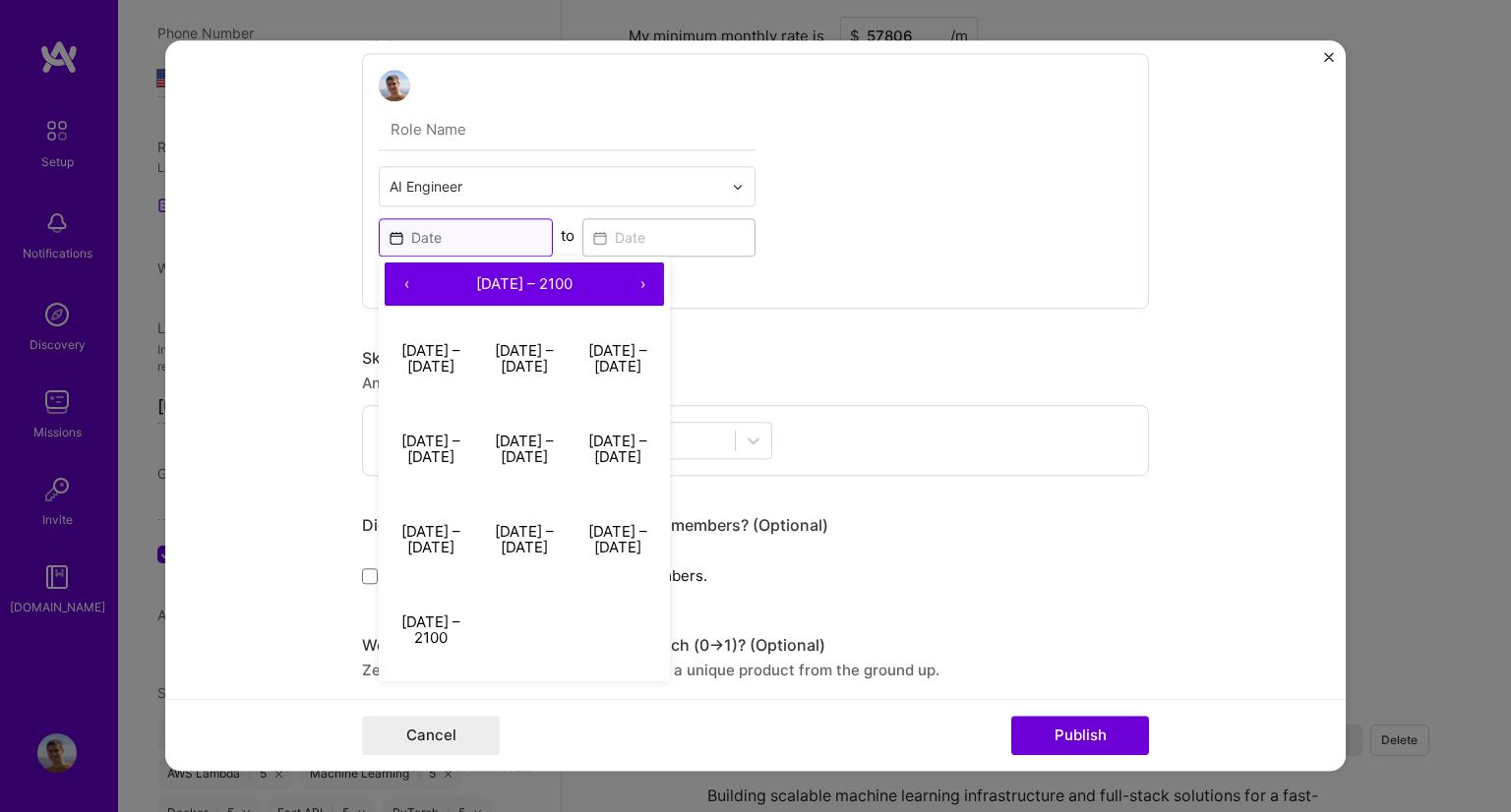
click at [466, 219] on input at bounding box center [466, 237] width 174 height 39
click at [465, 249] on input at bounding box center [466, 237] width 174 height 39
click at [947, 381] on div "Any new skills will be added to your profile." at bounding box center [755, 383] width 787 height 21
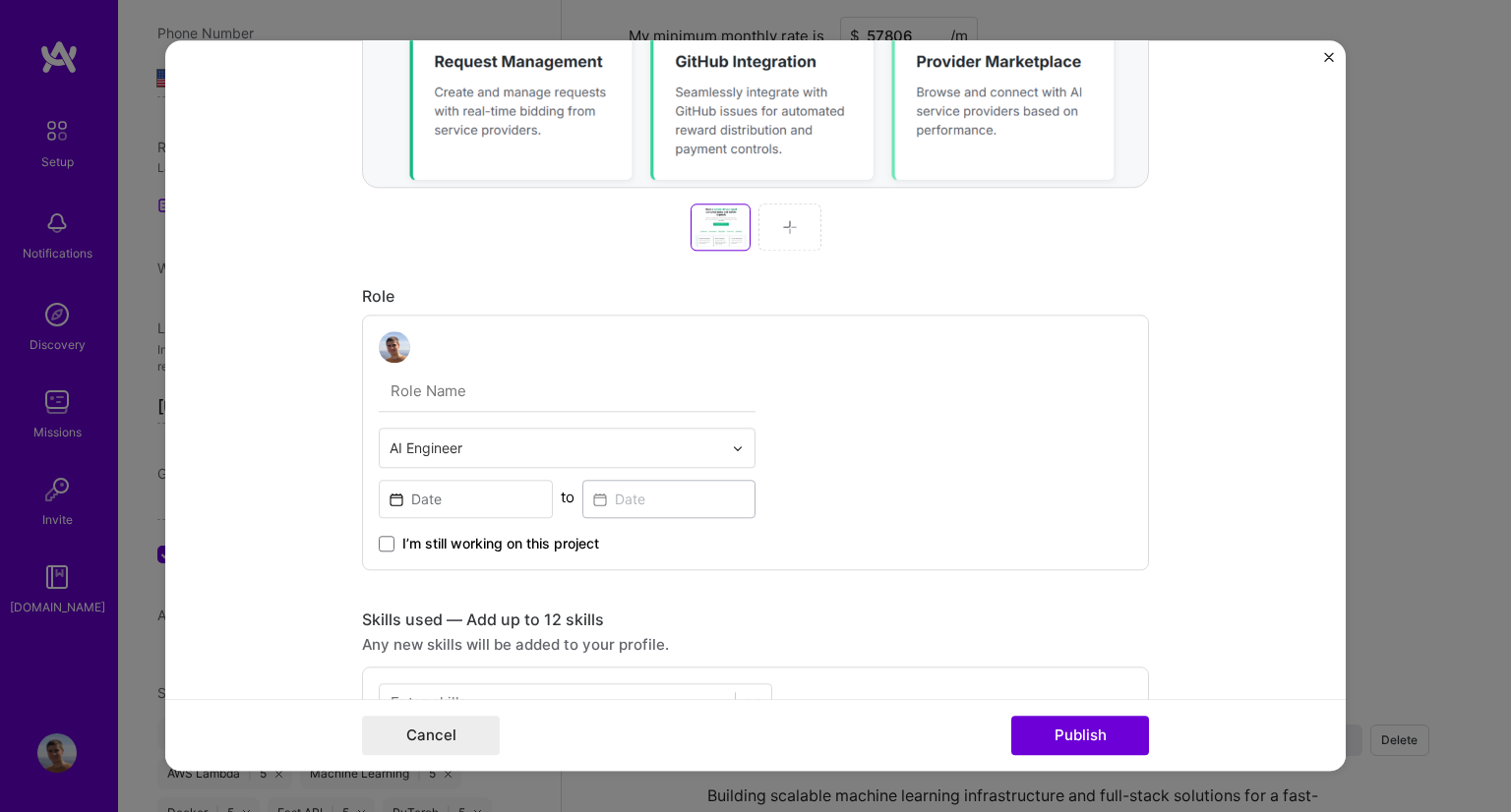
scroll to position [842, 0]
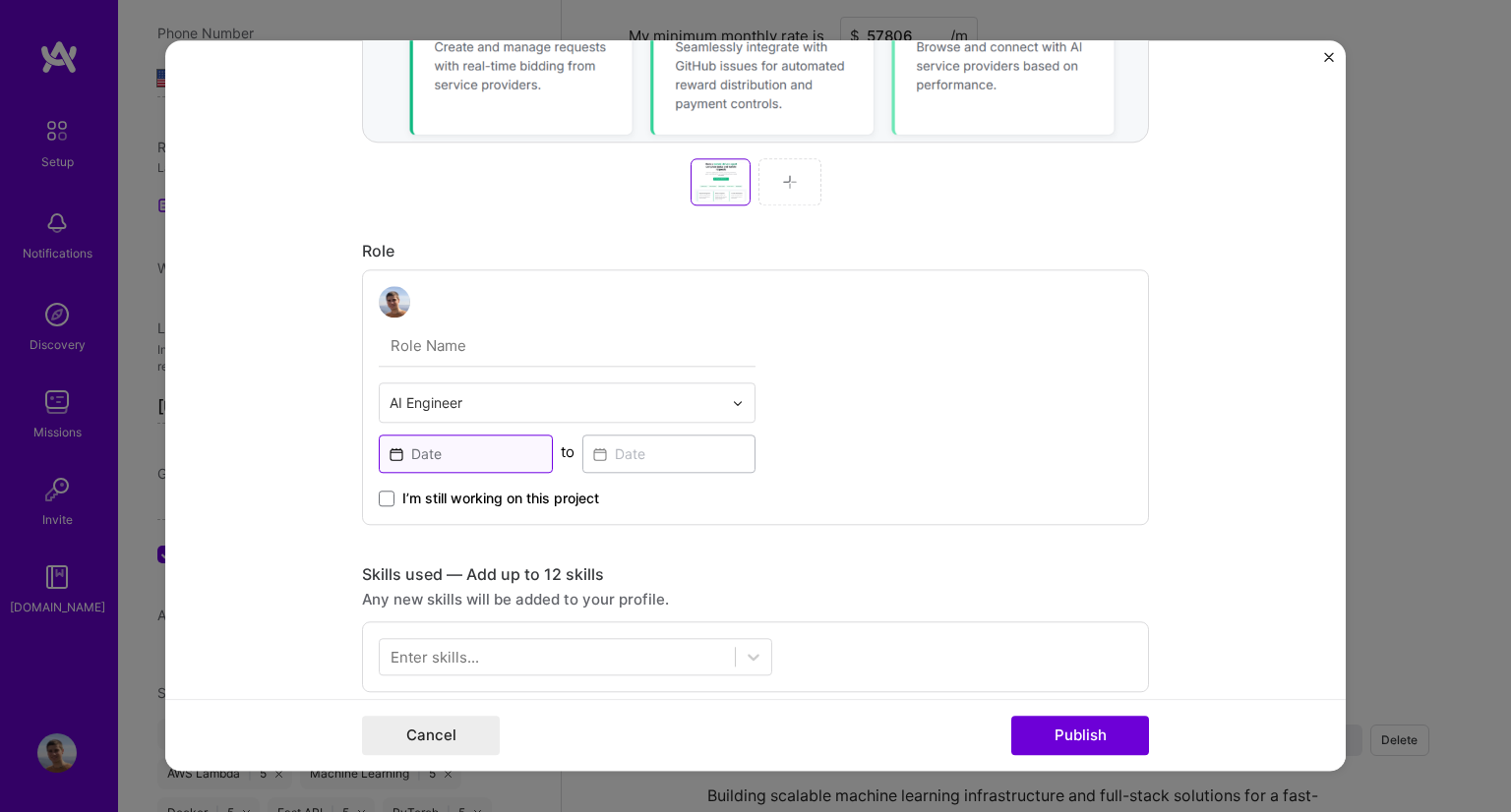
click at [477, 460] on input at bounding box center [466, 454] width 174 height 39
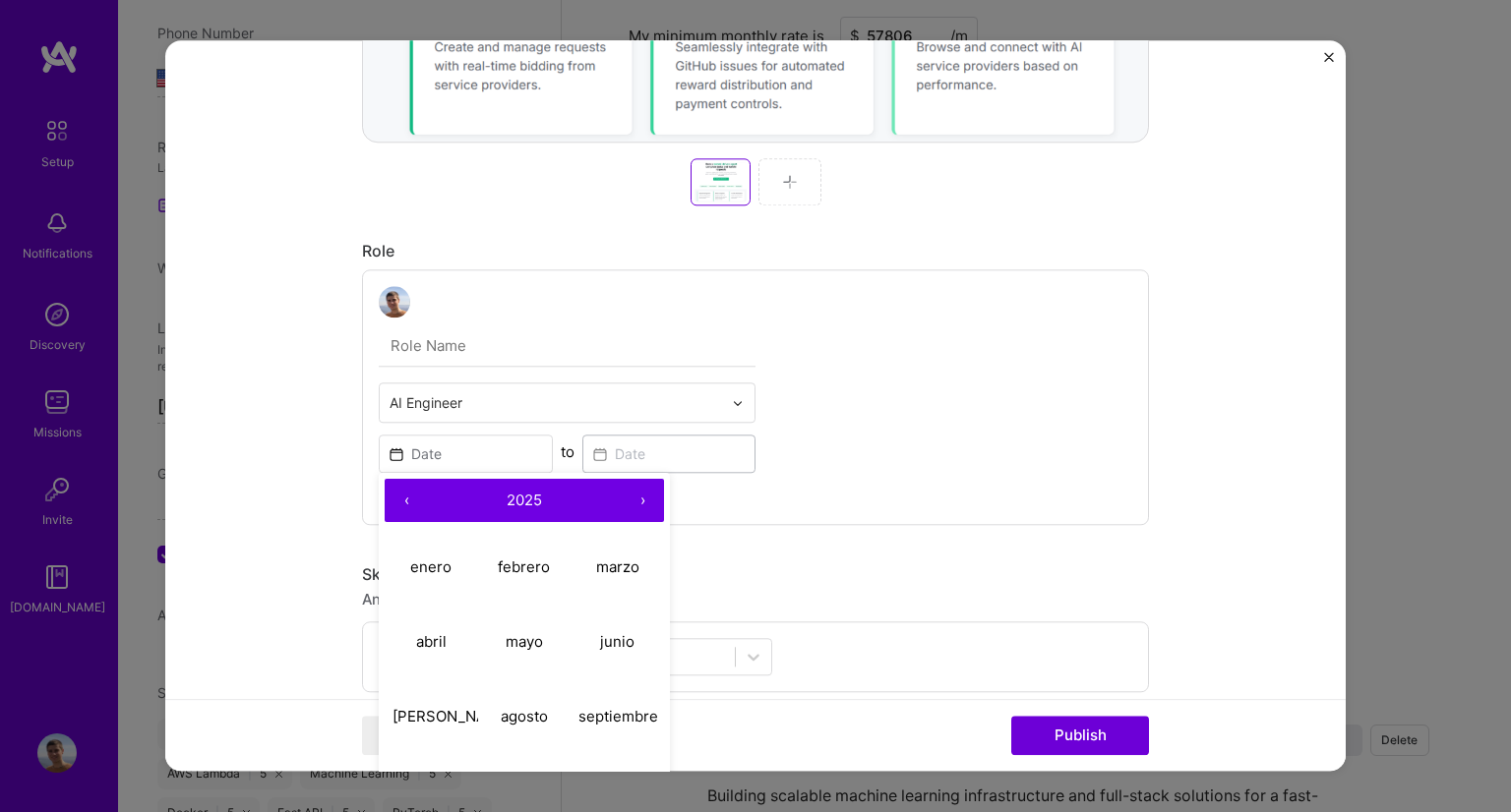
click at [397, 494] on button "‹" at bounding box center [407, 500] width 44 height 44
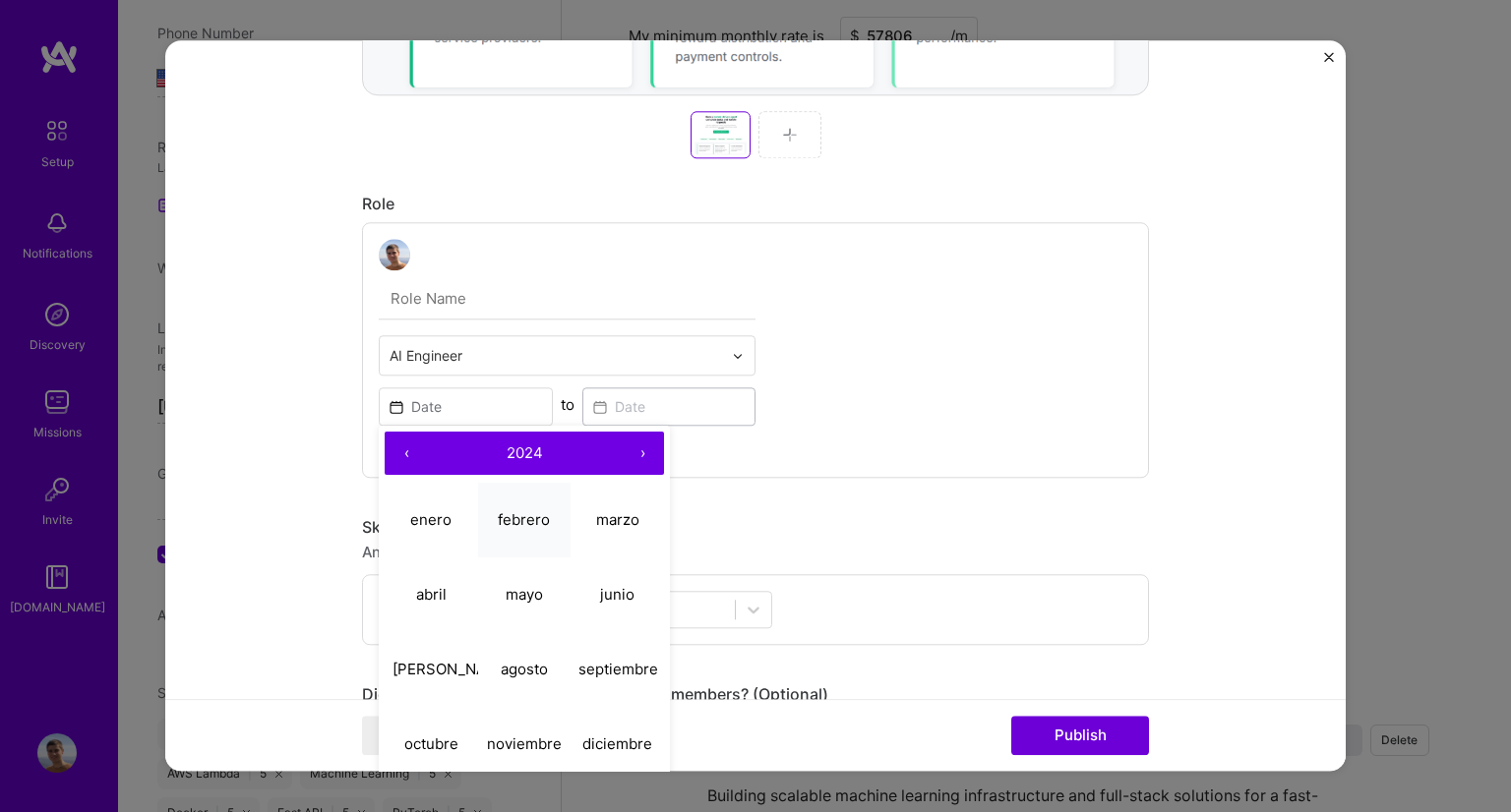
scroll to position [889, 0]
click at [609, 676] on abbr "septiembre" at bounding box center [618, 669] width 80 height 19
type input "[DATE]"
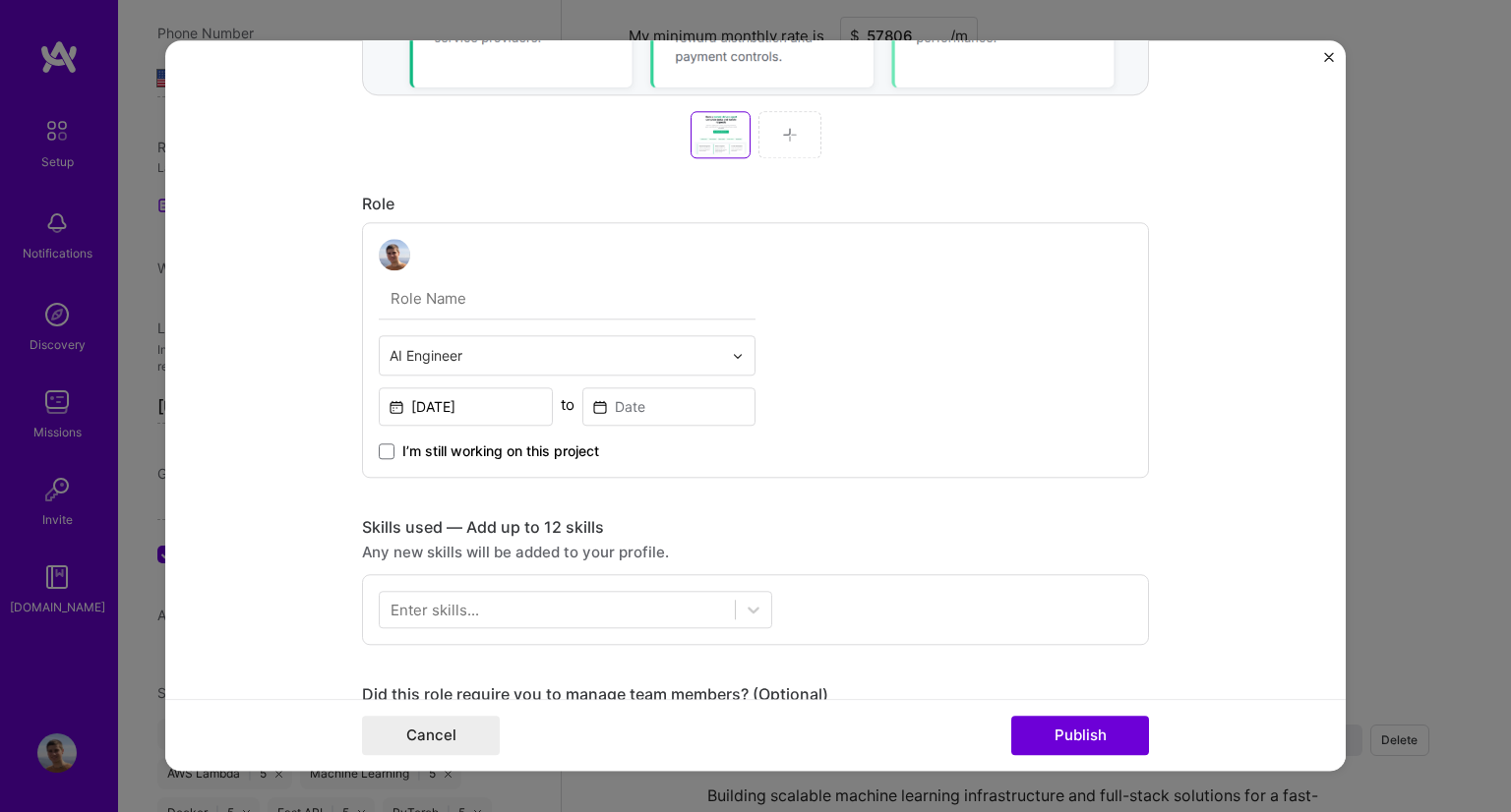
click at [398, 431] on div "I’m still working on this project" at bounding box center [567, 444] width 377 height 36
click at [381, 468] on div "AI Engineer [DATE] to I’m still working on this project" at bounding box center [755, 350] width 787 height 256
click at [389, 450] on label "I’m still working on this project" at bounding box center [489, 451] width 221 height 20
click at [0, 0] on input "I’m still working on this project" at bounding box center [0, 0] width 0 height 0
click at [611, 613] on div at bounding box center [557, 610] width 355 height 33
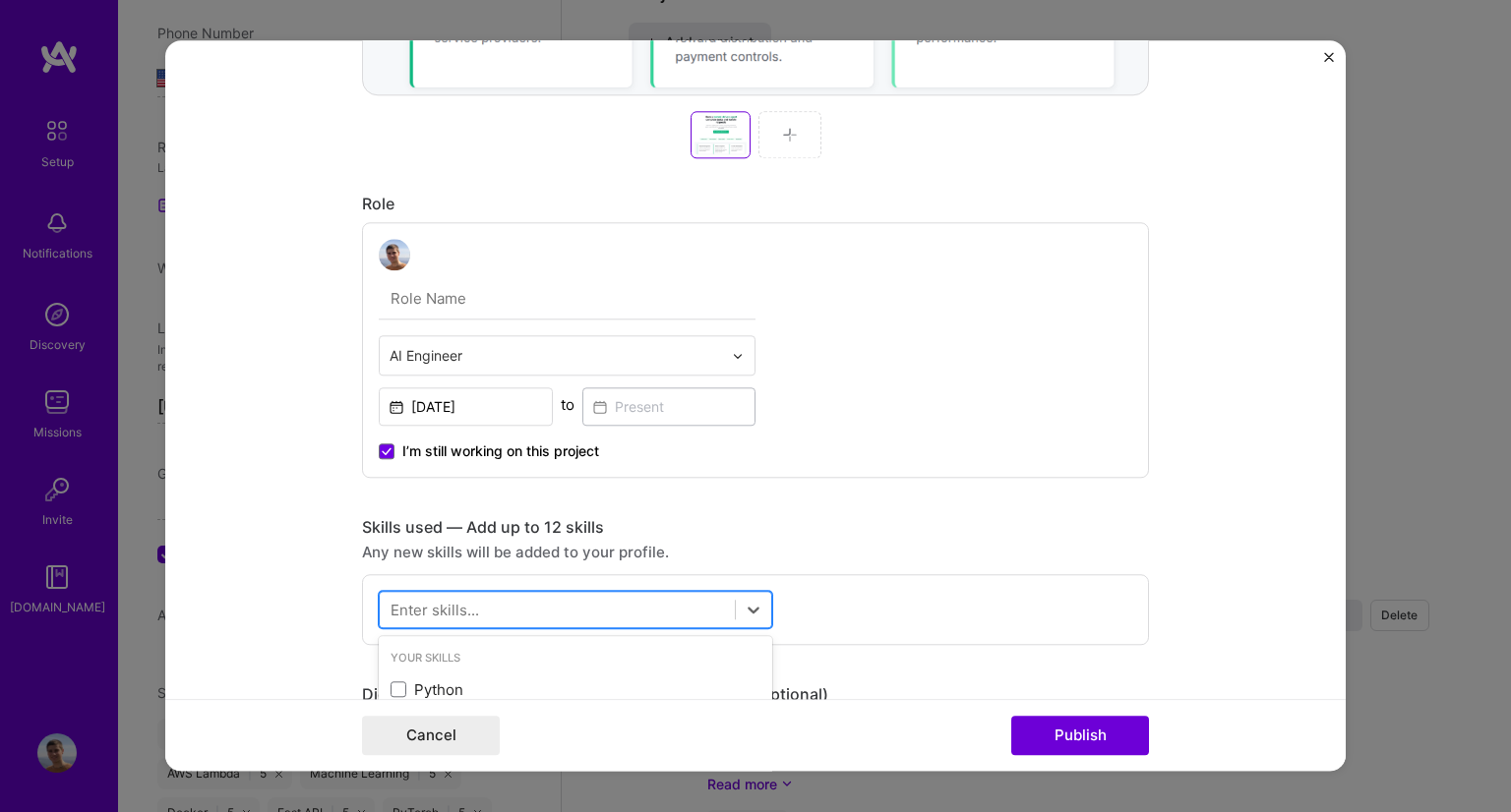
scroll to position [1151, 0]
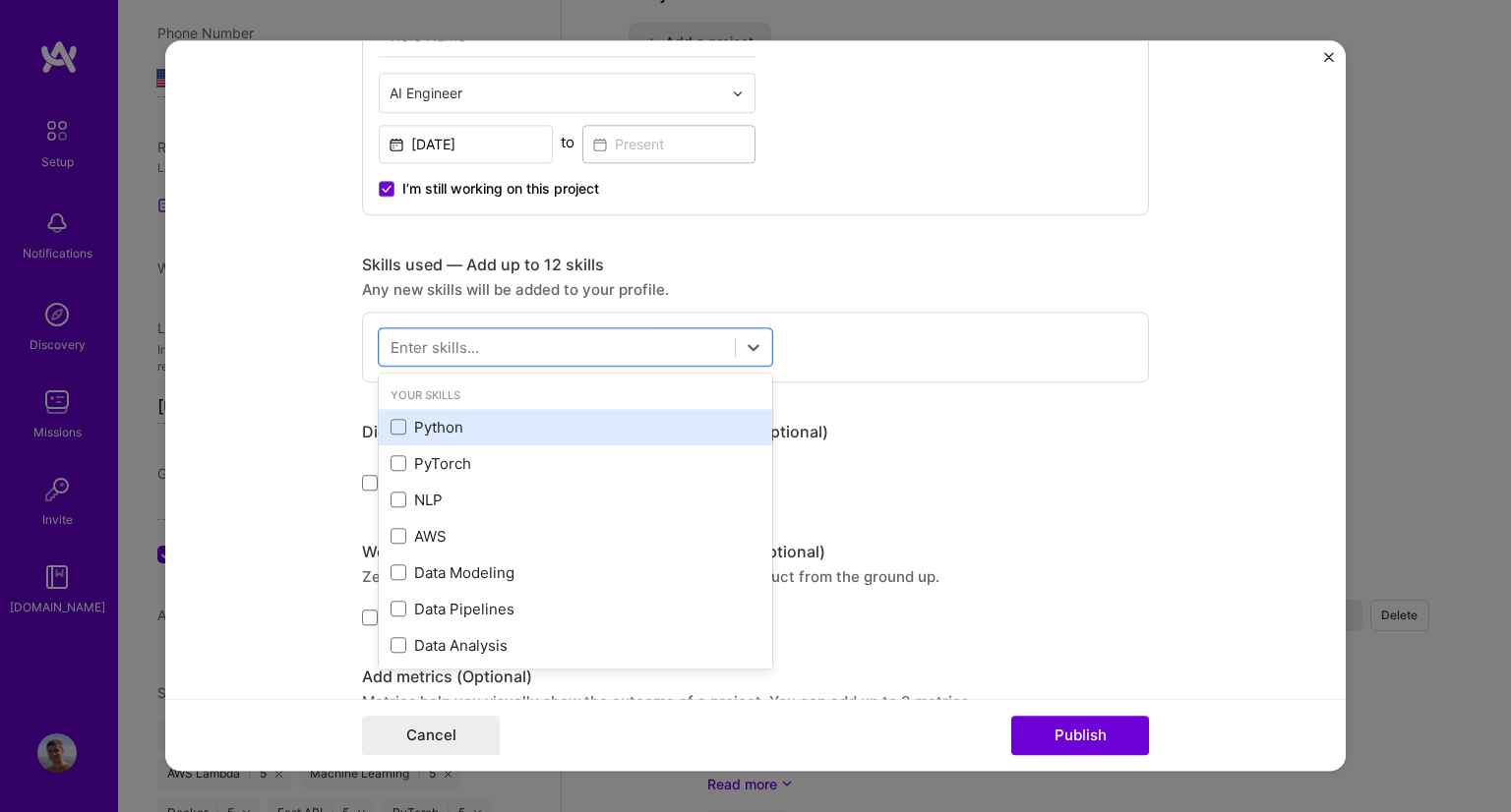
click at [431, 419] on div "Python" at bounding box center [576, 427] width 370 height 21
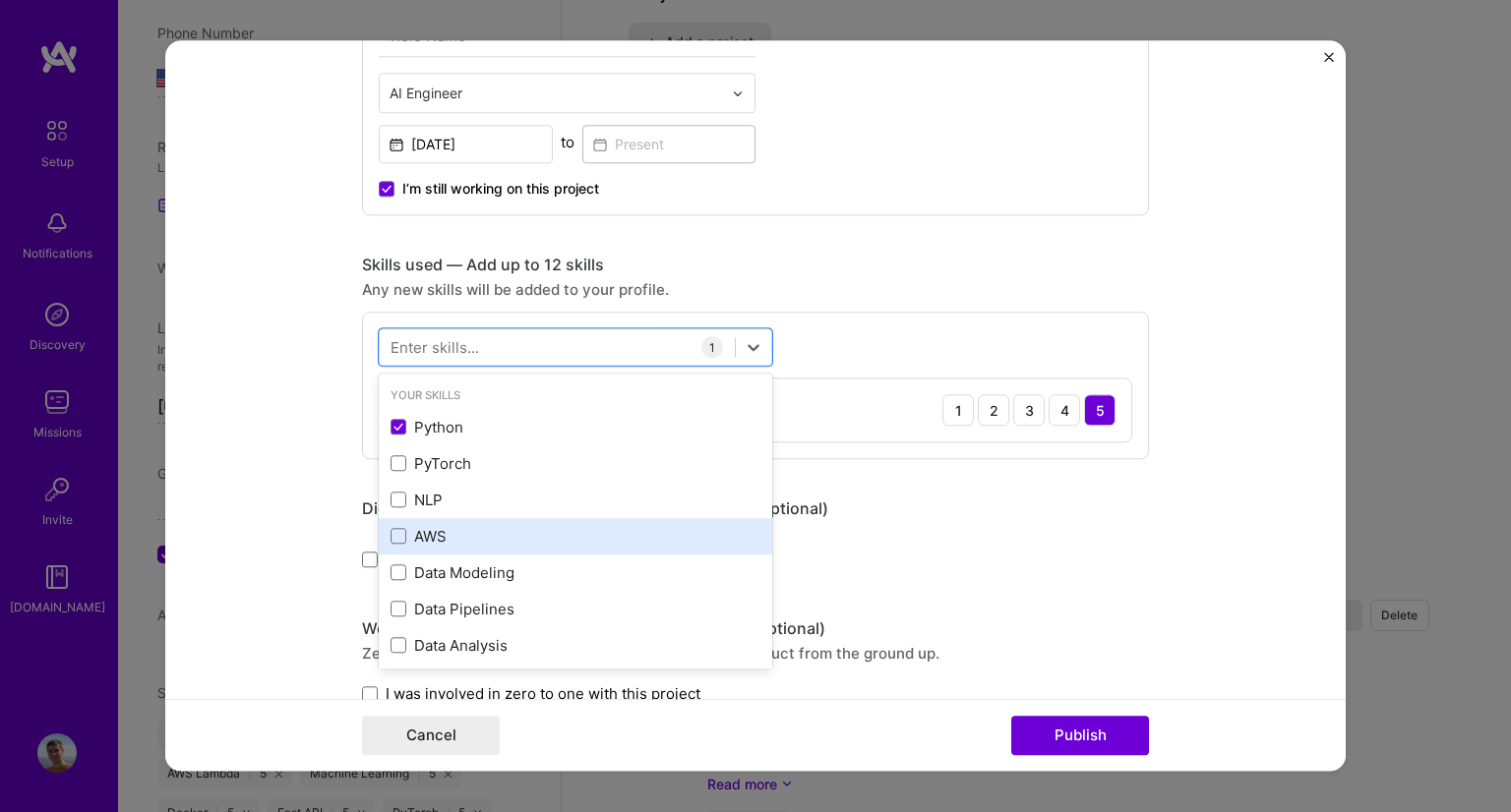
click at [432, 538] on div "AWS" at bounding box center [576, 536] width 370 height 21
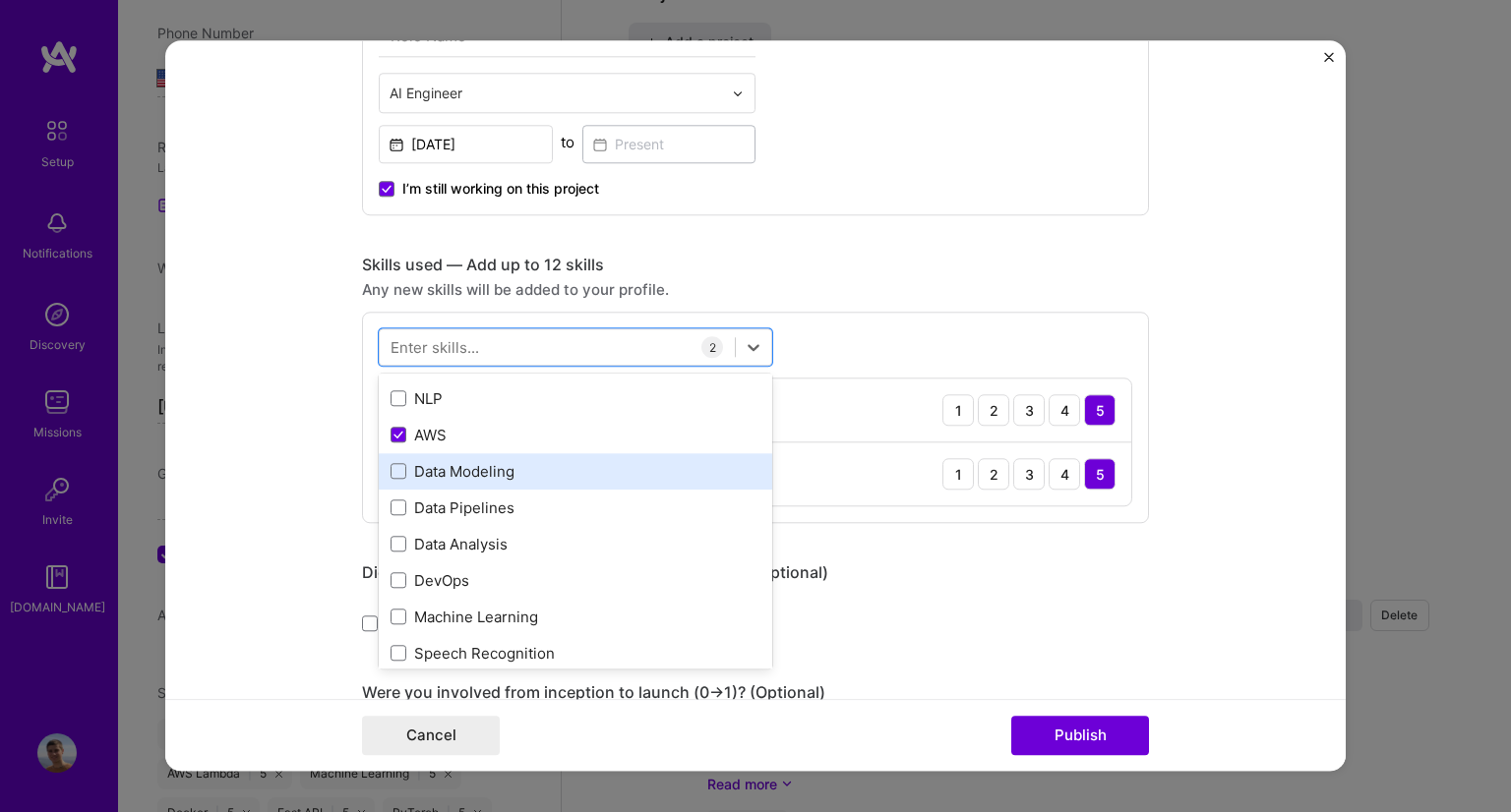
scroll to position [172, 0]
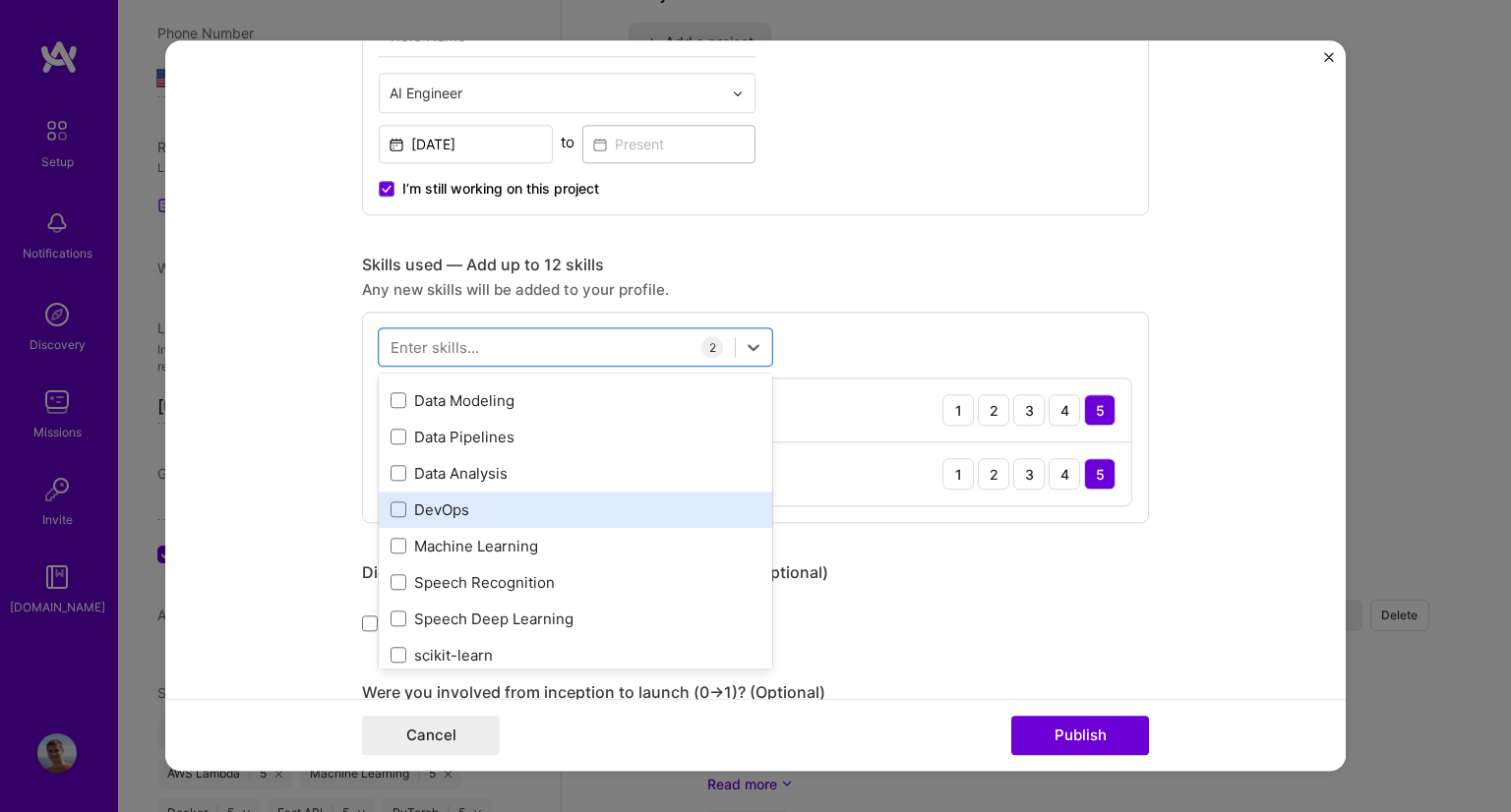
click at [474, 503] on div "DevOps" at bounding box center [576, 509] width 370 height 21
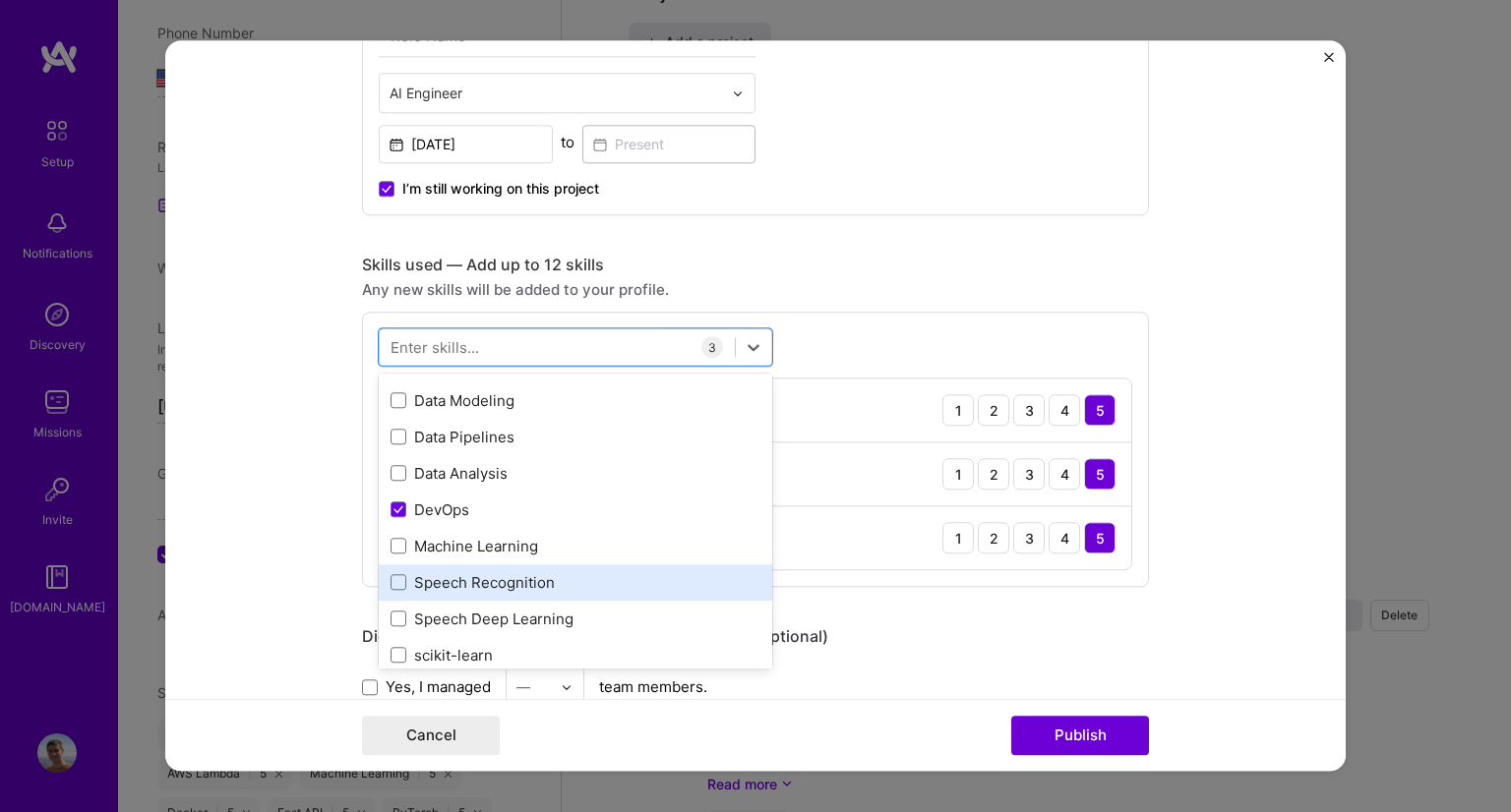
scroll to position [246, 0]
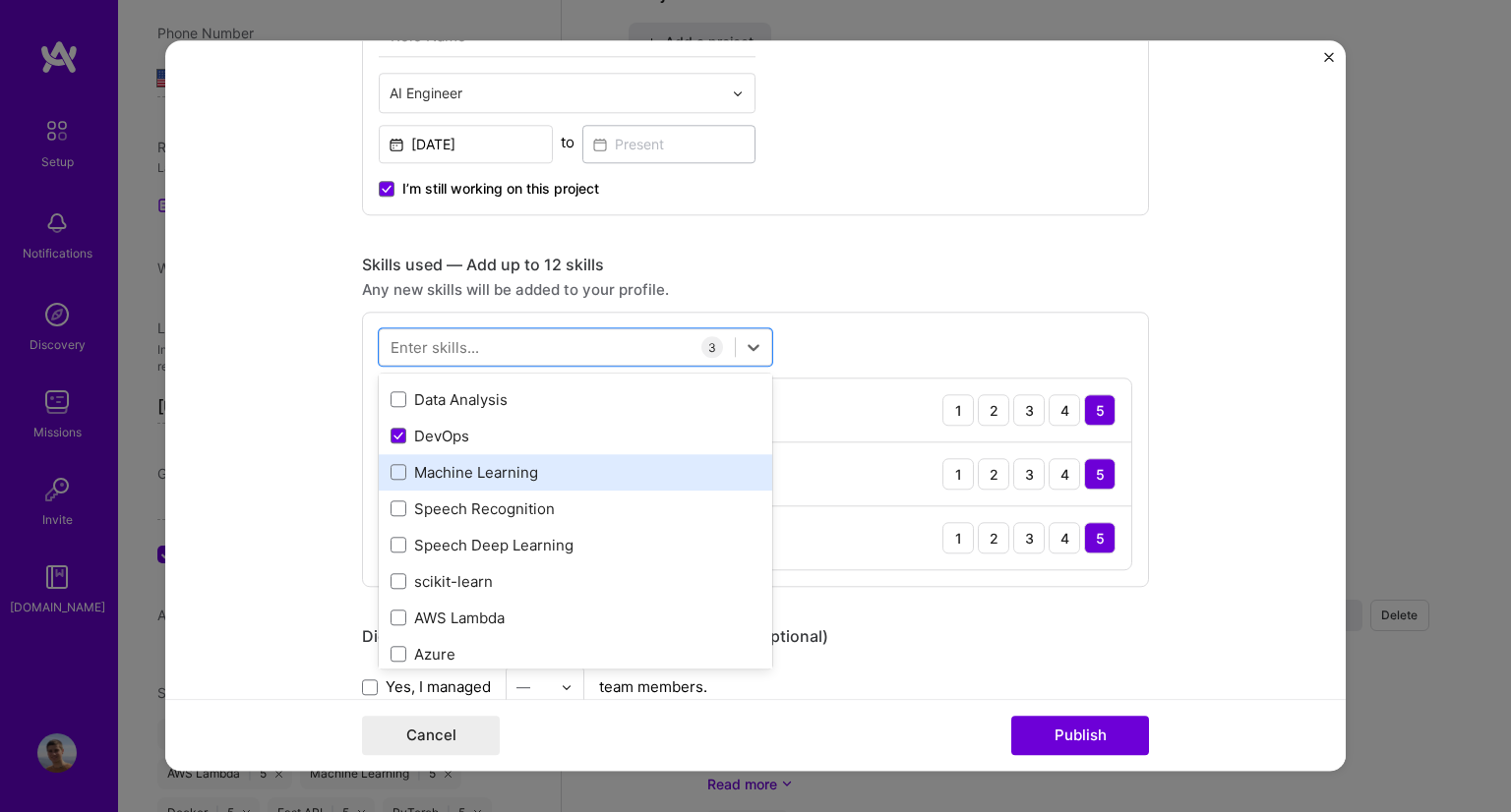
click at [532, 469] on div "Machine Learning" at bounding box center [576, 472] width 370 height 21
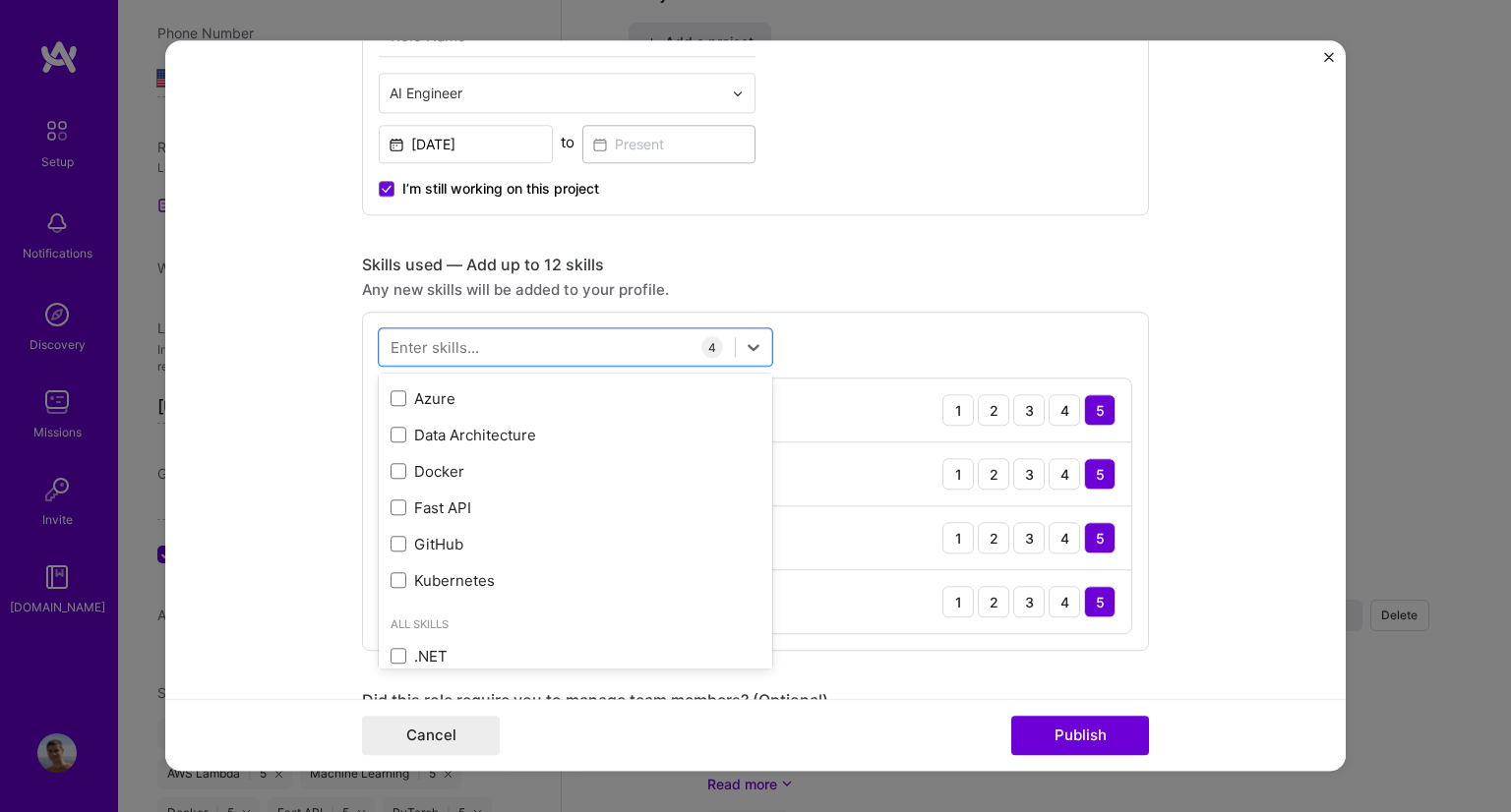
scroll to position [502, 0]
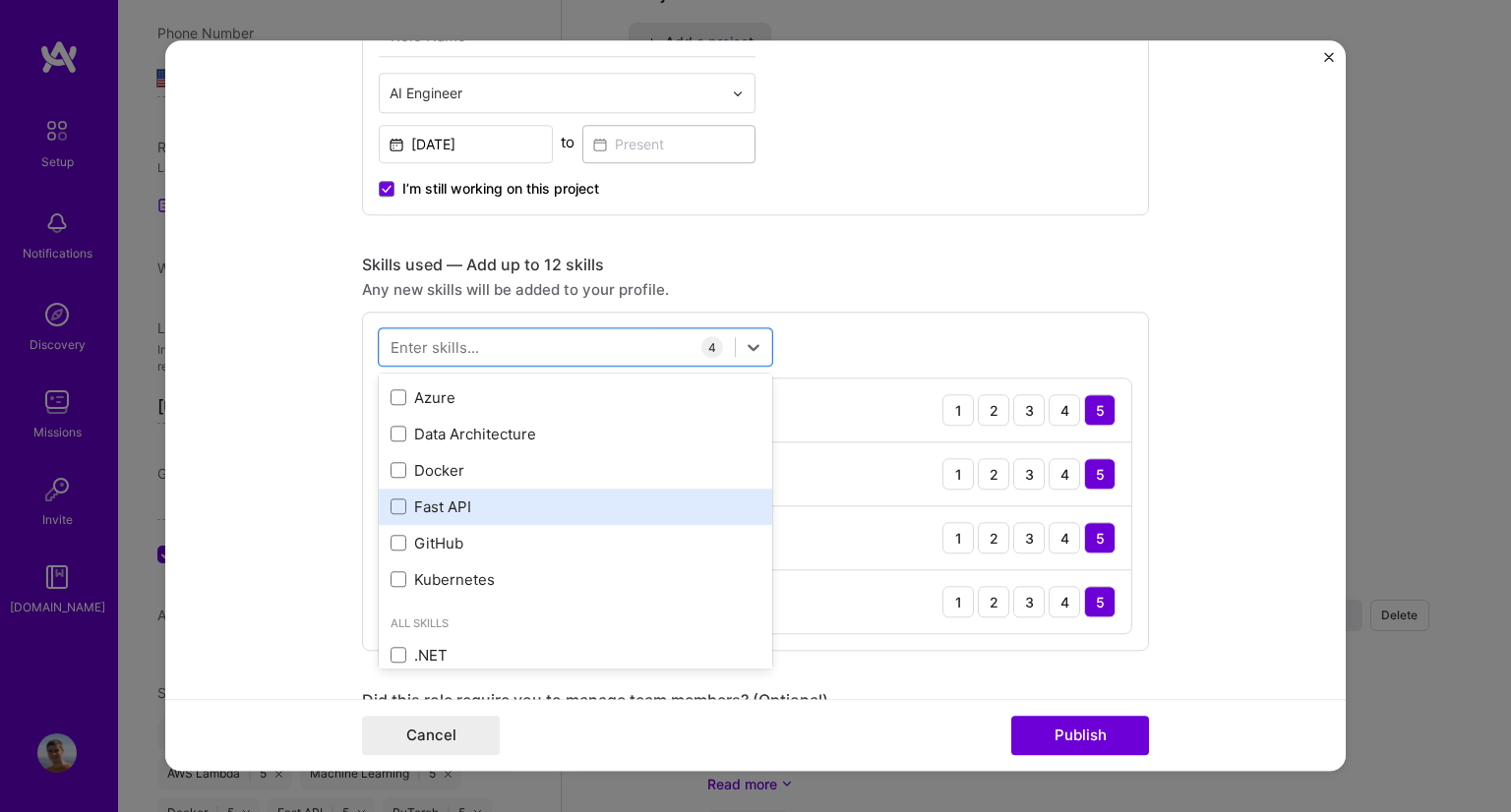
click at [467, 512] on div "Fast API" at bounding box center [576, 506] width 370 height 21
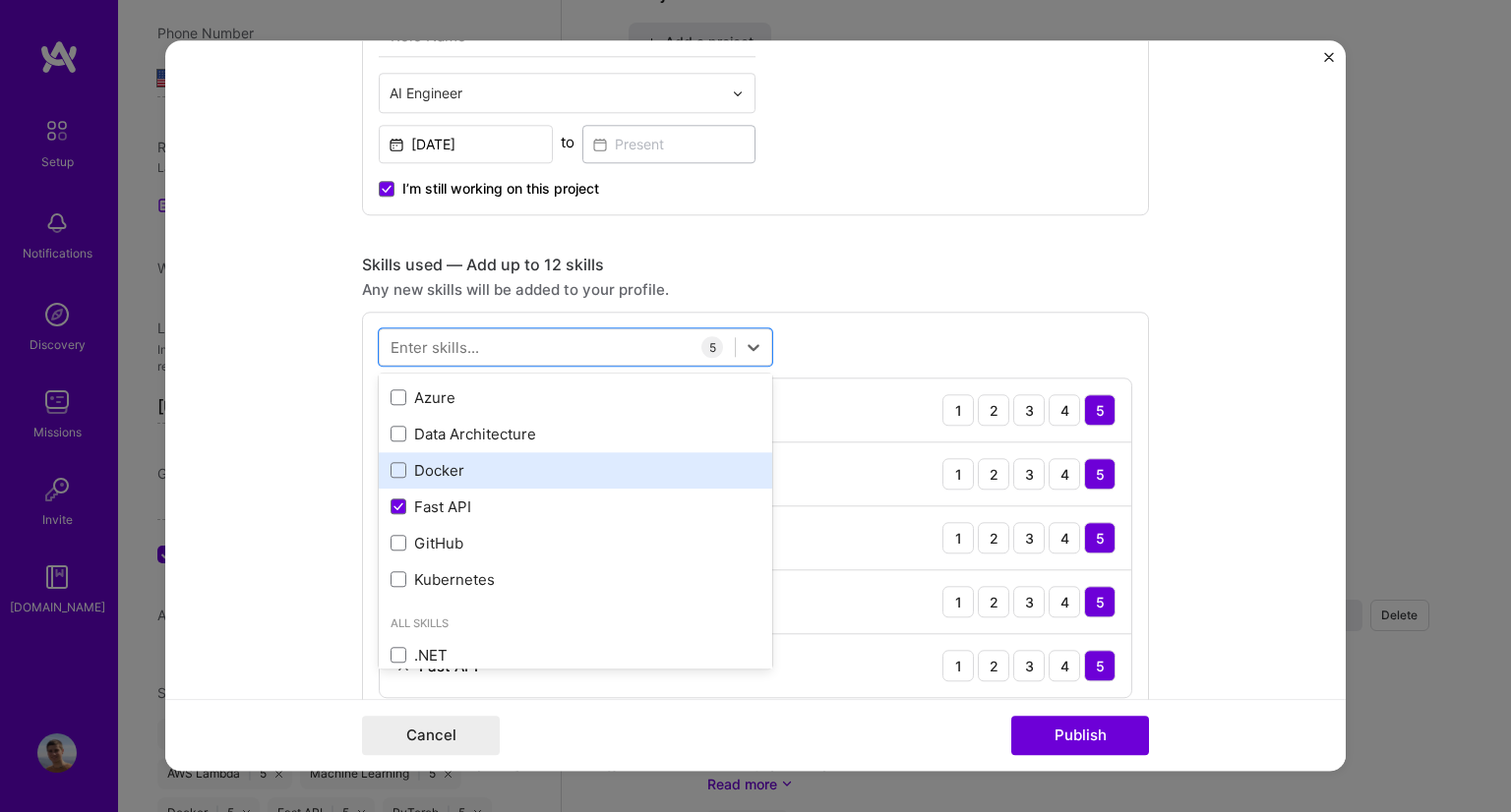
click at [468, 469] on div "Docker" at bounding box center [576, 470] width 370 height 21
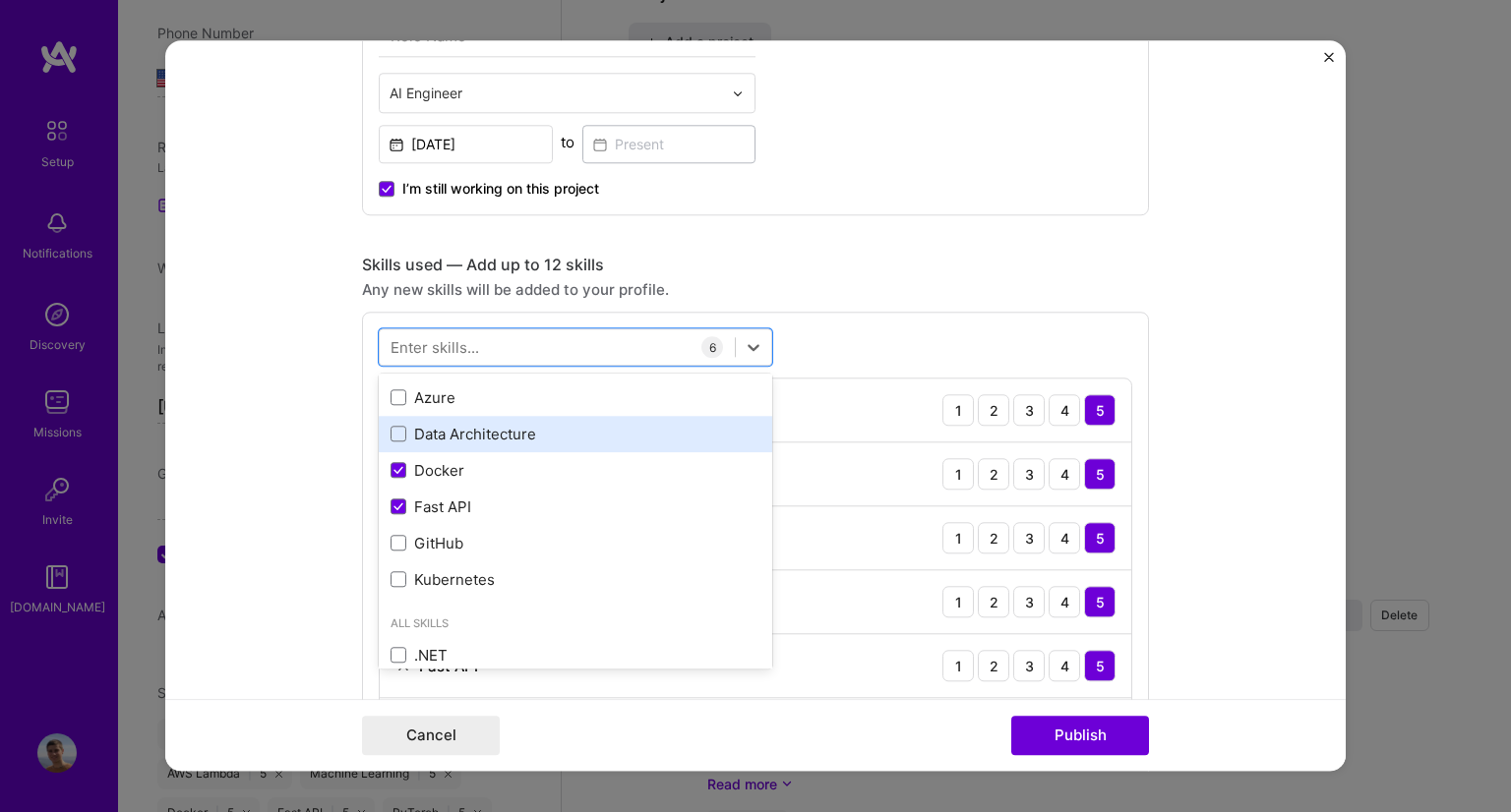
click at [519, 425] on div "Data Architecture" at bounding box center [576, 434] width 370 height 21
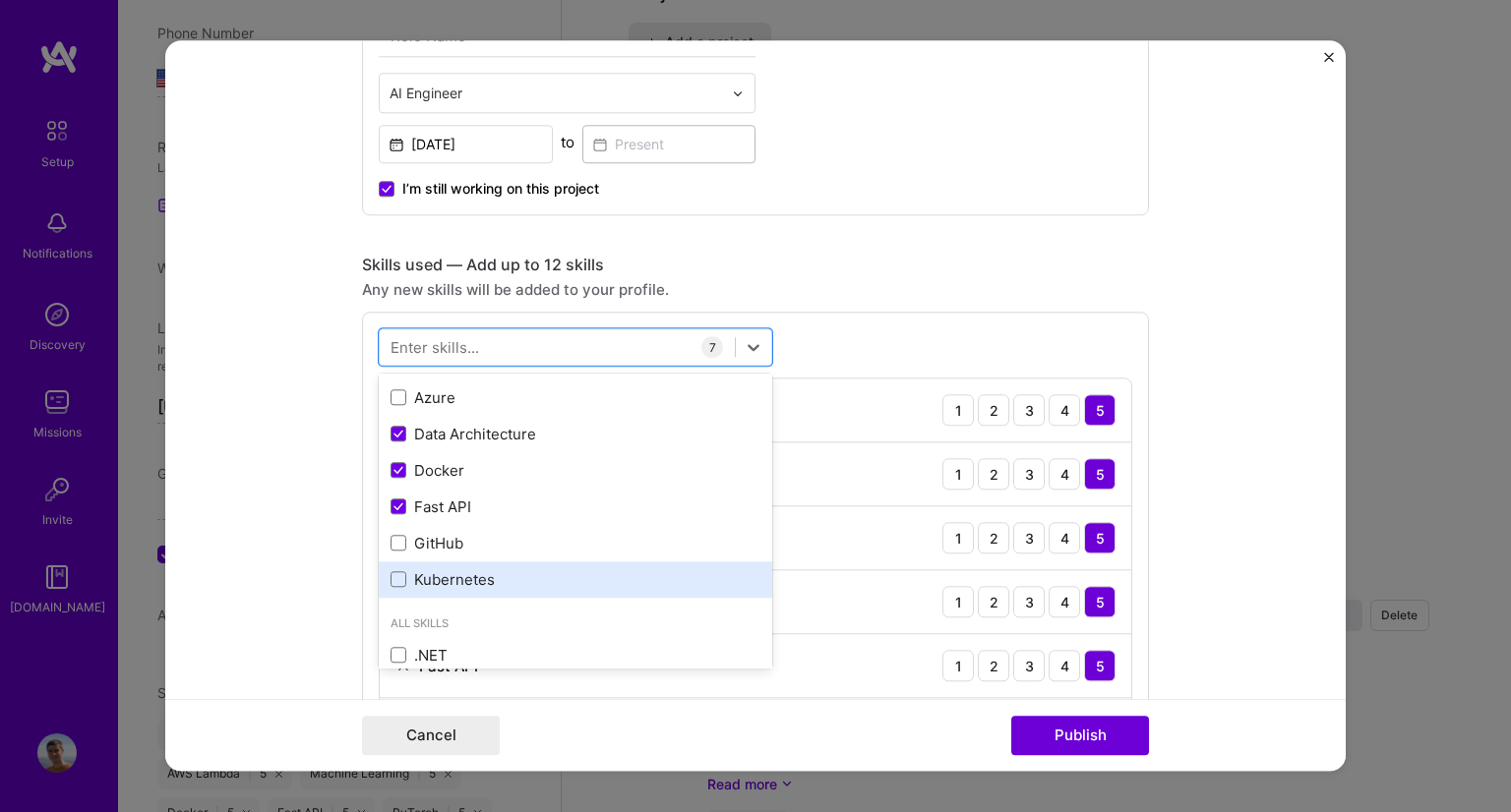
click at [512, 575] on div "Kubernetes" at bounding box center [576, 580] width 370 height 21
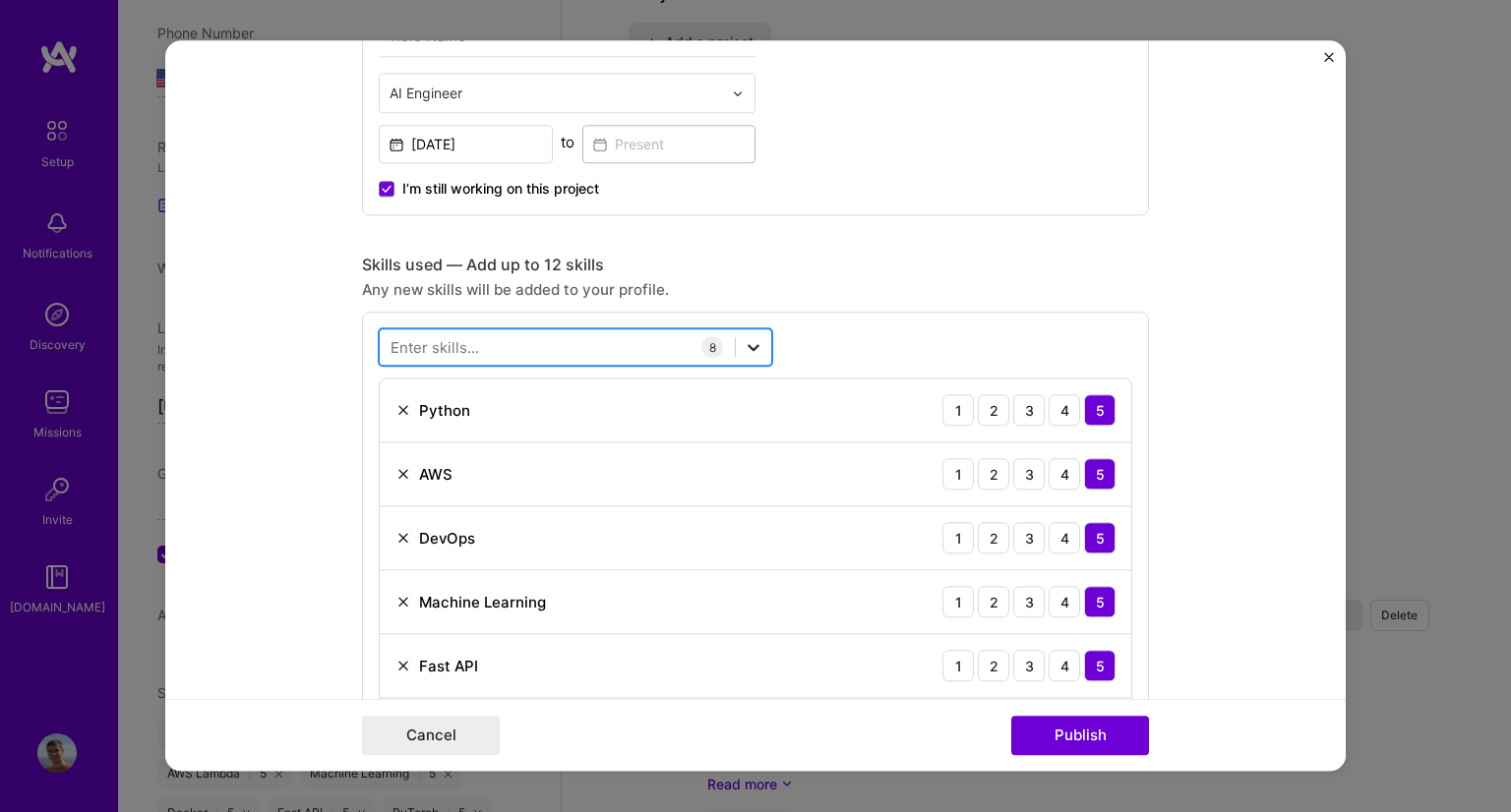
click at [743, 329] on div at bounding box center [754, 347] width 36 height 36
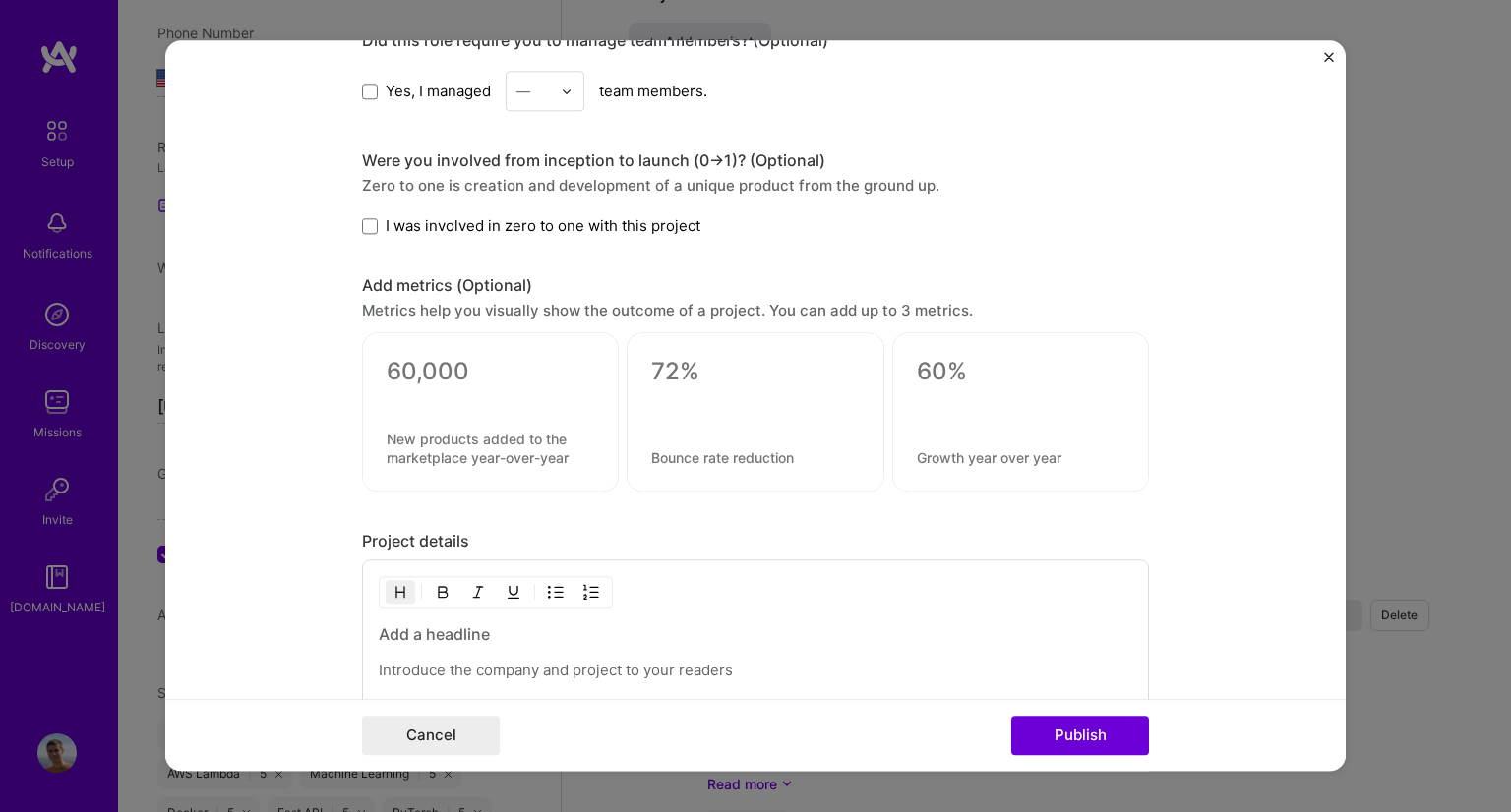
scroll to position [2322, 0]
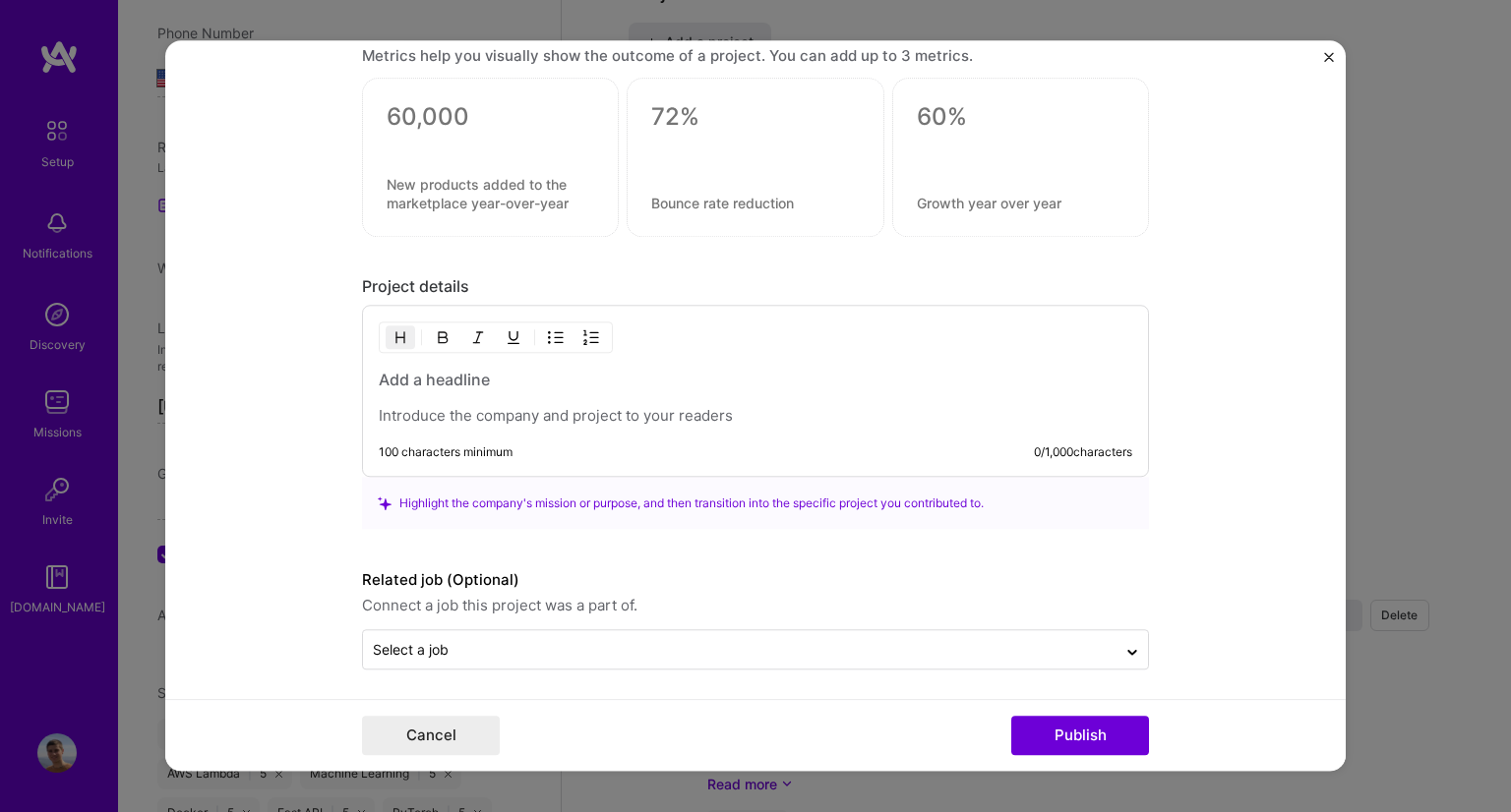
click at [638, 407] on p at bounding box center [756, 417] width 754 height 20
paste div
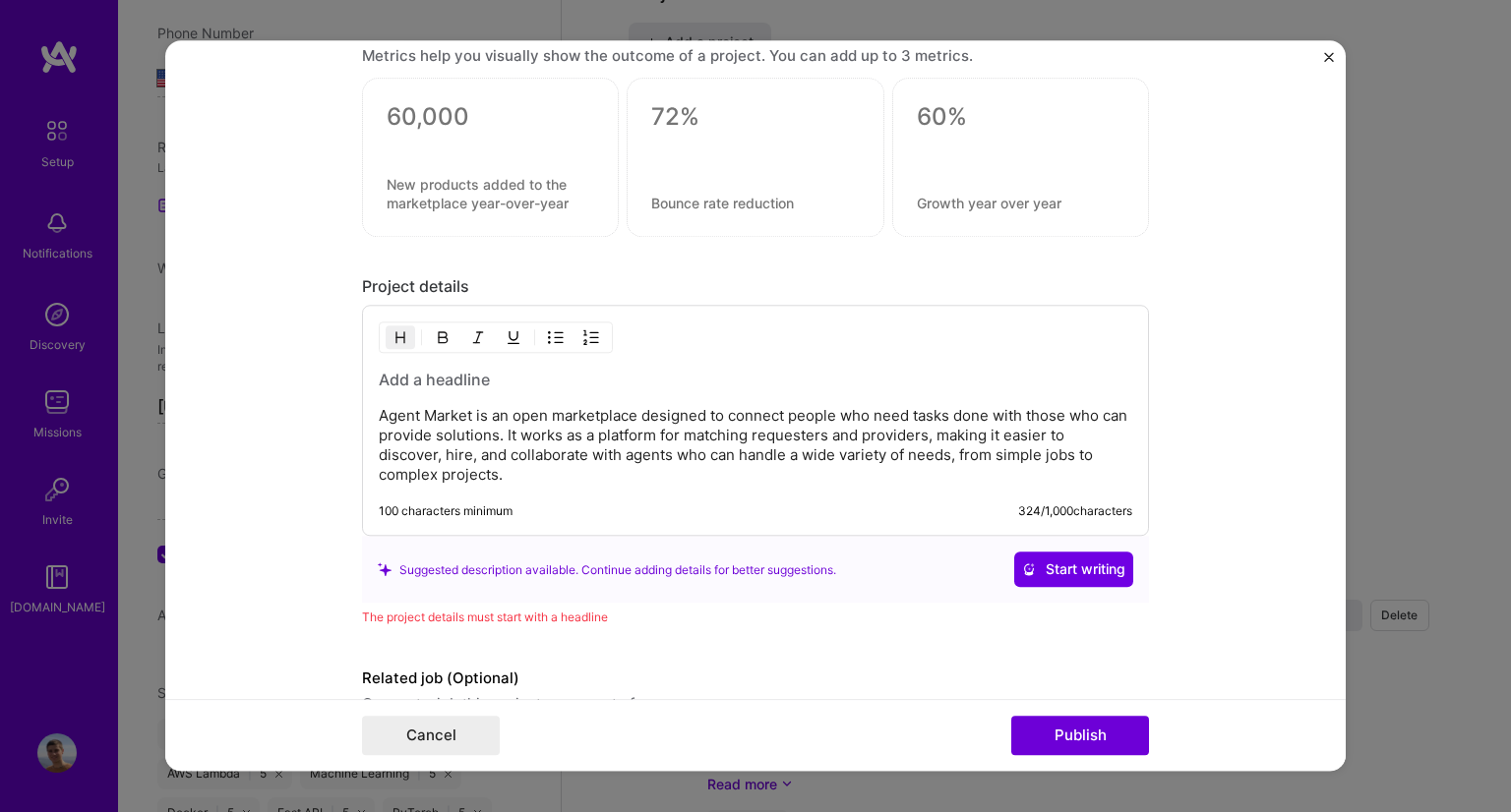
click at [599, 377] on h3 at bounding box center [756, 381] width 754 height 22
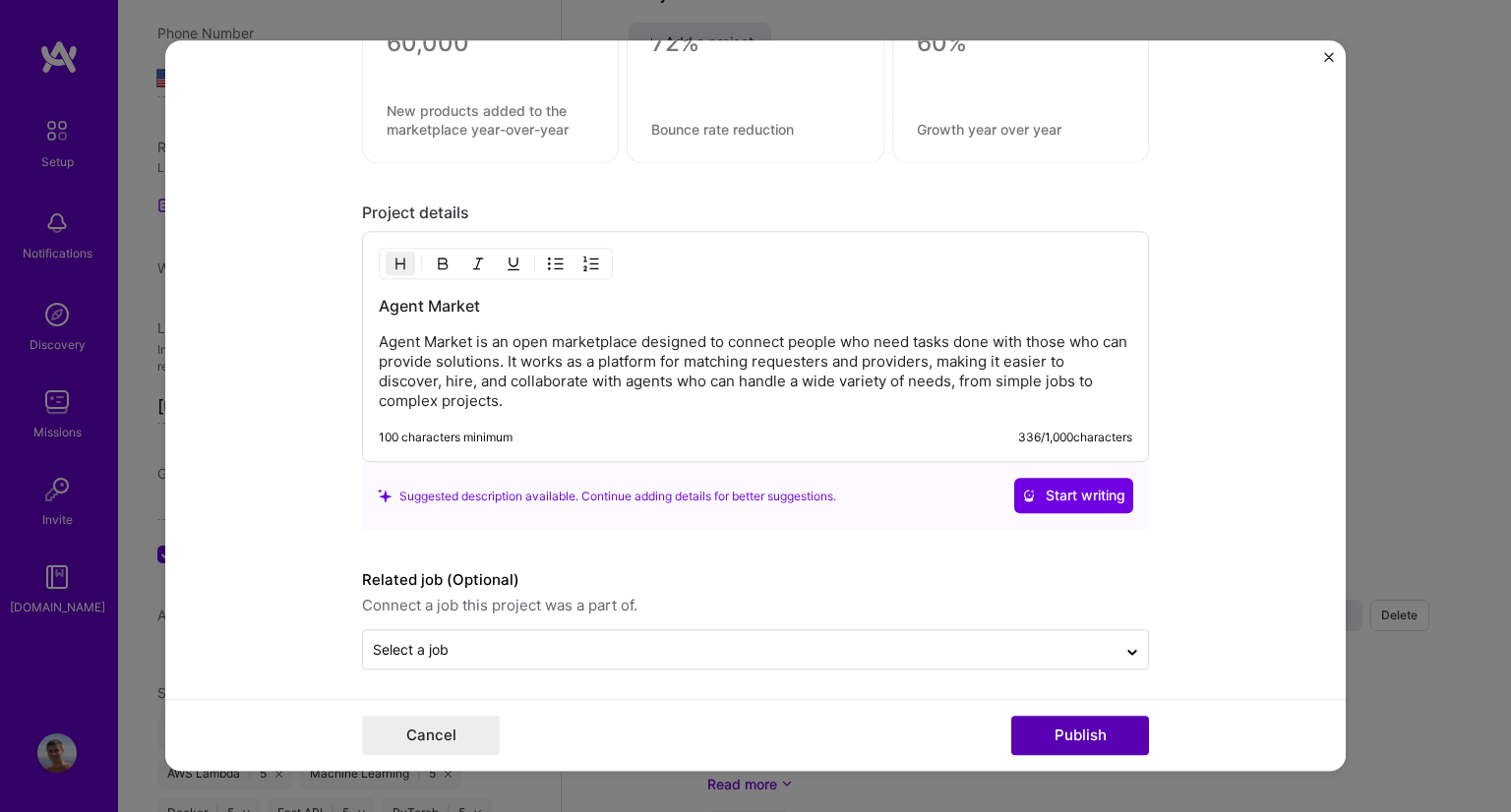
click at [1094, 718] on button "Publish" at bounding box center [1080, 737] width 138 height 40
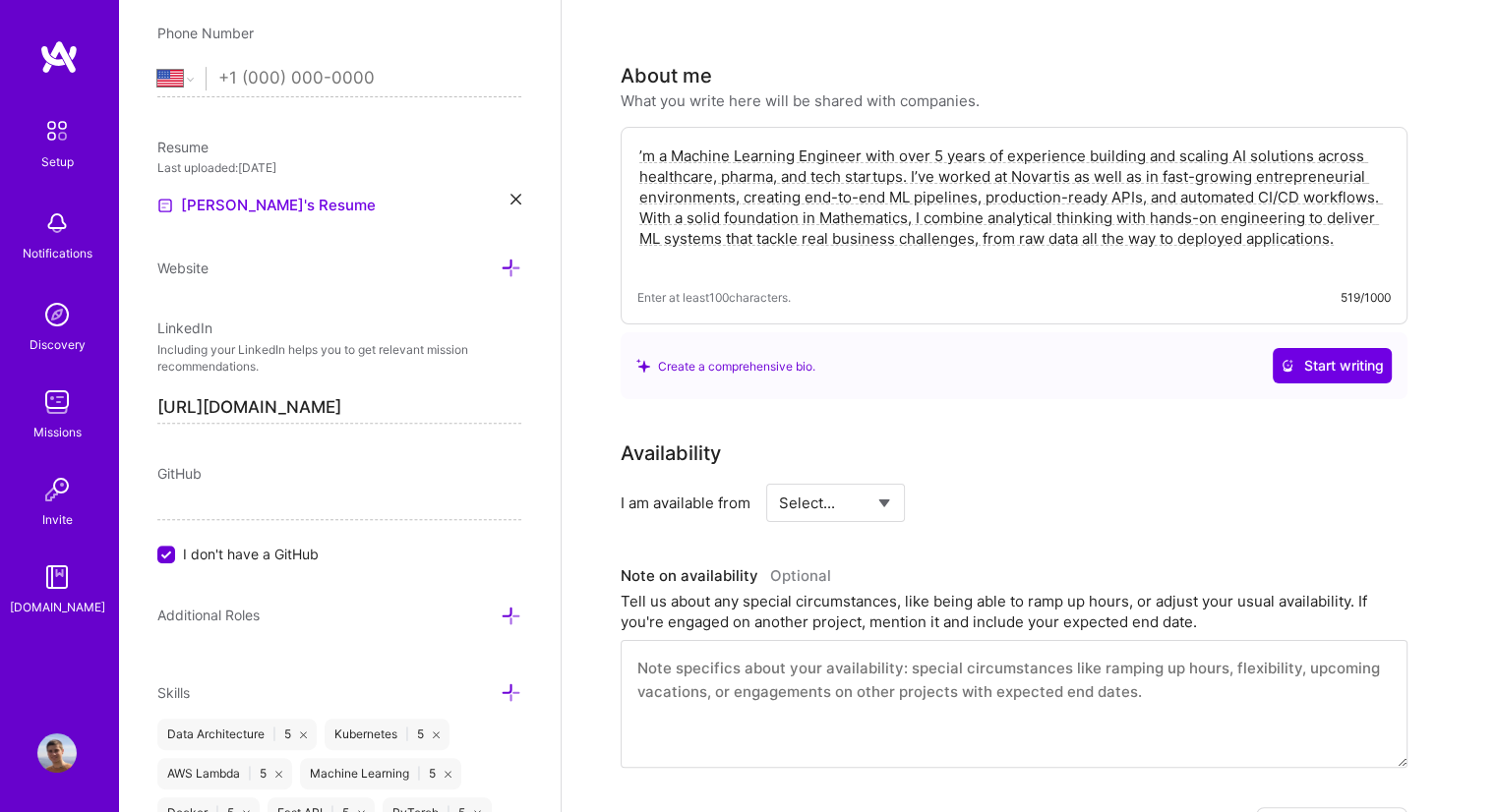
scroll to position [253, 0]
click at [839, 500] on select "Select... Right Now Future Date Not Available" at bounding box center [836, 505] width 113 height 50
select select "Right Now"
click at [780, 481] on select "Select... Right Now Future Date Not Available" at bounding box center [836, 505] width 113 height 50
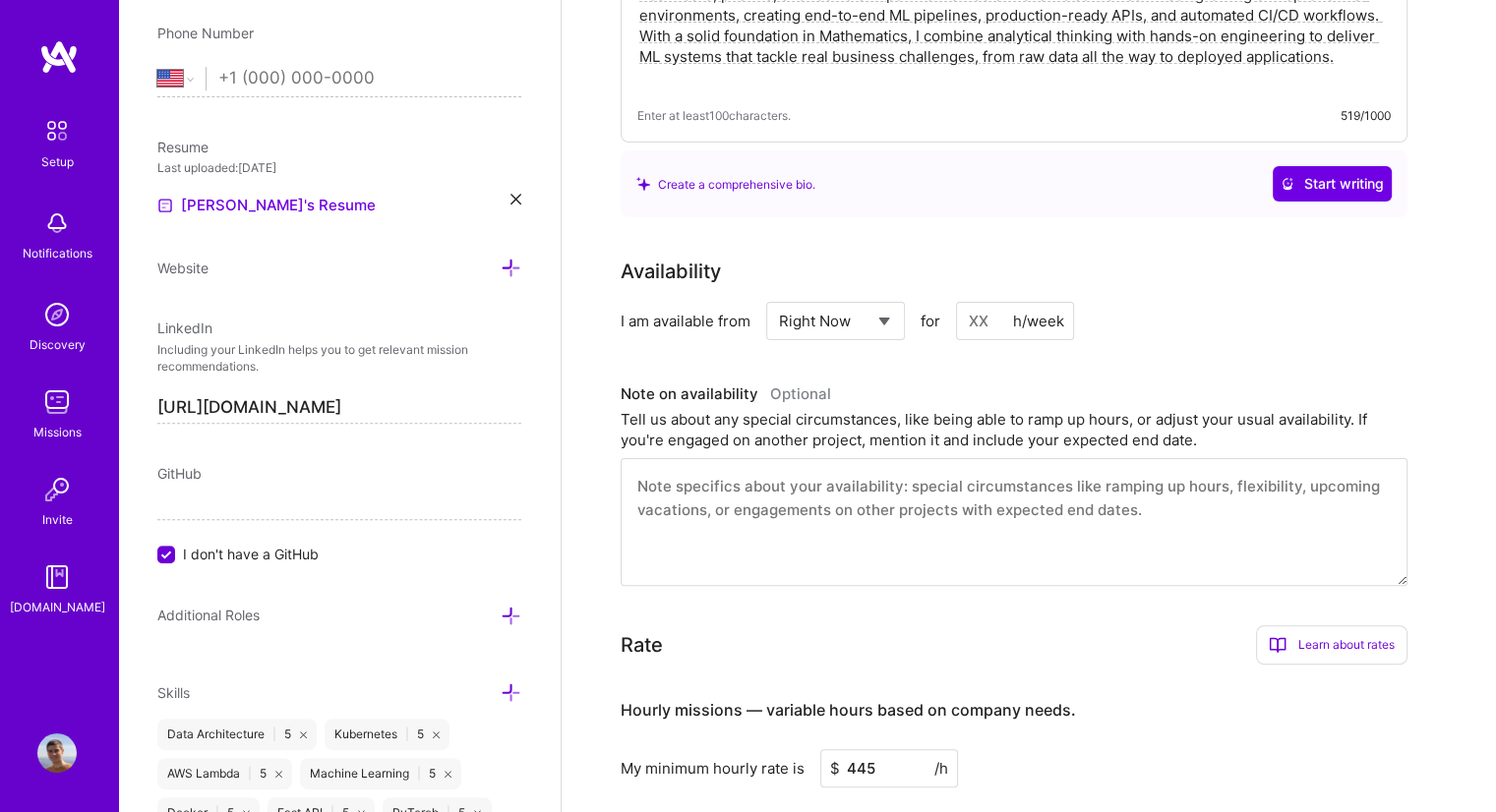
click at [968, 327] on input at bounding box center [1015, 320] width 118 height 39
type input "40"
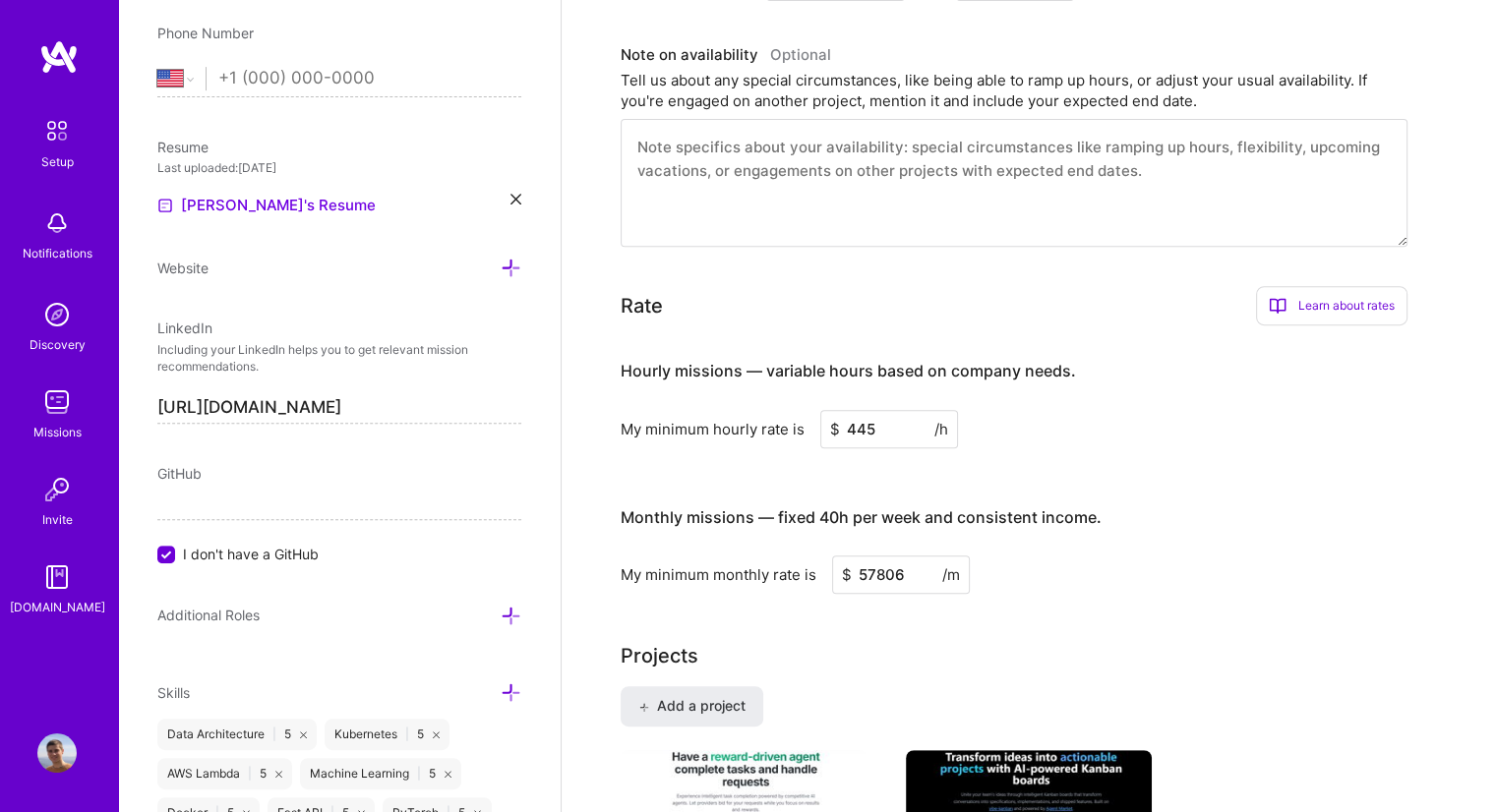
scroll to position [776, 0]
click at [845, 422] on input "445" at bounding box center [888, 430] width 138 height 39
type input "45"
click at [900, 584] on input "57806" at bounding box center [900, 576] width 138 height 39
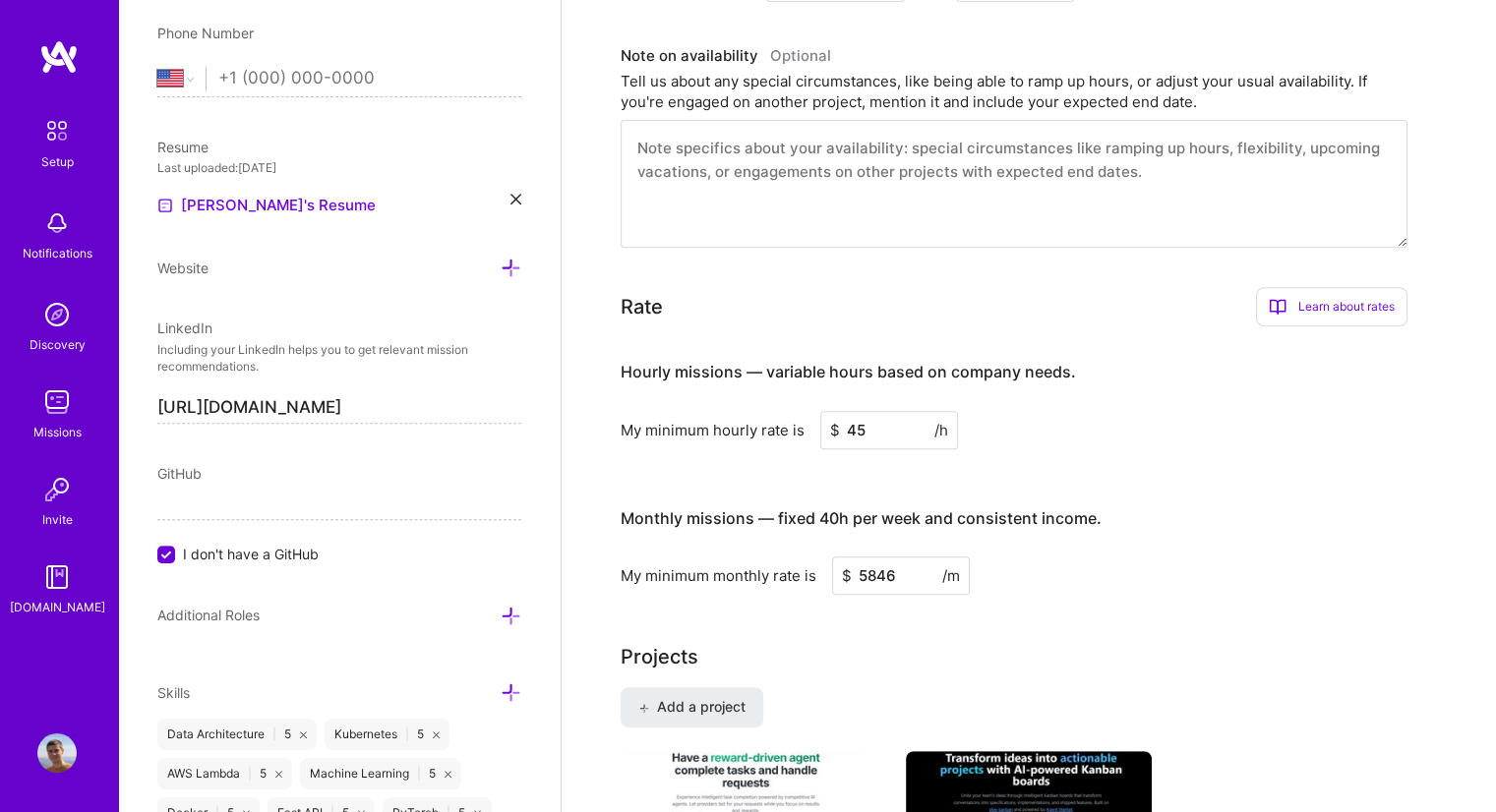
click at [1200, 528] on h3 "Monthly missions — fixed 40h per week and consistent income." at bounding box center [1013, 519] width 787 height 61
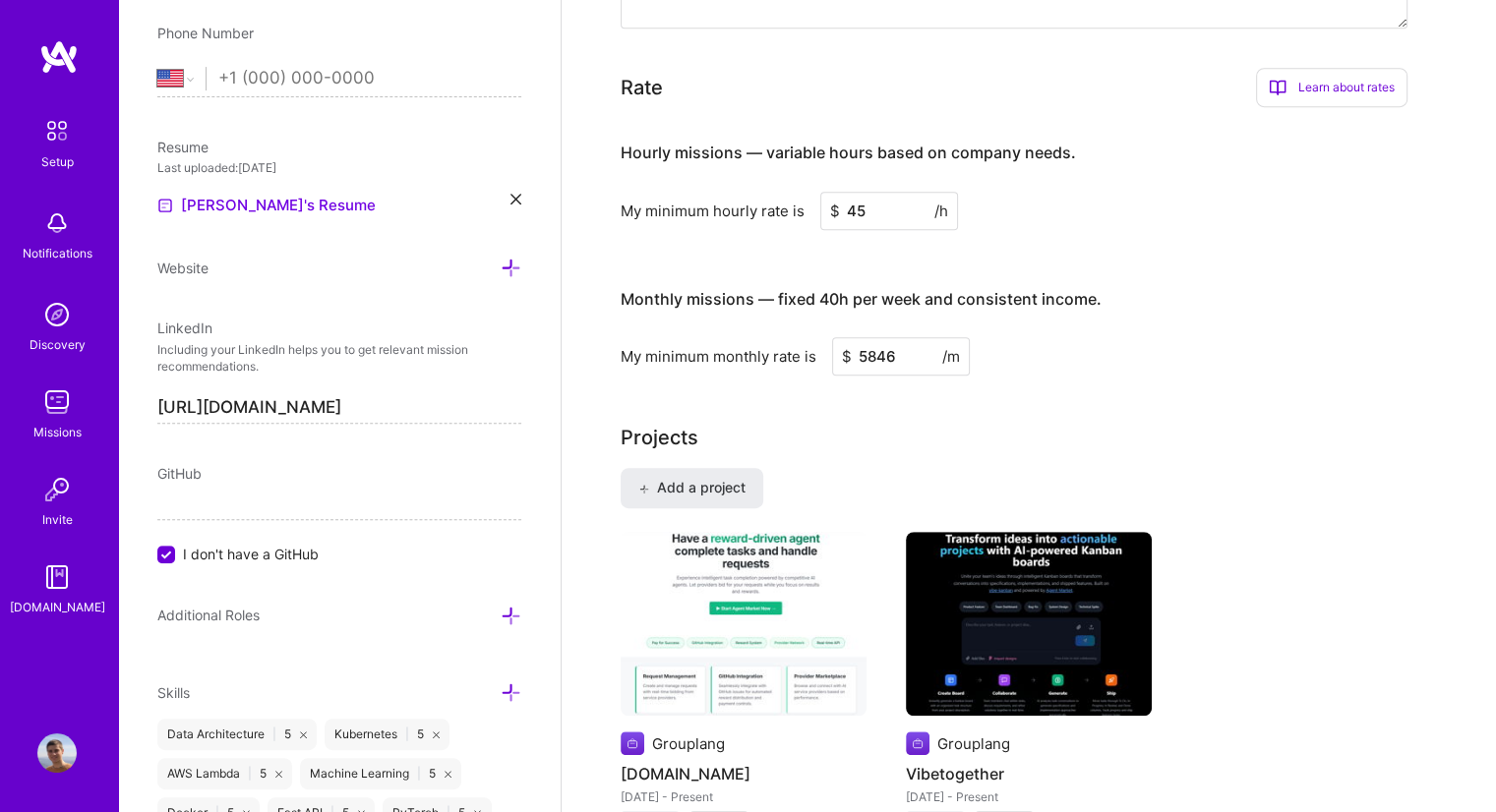
click at [905, 351] on input "5846" at bounding box center [900, 356] width 138 height 39
type input "5500"
click at [1376, 311] on h3 "Monthly missions — fixed 40h per week and consistent income." at bounding box center [1013, 300] width 787 height 61
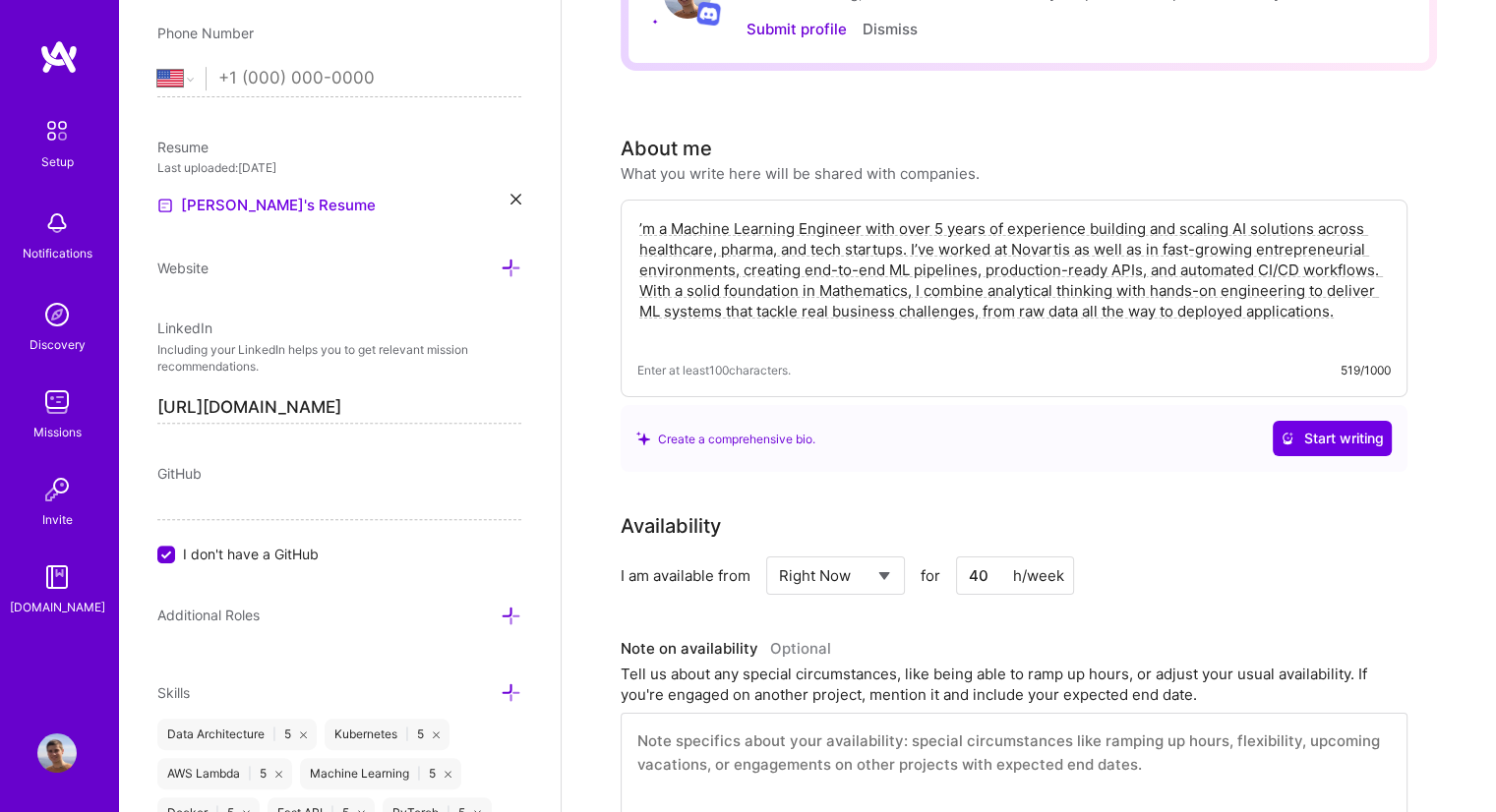
scroll to position [0, 0]
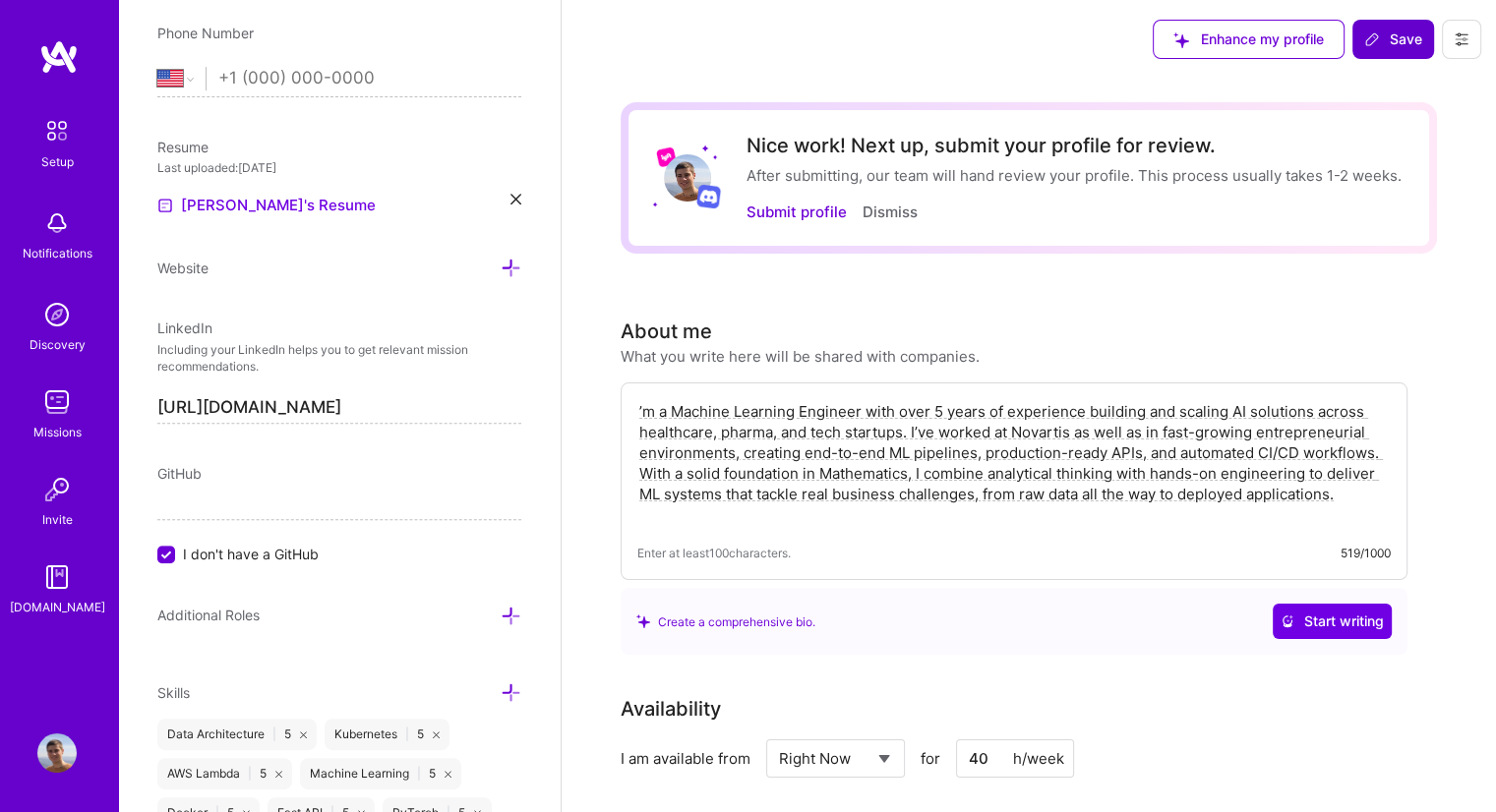
click at [1410, 30] on span "Save" at bounding box center [1393, 40] width 58 height 20
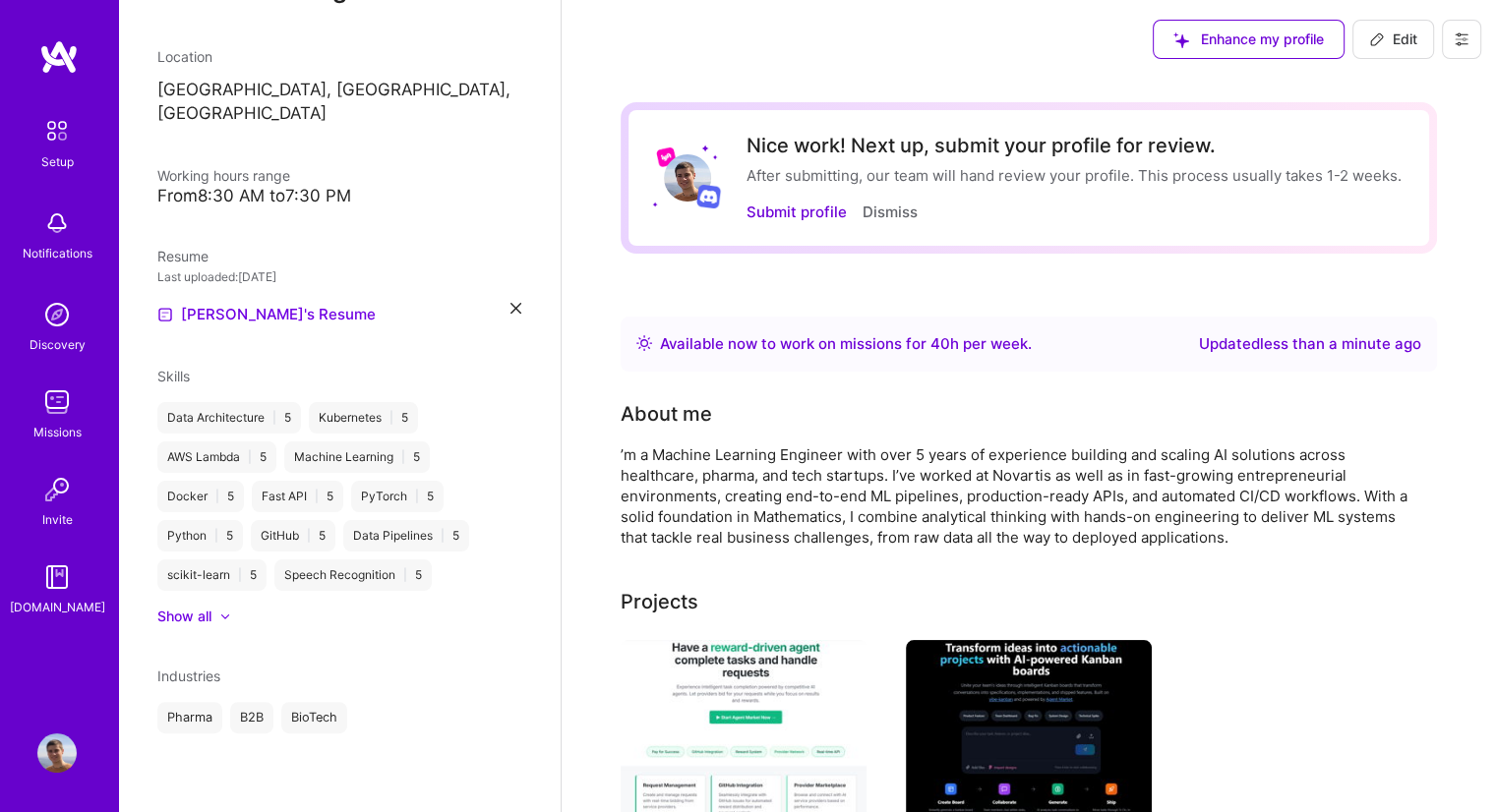
scroll to position [259, 0]
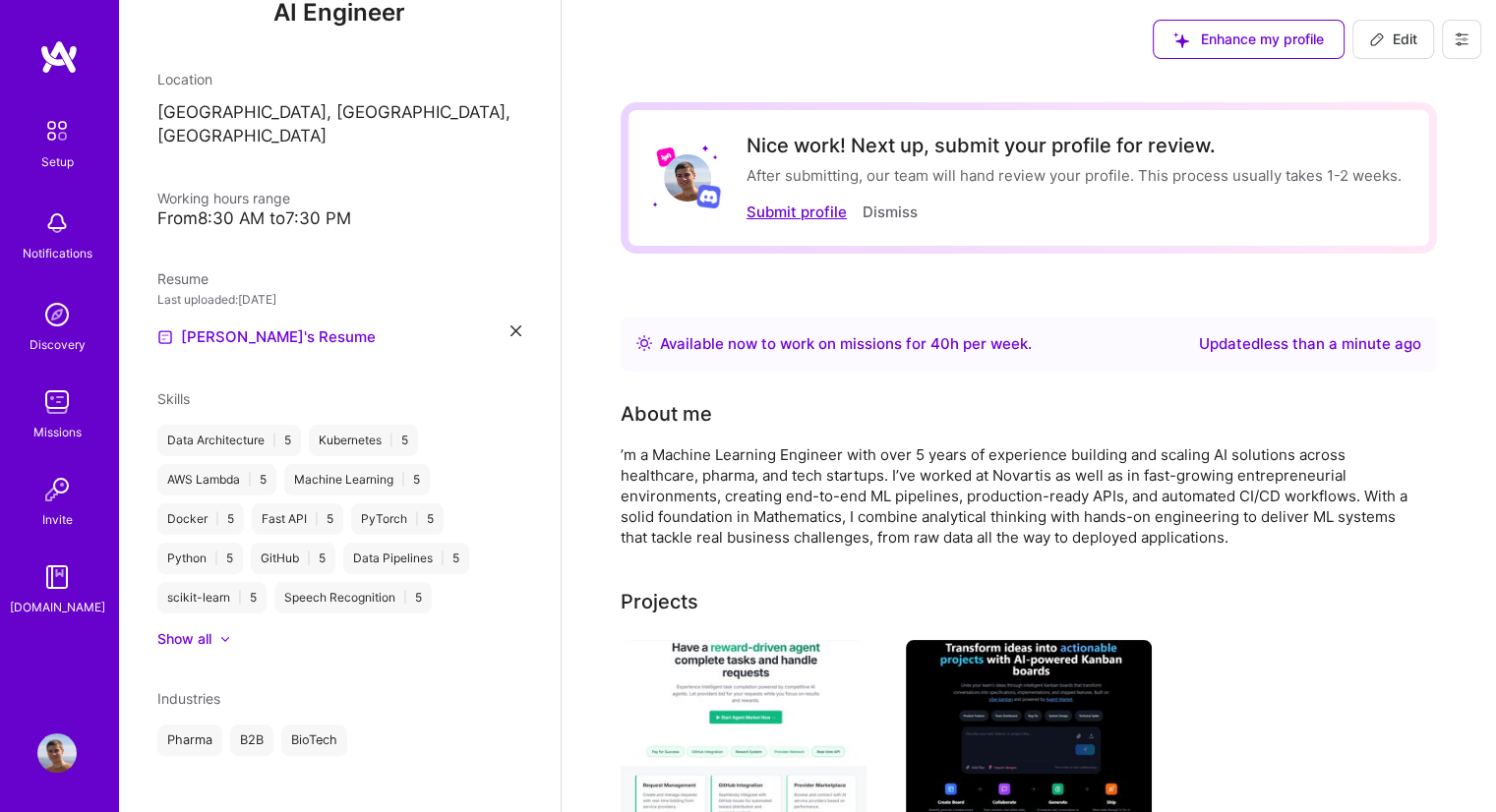
click at [801, 208] on button "Submit profile" at bounding box center [796, 212] width 100 height 21
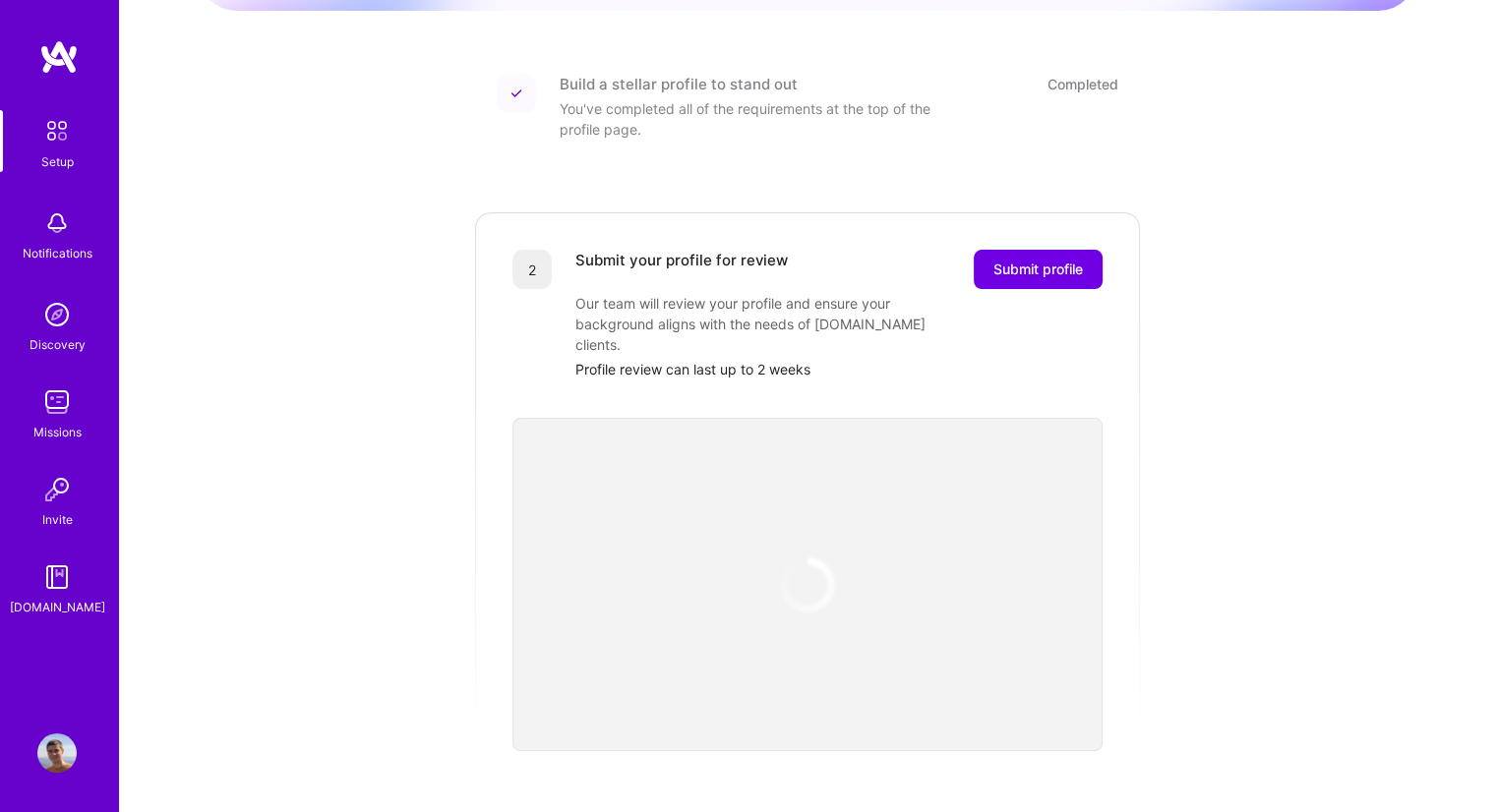
scroll to position [263, 0]
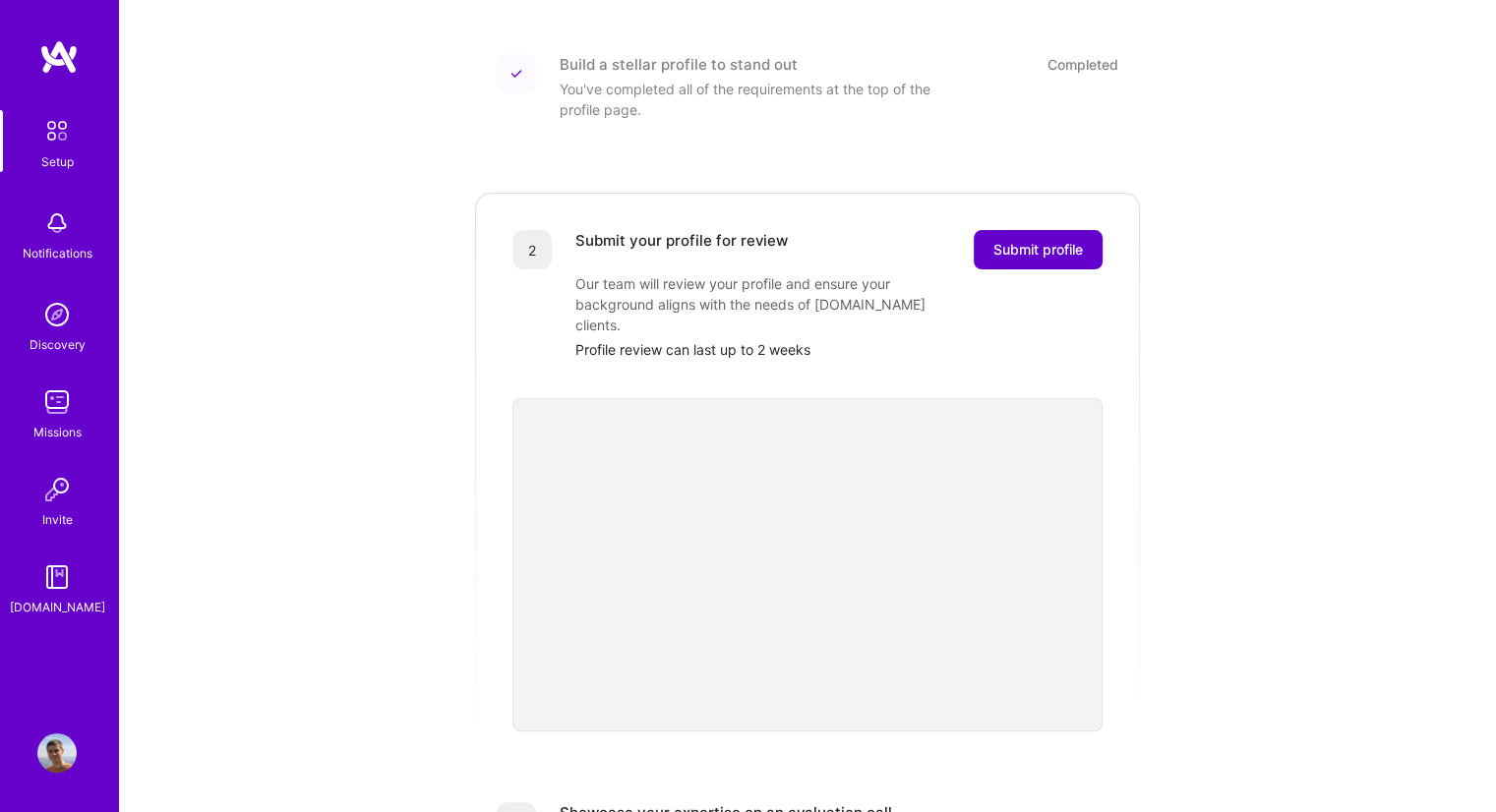
click at [1026, 240] on span "Submit profile" at bounding box center [1038, 250] width 89 height 20
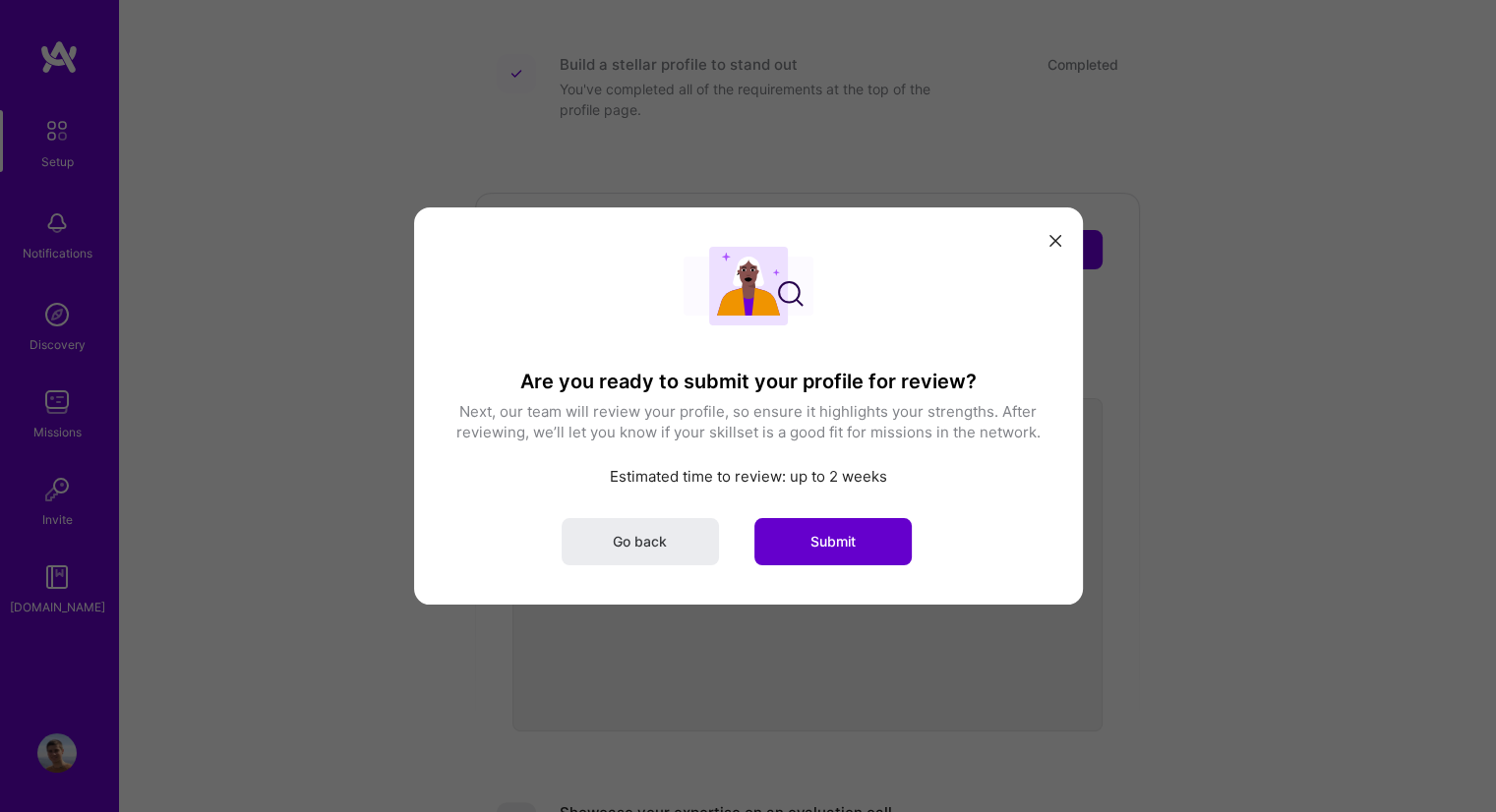
click at [868, 543] on button "Submit" at bounding box center [833, 542] width 157 height 47
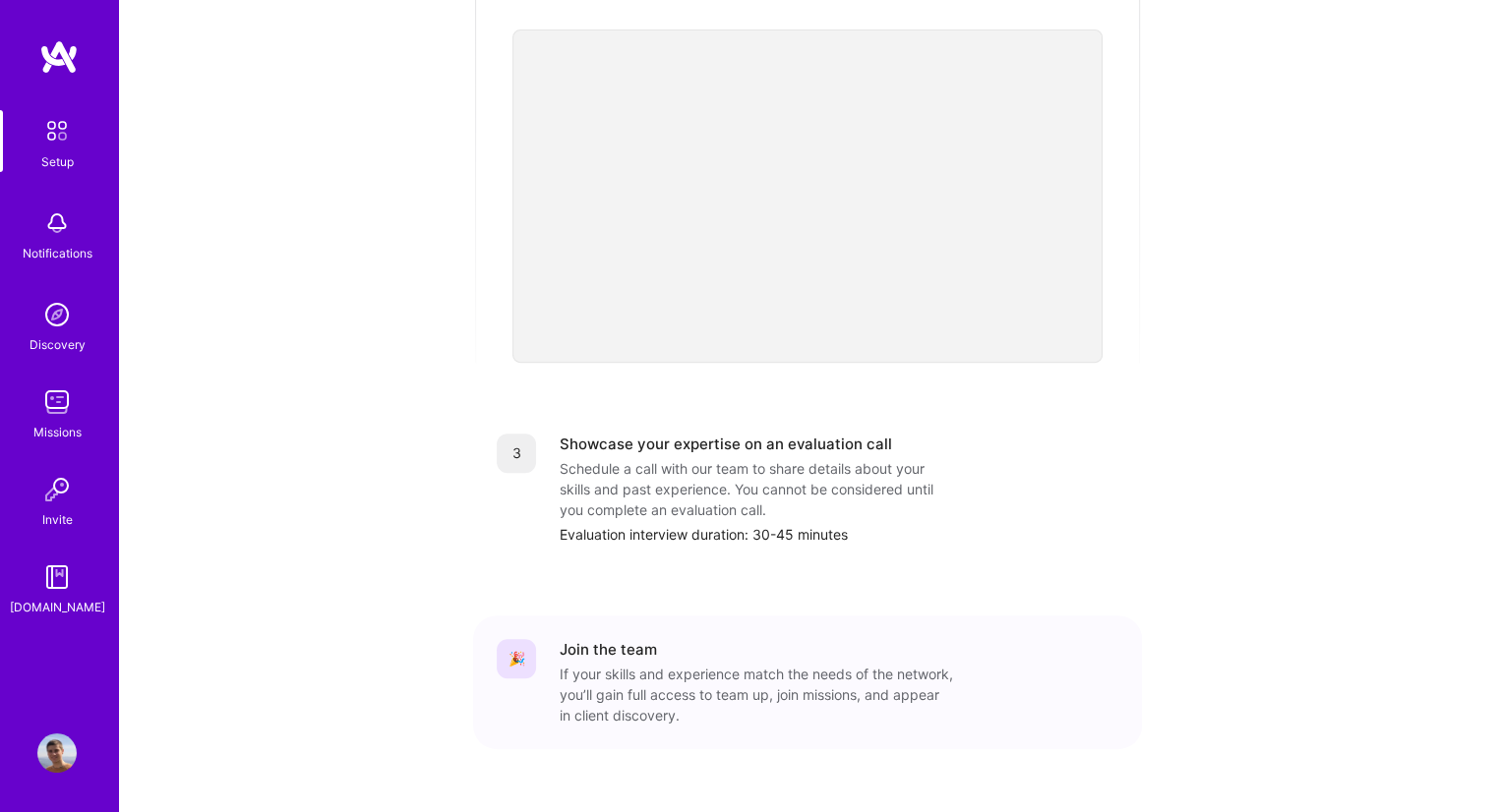
scroll to position [605, 0]
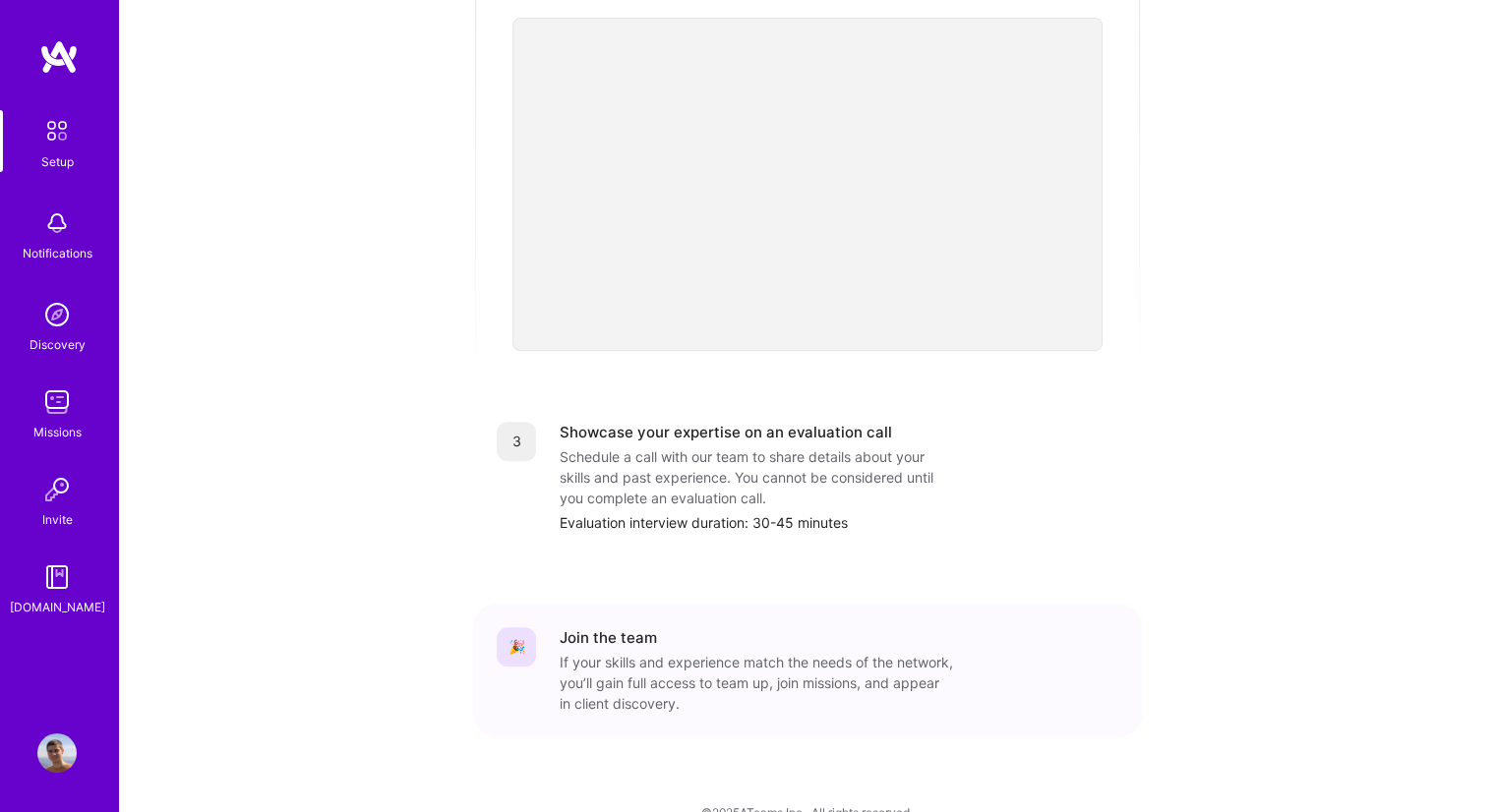
click at [1224, 572] on div "Getting started as an [DOMAIN_NAME] Builder Complete the steps below to request…" at bounding box center [807, 121] width 1220 height 1422
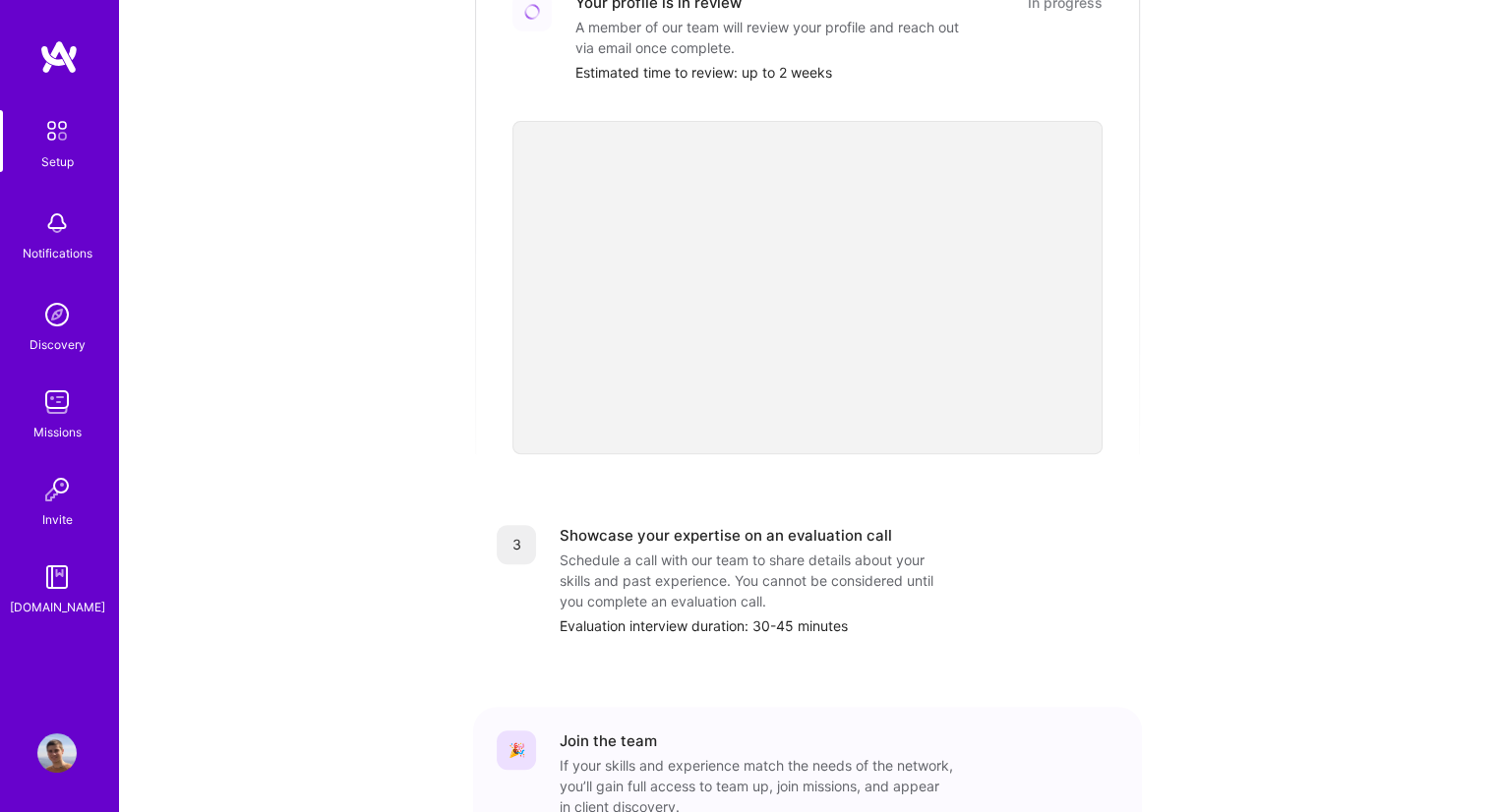
scroll to position [558, 0]
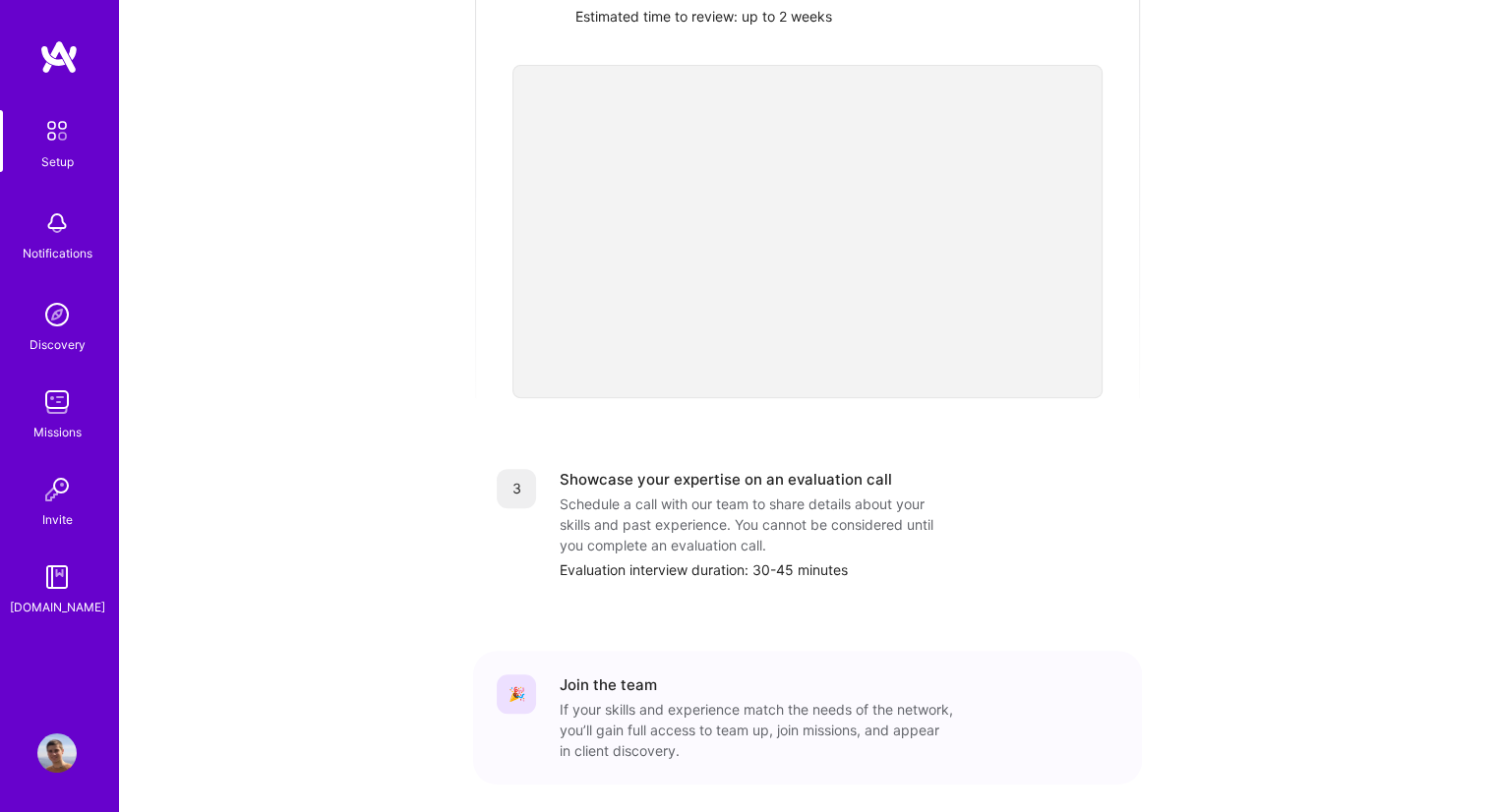
click at [71, 316] on img at bounding box center [57, 315] width 40 height 40
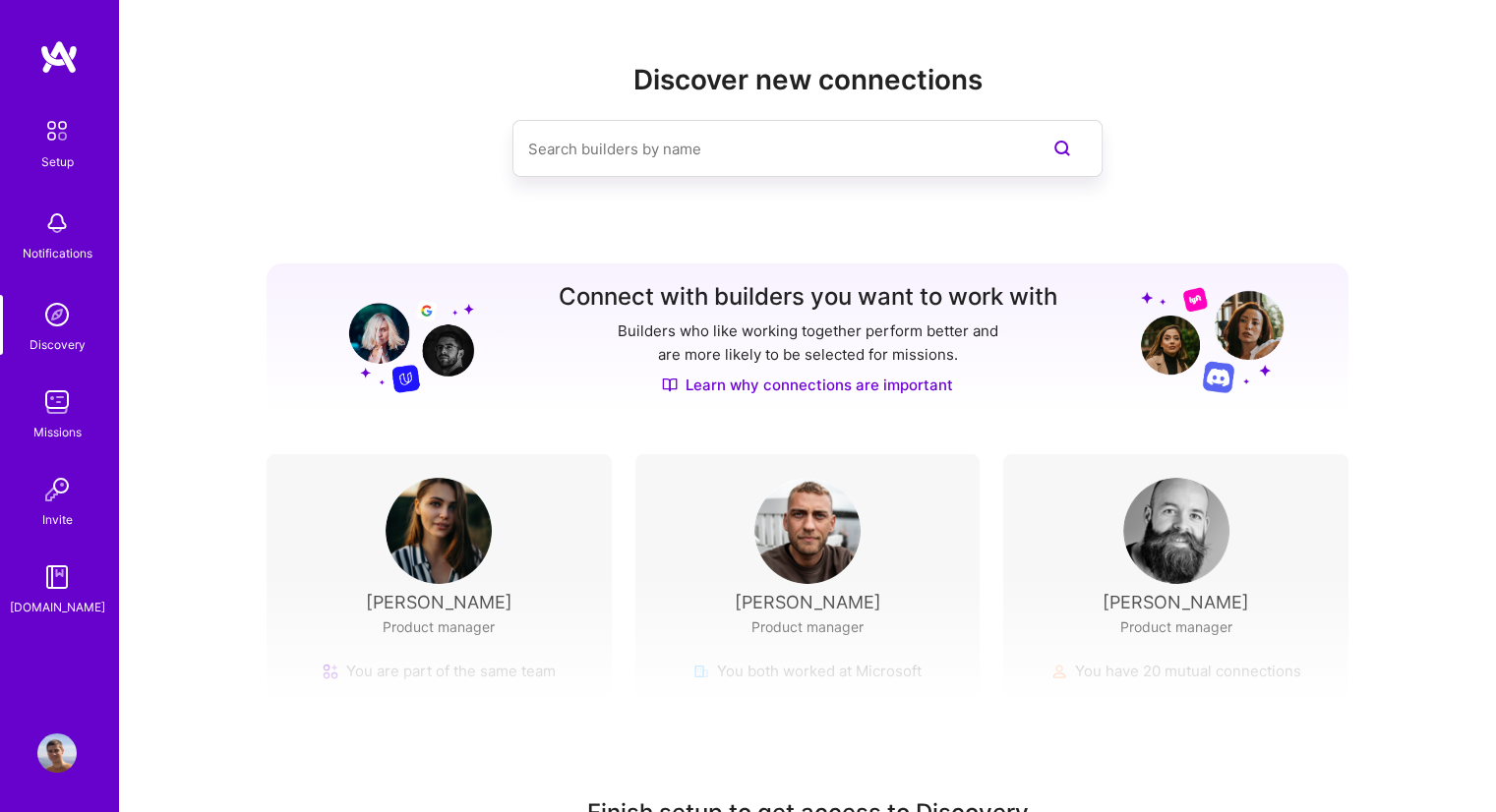
scroll to position [122, 0]
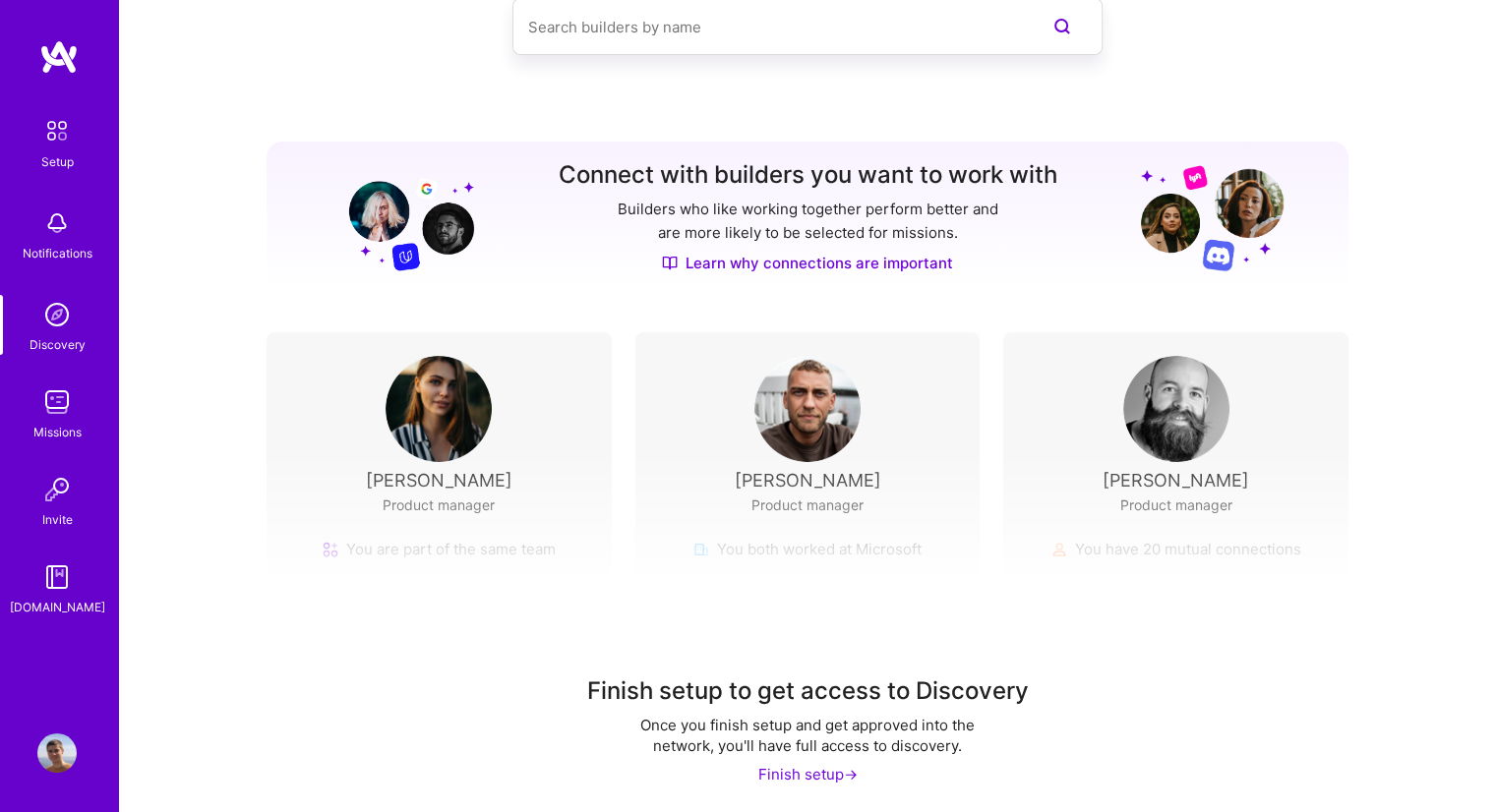
click at [47, 422] on div "Missions" at bounding box center [57, 432] width 48 height 21
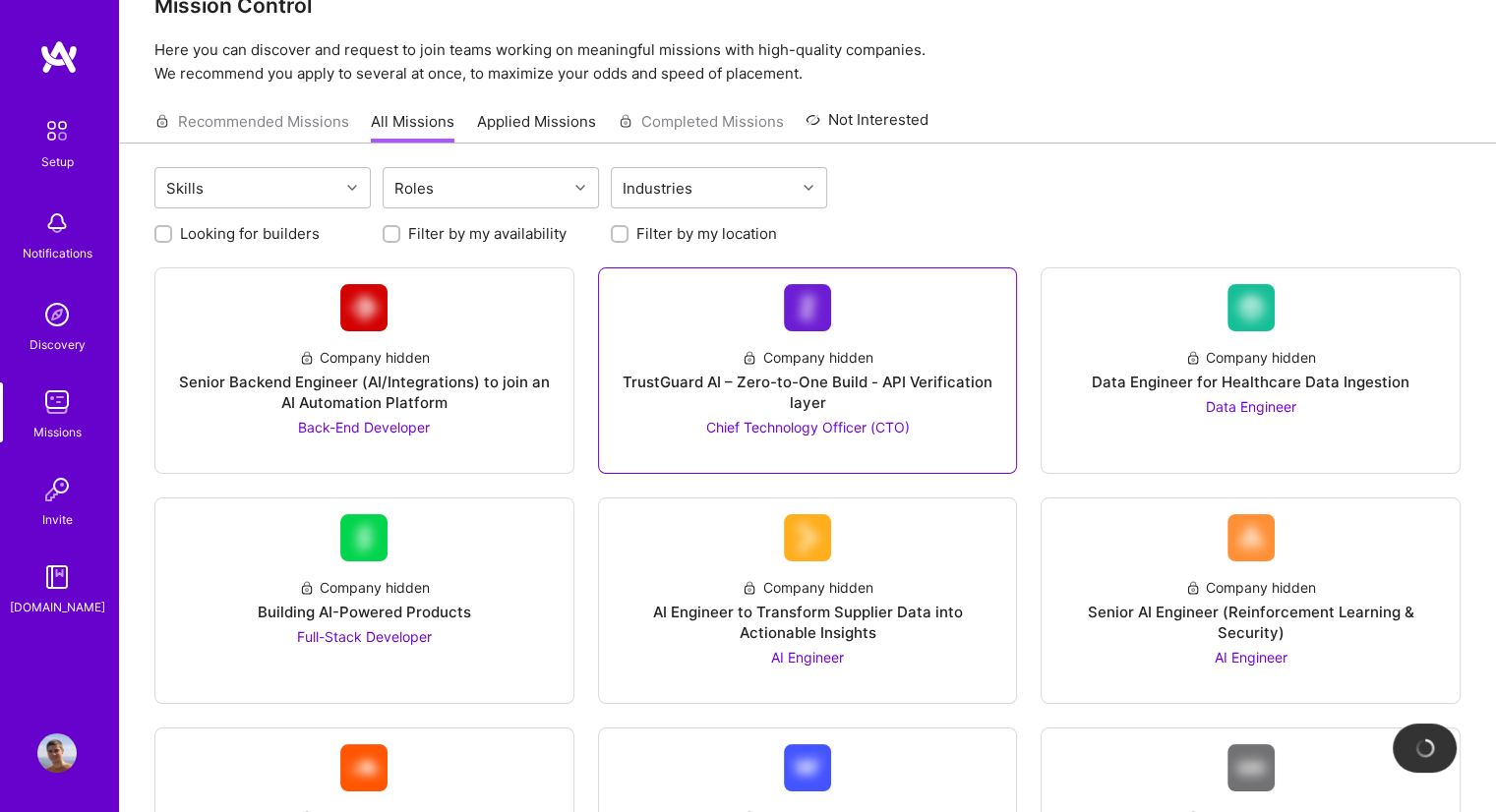
scroll to position [47, 0]
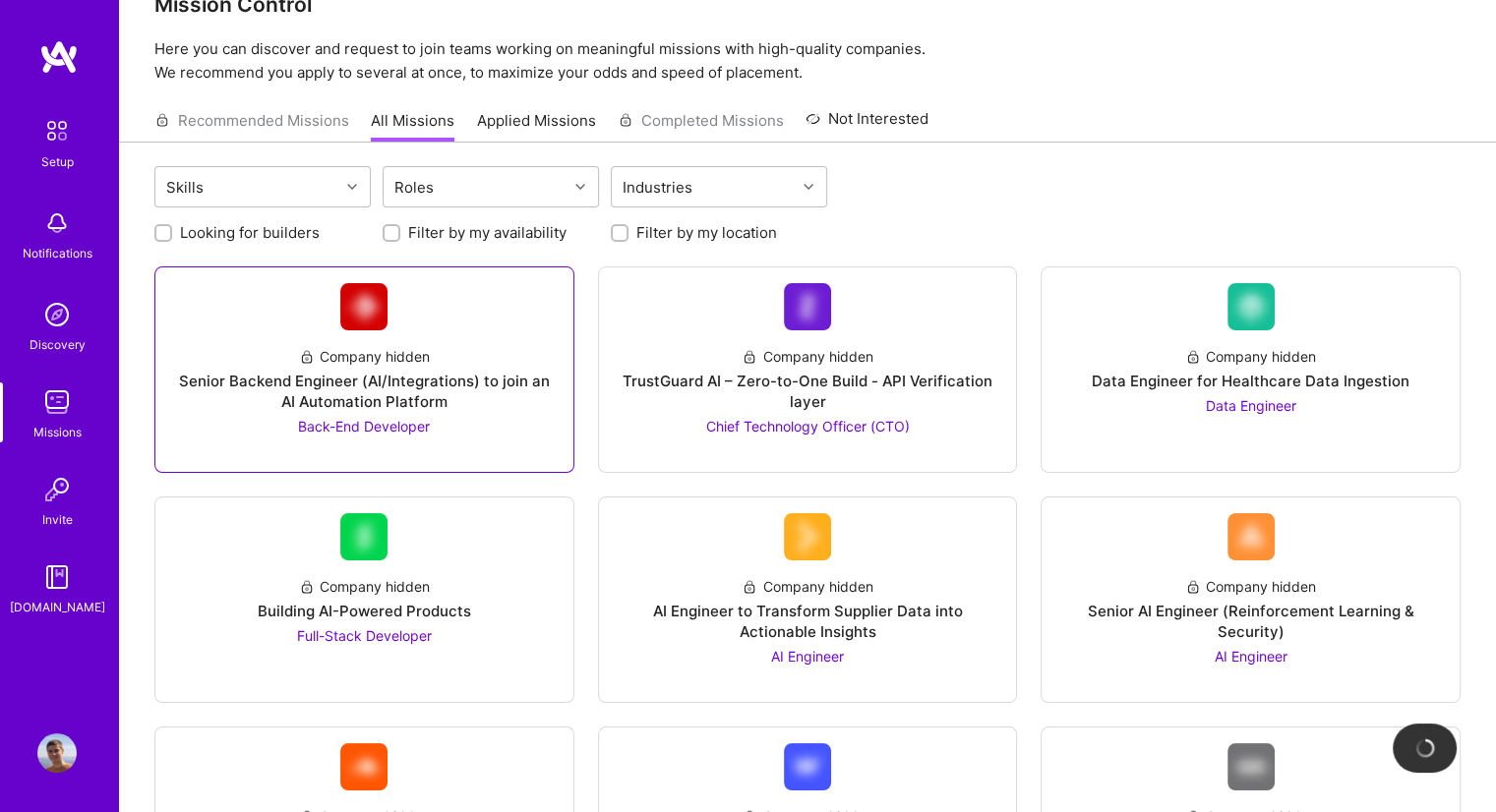
click at [480, 391] on div "Senior Backend Engineer (AI/Integrations) to join an AI Automation Platform" at bounding box center [364, 392] width 387 height 42
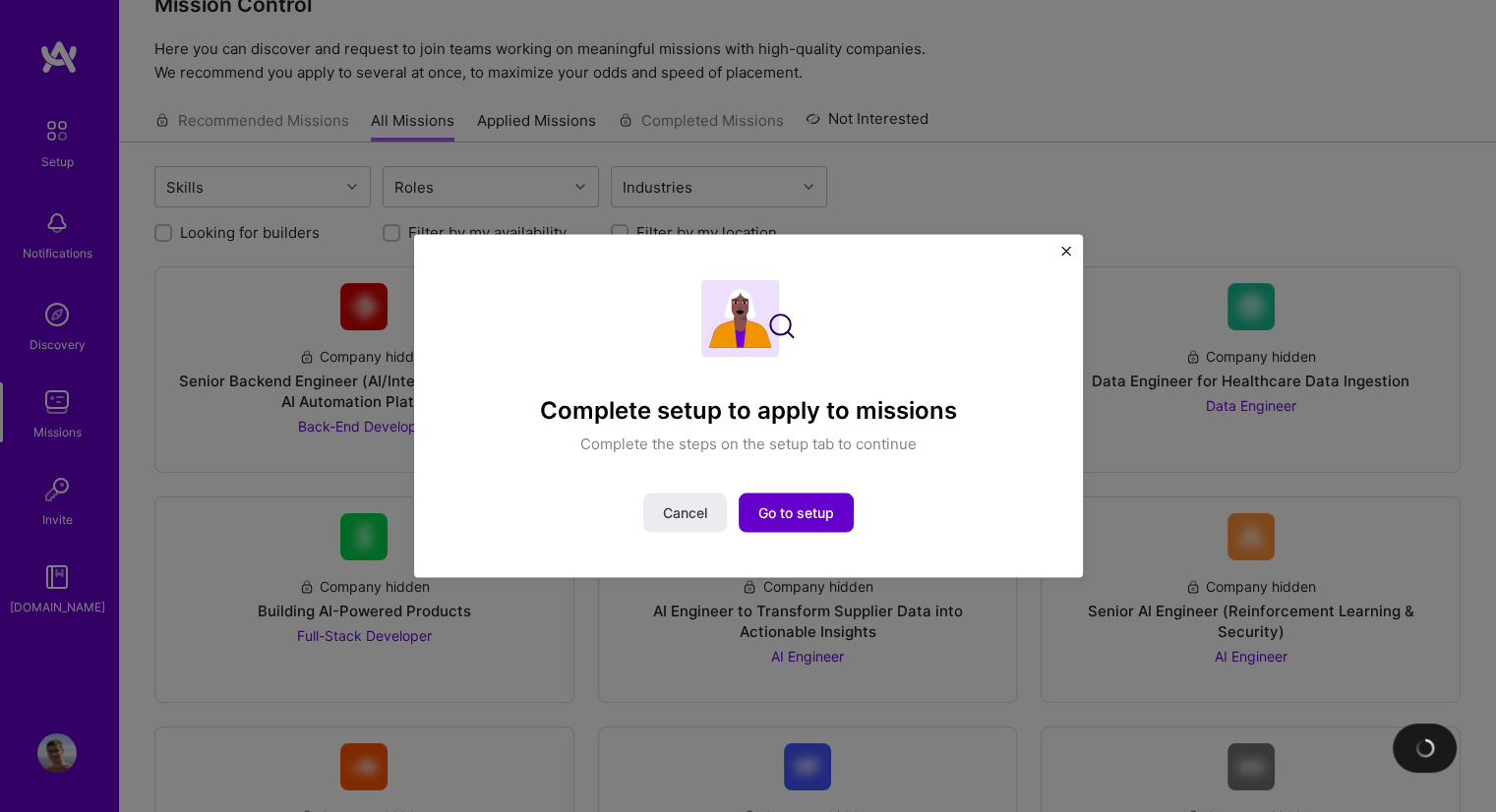
click at [810, 516] on span "Go to setup" at bounding box center [796, 512] width 76 height 20
